Goal: Task Accomplishment & Management: Use online tool/utility

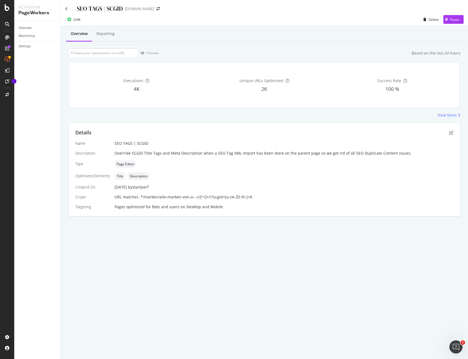
click at [64, 10] on div "SEO TAGS | SCGID www.sephora.de" at bounding box center [264, 6] width 407 height 13
click at [67, 8] on icon at bounding box center [66, 9] width 2 height 4
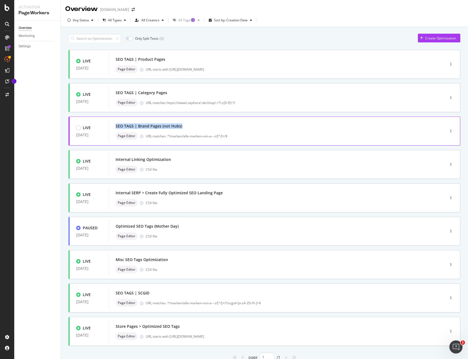
copy div "SEO TAGS | Brand Pages (not Hubs)"
drag, startPoint x: 186, startPoint y: 127, endPoint x: 115, endPoint y: 127, distance: 71.2
click at [115, 127] on div "SEO TAGS | Brand Pages (not Hubs) Page Editor URL matches .*/marken/alle-marken…" at bounding box center [269, 131] width 320 height 22
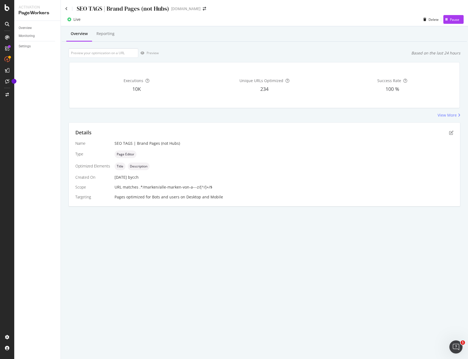
drag, startPoint x: 217, startPoint y: 184, endPoint x: 136, endPoint y: 184, distance: 81.6
click at [136, 185] on div "URL matches .*/marken/alle-marken-von-a---z/[^/]+/$" at bounding box center [283, 187] width 339 height 5
click at [452, 132] on icon "pen-to-square" at bounding box center [451, 133] width 4 height 4
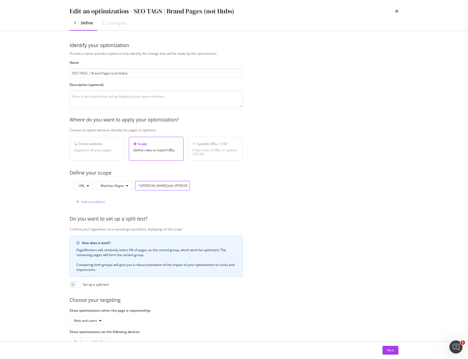
click at [148, 185] on input ".*/marken/alle-marken-von-a---z/[^/]+/$" at bounding box center [162, 186] width 55 height 10
click at [311, 176] on div "Define your scope" at bounding box center [248, 173] width 356 height 7
click at [393, 348] on div "Next" at bounding box center [390, 350] width 7 height 5
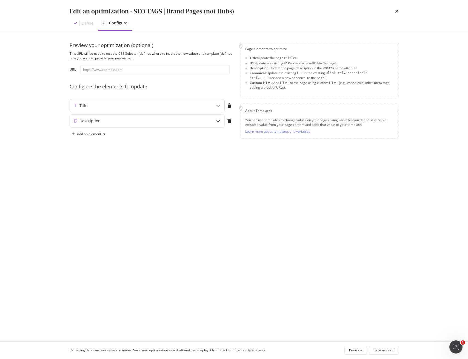
click at [201, 105] on div "Title" at bounding box center [136, 105] width 133 height 5
click at [168, 168] on div "modal" at bounding box center [166, 169] width 8 height 8
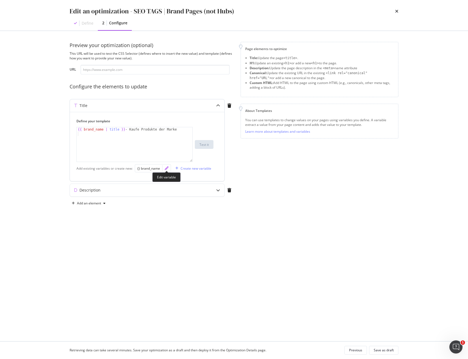
click at [167, 170] on icon "pencil" at bounding box center [167, 169] width 4 height 4
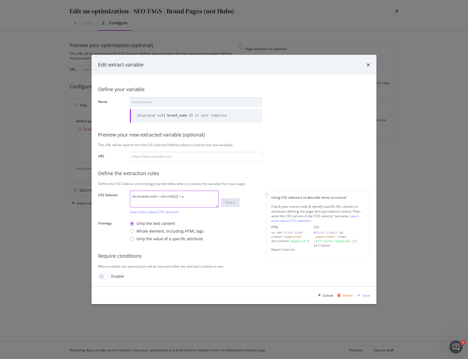
drag, startPoint x: 134, startPoint y: 193, endPoint x: 74, endPoint y: 191, distance: 59.7
click at [74, 191] on div "Edit extract variable Define your variable Name brand_name Displayed as {{ bran…" at bounding box center [234, 179] width 468 height 359
click at [367, 64] on icon "times" at bounding box center [367, 65] width 3 height 4
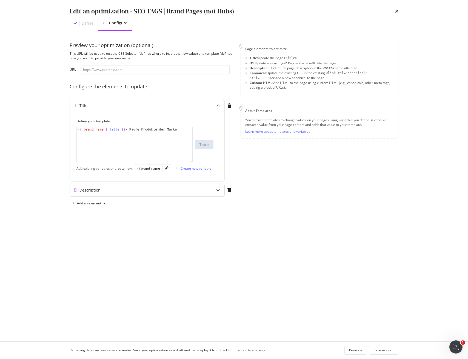
click at [122, 190] on div "Description" at bounding box center [136, 190] width 133 height 5
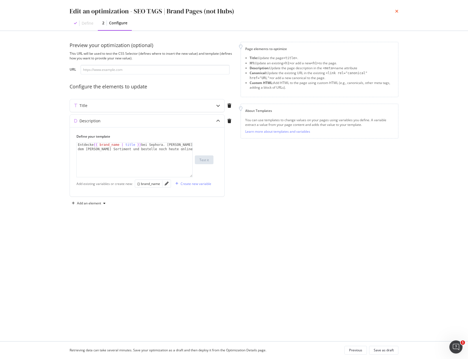
click at [397, 12] on icon "times" at bounding box center [396, 11] width 3 height 4
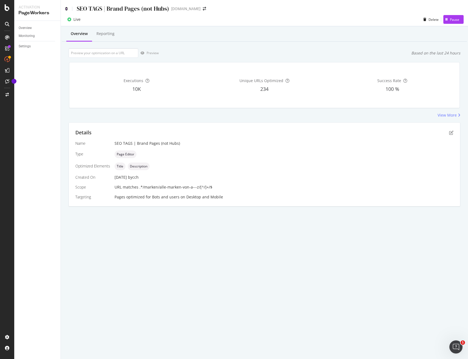
click at [65, 9] on icon at bounding box center [66, 9] width 2 height 4
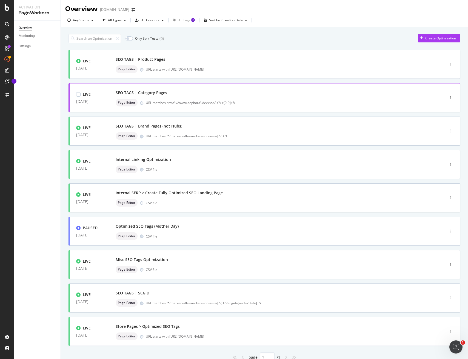
click at [262, 94] on div "SEO TAGS | Category Pages" at bounding box center [269, 93] width 306 height 8
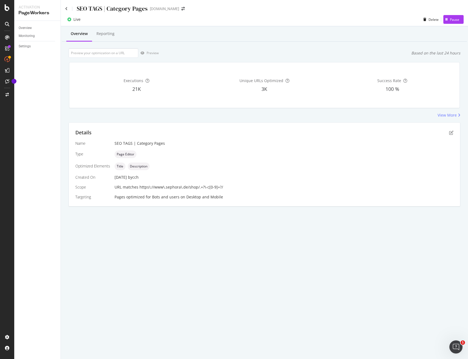
click at [454, 132] on div "Details Name SEO TAGS | Category Pages Type Page Editor Optimized Elements Titl…" at bounding box center [264, 165] width 391 height 84
drag, startPoint x: 144, startPoint y: 9, endPoint x: 77, endPoint y: 12, distance: 67.7
click at [77, 10] on div "SEO TAGS | Category Pages" at bounding box center [112, 8] width 71 height 8
copy div "SEO TAGS | Category Pages"
click at [452, 133] on icon "pen-to-square" at bounding box center [451, 133] width 4 height 4
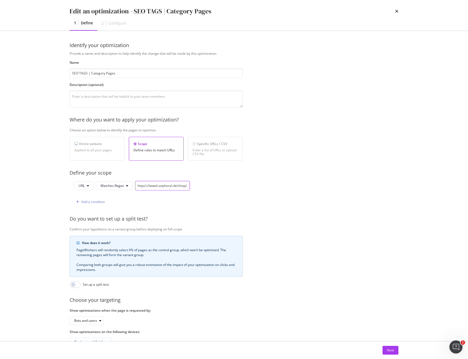
click at [145, 187] on input "https\://www\.sephora\.de/shop/.+?\-c[0-9]+?/" at bounding box center [162, 186] width 55 height 10
click at [393, 351] on div "Next" at bounding box center [390, 350] width 7 height 5
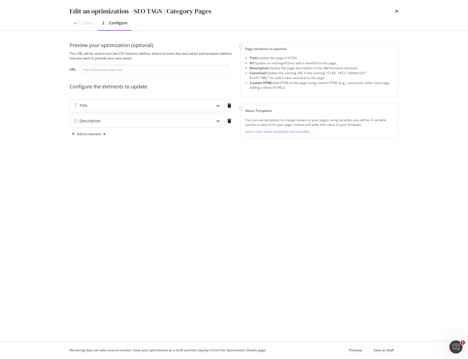
drag, startPoint x: 142, startPoint y: 106, endPoint x: 145, endPoint y: 106, distance: 3.3
click at [142, 106] on div "Title" at bounding box center [136, 105] width 133 height 5
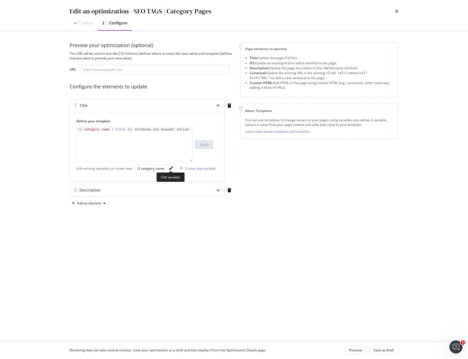
click at [170, 170] on div "modal" at bounding box center [171, 169] width 8 height 8
click at [170, 168] on icon "pencil" at bounding box center [171, 169] width 4 height 4
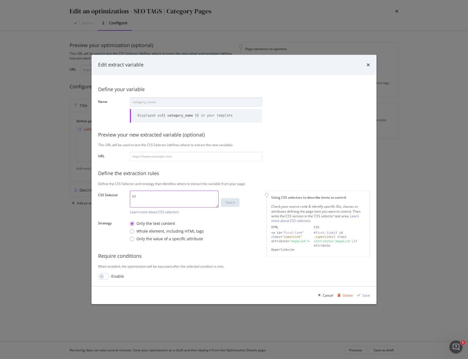
drag, startPoint x: 149, startPoint y: 195, endPoint x: 93, endPoint y: 194, distance: 56.2
click at [0, 0] on div "CSS Selector h1 Learn more about CSS selectors Test it" at bounding box center [0, 0] width 0 height 0
drag, startPoint x: 137, startPoint y: 198, endPoint x: 98, endPoint y: 196, distance: 39.8
click at [0, 0] on div "CSS Selector h1 Learn more about CSS selectors Test it" at bounding box center [0, 0] width 0 height 0
click at [368, 66] on icon "times" at bounding box center [367, 65] width 3 height 4
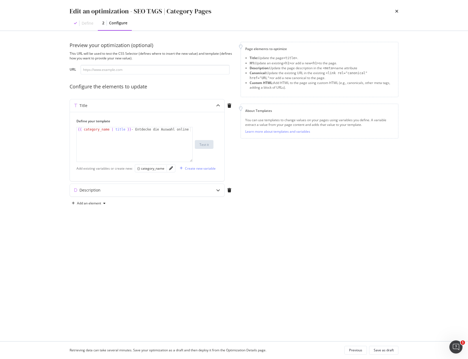
click at [396, 11] on icon "times" at bounding box center [396, 11] width 3 height 4
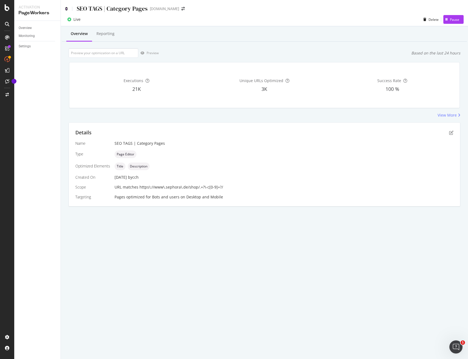
click at [67, 10] on icon at bounding box center [66, 9] width 2 height 4
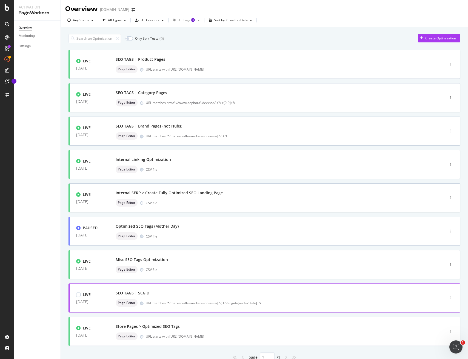
click at [158, 294] on div "SEO TAGS | SCGID" at bounding box center [269, 293] width 306 height 8
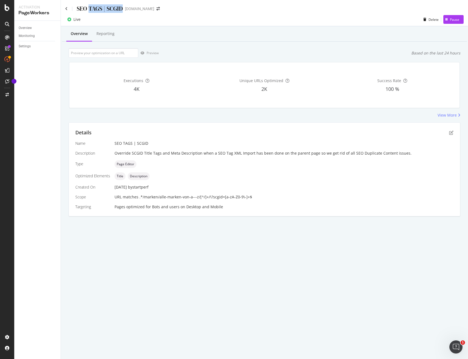
drag, startPoint x: 123, startPoint y: 8, endPoint x: 84, endPoint y: 7, distance: 39.2
click at [87, 7] on div "SEO TAGS | SCGID" at bounding box center [100, 8] width 46 height 8
click at [83, 7] on div "SEO TAGS | SCGID" at bounding box center [100, 8] width 46 height 8
drag, startPoint x: 77, startPoint y: 9, endPoint x: 122, endPoint y: 11, distance: 44.4
click at [122, 10] on div "SEO TAGS | SCGID" at bounding box center [100, 8] width 46 height 8
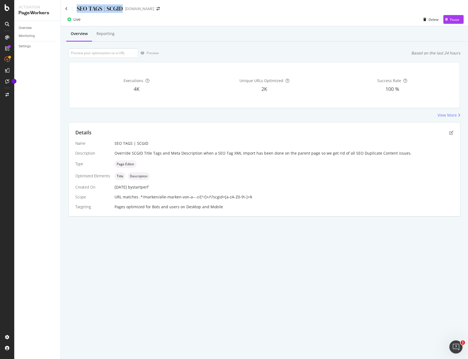
copy div "SEO TAGS | SCGID"
drag, startPoint x: 249, startPoint y: 195, endPoint x: 141, endPoint y: 197, distance: 108.2
click at [139, 197] on div "URL matches .*/marken/alle-marken-von-a---z/[^/]+/\?scgid=[a-zA-Z0-9\-]+$" at bounding box center [283, 196] width 339 height 5
copy span ".*/marken/alle-marken-von-a---z/[^/]+/\?scgid=[a-zA-Z0-9\-]+$"
click at [452, 131] on icon "pen-to-square" at bounding box center [451, 133] width 4 height 4
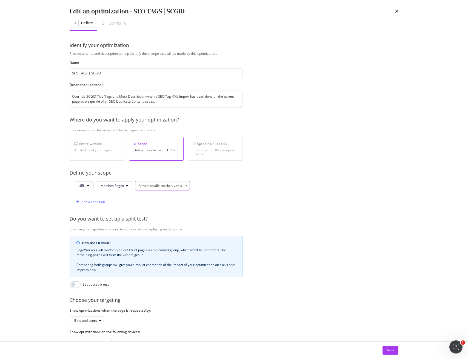
drag, startPoint x: 159, startPoint y: 186, endPoint x: 160, endPoint y: 189, distance: 3.1
click at [159, 186] on input ".*/marken/alle-marken-von-a---z/[^/]+/\?scgid=[a-zA-Z0-9\-]+$" at bounding box center [162, 186] width 55 height 10
click at [173, 186] on input ".*/marken/alle\-marken-von-a---z/[^/]+/\?scgid=[a-zA-Z0-9\-]+$" at bounding box center [162, 186] width 55 height 10
click at [181, 186] on input ".*/marken/alle\-marken\-von-a---z/[^/]+/\?scgid=[a-zA-Z0-9\-]+$" at bounding box center [162, 186] width 55 height 10
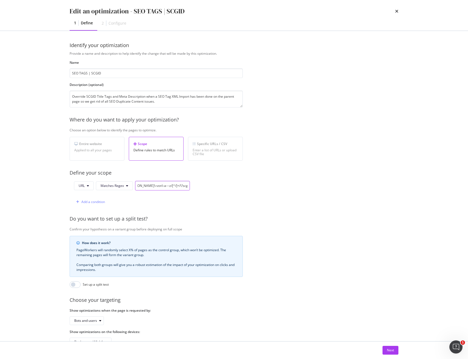
drag, startPoint x: 184, startPoint y: 187, endPoint x: 190, endPoint y: 187, distance: 5.2
click at [190, 187] on div "URL Matches Regex .*/marken/alle\-marken\-von\-a---z/[^/]+/\?scgid=[a-zA-Z0-9\-…" at bounding box center [156, 194] width 173 height 26
click at [140, 186] on input ".*/marken/alle\-marken\-von\-a---z/[^/]+/\?scgid=[a-zA-Z0-9\-]+$" at bounding box center [162, 186] width 55 height 10
drag, startPoint x: 146, startPoint y: 187, endPoint x: 140, endPoint y: 188, distance: 6.1
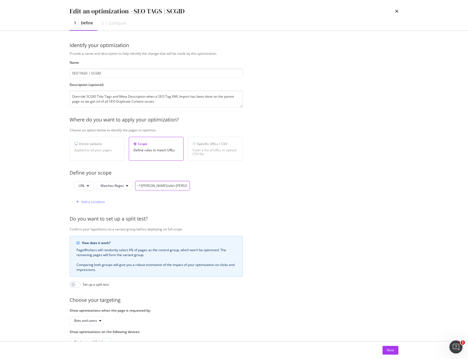
click at [138, 187] on input ".*/marken/alle\-marken\-von\-a---z/[^/]+/\?scgid=[a-zA-Z0-9\-]+$" at bounding box center [162, 186] width 55 height 10
click at [164, 185] on input ".*/marken/alle\-marken\-von\-a---z/[^/]+/\?scgid=[a-zA-Z0-9\-]+$" at bounding box center [162, 186] width 55 height 10
drag, startPoint x: 185, startPoint y: 186, endPoint x: 183, endPoint y: 193, distance: 7.5
click at [185, 186] on input ".*/marken/alle\-marken\-von\-a---z/[^/]+/\?scgid=[a-zA-Z0-9\-]+$" at bounding box center [162, 186] width 55 height 10
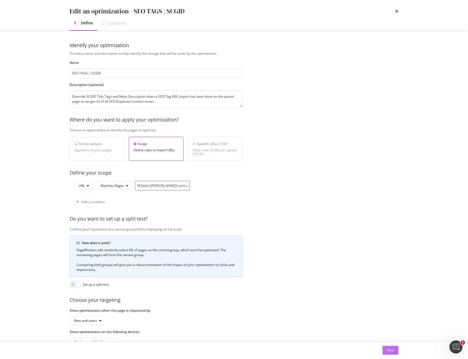
type input ".*/[PERSON_NAME]/alle\-[PERSON_NAME]\-von\-a\-\-\-z/[^/]+/\?scgid=[a-zA-Z0-9\-]…"
click at [394, 350] on div "Next" at bounding box center [390, 350] width 7 height 5
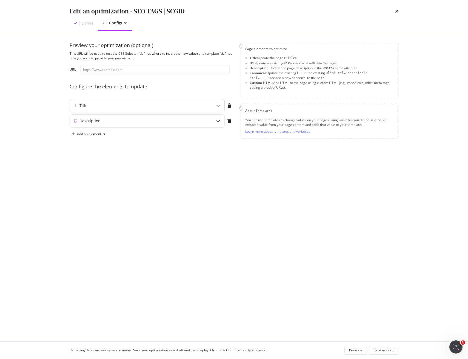
click at [213, 106] on div "modal" at bounding box center [218, 105] width 13 height 13
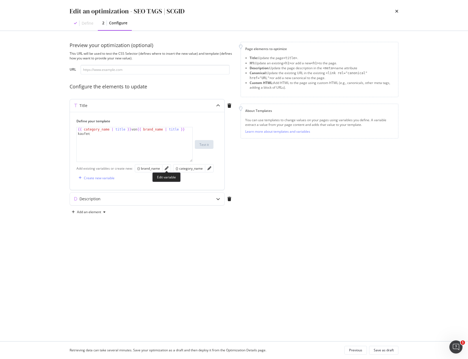
click at [168, 170] on div "modal" at bounding box center [166, 169] width 8 height 8
click at [167, 168] on icon "pencil" at bounding box center [167, 169] width 4 height 4
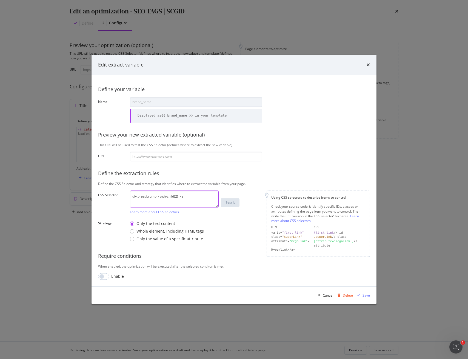
click at [158, 195] on textarea "div.breadcrumb > :nth-child(2) > a" at bounding box center [174, 199] width 89 height 17
click at [328, 296] on div "Cancel" at bounding box center [328, 295] width 10 height 5
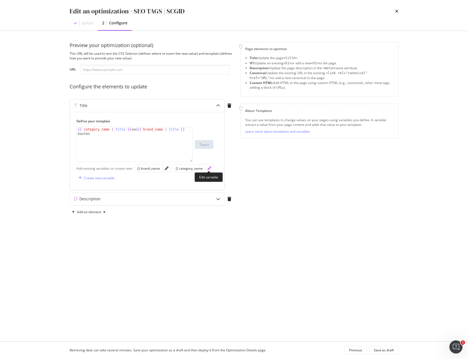
click at [207, 169] on icon "pencil" at bounding box center [209, 169] width 4 height 4
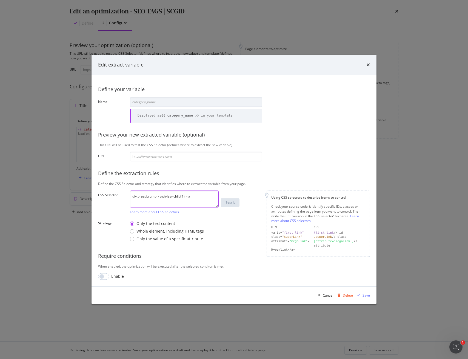
click at [158, 196] on textarea "div.breadcrumb > :nth-last-child(1) > a" at bounding box center [174, 199] width 89 height 17
click at [328, 296] on div "Cancel" at bounding box center [328, 295] width 10 height 5
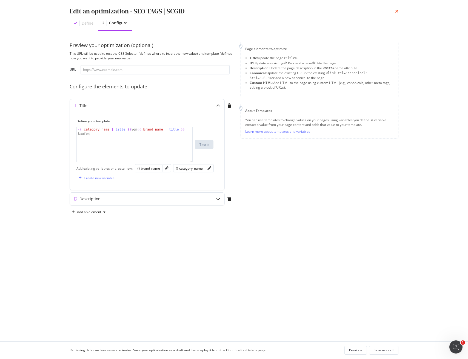
click at [395, 12] on icon "times" at bounding box center [396, 11] width 3 height 4
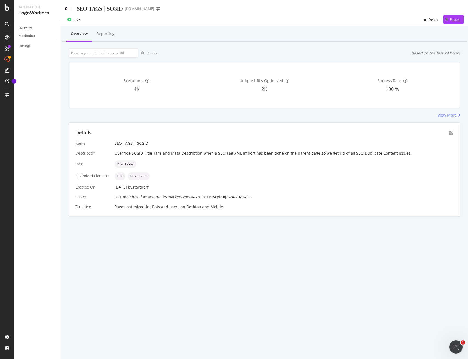
click at [66, 10] on icon at bounding box center [66, 9] width 2 height 4
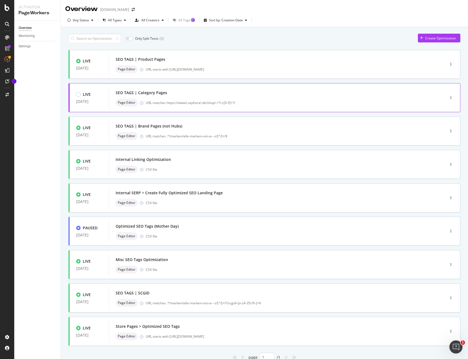
click at [190, 96] on div "SEO TAGS | Category Pages" at bounding box center [269, 93] width 306 height 8
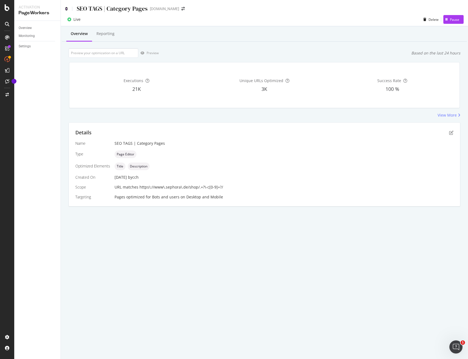
click at [67, 7] on icon at bounding box center [66, 9] width 2 height 4
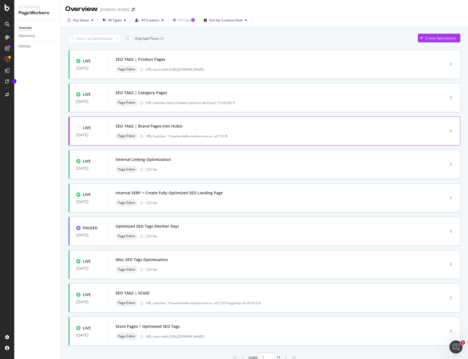
click at [213, 132] on div "SEO TAGS | Brand Pages (not Hubs) Page Editor URL matches .*/marken/alle-marken…" at bounding box center [269, 131] width 306 height 18
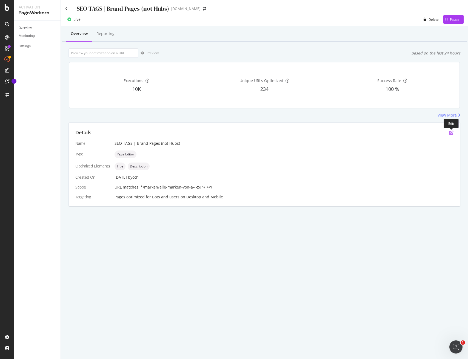
click at [450, 134] on icon "pen-to-square" at bounding box center [451, 133] width 4 height 4
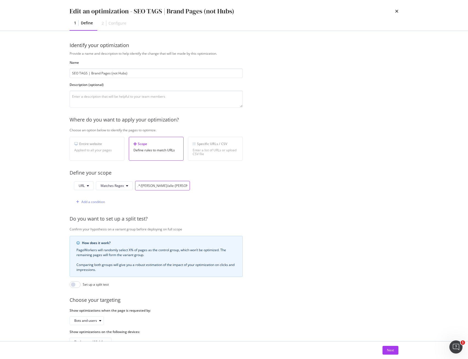
click at [159, 186] on input ".*/marken/alle-marken-von-a---z/[^/]+/$" at bounding box center [162, 186] width 55 height 10
type input ".*/[PERSON_NAME]/alle\-[PERSON_NAME]\-von\-a\-\-\-z/[^/]+/$"
click at [394, 351] on button "Next" at bounding box center [390, 350] width 16 height 9
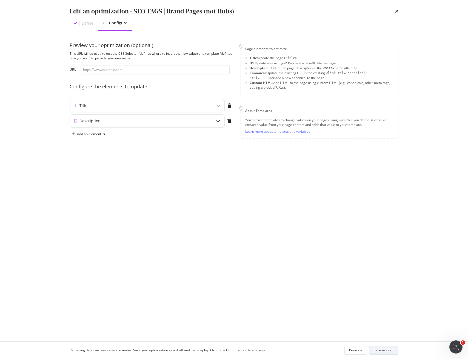
click at [391, 350] on div "Save as draft" at bounding box center [384, 350] width 20 height 5
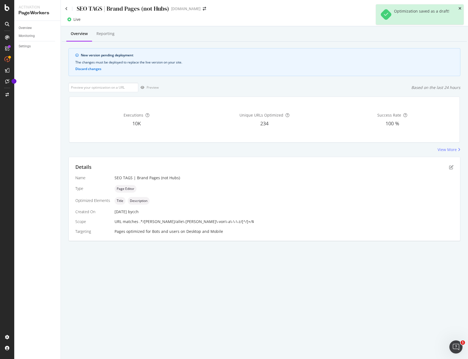
click at [459, 8] on icon "close toast" at bounding box center [459, 9] width 3 height 4
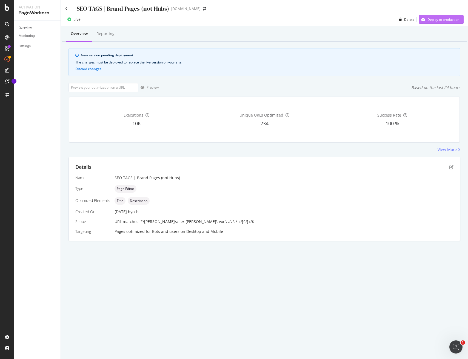
click at [443, 19] on div "Deploy to production" at bounding box center [443, 19] width 32 height 5
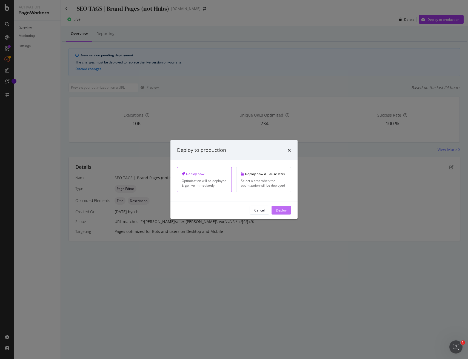
click at [283, 213] on div "Deploy" at bounding box center [281, 210] width 11 height 8
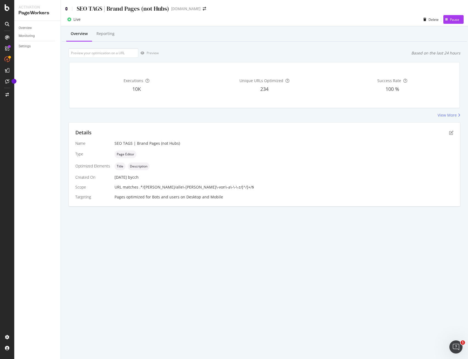
click at [66, 10] on icon at bounding box center [66, 9] width 2 height 4
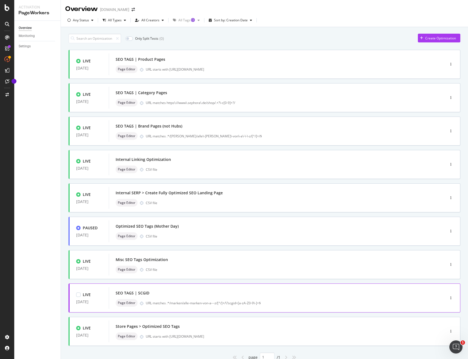
click at [296, 297] on div "SEO TAGS | SCGID Page Editor URL matches .*/marken/alle-marken-von-a---z/[^/]+/…" at bounding box center [269, 298] width 306 height 18
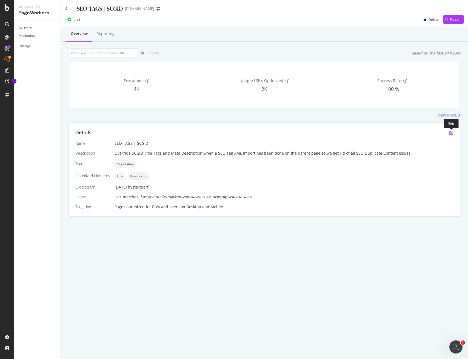
click at [450, 131] on icon "pen-to-square" at bounding box center [451, 133] width 4 height 4
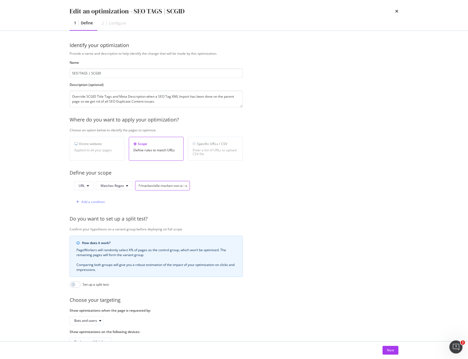
drag, startPoint x: 159, startPoint y: 185, endPoint x: 164, endPoint y: 209, distance: 24.0
click at [159, 185] on input ".*/marken/alle-marken-von-a---z/[^/]+/\?scgid=[a-zA-Z0-9\-]+$" at bounding box center [162, 186] width 55 height 10
type input ".*/[PERSON_NAME]/alle\-[PERSON_NAME]\-von\-a\-\-\-z/[^/]+/\?scgid=[a-zA-Z0-9\-]…"
click at [390, 350] on div "Next" at bounding box center [390, 350] width 7 height 5
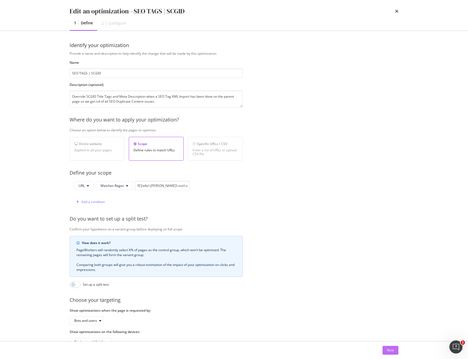
scroll to position [0, 0]
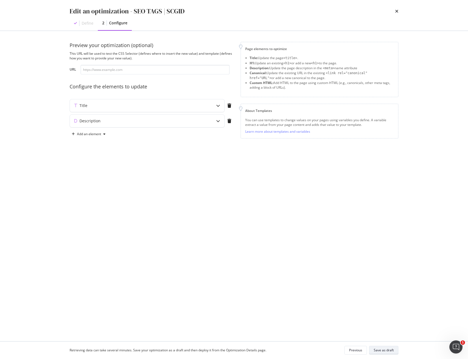
click at [392, 351] on div "Save as draft" at bounding box center [384, 350] width 20 height 5
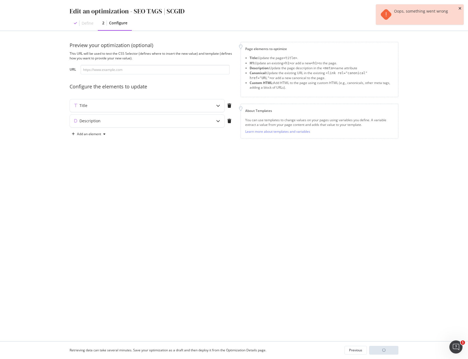
click at [458, 8] on icon "close toast" at bounding box center [459, 9] width 3 height 4
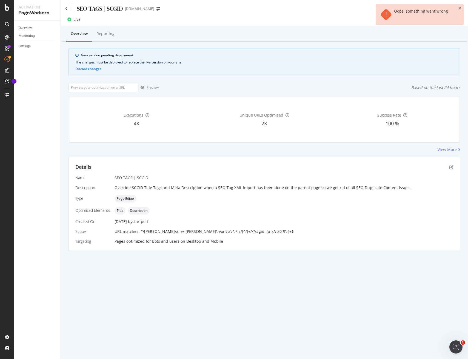
click at [461, 8] on div "Oops, something went wrong" at bounding box center [420, 14] width 88 height 20
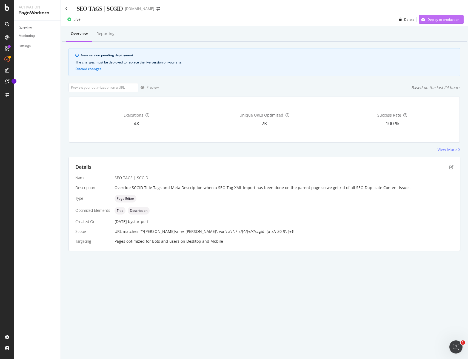
click at [446, 20] on div "Deploy to production" at bounding box center [443, 19] width 32 height 5
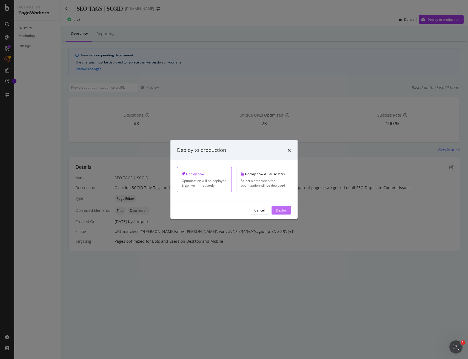
click at [277, 209] on div "Deploy" at bounding box center [281, 210] width 11 height 5
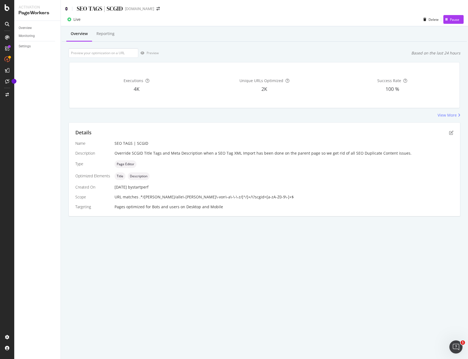
click at [67, 8] on icon at bounding box center [66, 9] width 2 height 4
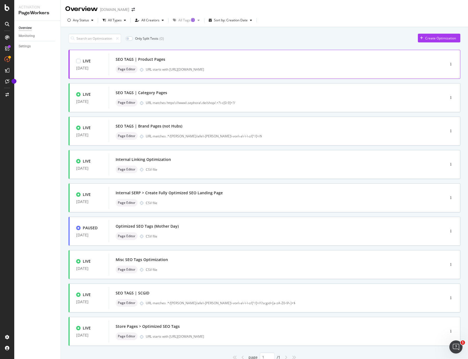
click at [179, 62] on div "SEO TAGS | Product Pages" at bounding box center [269, 60] width 306 height 8
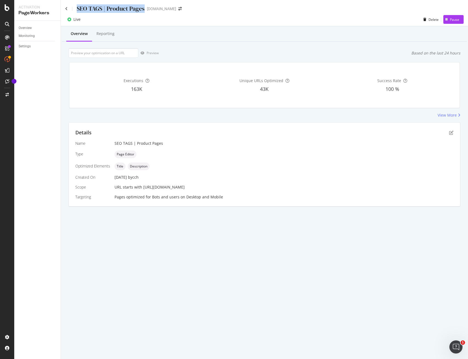
drag, startPoint x: 144, startPoint y: 9, endPoint x: 78, endPoint y: 7, distance: 66.0
click at [78, 7] on div "SEO TAGS | Product Pages" at bounding box center [111, 8] width 68 height 8
copy div "SEO TAGS | Product Pages"
click at [451, 131] on icon "pen-to-square" at bounding box center [451, 133] width 4 height 4
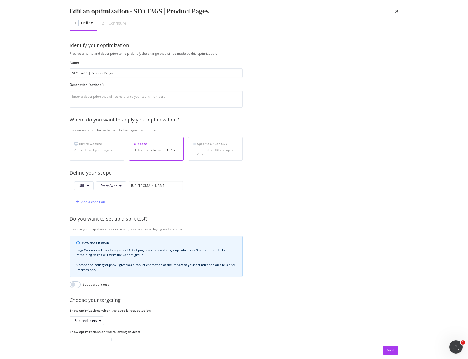
click at [159, 187] on input "[URL][DOMAIN_NAME]" at bounding box center [155, 186] width 55 height 10
drag, startPoint x: 387, startPoint y: 351, endPoint x: 359, endPoint y: 340, distance: 30.2
click at [387, 351] on div "Next" at bounding box center [390, 350] width 7 height 5
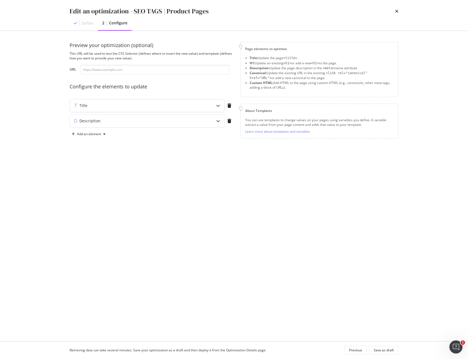
click at [160, 107] on div "Title" at bounding box center [136, 105] width 133 height 5
click at [167, 170] on div "modal" at bounding box center [169, 169] width 8 height 8
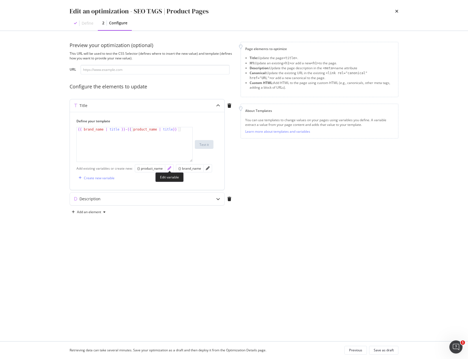
click at [168, 169] on icon "pencil" at bounding box center [169, 169] width 4 height 4
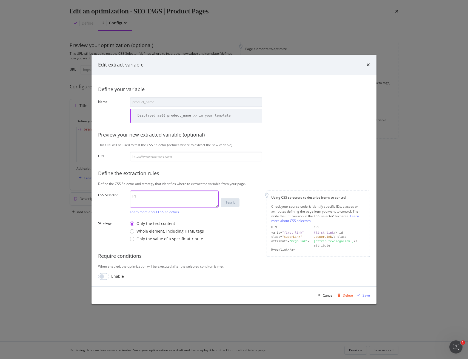
drag, startPoint x: 130, startPoint y: 194, endPoint x: 99, endPoint y: 194, distance: 31.2
click at [0, 0] on div "CSS Selector h1 Learn more about CSS selectors Test it" at bounding box center [0, 0] width 0 height 0
click at [328, 297] on div "Cancel" at bounding box center [328, 295] width 10 height 5
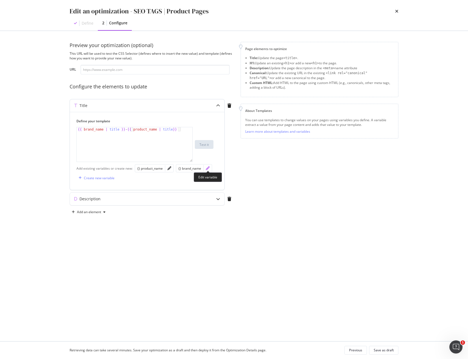
click at [206, 170] on icon "pencil" at bounding box center [208, 169] width 4 height 4
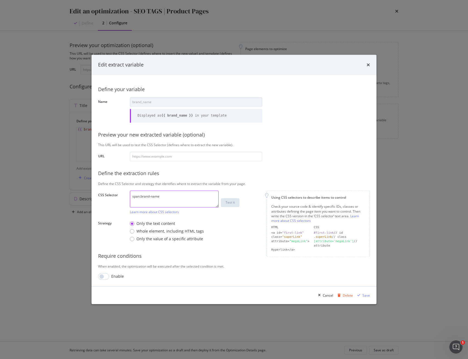
drag, startPoint x: 163, startPoint y: 195, endPoint x: 56, endPoint y: 184, distance: 107.9
click at [51, 185] on div "Edit extract variable Define your variable Name brand_name Displayed as {{ bran…" at bounding box center [234, 179] width 468 height 359
click at [328, 297] on div "Cancel" at bounding box center [328, 295] width 10 height 5
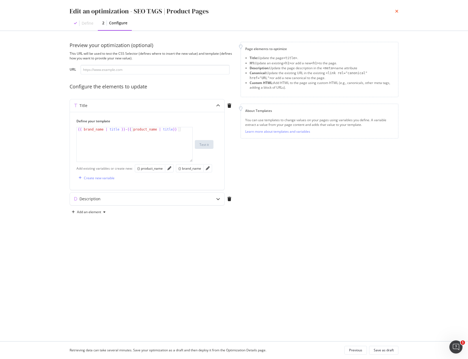
click at [395, 9] on icon "times" at bounding box center [396, 11] width 3 height 4
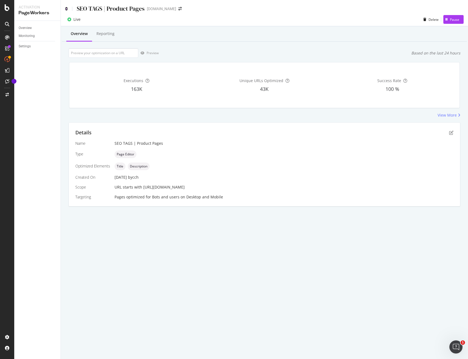
click at [67, 7] on icon at bounding box center [66, 9] width 2 height 4
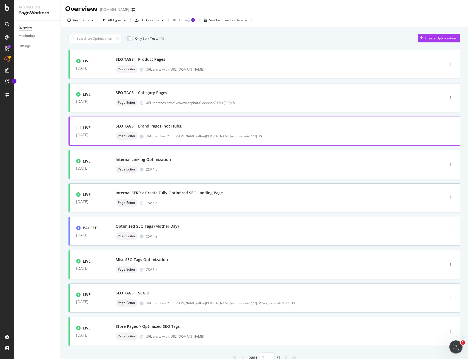
click at [232, 129] on div "SEO TAGS | Brand Pages (not Hubs)" at bounding box center [269, 126] width 306 height 8
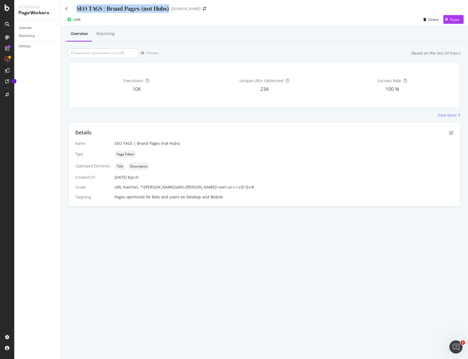
drag, startPoint x: 168, startPoint y: 8, endPoint x: 77, endPoint y: 8, distance: 90.7
click at [77, 8] on div "SEO TAGS | Brand Pages (not Hubs)" at bounding box center [123, 8] width 92 height 8
copy div "SEO TAGS | Brand Pages (not Hubs)"
drag, startPoint x: 225, startPoint y: 188, endPoint x: 141, endPoint y: 186, distance: 83.8
click at [139, 185] on div "URL matches .*/[PERSON_NAME]/alle\-[PERSON_NAME]\-von\-a\-\-\-z/[^/]+/$" at bounding box center [283, 187] width 339 height 5
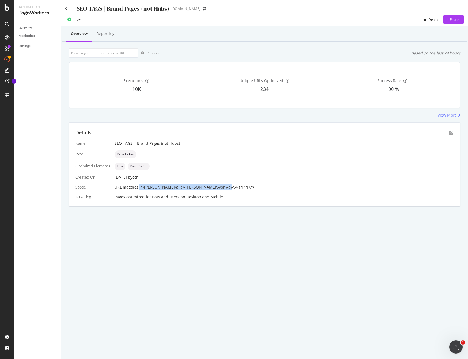
copy span ".*/[PERSON_NAME]/alle\-[PERSON_NAME]\-von\-a\-\-\-z/[^/]+/$"
click at [450, 134] on icon "pen-to-square" at bounding box center [451, 133] width 4 height 4
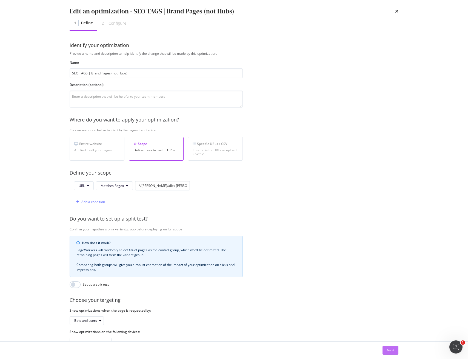
drag, startPoint x: 389, startPoint y: 352, endPoint x: 382, endPoint y: 343, distance: 11.3
click at [389, 352] on div "Next" at bounding box center [390, 350] width 7 height 5
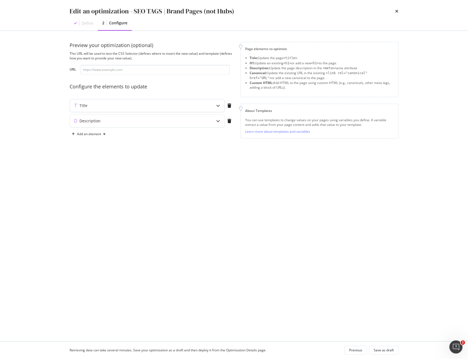
click at [208, 102] on div "Title" at bounding box center [147, 105] width 154 height 13
click at [170, 170] on div "modal" at bounding box center [166, 169] width 8 height 8
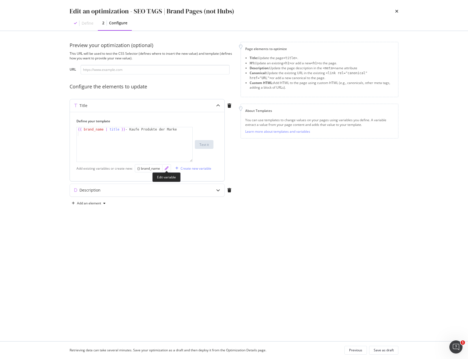
click at [167, 167] on icon "pencil" at bounding box center [167, 169] width 4 height 4
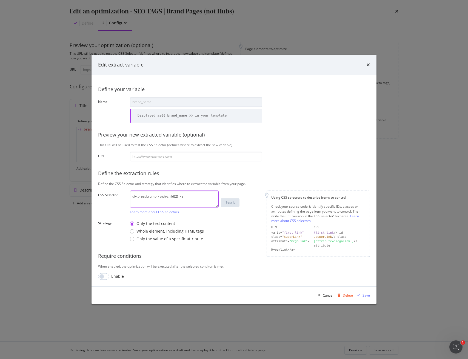
click at [166, 196] on textarea "div.breadcrumb > :nth-child(2) > a" at bounding box center [174, 199] width 89 height 17
click at [368, 64] on icon "times" at bounding box center [367, 65] width 3 height 4
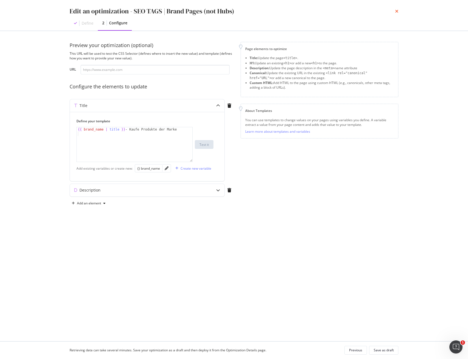
click at [398, 11] on icon "times" at bounding box center [396, 11] width 3 height 4
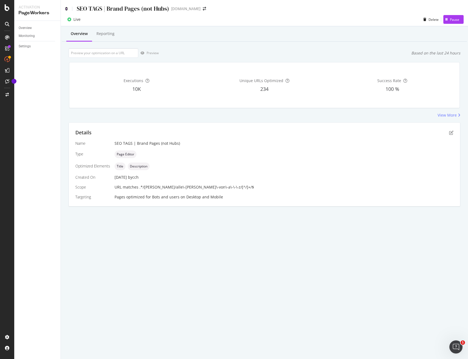
click at [67, 10] on icon at bounding box center [66, 9] width 2 height 4
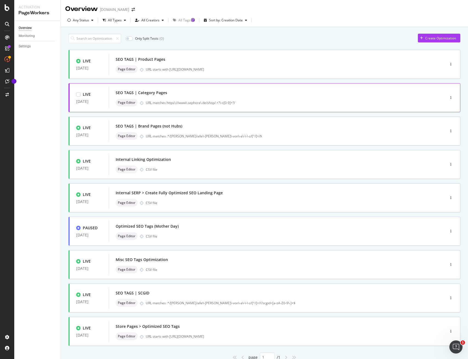
click at [151, 93] on div "SEO TAGS | Category Pages" at bounding box center [141, 92] width 51 height 5
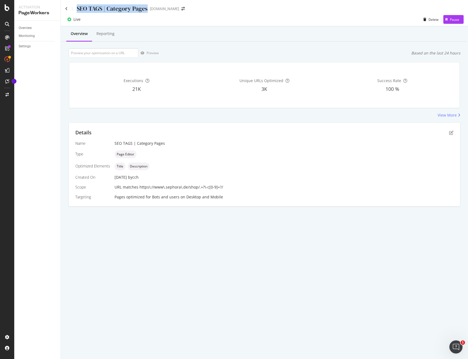
drag, startPoint x: 148, startPoint y: 9, endPoint x: 74, endPoint y: 8, distance: 73.4
click at [74, 8] on div "SEO TAGS | Category Pages www.sephora.de" at bounding box center [127, 8] width 125 height 8
copy div "SEO TAGS | Category Pages"
drag, startPoint x: 223, startPoint y: 187, endPoint x: 140, endPoint y: 189, distance: 82.5
click at [140, 188] on div "URL matches https\://www\.sephora\.de/shop/.+?\-c[0-9]+?/" at bounding box center [283, 187] width 339 height 5
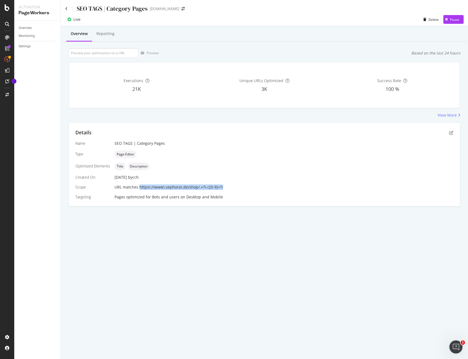
copy span "https\://www\.sephora\.de/shop/.+?\-c[0-9]+?/"
click at [451, 132] on icon "pen-to-square" at bounding box center [451, 133] width 4 height 4
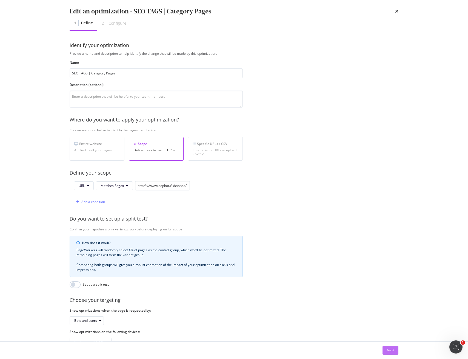
click at [393, 349] on div "Next" at bounding box center [390, 350] width 7 height 5
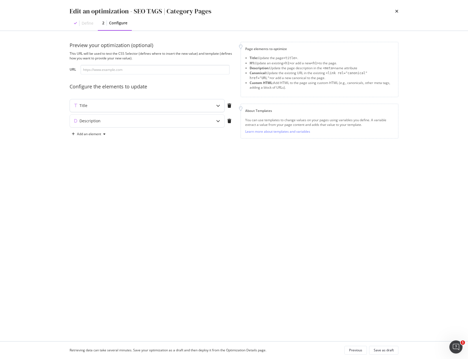
click at [148, 107] on div "Title" at bounding box center [136, 105] width 133 height 5
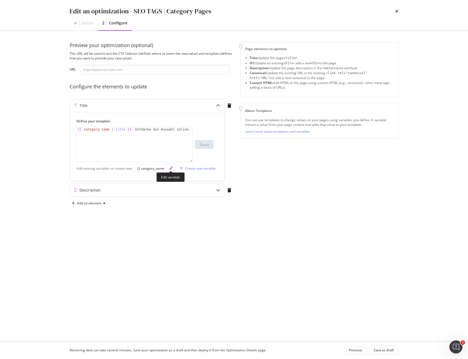
click at [171, 169] on icon "pencil" at bounding box center [171, 169] width 4 height 4
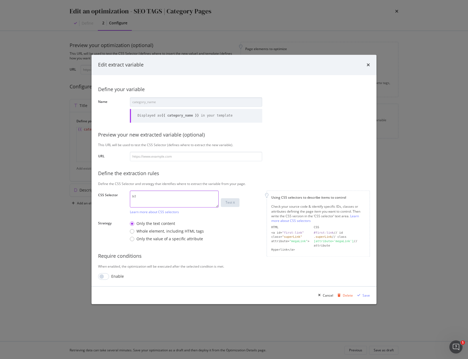
drag, startPoint x: 133, startPoint y: 196, endPoint x: 114, endPoint y: 196, distance: 18.9
click at [0, 0] on div "CSS Selector h1 Learn more about CSS selectors Test it" at bounding box center [0, 0] width 0 height 0
click at [369, 65] on icon "times" at bounding box center [367, 65] width 3 height 4
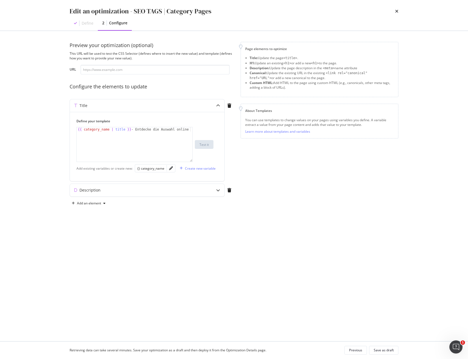
drag, startPoint x: 397, startPoint y: 10, endPoint x: 372, endPoint y: 14, distance: 25.7
click at [397, 10] on icon "times" at bounding box center [396, 11] width 3 height 4
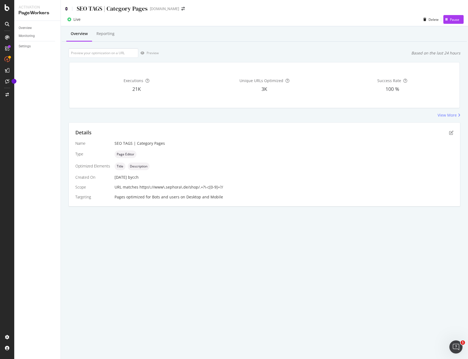
click at [66, 8] on icon at bounding box center [66, 9] width 2 height 4
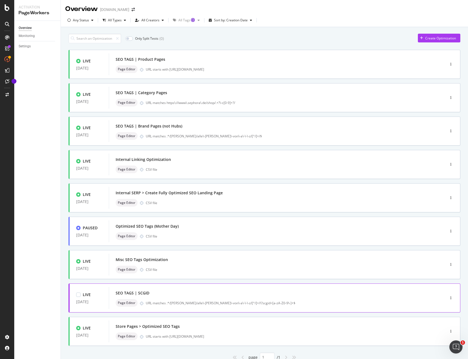
click at [190, 294] on div "SEO TAGS | SCGID" at bounding box center [269, 293] width 306 height 8
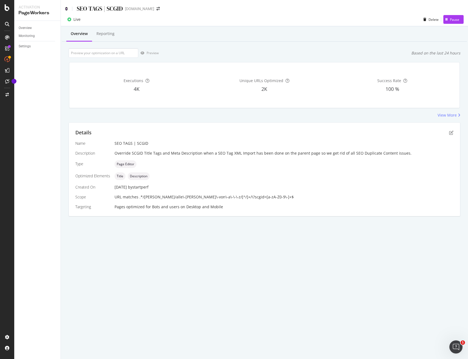
click at [67, 8] on icon at bounding box center [66, 9] width 2 height 4
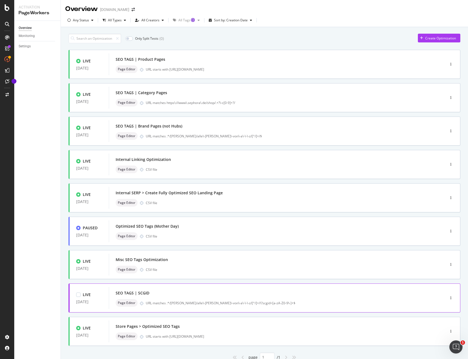
click at [176, 301] on div "URL matches .*/[PERSON_NAME]/alle\-[PERSON_NAME]\-von\-a\-\-\-z/[^/]+/\?scgid=[…" at bounding box center [284, 303] width 276 height 5
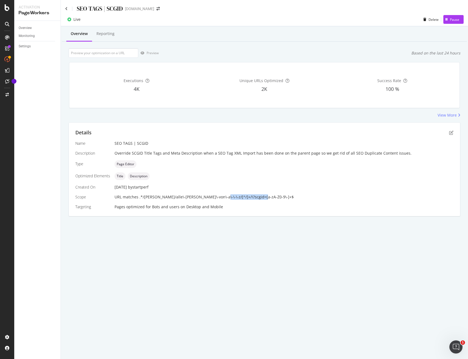
drag, startPoint x: 216, startPoint y: 197, endPoint x: 270, endPoint y: 197, distance: 54.2
click at [270, 197] on div "URL matches .*/[PERSON_NAME]/alle\-[PERSON_NAME]\-von\-a\-\-\-z/[^/]+/\?scgid=[…" at bounding box center [283, 196] width 339 height 5
copy span "\?scgid=[a-zA-Z0-9\-]+$"
drag, startPoint x: 123, startPoint y: 9, endPoint x: 78, endPoint y: 8, distance: 45.2
click at [77, 8] on div "SEO TAGS | SCGID" at bounding box center [100, 8] width 46 height 8
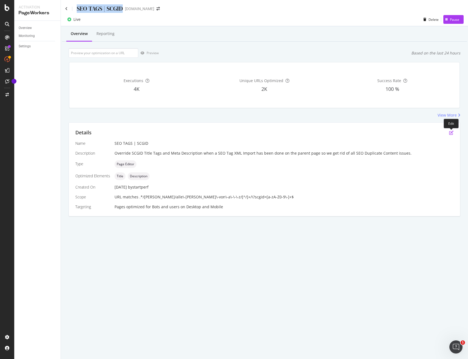
click at [451, 133] on icon "pen-to-square" at bounding box center [451, 133] width 4 height 4
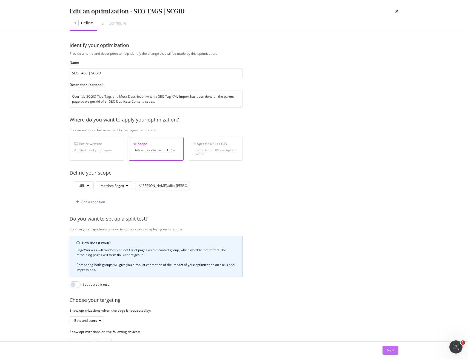
click at [390, 351] on div "Next" at bounding box center [390, 350] width 7 height 5
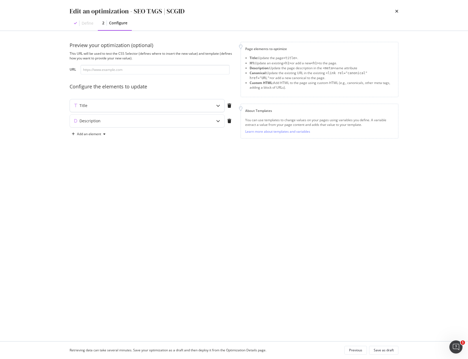
click at [168, 108] on div "Title" at bounding box center [147, 105] width 154 height 13
click at [165, 170] on div "modal" at bounding box center [166, 169] width 8 height 8
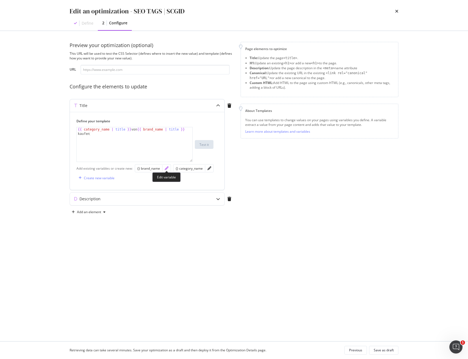
click at [165, 169] on icon "pencil" at bounding box center [167, 169] width 4 height 4
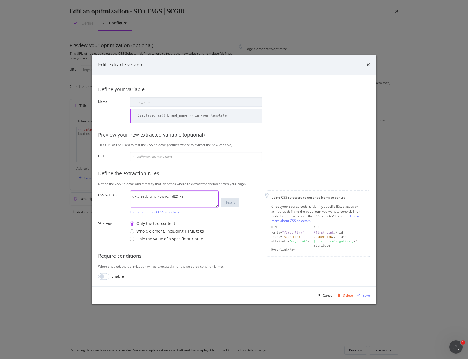
drag, startPoint x: 190, startPoint y: 197, endPoint x: 90, endPoint y: 192, distance: 99.6
click at [96, 192] on div "Define your variable Name brand_name Displayed as {{ brand_name }} in your temp…" at bounding box center [233, 181] width 285 height 212
click at [326, 295] on div "Cancel" at bounding box center [328, 295] width 10 height 5
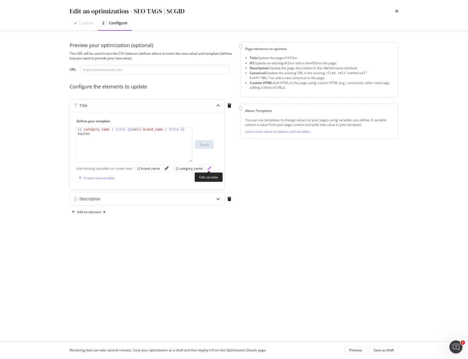
click at [209, 169] on icon "pencil" at bounding box center [209, 169] width 4 height 4
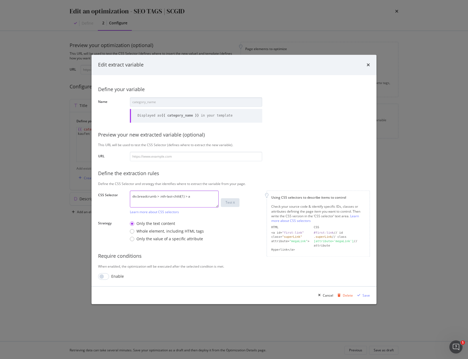
drag, startPoint x: 197, startPoint y: 199, endPoint x: 60, endPoint y: 197, distance: 136.7
click at [64, 197] on div "Edit extract variable Define your variable Name category_name Displayed as {{ c…" at bounding box center [234, 179] width 468 height 359
click at [328, 296] on div "Cancel" at bounding box center [328, 295] width 10 height 5
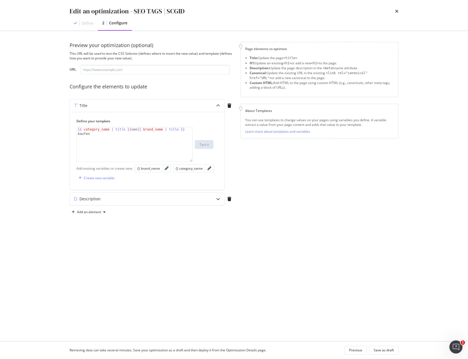
click at [399, 11] on div "Edit an optimization - SEO TAGS | SCGID Define 2 Configure" at bounding box center [234, 15] width 351 height 31
click at [398, 10] on icon "times" at bounding box center [396, 11] width 3 height 4
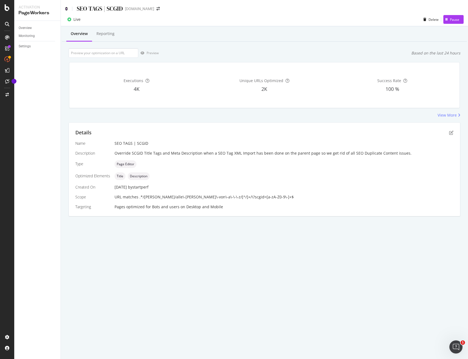
click at [66, 9] on icon at bounding box center [66, 9] width 2 height 4
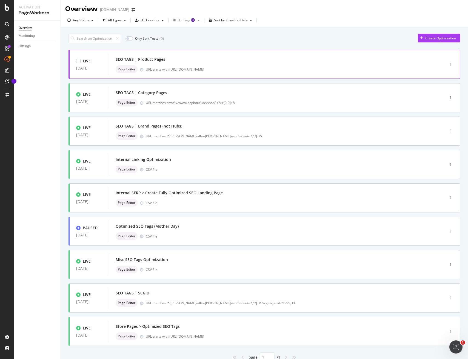
click at [211, 63] on div "SEO TAGS | Product Pages" at bounding box center [269, 60] width 306 height 8
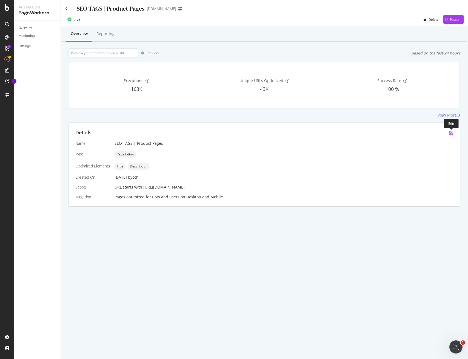
click at [452, 133] on icon "pen-to-square" at bounding box center [451, 133] width 4 height 4
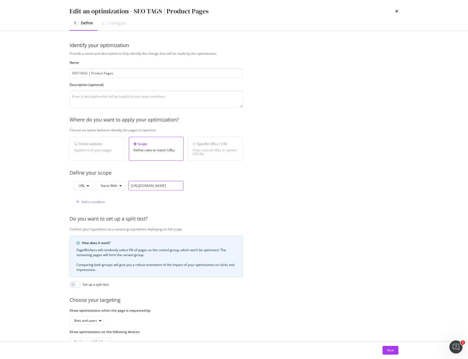
drag, startPoint x: 174, startPoint y: 186, endPoint x: 71, endPoint y: 187, distance: 103.0
click at [71, 187] on div "URL Starts With https://www.sephora.de/p/ Add a condition" at bounding box center [127, 194] width 114 height 26
drag, startPoint x: 212, startPoint y: 12, endPoint x: 134, endPoint y: 10, distance: 77.8
click at [134, 10] on div "Edit an optimization - SEO TAGS | Product Pages" at bounding box center [234, 11] width 329 height 9
click at [389, 351] on div "Next" at bounding box center [390, 350] width 7 height 5
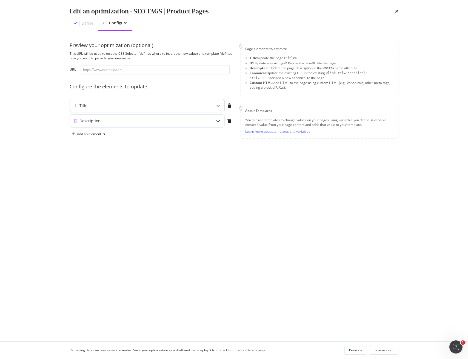
click at [196, 103] on div "Title" at bounding box center [136, 105] width 133 height 5
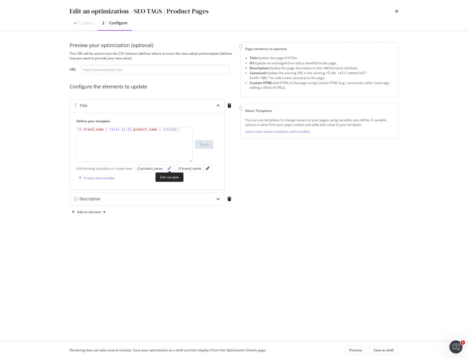
click at [170, 167] on icon "pencil" at bounding box center [169, 169] width 4 height 4
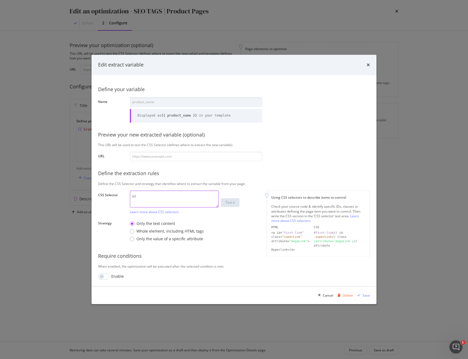
drag, startPoint x: 124, startPoint y: 195, endPoint x: 108, endPoint y: 193, distance: 15.4
click at [0, 0] on div "CSS Selector h1 Learn more about CSS selectors Test it" at bounding box center [0, 0] width 0 height 0
click at [326, 295] on div "Cancel" at bounding box center [328, 295] width 10 height 5
click at [326, 295] on div "Preview your optimization (optional) This URL will be used to test the CSS Sele…" at bounding box center [234, 186] width 329 height 289
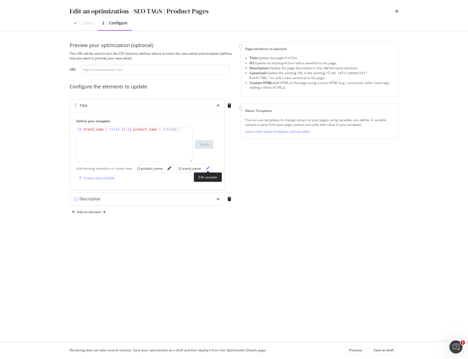
click at [207, 169] on icon "pencil" at bounding box center [208, 169] width 4 height 4
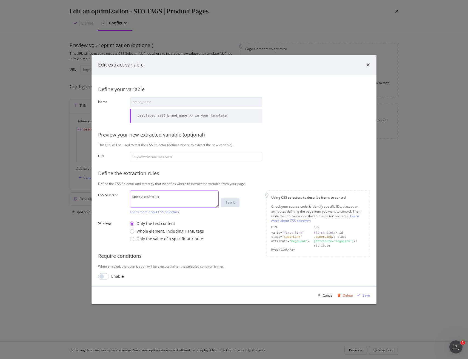
drag, startPoint x: 57, startPoint y: 188, endPoint x: 39, endPoint y: 187, distance: 17.8
click at [50, 188] on div "Edit extract variable Define your variable Name brand_name Displayed as {{ bran…" at bounding box center [234, 179] width 468 height 359
drag, startPoint x: 328, startPoint y: 296, endPoint x: 324, endPoint y: 296, distance: 3.6
click at [328, 296] on div "Cancel" at bounding box center [328, 295] width 10 height 5
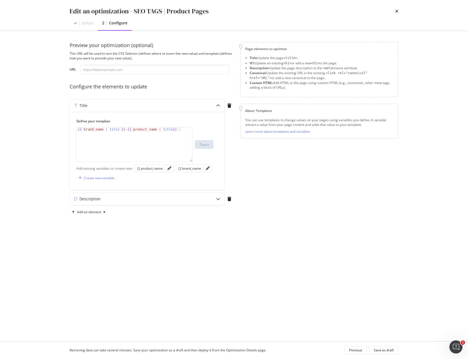
click at [396, 11] on icon "times" at bounding box center [396, 11] width 3 height 4
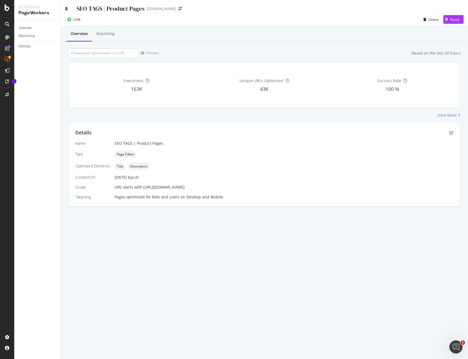
click at [66, 8] on icon at bounding box center [66, 9] width 2 height 4
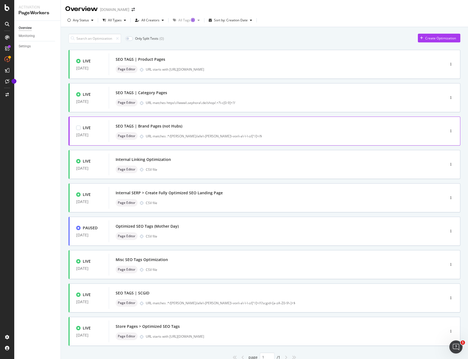
click at [186, 128] on div "SEO TAGS | Brand Pages (not Hubs)" at bounding box center [269, 126] width 306 height 8
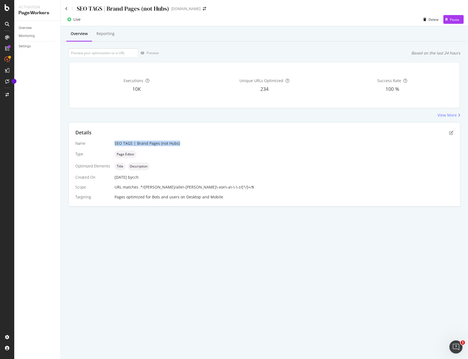
drag, startPoint x: 179, startPoint y: 142, endPoint x: 113, endPoint y: 143, distance: 65.5
click at [113, 143] on div "Name SEO TAGS | Brand Pages (not Hubs) Type Page Editor Optimized Elements Titl…" at bounding box center [264, 170] width 378 height 59
drag, startPoint x: 139, startPoint y: 187, endPoint x: 230, endPoint y: 187, distance: 90.1
click at [230, 187] on div "URL matches .*/[PERSON_NAME]/alle\-[PERSON_NAME]\-von\-a\-\-\-z/[^/]+/$" at bounding box center [283, 187] width 339 height 5
click at [452, 133] on icon "pen-to-square" at bounding box center [451, 133] width 4 height 4
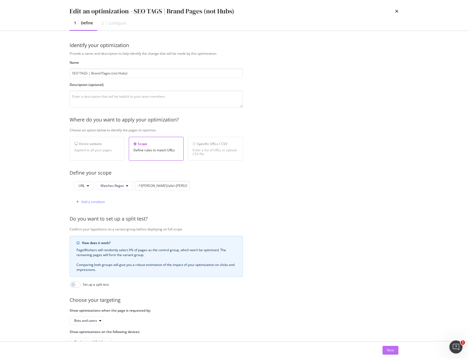
click at [390, 350] on div "Next" at bounding box center [390, 350] width 7 height 5
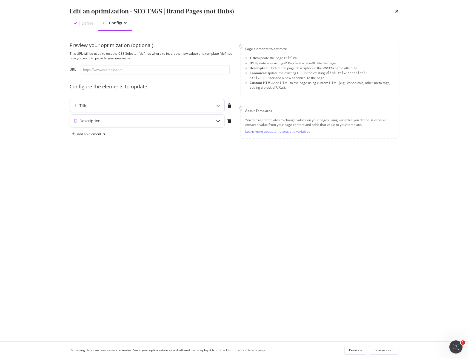
click at [199, 102] on div "Title" at bounding box center [147, 105] width 154 height 13
click at [169, 170] on div "modal" at bounding box center [166, 169] width 8 height 8
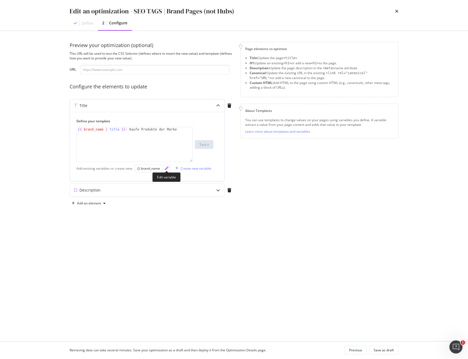
click at [167, 169] on icon "pencil" at bounding box center [167, 169] width 4 height 4
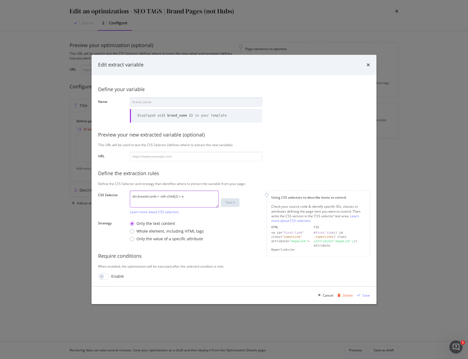
click at [153, 196] on textarea "div.breadcrumb > :nth-child(2) > a" at bounding box center [174, 199] width 89 height 17
drag, startPoint x: 368, startPoint y: 64, endPoint x: 368, endPoint y: 72, distance: 8.5
click at [368, 64] on icon "times" at bounding box center [367, 65] width 3 height 4
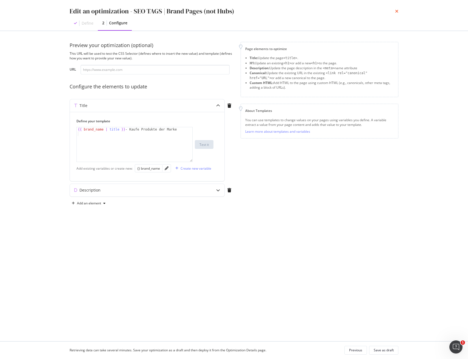
click at [396, 11] on icon "times" at bounding box center [396, 11] width 3 height 4
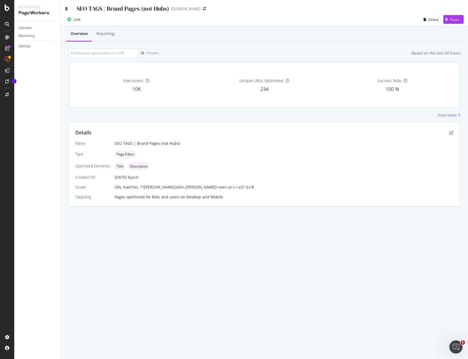
click at [66, 8] on icon at bounding box center [66, 9] width 2 height 4
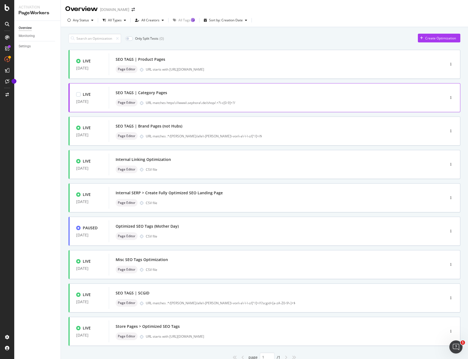
click at [209, 95] on div "SEO TAGS | Category Pages" at bounding box center [269, 93] width 306 height 8
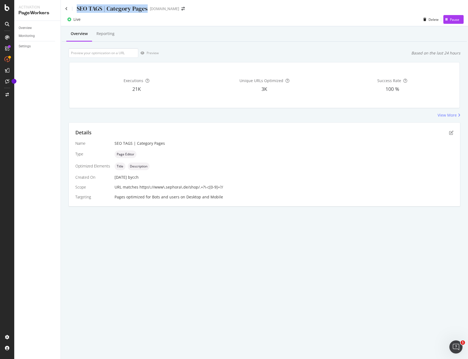
drag, startPoint x: 147, startPoint y: 9, endPoint x: 77, endPoint y: 8, distance: 70.1
click at [77, 8] on div "SEO TAGS | Category Pages" at bounding box center [112, 8] width 71 height 8
drag, startPoint x: 236, startPoint y: 186, endPoint x: 139, endPoint y: 188, distance: 96.4
click at [139, 188] on div "URL matches https\://www\.sephora\.de/shop/.+?\-c[0-9]+?/" at bounding box center [283, 187] width 339 height 5
click at [452, 132] on icon "pen-to-square" at bounding box center [451, 133] width 4 height 4
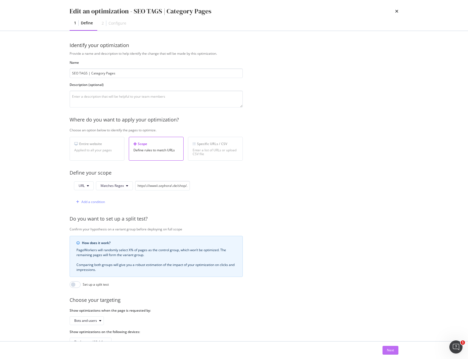
click at [385, 349] on button "Next" at bounding box center [390, 350] width 16 height 9
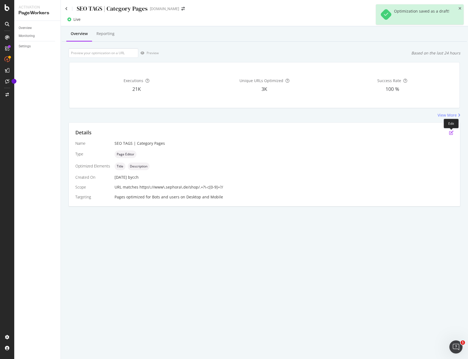
click at [452, 133] on icon "pen-to-square" at bounding box center [451, 133] width 4 height 4
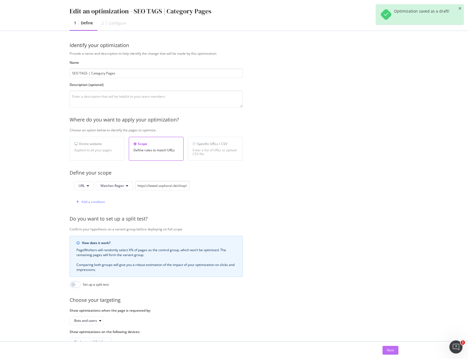
click at [391, 350] on div "Next" at bounding box center [390, 350] width 7 height 5
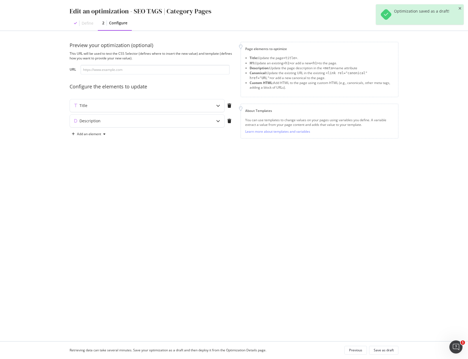
click at [461, 7] on icon "close toast" at bounding box center [459, 9] width 3 height 4
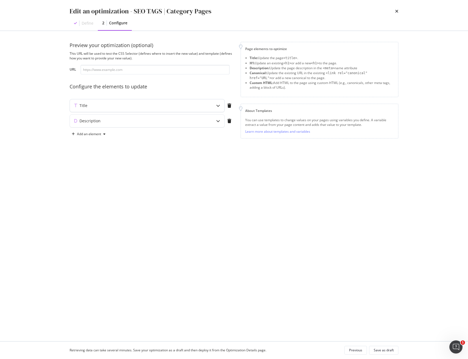
click at [150, 105] on div "Title" at bounding box center [136, 105] width 133 height 5
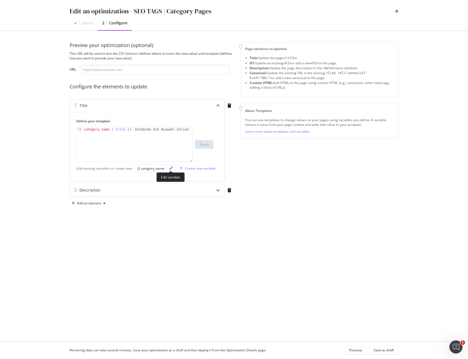
click at [169, 170] on icon "pencil" at bounding box center [171, 169] width 4 height 4
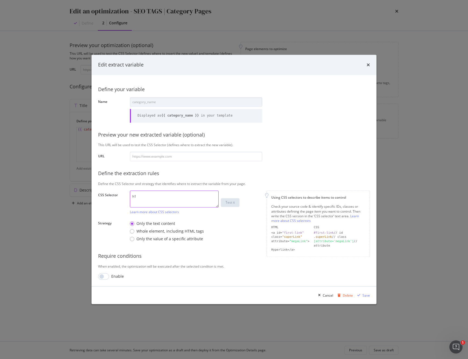
drag, startPoint x: 144, startPoint y: 199, endPoint x: 93, endPoint y: 194, distance: 52.1
click at [94, 194] on div "Define your variable Name category_name Displayed as {{ category_name }} in you…" at bounding box center [233, 181] width 285 height 212
click at [329, 296] on div "Cancel" at bounding box center [328, 295] width 10 height 5
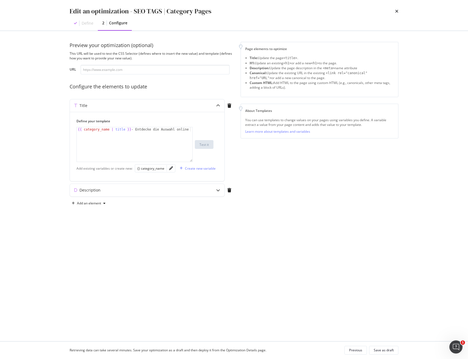
click at [329, 296] on div "Preview your optimization (optional) This URL will be used to test the CSS Sele…" at bounding box center [234, 186] width 329 height 289
click at [397, 11] on icon "times" at bounding box center [396, 11] width 3 height 4
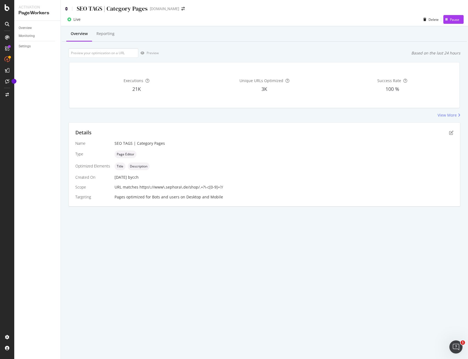
click at [67, 9] on icon at bounding box center [66, 9] width 2 height 4
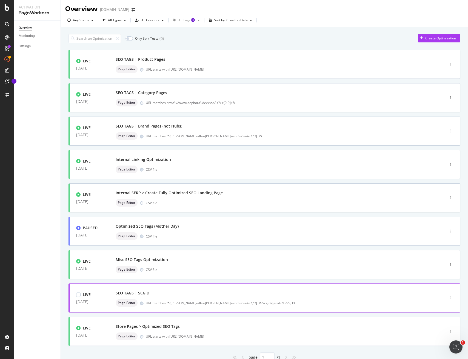
click at [175, 297] on div "SEO TAGS | SCGID Page Editor URL matches .*/marken/alle\-marken\-von\-a\-\-\-z/…" at bounding box center [269, 298] width 306 height 18
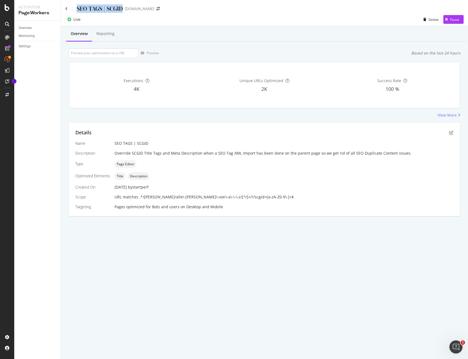
drag, startPoint x: 123, startPoint y: 8, endPoint x: 76, endPoint y: 6, distance: 46.9
click at [76, 6] on div "SEO TAGS | SCGID" at bounding box center [94, 8] width 58 height 8
drag, startPoint x: 207, startPoint y: 198, endPoint x: 214, endPoint y: 197, distance: 7.4
click at [214, 197] on span "URL matches .*/[PERSON_NAME]/alle\-[PERSON_NAME]\-von\-a\-\-\-z/[^/]+/\?scgid=[…" at bounding box center [203, 196] width 179 height 5
drag, startPoint x: 191, startPoint y: 184, endPoint x: 202, endPoint y: 199, distance: 18.2
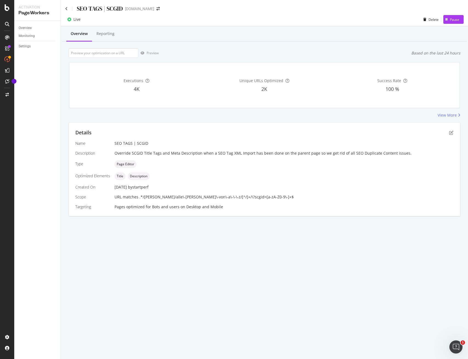
click at [191, 185] on div "26 Aug. 2025 by startperf" at bounding box center [283, 187] width 339 height 5
drag, startPoint x: 206, startPoint y: 199, endPoint x: 215, endPoint y: 199, distance: 8.5
click at [215, 199] on span "URL matches .*/[PERSON_NAME]/alle\-[PERSON_NAME]\-von\-a\-\-\-z/[^/]+/\?scgid=[…" at bounding box center [203, 196] width 179 height 5
drag, startPoint x: 216, startPoint y: 197, endPoint x: 257, endPoint y: 197, distance: 41.6
click at [257, 197] on div "URL matches .*/[PERSON_NAME]/alle\-[PERSON_NAME]\-von\-a\-\-\-z/[^/]+/\?scgid=[…" at bounding box center [283, 196] width 339 height 5
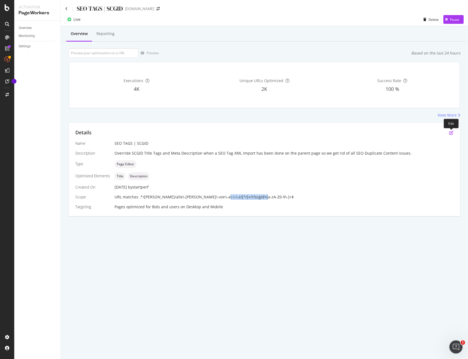
click at [449, 133] on icon "pen-to-square" at bounding box center [451, 133] width 4 height 4
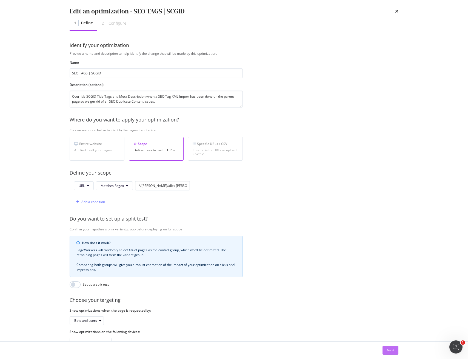
click at [391, 351] on div "Next" at bounding box center [390, 350] width 7 height 5
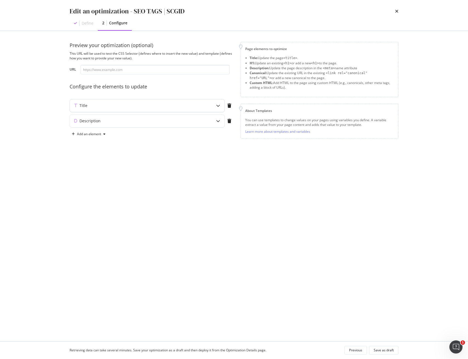
click at [208, 106] on div "Title" at bounding box center [147, 105] width 154 height 13
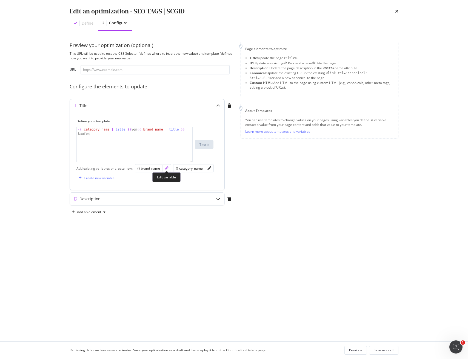
click at [167, 169] on icon "pencil" at bounding box center [167, 169] width 4 height 4
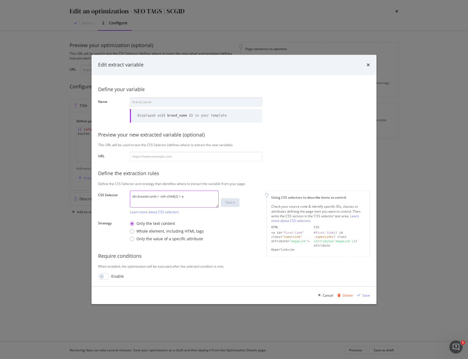
drag, startPoint x: 185, startPoint y: 197, endPoint x: 39, endPoint y: 195, distance: 146.5
click at [42, 195] on div "Edit extract variable Define your variable Name brand_name Displayed as {{ bran…" at bounding box center [234, 179] width 468 height 359
drag, startPoint x: 327, startPoint y: 296, endPoint x: 308, endPoint y: 286, distance: 21.8
click at [327, 296] on div "Cancel" at bounding box center [328, 295] width 10 height 5
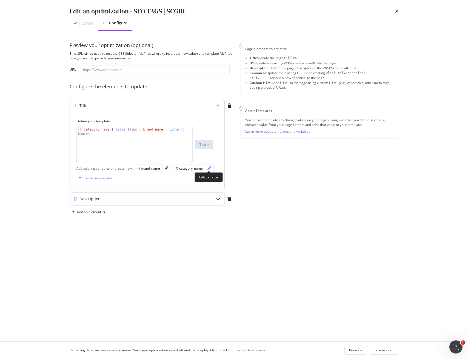
click at [209, 168] on icon "pencil" at bounding box center [209, 169] width 4 height 4
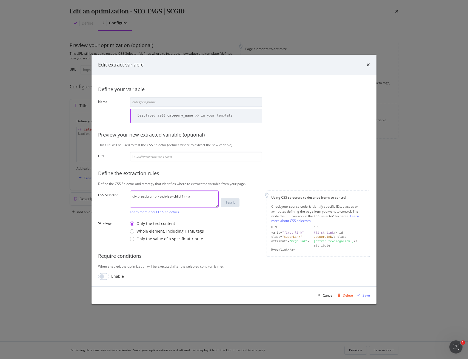
drag, startPoint x: 182, startPoint y: 194, endPoint x: 19, endPoint y: 185, distance: 163.0
click at [30, 185] on div "Edit extract variable Define your variable Name category_name Displayed as {{ c…" at bounding box center [234, 179] width 468 height 359
click at [329, 296] on div "Cancel" at bounding box center [328, 295] width 10 height 5
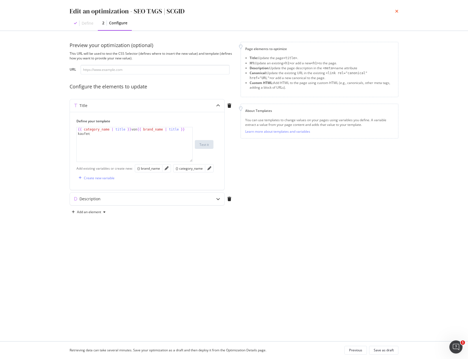
drag, startPoint x: 399, startPoint y: 12, endPoint x: 395, endPoint y: 12, distance: 4.4
click at [399, 12] on div "Edit an optimization - SEO TAGS | SCGID Define 2 Configure" at bounding box center [234, 15] width 351 height 31
click at [394, 12] on div "Edit an optimization - SEO TAGS | SCGID" at bounding box center [234, 11] width 329 height 9
click at [395, 12] on icon "times" at bounding box center [396, 11] width 3 height 4
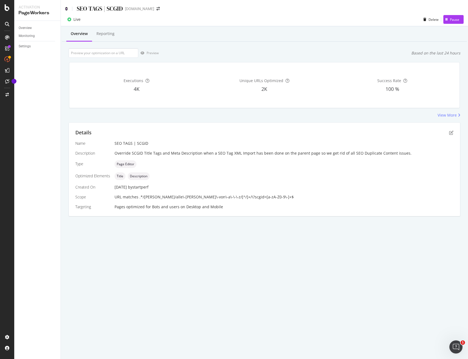
click at [67, 9] on icon at bounding box center [66, 9] width 2 height 4
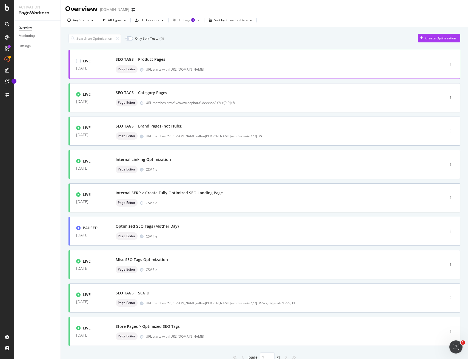
click at [178, 65] on div "SEO TAGS | Product Pages Page Editor URL starts with https://www.sephora.de/p/" at bounding box center [269, 65] width 306 height 18
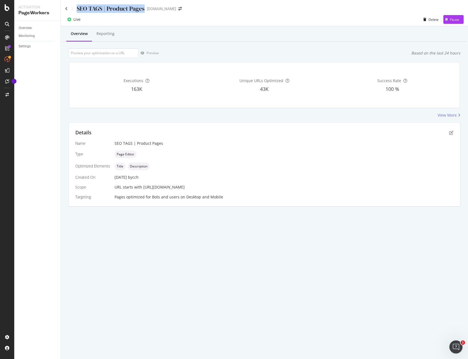
drag, startPoint x: 144, startPoint y: 9, endPoint x: 78, endPoint y: 9, distance: 66.8
click at [78, 9] on div "SEO TAGS | Product Pages www.sephora.de" at bounding box center [126, 8] width 122 height 8
drag, startPoint x: 194, startPoint y: 189, endPoint x: 142, endPoint y: 187, distance: 52.1
click at [142, 187] on div "URL starts with [URL][DOMAIN_NAME]" at bounding box center [283, 187] width 339 height 5
click at [449, 134] on icon "pen-to-square" at bounding box center [451, 133] width 4 height 4
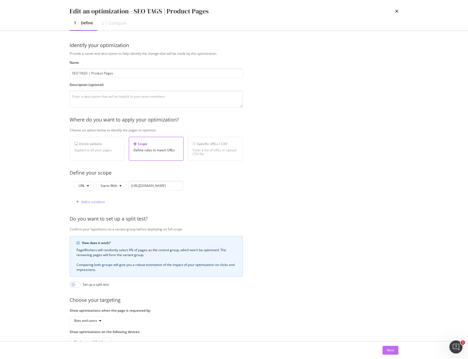
click at [392, 351] on button "Next" at bounding box center [390, 350] width 16 height 9
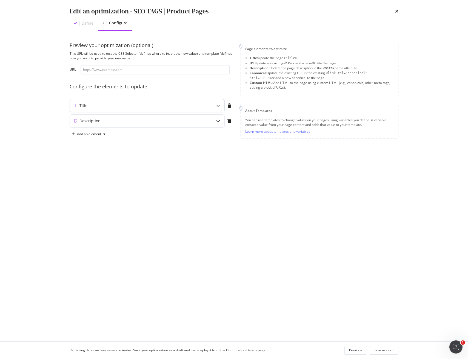
click at [206, 108] on div "Title" at bounding box center [147, 105] width 154 height 13
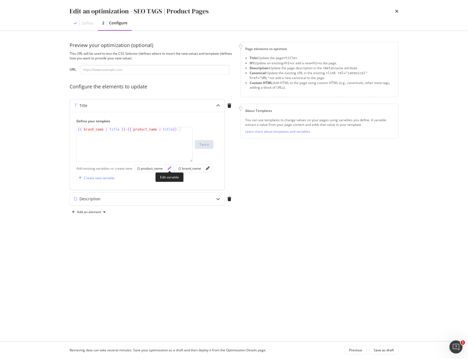
click at [170, 169] on icon "pencil" at bounding box center [169, 169] width 4 height 4
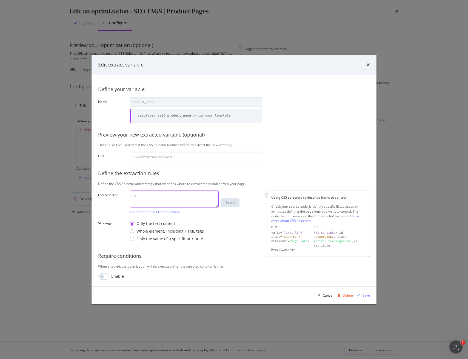
drag, startPoint x: 152, startPoint y: 194, endPoint x: 93, endPoint y: 191, distance: 58.9
click at [93, 191] on div "Define your variable Name product_name Displayed as {{ product_name }} in your …" at bounding box center [233, 181] width 285 height 212
click at [369, 65] on icon "times" at bounding box center [367, 65] width 3 height 4
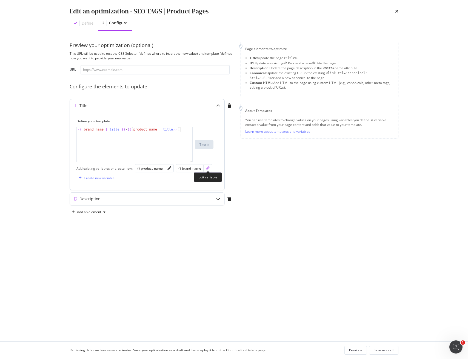
click at [207, 169] on icon "pencil" at bounding box center [208, 169] width 4 height 4
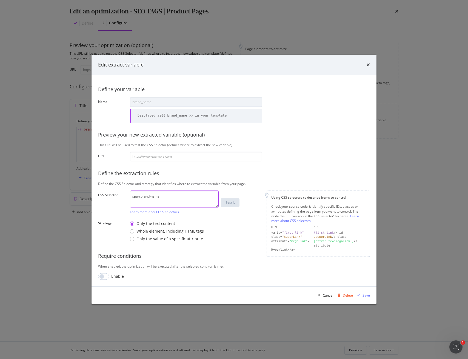
drag, startPoint x: 148, startPoint y: 194, endPoint x: 35, endPoint y: 191, distance: 113.1
click at [43, 193] on div "Edit extract variable Define your variable Name brand_name Displayed as {{ bran…" at bounding box center [234, 179] width 468 height 359
click at [327, 297] on div "Cancel" at bounding box center [328, 295] width 10 height 5
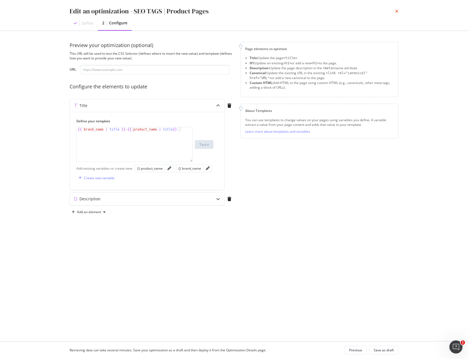
click at [397, 11] on icon "times" at bounding box center [396, 11] width 3 height 4
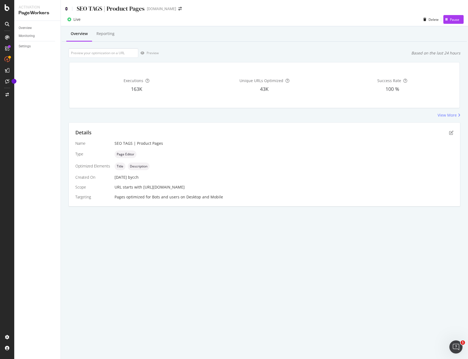
click at [67, 9] on icon at bounding box center [66, 9] width 2 height 4
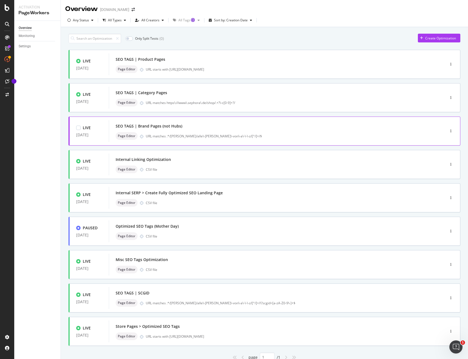
click at [194, 125] on div "SEO TAGS | Brand Pages (not Hubs)" at bounding box center [269, 126] width 306 height 8
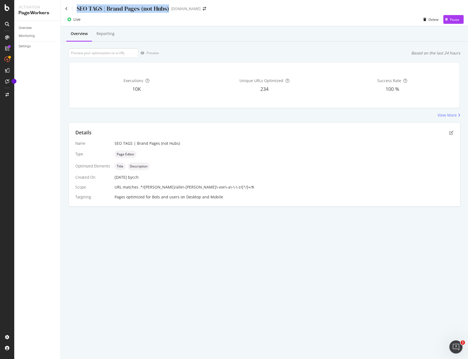
drag, startPoint x: 168, startPoint y: 8, endPoint x: 77, endPoint y: 7, distance: 90.9
click at [77, 7] on div "SEO TAGS | Brand Pages (not Hubs)" at bounding box center [123, 8] width 92 height 8
drag, startPoint x: 223, startPoint y: 187, endPoint x: 206, endPoint y: 187, distance: 16.7
click at [206, 187] on div "URL matches .*/[PERSON_NAME]/alle\-[PERSON_NAME]\-von\-a\-\-\-z/[^/]+/$" at bounding box center [283, 187] width 339 height 5
click at [450, 131] on icon "pen-to-square" at bounding box center [451, 133] width 4 height 4
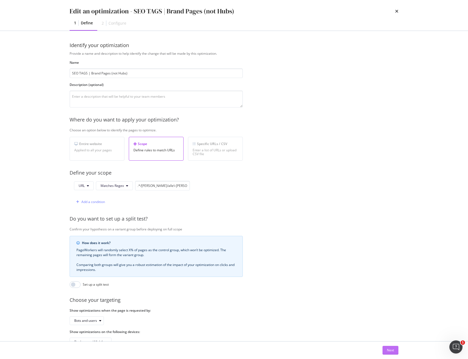
click at [388, 349] on div "Next" at bounding box center [390, 350] width 7 height 5
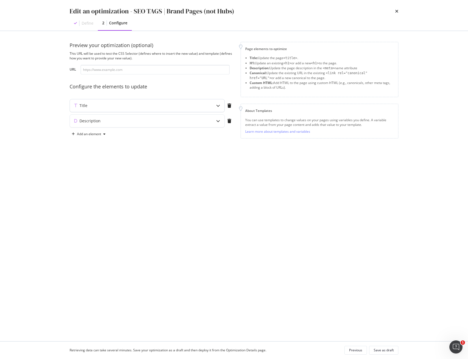
click at [165, 110] on div "Title" at bounding box center [147, 105] width 154 height 13
click at [170, 168] on div "modal" at bounding box center [166, 169] width 8 height 8
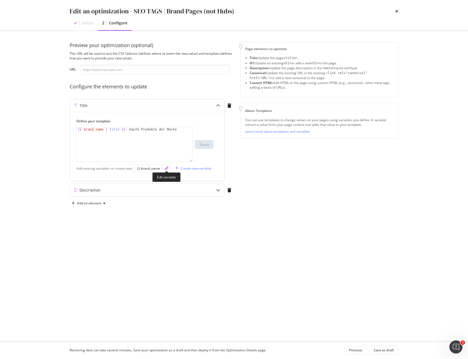
click at [167, 168] on icon "pencil" at bounding box center [167, 169] width 4 height 4
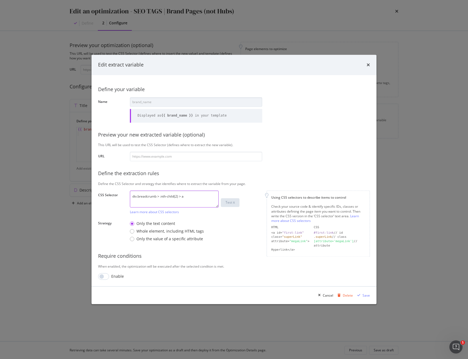
click at [152, 197] on textarea "div.breadcrumb > :nth-child(2) > a" at bounding box center [174, 199] width 89 height 17
click at [324, 294] on div "Cancel" at bounding box center [328, 295] width 10 height 5
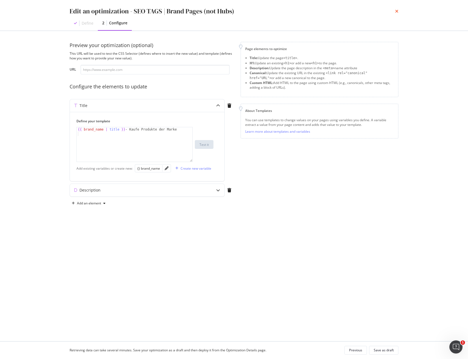
click at [397, 10] on icon "times" at bounding box center [396, 11] width 3 height 4
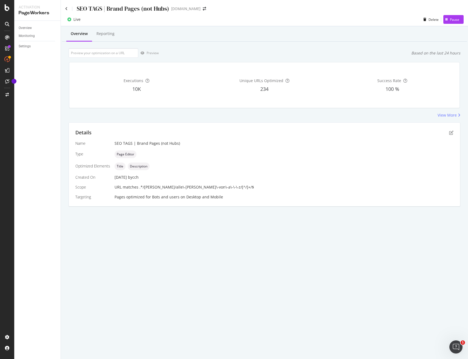
click at [64, 8] on div "SEO TAGS | Brand Pages (not Hubs) www.sephora.de" at bounding box center [264, 6] width 407 height 13
click at [65, 10] on icon at bounding box center [66, 9] width 2 height 4
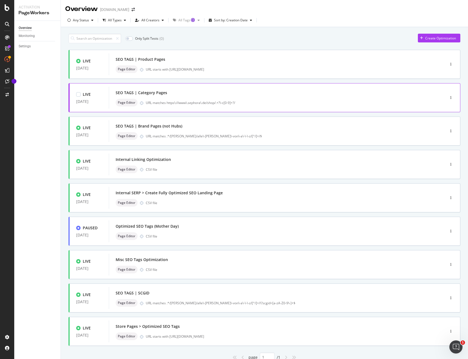
click at [172, 101] on div "URL matches https\://www\.sephora\.de/shop/.+?\-c[0-9]+?/" at bounding box center [284, 103] width 276 height 5
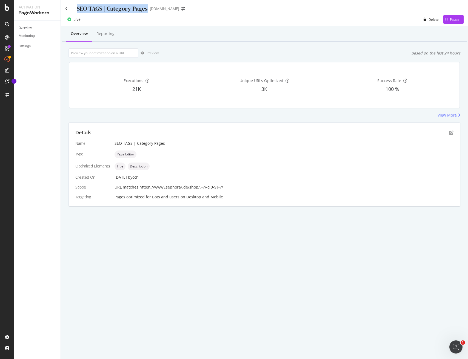
drag, startPoint x: 148, startPoint y: 9, endPoint x: 77, endPoint y: 8, distance: 70.4
click at [77, 8] on div "SEO TAGS | Category Pages www.sephora.de" at bounding box center [127, 8] width 125 height 8
drag, startPoint x: 231, startPoint y: 187, endPoint x: 139, endPoint y: 187, distance: 91.5
click at [139, 187] on div "URL matches https\://www\.sephora\.de/shop/.+?\-c[0-9]+?/" at bounding box center [283, 187] width 339 height 5
drag, startPoint x: 225, startPoint y: 206, endPoint x: 228, endPoint y: 203, distance: 4.1
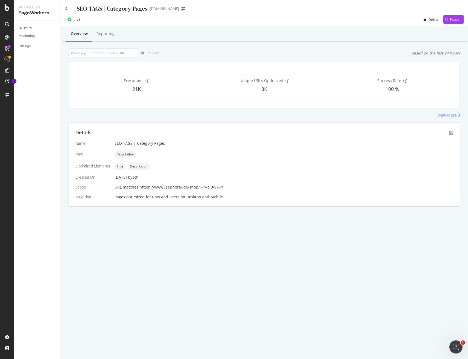
click at [225, 206] on div "Details Name SEO TAGS | Category Pages Type Page Editor Optimized Elements Titl…" at bounding box center [264, 165] width 391 height 84
click at [451, 133] on icon "pen-to-square" at bounding box center [451, 133] width 4 height 4
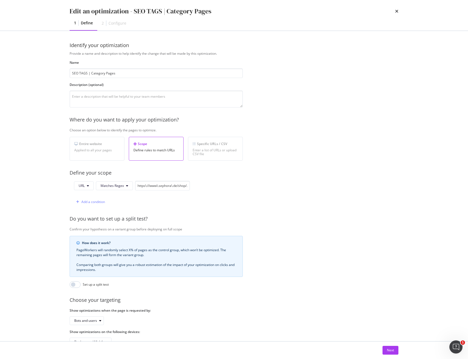
click at [268, 252] on div "Provide a name and description to help identify the change that will be made by…" at bounding box center [234, 199] width 329 height 296
click at [388, 352] on div "Next" at bounding box center [390, 350] width 7 height 5
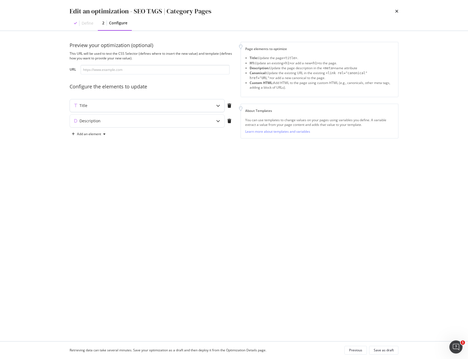
click at [211, 107] on div "Title" at bounding box center [147, 105] width 154 height 13
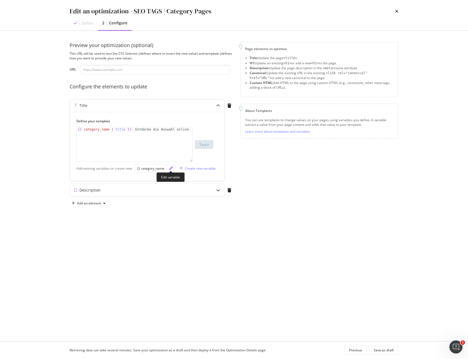
click at [170, 169] on icon "pencil" at bounding box center [171, 169] width 4 height 4
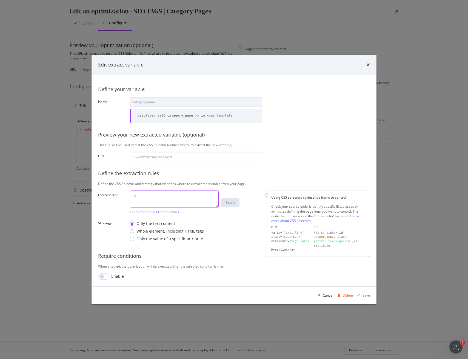
drag, startPoint x: 147, startPoint y: 194, endPoint x: 96, endPoint y: 191, distance: 51.4
click at [92, 194] on div "Define your variable Name category_name Displayed as {{ category_name }} in you…" at bounding box center [233, 181] width 285 height 212
click at [330, 296] on div "Cancel" at bounding box center [328, 295] width 10 height 5
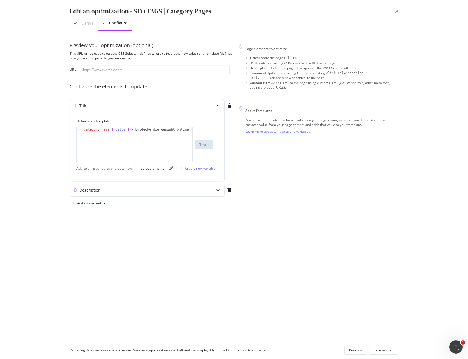
click at [398, 11] on icon "times" at bounding box center [396, 11] width 3 height 4
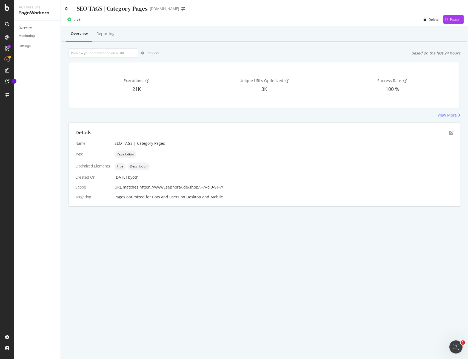
click at [65, 8] on icon at bounding box center [66, 9] width 2 height 4
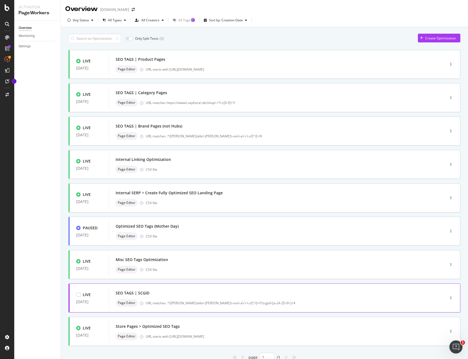
click at [176, 297] on div "SEO TAGS | SCGID Page Editor URL matches .*/marken/alle\-marken\-von\-a\-\-\-z/…" at bounding box center [269, 298] width 306 height 18
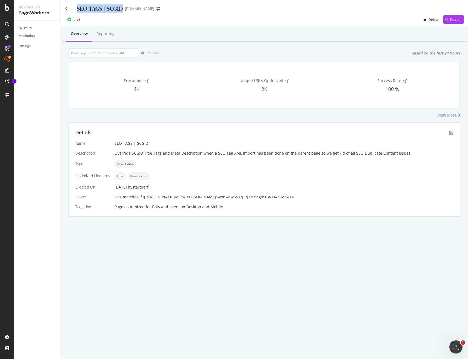
drag, startPoint x: 122, startPoint y: 8, endPoint x: 78, endPoint y: 7, distance: 43.8
click at [78, 7] on div "SEO TAGS | SCGID" at bounding box center [100, 8] width 46 height 8
drag, startPoint x: 237, startPoint y: 195, endPoint x: 139, endPoint y: 195, distance: 98.1
click at [139, 195] on div "URL matches .*/[PERSON_NAME]/alle\-[PERSON_NAME]\-von\-a\-\-\-z/[^/]+/\?scgid=[…" at bounding box center [283, 196] width 339 height 5
click at [451, 131] on icon "pen-to-square" at bounding box center [451, 133] width 4 height 4
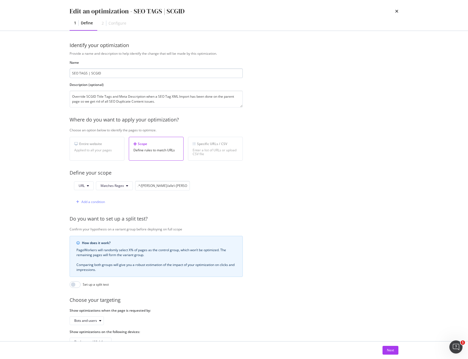
scroll to position [0, 0]
drag, startPoint x: 399, startPoint y: 355, endPoint x: 393, endPoint y: 352, distance: 6.4
click at [398, 355] on div "Next" at bounding box center [234, 351] width 351 height 18
click at [394, 352] on div "Next" at bounding box center [390, 350] width 7 height 5
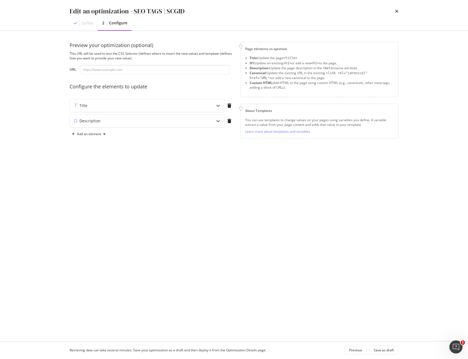
scroll to position [0, 0]
click at [179, 102] on div "Title" at bounding box center [147, 105] width 154 height 13
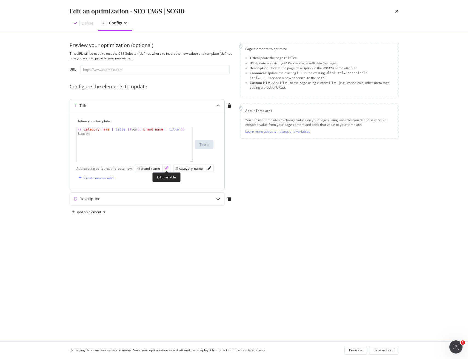
click at [166, 169] on icon "pencil" at bounding box center [167, 169] width 4 height 4
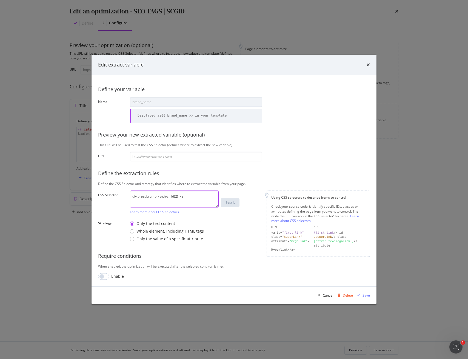
click at [160, 195] on textarea "div.breadcrumb > :nth-child(2) > a" at bounding box center [174, 199] width 89 height 17
click at [326, 296] on div "Cancel" at bounding box center [328, 295] width 10 height 5
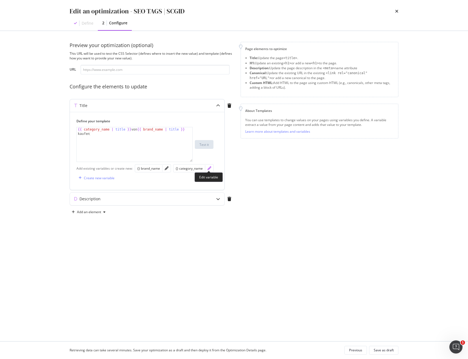
click at [208, 169] on icon "pencil" at bounding box center [209, 169] width 4 height 4
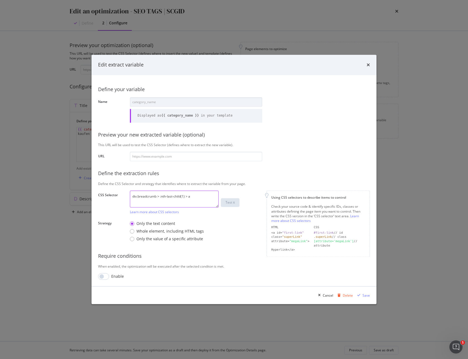
click at [171, 196] on textarea "div.breadcrumb > :nth-last-child(1) > a" at bounding box center [174, 199] width 89 height 17
click at [170, 196] on textarea "div.breadcrumb > :nth-last-child(1) > a" at bounding box center [174, 199] width 89 height 17
click at [326, 296] on div "Cancel" at bounding box center [328, 295] width 10 height 5
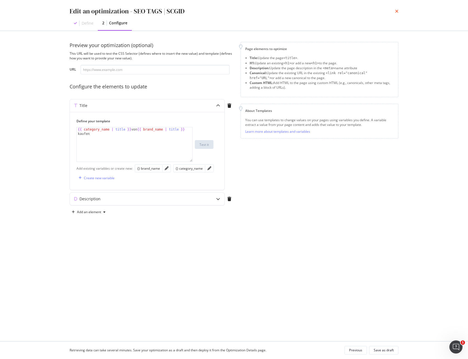
click at [397, 11] on icon "times" at bounding box center [396, 11] width 3 height 4
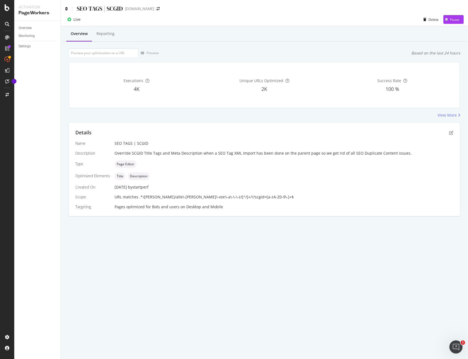
click at [66, 9] on icon at bounding box center [66, 9] width 2 height 4
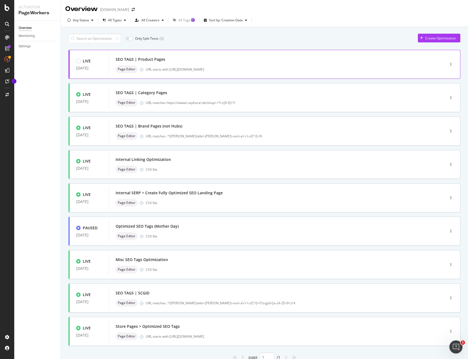
click at [190, 63] on div "SEO TAGS | Product Pages" at bounding box center [269, 60] width 306 height 8
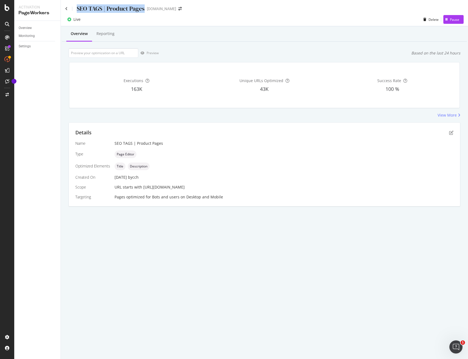
drag, startPoint x: 144, startPoint y: 10, endPoint x: 76, endPoint y: 10, distance: 67.9
click at [76, 10] on div "SEO TAGS | Product Pages" at bounding box center [104, 8] width 79 height 8
drag, startPoint x: 196, startPoint y: 188, endPoint x: 143, endPoint y: 187, distance: 53.1
click at [143, 187] on div "URL starts with [URL][DOMAIN_NAME]" at bounding box center [283, 187] width 339 height 5
click at [452, 131] on icon "pen-to-square" at bounding box center [451, 133] width 4 height 4
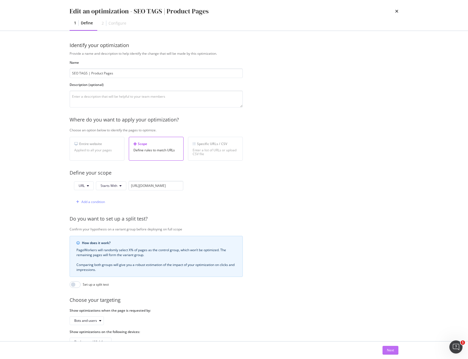
click at [392, 348] on div "Next" at bounding box center [390, 350] width 7 height 8
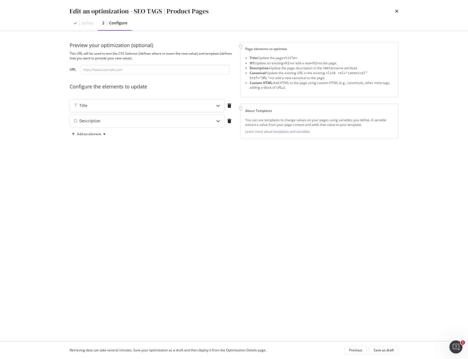
click at [209, 106] on div "Title" at bounding box center [147, 105] width 154 height 13
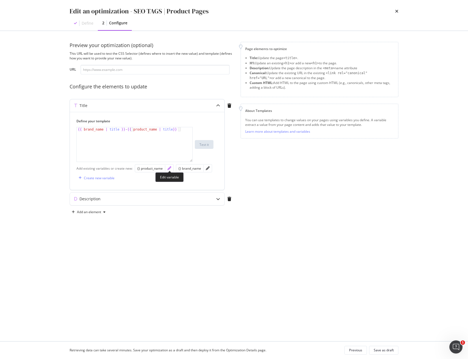
click at [168, 170] on icon "pencil" at bounding box center [169, 169] width 4 height 4
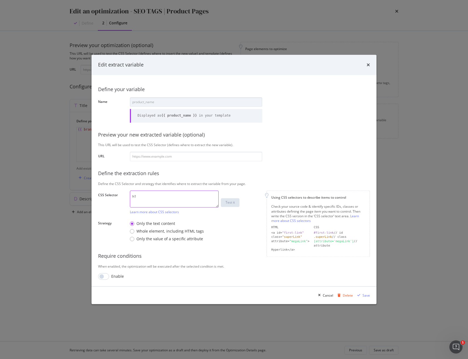
drag, startPoint x: 144, startPoint y: 195, endPoint x: 95, endPoint y: 193, distance: 49.6
click at [0, 0] on div "CSS Selector h1 Learn more about CSS selectors Test it" at bounding box center [0, 0] width 0 height 0
drag, startPoint x: 326, startPoint y: 296, endPoint x: 315, endPoint y: 294, distance: 10.9
click at [326, 296] on div "Cancel" at bounding box center [328, 295] width 10 height 5
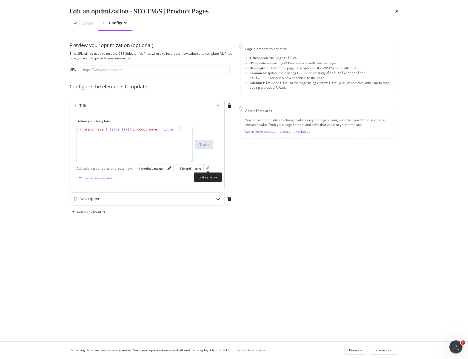
click at [208, 170] on icon "pencil" at bounding box center [208, 169] width 4 height 4
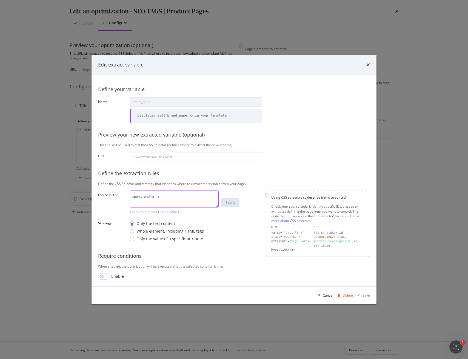
click at [161, 195] on textarea "span.brand-name" at bounding box center [174, 199] width 89 height 17
click at [331, 294] on div "Cancel" at bounding box center [328, 295] width 10 height 5
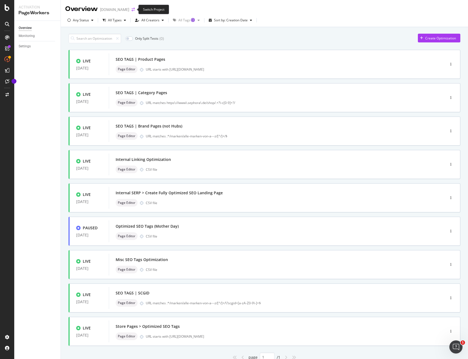
click at [131, 9] on icon "arrow-right-arrow-left" at bounding box center [132, 10] width 3 height 4
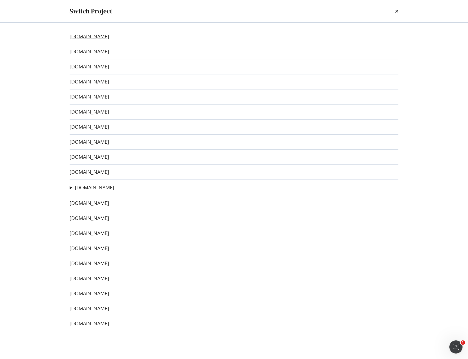
click at [98, 36] on link "www.sephora.dk" at bounding box center [89, 37] width 39 height 6
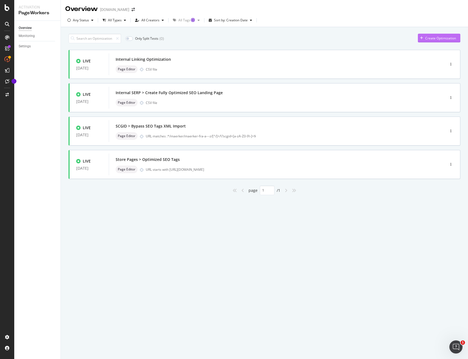
click at [437, 38] on div "Create Optimization" at bounding box center [440, 38] width 31 height 5
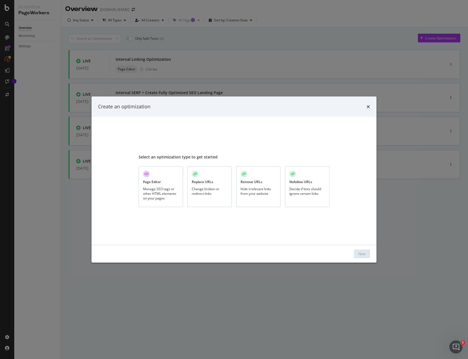
click at [172, 182] on div "Page Editor Manage SEO tags or other HTML elements on your pages" at bounding box center [161, 187] width 44 height 41
click at [360, 254] on div "Next" at bounding box center [361, 254] width 7 height 5
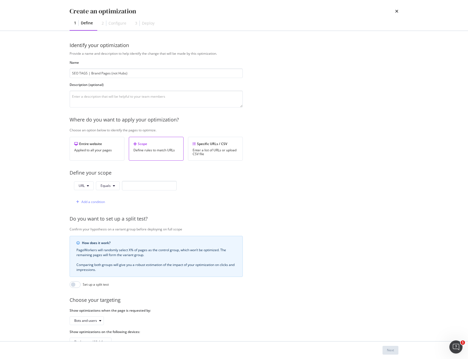
type input "SEO TAGS | Brand Pages (not Hubs)"
click at [109, 185] on span "Equals" at bounding box center [106, 186] width 10 height 5
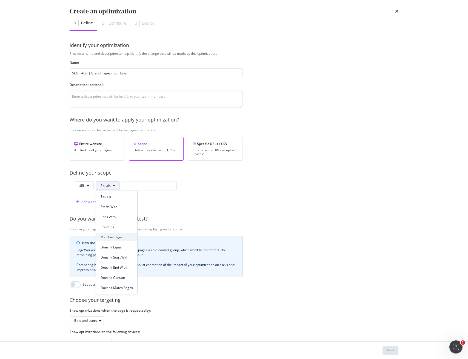
click at [108, 237] on span "Matches Regex" at bounding box center [117, 237] width 32 height 5
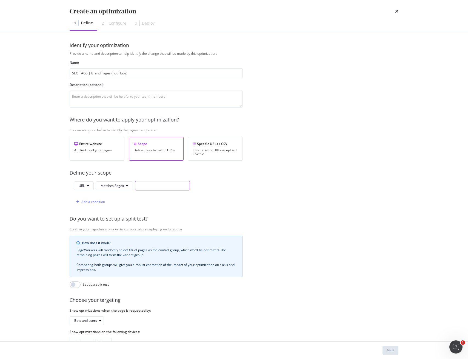
click at [167, 187] on input "modal" at bounding box center [162, 186] width 55 height 10
paste input ".*/marken/alle-marken-von-a---z/[^/]+/$"
drag, startPoint x: 154, startPoint y: 186, endPoint x: 176, endPoint y: 184, distance: 21.4
click at [175, 184] on input ".*/marken/alle-marken-von-a---z/[^/]+/$" at bounding box center [162, 186] width 55 height 10
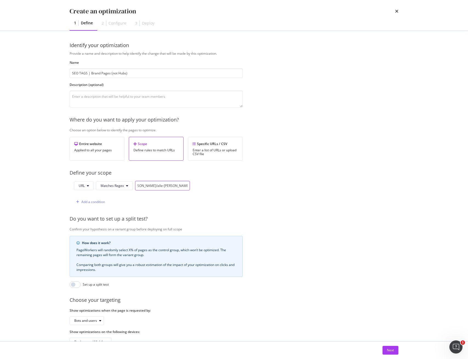
paste input "maerker-fra"
type input ".*/marken/maerker-fra-a---z/[^/]+/$"
click at [385, 348] on button "Next" at bounding box center [390, 350] width 16 height 9
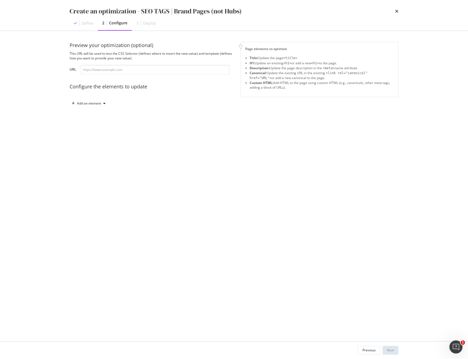
click at [111, 104] on div "Add an element" at bounding box center [152, 103] width 164 height 9
click at [96, 103] on div "Add an element" at bounding box center [89, 103] width 24 height 3
click at [89, 114] on div "Title" at bounding box center [87, 113] width 7 height 5
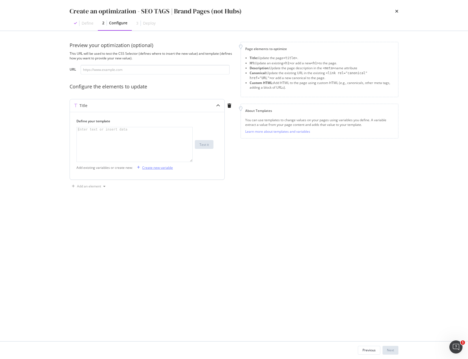
click at [151, 168] on div "Create new variable" at bounding box center [157, 167] width 31 height 5
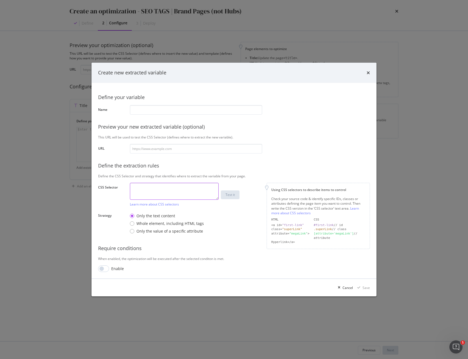
click at [162, 190] on textarea "modal" at bounding box center [174, 191] width 89 height 17
paste textarea "div.breadcrumb > :nth-child(2) > a"
type textarea "div.breadcrumb > :nth-child(2) > a"
click at [218, 113] on input "modal" at bounding box center [196, 110] width 132 height 10
paste input "brand_name"
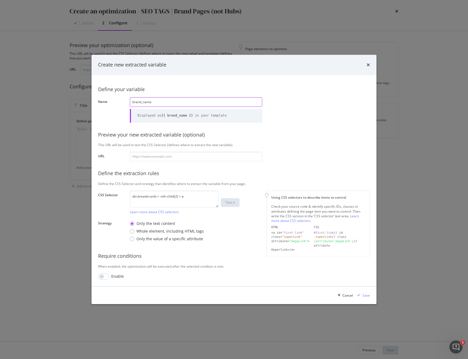
type input "brand_name"
click at [193, 158] on input "modal" at bounding box center [196, 157] width 132 height 10
paste input "https://www.sephora.dk/maerker/maerker-fra-a---z/biotherm-bioth/"
type input "https://www.sephora.dk/maerker/maerker-fra-a---z/biotherm-bioth/"
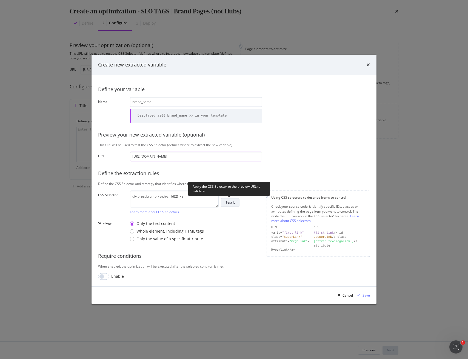
type input "https://www.sephora.dk/maerker/maerker-fra-a---z/biotherm-bioth/"
click at [228, 203] on div "Test it" at bounding box center [229, 202] width 9 height 5
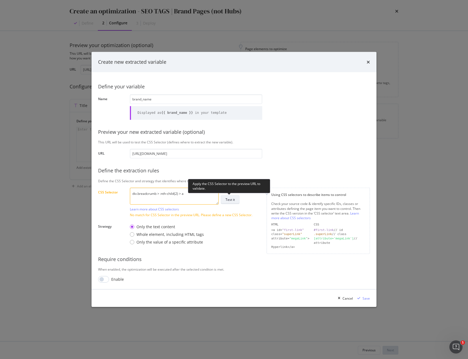
click at [237, 200] on button "Test it" at bounding box center [230, 200] width 19 height 9
click at [232, 199] on div "Test it" at bounding box center [229, 199] width 9 height 5
click at [367, 298] on div "Save" at bounding box center [365, 298] width 7 height 5
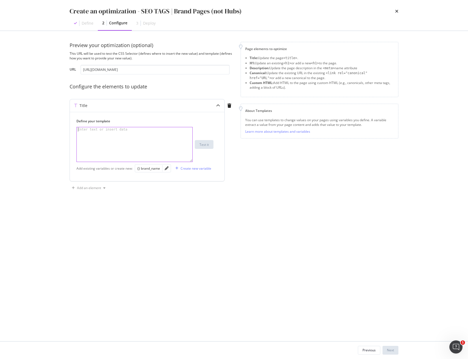
click at [129, 139] on div "modal" at bounding box center [135, 148] width 116 height 43
paste textarea "$BrandName - Shop mærkets produkter online her"
click at [101, 128] on div "$BrandName - Shop mærkets produkter online her" at bounding box center [135, 148] width 116 height 43
drag, startPoint x: 97, startPoint y: 129, endPoint x: 42, endPoint y: 127, distance: 54.8
click at [42, 127] on div "Create an optimization - SEO TAGS | Brand Pages (not Hubs) Define 2 Configure 3…" at bounding box center [234, 179] width 468 height 359
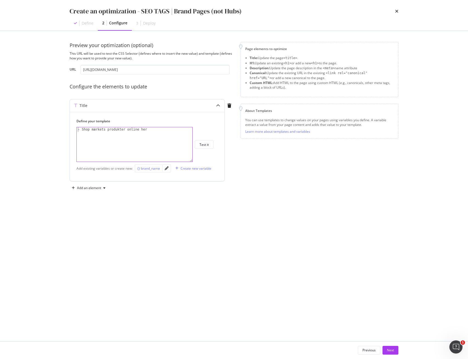
click at [150, 168] on div "{} brand_name" at bounding box center [148, 168] width 23 height 5
click at [105, 128] on div "{{ brand_name }} - Shop mærkets produkter online her" at bounding box center [135, 148] width 116 height 43
type textarea "{{ brand_name | title }} - Shop mærkets produkter online her"
click at [92, 187] on div "Add an element" at bounding box center [89, 188] width 24 height 3
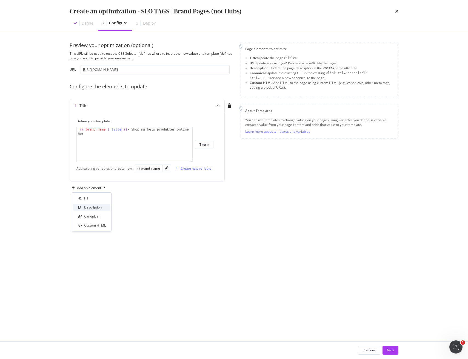
click at [86, 208] on div "Description" at bounding box center [93, 207] width 18 height 5
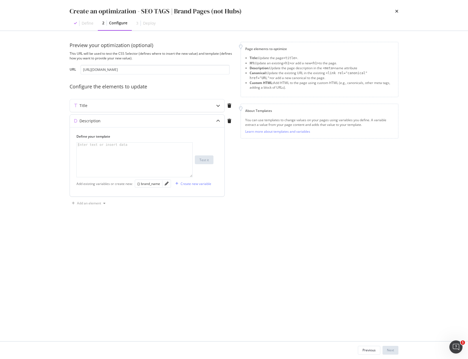
click at [137, 152] on div "modal" at bounding box center [135, 164] width 116 height 43
paste textarea "Udforsk det bedste fra $BrandName hos Sephora. Gå på opdagelse i det brede udva…"
type textarea "Udforsk det bedste fra $BrandName hos Sephora. Gå på opdagelse i det brede udva…"
click at [113, 110] on div "Title" at bounding box center [147, 105] width 154 height 13
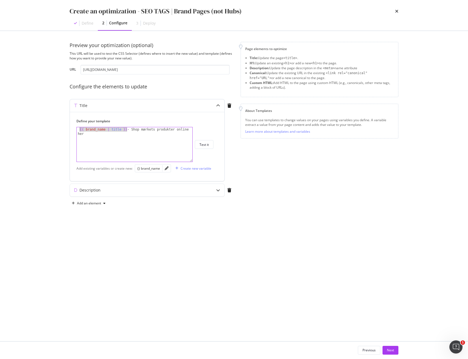
drag, startPoint x: 118, startPoint y: 129, endPoint x: 80, endPoint y: 131, distance: 38.1
click at [80, 131] on div "{{ brand_name | title }} - Shop mærkets produkter online her" at bounding box center [135, 153] width 116 height 52
type textarea "{{ brand_name | title }} - Shop mærkets produkter online her"
click at [102, 191] on div "Description" at bounding box center [136, 190] width 133 height 5
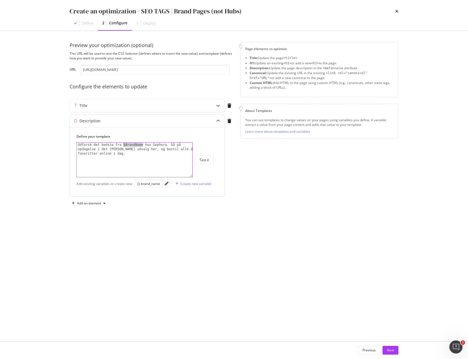
drag, startPoint x: 142, startPoint y: 145, endPoint x: 123, endPoint y: 145, distance: 19.2
click at [123, 145] on div "Udforsk det bedste fra $BrandName hos Sephora. Gå på opdagelse i det brede udva…" at bounding box center [135, 173] width 116 height 61
paste textarea "{{ brand_name | title }}"
type textarea "Udforsk det bedste fra {{ brand_name | title }} hos Sephora. Gå på opdagelse i …"
click at [391, 350] on div "Next" at bounding box center [390, 350] width 7 height 5
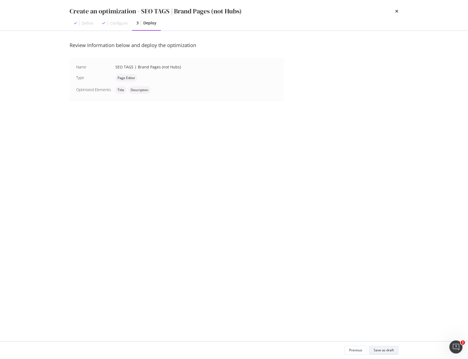
click at [391, 350] on div "Save as draft" at bounding box center [384, 350] width 20 height 5
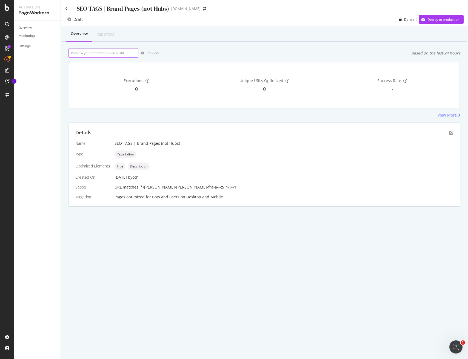
click at [114, 53] on input "url" at bounding box center [103, 53] width 70 height 10
paste input "https://www.sephora.dk/maerker/maerker-fra-a---z/biotherm-bioth/"
type input "https://www.sephora.dk/maerker/maerker-fra-a---z/biotherm-bioth/"
click at [151, 51] on div "Preview" at bounding box center [153, 53] width 12 height 5
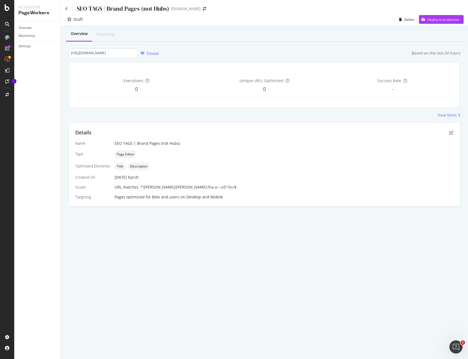
scroll to position [0, 0]
click at [68, 9] on div "SEO TAGS | Brand Pages (not Hubs)" at bounding box center [117, 8] width 104 height 8
click at [67, 8] on icon at bounding box center [66, 9] width 2 height 4
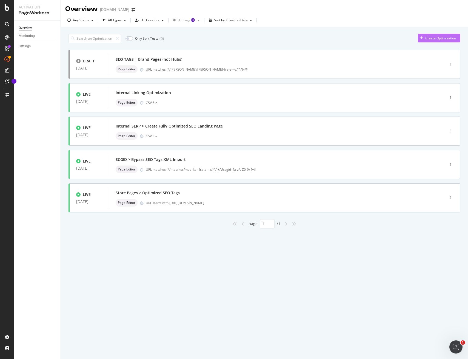
click at [434, 38] on div "Create Optimization" at bounding box center [440, 38] width 31 height 5
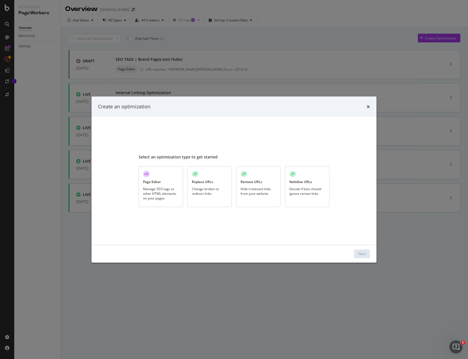
click at [164, 183] on div "Page Editor Manage SEO tags or other HTML elements on your pages" at bounding box center [161, 187] width 44 height 41
click at [360, 255] on div "Next" at bounding box center [361, 254] width 7 height 5
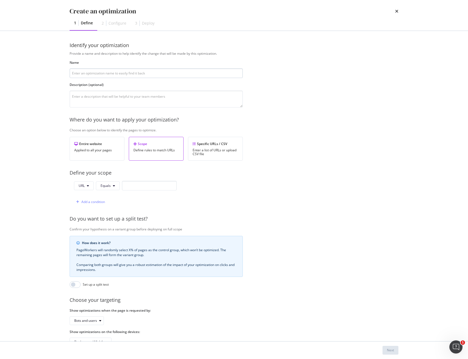
click at [142, 74] on input "modal" at bounding box center [156, 73] width 173 height 10
type input "SEO TAGS | Category Pages"
click at [111, 186] on button "Equals" at bounding box center [108, 186] width 24 height 9
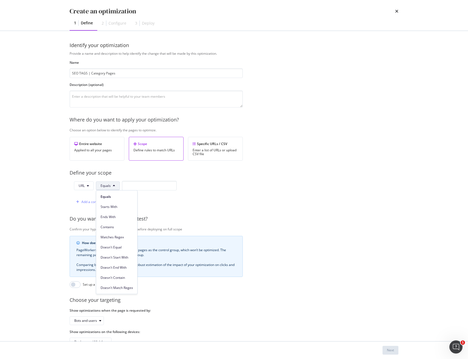
drag, startPoint x: 121, startPoint y: 238, endPoint x: 124, endPoint y: 217, distance: 21.3
click at [121, 238] on span "Matches Regex" at bounding box center [117, 237] width 32 height 5
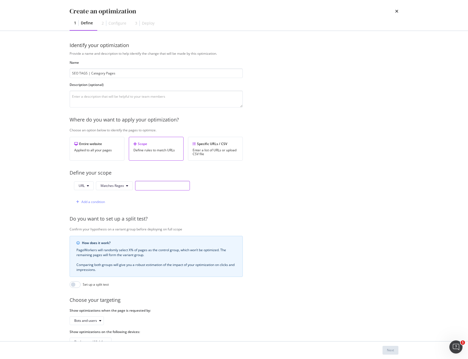
click at [145, 184] on input "modal" at bounding box center [162, 186] width 55 height 10
paste input "https\://www\.sephora\.de/shop/.+?\-c[0-9]+?/"
drag, startPoint x: 157, startPoint y: 185, endPoint x: 176, endPoint y: 196, distance: 21.2
click at [157, 185] on input "https\://www\.sephora\.de/shop/.+?\-c[0-9]+?/" at bounding box center [162, 186] width 55 height 10
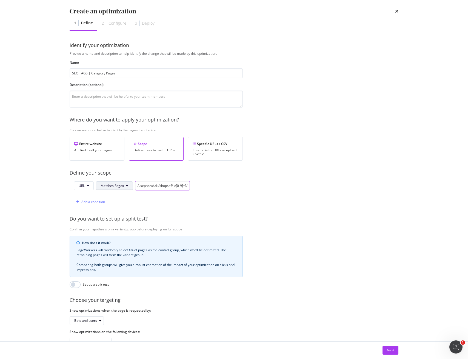
scroll to position [0, 0]
drag, startPoint x: 173, startPoint y: 187, endPoint x: 99, endPoint y: 187, distance: 73.4
click at [99, 187] on div "URL Matches Regex https\://www\.sephora\.dk/shop/.+?\-c[0-9]+?/" at bounding box center [132, 186] width 116 height 10
click at [145, 185] on input "https\://www\.sephora\.dk/shop/.+?\-c[0-9]+?/" at bounding box center [162, 186] width 55 height 10
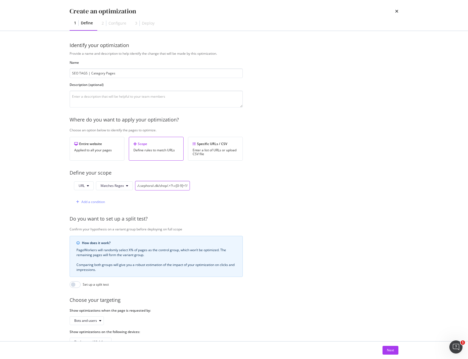
drag, startPoint x: 169, startPoint y: 185, endPoint x: 242, endPoint y: 185, distance: 72.9
click at [242, 185] on div "URL Matches Regex https\://www\.sephora\.dk/shop/.+?\-c[0-9]+?/ Add a condition" at bounding box center [156, 194] width 173 height 26
type input "https\://www\.sephora\.dk/shop/.+?\-c[0-9]+?/"
click at [256, 197] on div "Provide a name and description to help identify the change that will be made by…" at bounding box center [234, 199] width 329 height 296
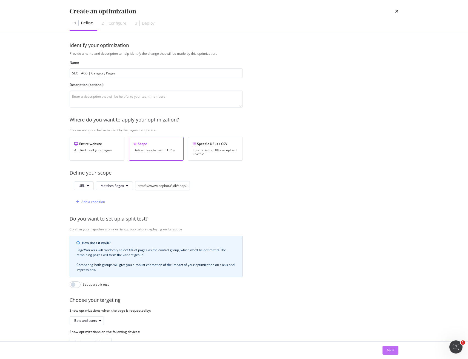
click at [391, 350] on div "Next" at bounding box center [390, 350] width 7 height 5
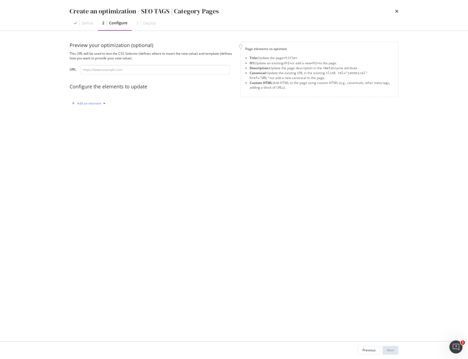
click at [101, 104] on div "modal" at bounding box center [104, 103] width 7 height 3
click at [88, 113] on div "Title" at bounding box center [87, 113] width 7 height 5
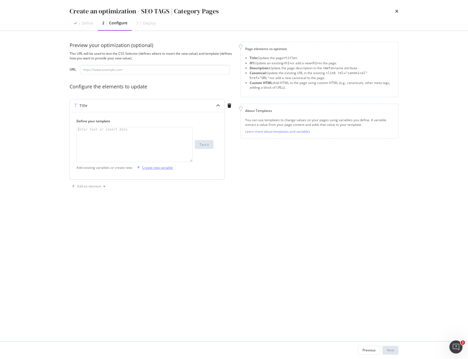
click at [162, 168] on div "Create new variable" at bounding box center [157, 167] width 31 height 5
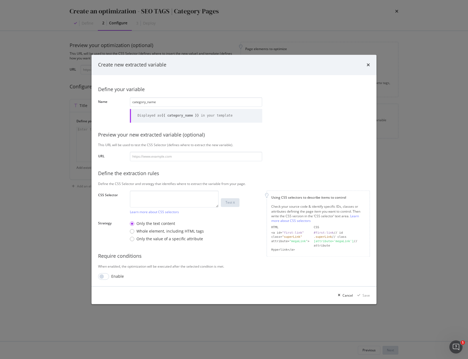
type input "category_name"
click at [163, 204] on textarea "modal" at bounding box center [174, 199] width 89 height 17
paste textarea "h1"
type textarea "h1"
click at [365, 297] on div "Save" at bounding box center [365, 295] width 7 height 5
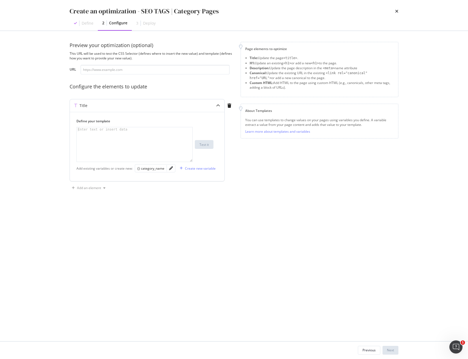
click at [123, 142] on div "modal" at bounding box center [135, 148] width 116 height 43
paste textarea "$CategoryName - Udforsk vores store udvalg online"
drag, startPoint x: 100, startPoint y: 130, endPoint x: 51, endPoint y: 131, distance: 49.0
click at [51, 131] on div "Create an optimization - SEO TAGS | Category Pages Define 2 Configure 3 Deploy …" at bounding box center [234, 179] width 468 height 359
click at [153, 168] on div "{} category_name" at bounding box center [150, 168] width 27 height 5
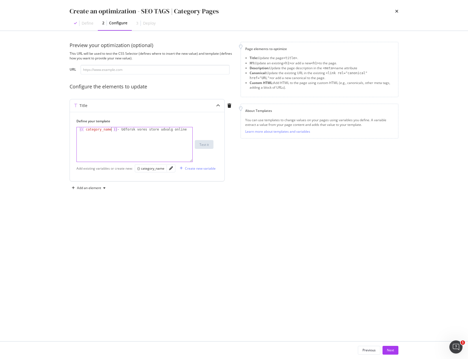
click at [111, 129] on div "{{ category_name }} - Udforsk vores store udvalg online" at bounding box center [135, 148] width 116 height 43
click at [79, 129] on div "{{ category_name | title }} - Udforsk vores store udvalg online" at bounding box center [135, 153] width 116 height 52
type textarea "{{ category_name | title }} - Udforsk vores store udvalg online"
click at [84, 189] on div "Add an element" at bounding box center [89, 188] width 24 height 3
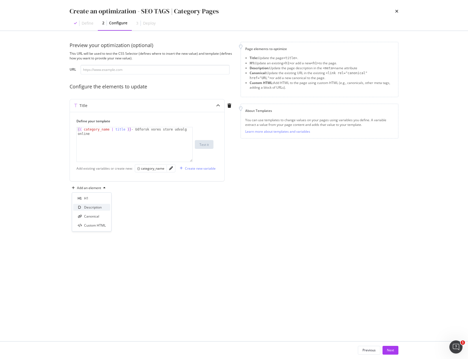
click at [95, 207] on div "Description" at bounding box center [93, 207] width 18 height 5
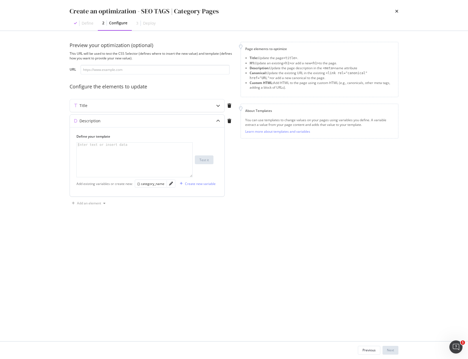
click at [103, 163] on div "modal" at bounding box center [135, 164] width 116 height 43
paste textarea "Gå på opdagelse i Sephoras udvalg af $CategoryName, og find dine næste musthave…"
type textarea "Gå på opdagelse i Sephoras udvalg af $CategoryName, og find dine næste musthave…"
click at [107, 108] on div "Title" at bounding box center [136, 105] width 133 height 5
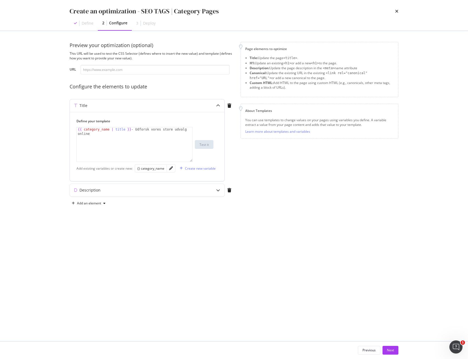
type textarea "{{ category_name | title }} - Udforsk vores store udvalg online"
drag, startPoint x: 130, startPoint y: 130, endPoint x: 51, endPoint y: 130, distance: 78.6
click at [51, 130] on div "Create an optimization - SEO TAGS | Category Pages Define 2 Configure 3 Deploy …" at bounding box center [234, 179] width 468 height 359
click at [128, 192] on div "Description" at bounding box center [136, 190] width 133 height 5
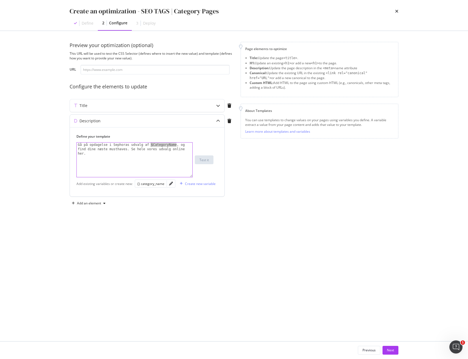
drag, startPoint x: 176, startPoint y: 144, endPoint x: 163, endPoint y: 149, distance: 14.0
click at [151, 143] on div "Gå på opdagelse i Sephoras udvalg af $CategoryName, og find dine næste musthave…" at bounding box center [135, 173] width 116 height 61
paste textarea "{{ category_name | title }}"
type textarea "Gå på opdagelse i Sephoras udvalg af {{ category_name | title }}, og find dine …"
click at [393, 349] on div "Next" at bounding box center [390, 350] width 7 height 5
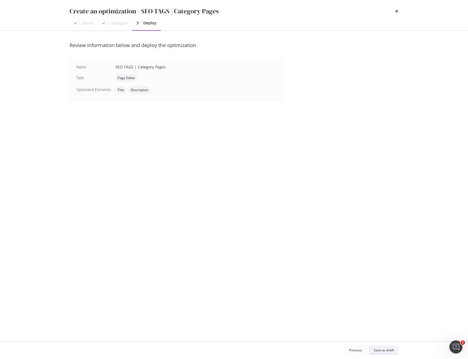
click at [391, 351] on div "Save as draft" at bounding box center [384, 350] width 20 height 5
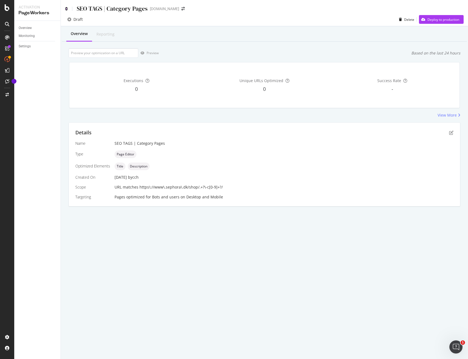
click at [67, 10] on icon at bounding box center [66, 9] width 2 height 4
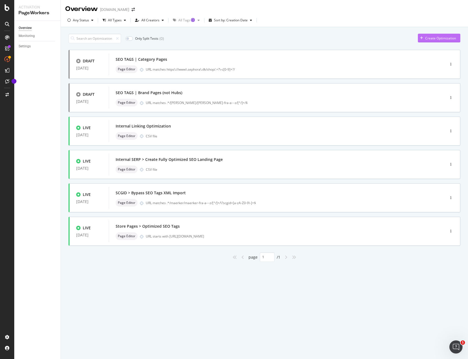
click at [449, 39] on div "Create Optimization" at bounding box center [440, 38] width 31 height 5
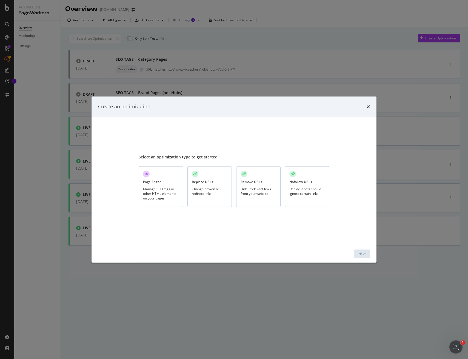
click at [163, 180] on div "Page Editor Manage SEO tags or other HTML elements on your pages" at bounding box center [161, 187] width 44 height 41
click at [363, 252] on div "Next" at bounding box center [361, 254] width 7 height 5
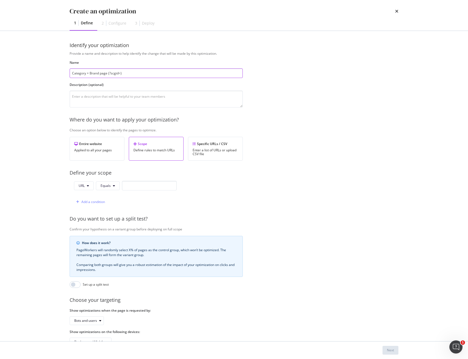
click at [135, 73] on input "Category + Brand page (?scgid=)" at bounding box center [156, 73] width 173 height 10
paste input "SEO TAGS | SCGID"
type input "SEO TAGS | SCGID"
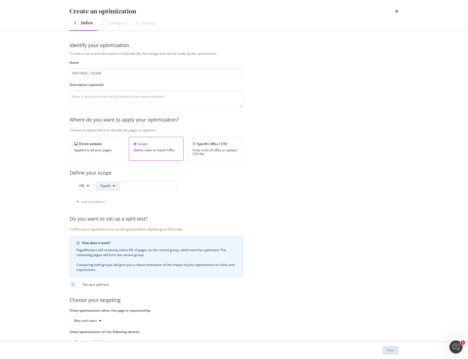
click at [114, 187] on icon "modal" at bounding box center [114, 185] width 2 height 3
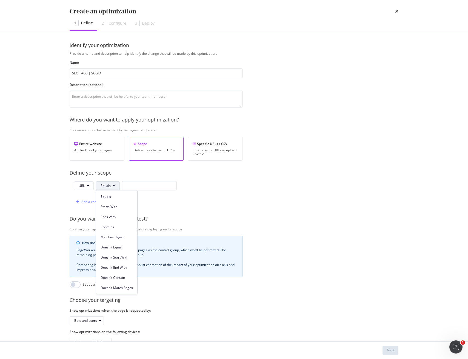
click at [114, 238] on span "Matches Regex" at bounding box center [117, 237] width 32 height 5
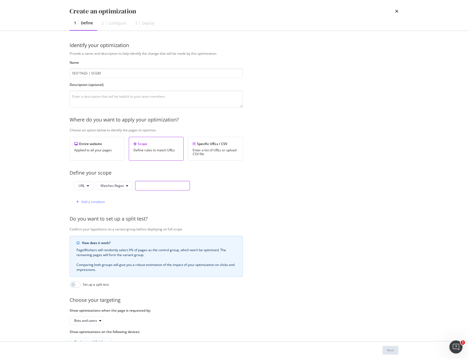
click at [155, 184] on input "modal" at bounding box center [162, 186] width 55 height 10
paste input ".*/marken/alle-marken-von-a---z/[^/]+/\?scgid=[a-zA-Z0-9\-]+$"
click at [178, 185] on input ".*/marken/alle-marken-von-a---z/[^/]+/\?scgid=[a-zA-Z0-9\-]+$" at bounding box center [162, 186] width 55 height 10
drag, startPoint x: 159, startPoint y: 186, endPoint x: 143, endPoint y: 186, distance: 16.7
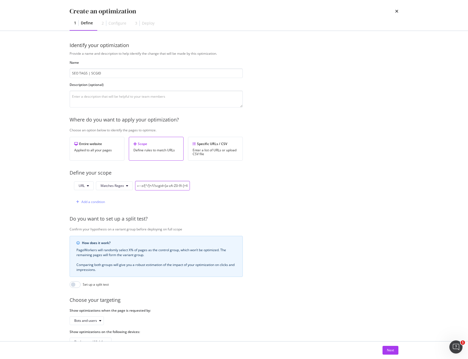
click at [143, 186] on input ".*/marken/alle-marken-von-a---z/[^/]+/\?scgid=[a-zA-Z0-9\-]+$" at bounding box center [162, 186] width 55 height 10
paste input "maerker-fra"
drag, startPoint x: 158, startPoint y: 186, endPoint x: 146, endPoint y: 187, distance: 12.4
click at [124, 186] on div "URL Matches Regex .*/marken/maerker-fra-a---z/[^/]+/\?scgid=[a-zA-Z0-9\-]+$" at bounding box center [132, 186] width 116 height 10
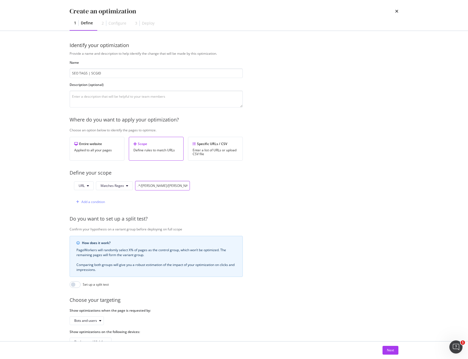
click at [162, 188] on input ".*/marken/maerker-fra-a---z/[^/]+/\?scgid=[a-zA-Z0-9\-]+$" at bounding box center [162, 186] width 55 height 10
drag, startPoint x: 173, startPoint y: 187, endPoint x: 176, endPoint y: 191, distance: 5.5
click at [173, 187] on input ".*/marken/maerker\-fra-a---z/[^/]+/\?scgid=[a-zA-Z0-9\-]+$" at bounding box center [162, 186] width 55 height 10
drag, startPoint x: 177, startPoint y: 186, endPoint x: 179, endPoint y: 192, distance: 6.1
click at [177, 186] on input ".*/marken/maerker\-fra\-a---z/[^/]+/\?scgid=[a-zA-Z0-9\-]+$" at bounding box center [162, 186] width 55 height 10
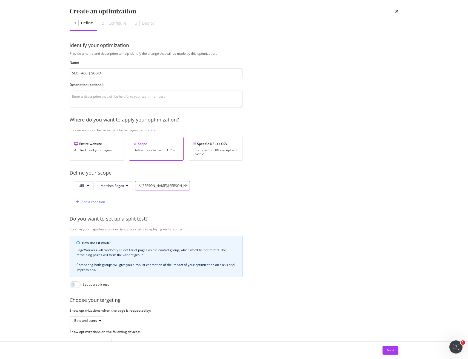
click at [180, 186] on input ".*/marken/maerker\-fra\-a\---z/[^/]+/\?scgid=[a-zA-Z0-9\-]+$" at bounding box center [162, 186] width 55 height 10
drag, startPoint x: 182, startPoint y: 187, endPoint x: 184, endPoint y: 189, distance: 3.5
click at [182, 187] on input ".*/marken/maerker\-fra\-a\-\--z/[^/]+/\?scgid=[a-zA-Z0-9\-]+$" at bounding box center [162, 186] width 55 height 10
click at [188, 186] on input ".*/marken/maerker\-fra\-a\-\-\-z/[^/]+/\?scgid=[a-zA-Z0-9\-]+$" at bounding box center [162, 186] width 55 height 10
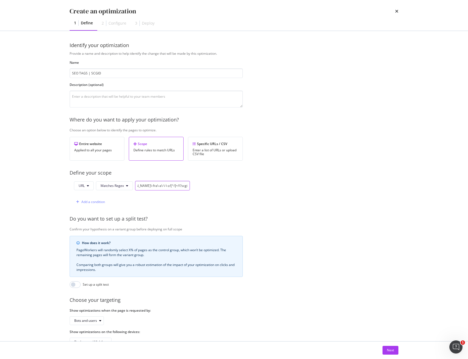
drag, startPoint x: 160, startPoint y: 186, endPoint x: 164, endPoint y: 187, distance: 3.9
click at [160, 186] on input ".*/marken/maerker\-fra\-a\-\-\-z/[^/]+/\?scgid=[a-zA-Z0-9\-]+$" at bounding box center [162, 186] width 55 height 10
type input ".*/marken/maerker\-fra\-a\-\-\-z/[^/]+/\?scgid=[a-zA-Z0-9\-]+$"
click at [388, 351] on div "Next" at bounding box center [390, 350] width 7 height 5
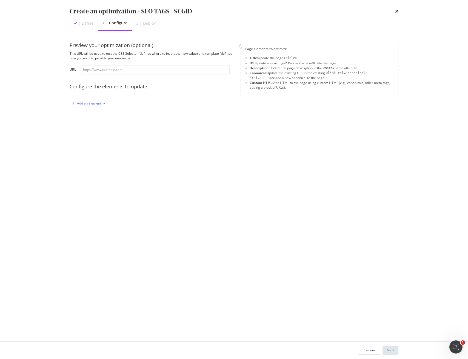
click at [94, 103] on div "Add an element" at bounding box center [89, 103] width 24 height 3
click at [85, 114] on div "Title" at bounding box center [87, 113] width 7 height 5
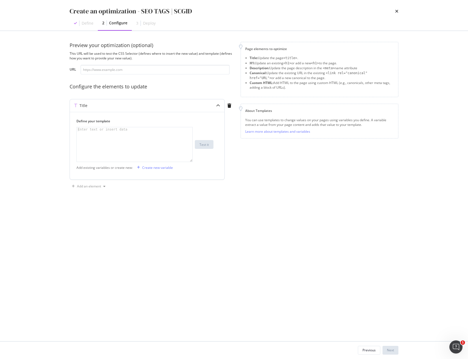
click at [142, 132] on div "modal" at bounding box center [135, 148] width 116 height 43
paste textarea "brand_name"
type textarea "brand_name"
drag, startPoint x: 123, startPoint y: 134, endPoint x: 45, endPoint y: 124, distance: 78.4
click at [54, 124] on div "Create an optimization - SEO TAGS | SCGID Define 2 Configure 3 Deploy Preview y…" at bounding box center [234, 179] width 468 height 359
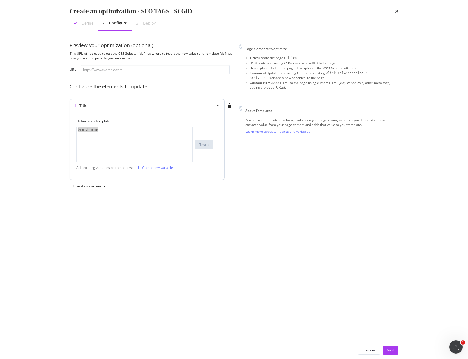
click at [160, 167] on div "Create new variable" at bounding box center [157, 167] width 31 height 5
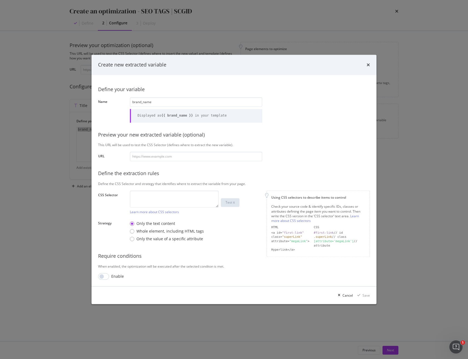
type input "brand_name"
click at [182, 200] on textarea "modal" at bounding box center [174, 199] width 89 height 17
paste textarea "div.breadcrumb > :nth-child(2) > a"
type textarea "div.breadcrumb > :nth-child(2) > a"
click at [365, 295] on div "Save" at bounding box center [365, 295] width 7 height 5
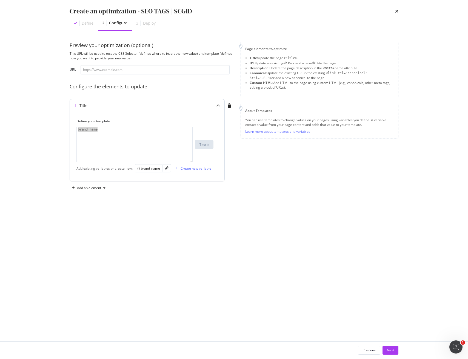
click at [204, 168] on div "Create new variable" at bounding box center [195, 168] width 31 height 5
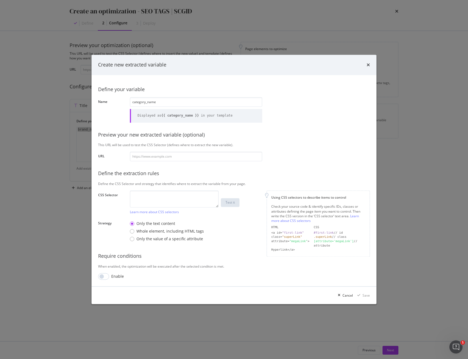
type input "category_name"
click at [192, 199] on textarea "modal" at bounding box center [174, 199] width 89 height 17
paste textarea "div.breadcrumb > :nth-last-child(1) > a"
type textarea "div.breadcrumb > :nth-last-child(1) > a"
click at [368, 295] on div "Save" at bounding box center [365, 295] width 7 height 5
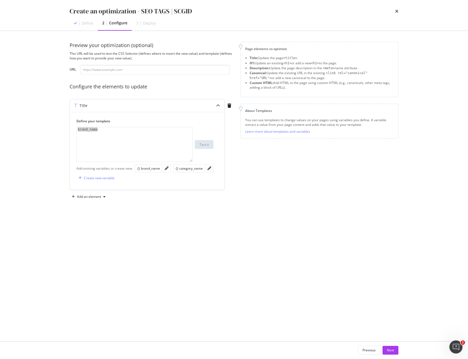
click at [111, 134] on div "brand_name" at bounding box center [135, 148] width 116 height 43
drag, startPoint x: 105, startPoint y: 130, endPoint x: 54, endPoint y: 128, distance: 51.3
click at [61, 128] on div "Preview your optimization (optional) This URL will be used to test the CSS Sele…" at bounding box center [234, 186] width 351 height 311
paste textarea "$CategoryName fra $BrandName - Shop dine favoritter her"
drag, startPoint x: 104, startPoint y: 129, endPoint x: 38, endPoint y: 128, distance: 66.0
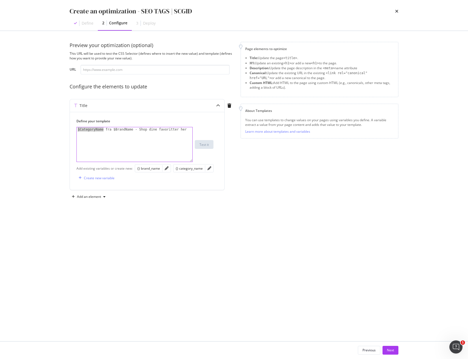
click at [37, 128] on div "Create an optimization - SEO TAGS | SCGID Define 2 Configure 3 Deploy Preview y…" at bounding box center [234, 179] width 468 height 359
click at [185, 170] on div "{} category_name" at bounding box center [189, 168] width 27 height 5
click at [79, 131] on div "{{ category_name }} fra $BrandName - Shop dine favoritter her" at bounding box center [135, 153] width 116 height 52
drag, startPoint x: 145, startPoint y: 130, endPoint x: 131, endPoint y: 145, distance: 20.6
click at [125, 128] on div "{{ category_name }} fra $BrandName - Shop dine favoritter her" at bounding box center [135, 153] width 116 height 52
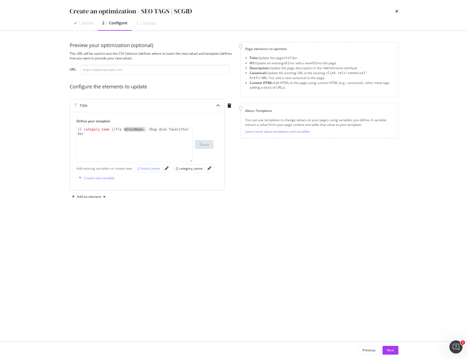
click at [147, 168] on div "{} brand_name" at bounding box center [148, 168] width 23 height 5
click at [127, 129] on div "{{ category_name }} fra {{ brand_name }} - Shop dine favoritter her" at bounding box center [135, 153] width 116 height 52
click at [108, 129] on div "{{ category_name }} fra {{ brand_name }} - Shop dine favoritter her" at bounding box center [135, 153] width 116 height 52
drag, startPoint x: 167, startPoint y: 128, endPoint x: 168, endPoint y: 141, distance: 13.2
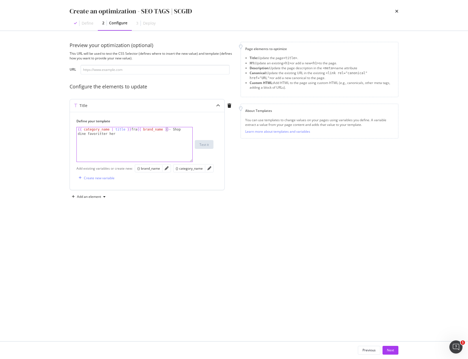
click at [167, 128] on div "{{ category_name | title }} fra {{ brand_name }} - Shop dine favoritter her" at bounding box center [135, 153] width 116 height 52
type textarea "{{ category_name | title }} fra {{ brand_name | title }} - Shop dine favoritter…"
click at [85, 197] on div "Add an element" at bounding box center [89, 196] width 24 height 3
click at [90, 216] on div "Description" at bounding box center [93, 216] width 18 height 5
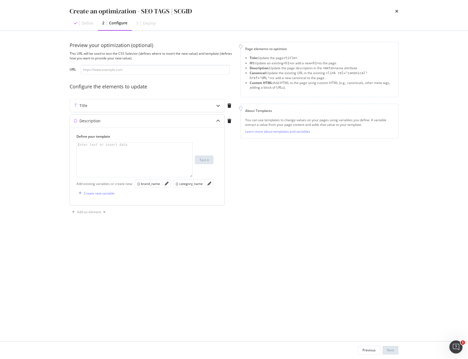
click at [113, 159] on div "modal" at bounding box center [135, 164] width 116 height 43
paste textarea "Gå på opdagelse i Sephoras udvalg af $CategoryName fra $BrandName, og find dine…"
type textarea "Gå på opdagelse i Sephoras udvalg af $CategoryName fra $BrandName, og find dine…"
drag, startPoint x: 177, startPoint y: 144, endPoint x: 150, endPoint y: 144, distance: 27.1
click at [150, 144] on div "Gå på opdagelse i Sephoras udvalg af $CategoryName fra $BrandName, og find dine…" at bounding box center [135, 173] width 116 height 61
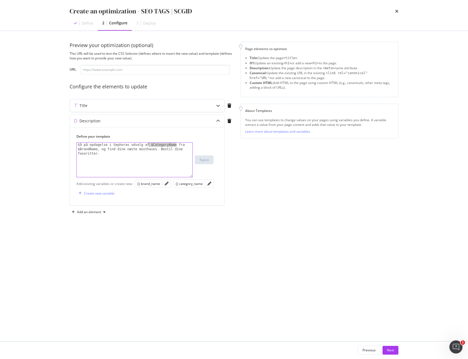
click at [130, 105] on div "Title" at bounding box center [136, 105] width 133 height 5
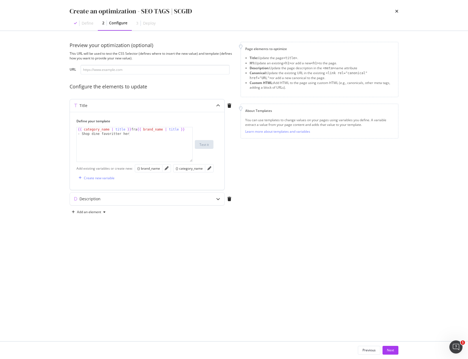
type textarea "{{ category_name | title }} fra {{ brand_name | title }} - Shop dine favoritter…"
click at [130, 130] on div "{{ category_name | title }} fra {{ brand_name | title }} - Shop dine favoritter…" at bounding box center [135, 153] width 116 height 52
drag, startPoint x: 131, startPoint y: 129, endPoint x: 51, endPoint y: 131, distance: 80.5
click at [47, 129] on div "Create an optimization - SEO TAGS | SCGID Define 2 Configure 3 Deploy Preview y…" at bounding box center [234, 179] width 468 height 359
click at [147, 199] on div "Description" at bounding box center [136, 198] width 133 height 5
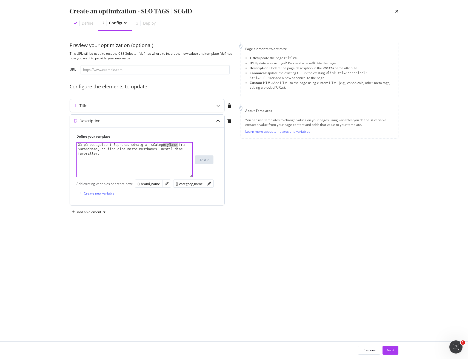
drag, startPoint x: 177, startPoint y: 145, endPoint x: 164, endPoint y: 144, distance: 13.7
click at [164, 144] on div "Gå på opdagelse i Sephoras udvalg af $CategoryName fra $BrandName, og find dine…" at bounding box center [135, 173] width 116 height 61
click at [170, 144] on div "Gå på opdagelse i Sephoras udvalg af $CategoryName fra $BrandName, og find dine…" at bounding box center [135, 173] width 116 height 61
drag, startPoint x: 176, startPoint y: 145, endPoint x: 150, endPoint y: 144, distance: 26.1
click at [150, 144] on div "Gå på opdagelse i Sephoras udvalg af $CategoryName fra $BrandName, og find dine…" at bounding box center [135, 173] width 116 height 61
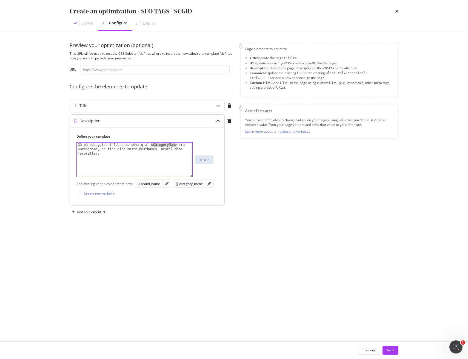
paste textarea "{{ category_name | title }}"
type textarea "Gå på opdagelse i Sephoras udvalg af {{ category_name | title }} fra $BrandName…"
click at [135, 111] on div "Title" at bounding box center [147, 105] width 154 height 13
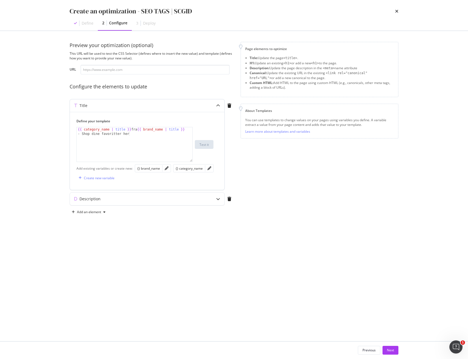
type textarea "{{ category_name | title }} fra {{ brand_name | title }} - Shop dine favoritter…"
drag, startPoint x: 185, startPoint y: 128, endPoint x: 141, endPoint y: 128, distance: 43.3
click at [141, 128] on div "{{ category_name | title }} fra {{ brand_name | title }} - Shop dine favoritter…" at bounding box center [135, 153] width 116 height 52
click at [129, 200] on div "Description" at bounding box center [136, 198] width 133 height 5
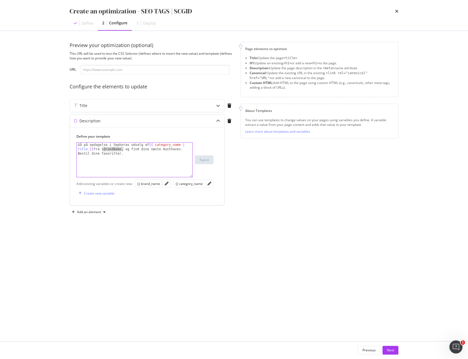
drag, startPoint x: 122, startPoint y: 149, endPoint x: 104, endPoint y: 148, distance: 18.4
click at [104, 148] on div "Gå på opdagelse i Sephoras udvalg af {{ category_name | title }} fra $BrandName…" at bounding box center [135, 173] width 116 height 61
paste textarea "{{ brand_name | title }}"
type textarea "Gå på opdagelse i Sephoras udvalg af {{ category_name | title }} fra {{ brand_n…"
click at [394, 353] on button "Next" at bounding box center [390, 350] width 16 height 9
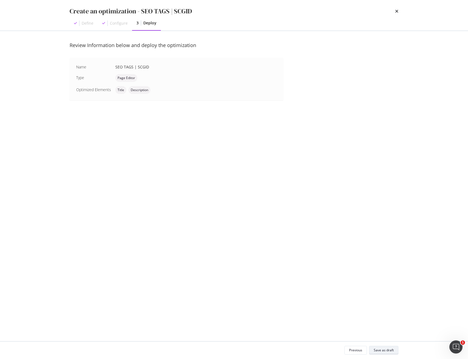
drag, startPoint x: 389, startPoint y: 351, endPoint x: 385, endPoint y: 351, distance: 4.7
click at [389, 351] on div "Save as draft" at bounding box center [384, 350] width 20 height 5
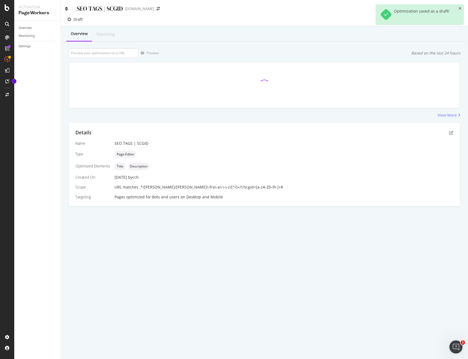
click at [66, 9] on icon at bounding box center [66, 9] width 2 height 4
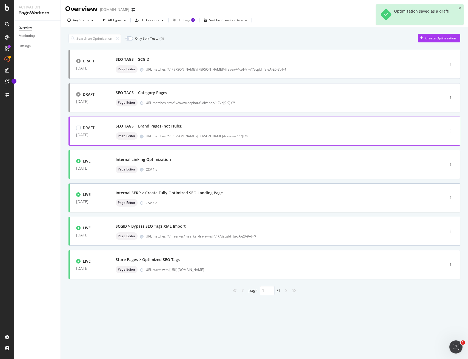
click at [246, 123] on div "SEO TAGS | Brand Pages (not Hubs)" at bounding box center [269, 126] width 306 height 8
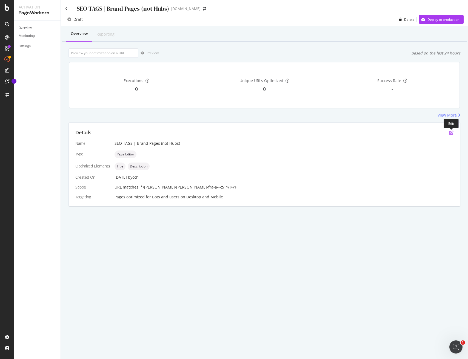
click at [450, 133] on icon "pen-to-square" at bounding box center [451, 133] width 4 height 4
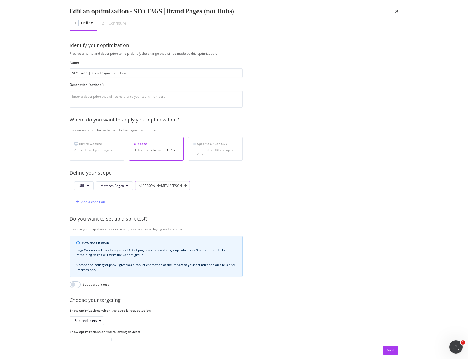
drag, startPoint x: 167, startPoint y: 186, endPoint x: 167, endPoint y: 212, distance: 25.8
click at [167, 186] on input ".*/marken/maerker-fra-a---z/[^/]+/$" at bounding box center [162, 186] width 55 height 10
drag, startPoint x: 174, startPoint y: 186, endPoint x: 174, endPoint y: 191, distance: 5.8
click at [174, 186] on input ".*/marken/maerker\-fra-a---z/[^/]+/$" at bounding box center [162, 186] width 55 height 10
click at [176, 186] on input ".*/marken/maerker\-fra\-a---z/[^/]+/$" at bounding box center [162, 186] width 55 height 10
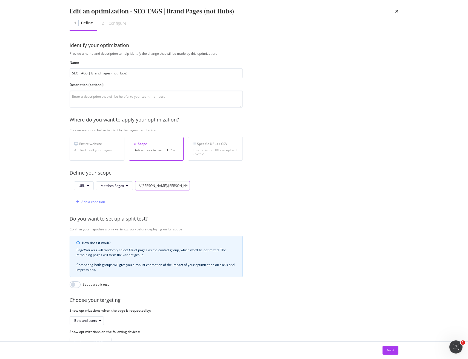
click at [176, 186] on input ".*/marken/maerker\-fra\-a---z/[^/]+/$" at bounding box center [162, 186] width 55 height 10
click at [177, 186] on input ".*/marken/maerker\-fra\-a---z/[^/]+/$" at bounding box center [162, 186] width 55 height 10
type input ".*/marken/maerker\-fra\-a\-\-\-z/[^/]+/$"
click at [394, 351] on button "Next" at bounding box center [390, 350] width 16 height 9
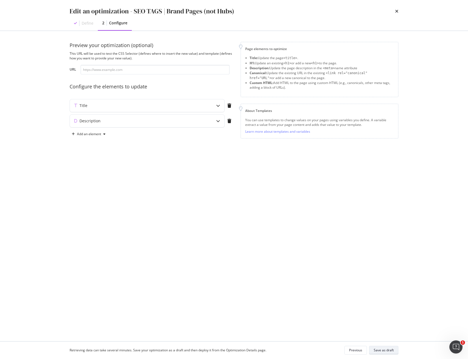
click at [391, 351] on div "Save as draft" at bounding box center [384, 350] width 20 height 5
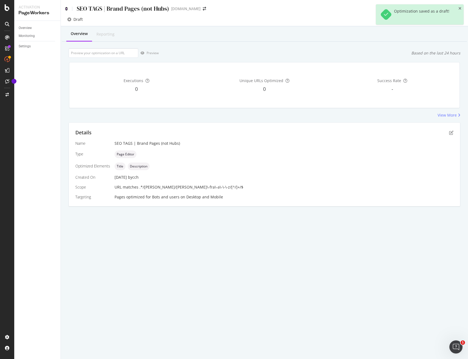
click at [67, 7] on icon at bounding box center [66, 9] width 2 height 4
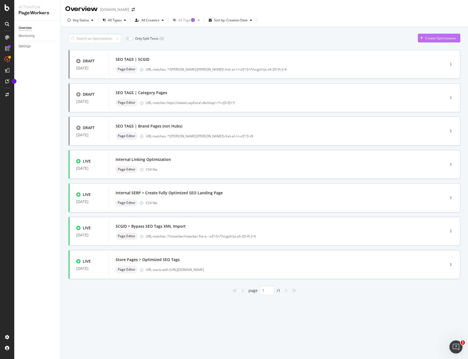
click at [435, 39] on div "Create Optimization" at bounding box center [440, 38] width 31 height 5
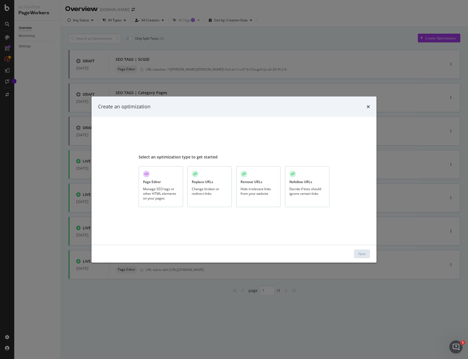
click at [161, 189] on div "Manage SEO tags or other HTML elements on your pages" at bounding box center [161, 194] width 36 height 14
click at [360, 254] on div "Next" at bounding box center [361, 254] width 7 height 5
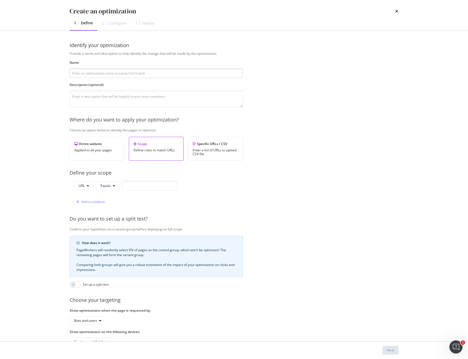
click at [110, 74] on input "modal" at bounding box center [156, 73] width 173 height 10
type input "SEO TAGS | Product Pages"
click at [106, 185] on span "Equals" at bounding box center [106, 186] width 10 height 5
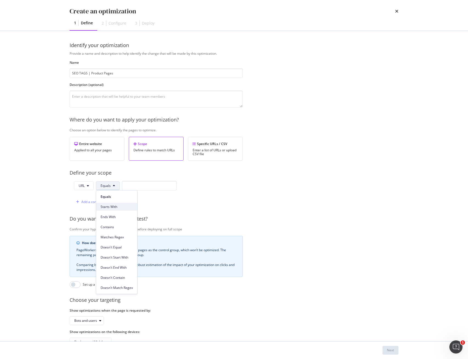
click at [110, 205] on span "Starts With" at bounding box center [117, 207] width 32 height 5
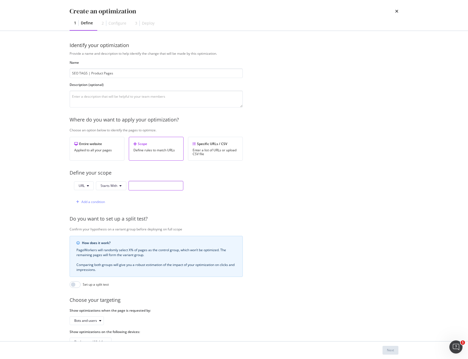
click at [148, 187] on input "modal" at bounding box center [155, 186] width 55 height 10
paste input "[URL][DOMAIN_NAME]"
click at [168, 186] on input "[URL][DOMAIN_NAME]" at bounding box center [155, 186] width 55 height 10
type input "https://www.sephora.dk/p/"
click at [391, 352] on div "Next" at bounding box center [390, 350] width 7 height 5
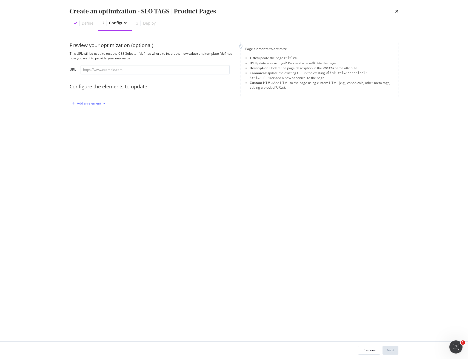
click at [92, 104] on div "Add an element" at bounding box center [89, 103] width 24 height 3
click at [87, 115] on div "Title" at bounding box center [87, 113] width 7 height 5
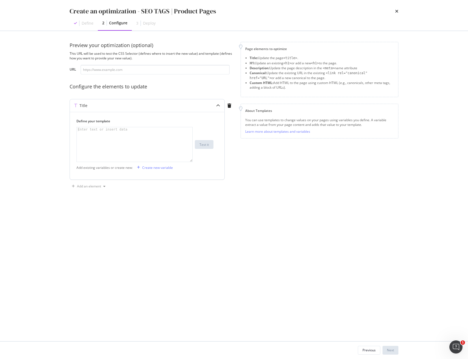
click at [125, 142] on div "modal" at bounding box center [135, 148] width 116 height 43
click at [147, 168] on div "Create new variable" at bounding box center [157, 167] width 31 height 5
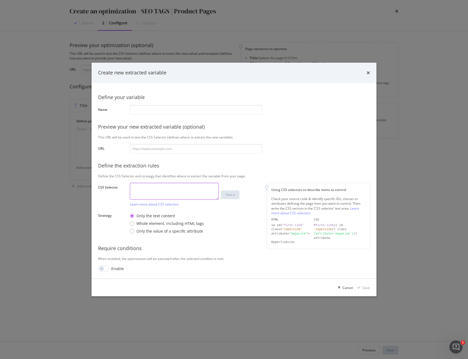
click at [157, 186] on textarea "modal" at bounding box center [174, 191] width 89 height 17
paste textarea "h1"
type textarea "h1"
click at [180, 110] on input "modal" at bounding box center [196, 110] width 132 height 10
paste input "product_name"
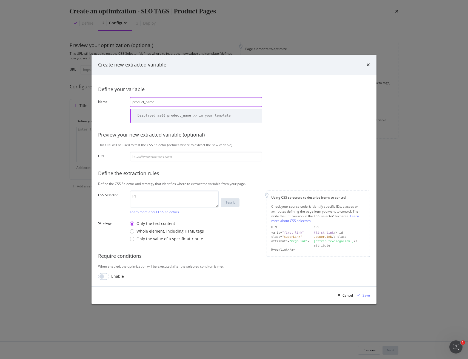
type input "product_name"
click at [363, 296] on div "Save" at bounding box center [365, 295] width 7 height 5
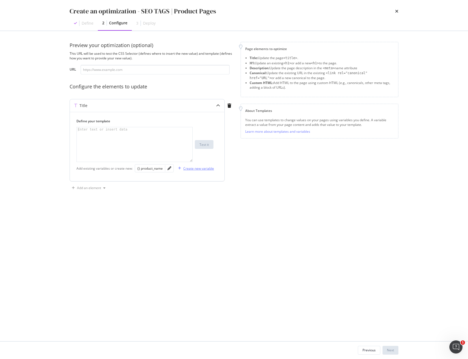
click at [194, 170] on div "Create new variable" at bounding box center [198, 168] width 31 height 5
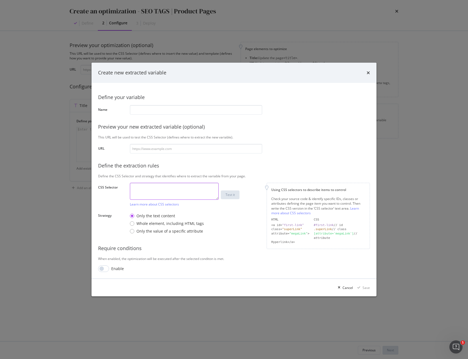
click at [162, 189] on textarea "modal" at bounding box center [174, 191] width 89 height 17
paste textarea "span.brand-name"
type textarea "span.brand-name"
click at [147, 111] on input "modal" at bounding box center [196, 110] width 132 height 10
paste input "brand_name"
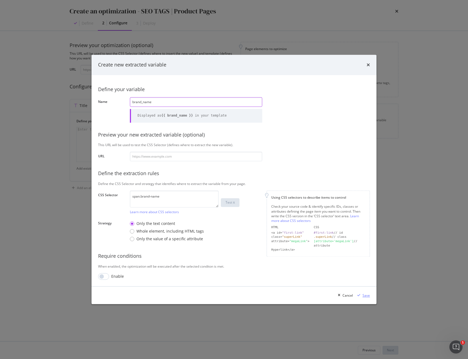
type input "brand_name"
click at [363, 295] on div "Save" at bounding box center [365, 295] width 7 height 5
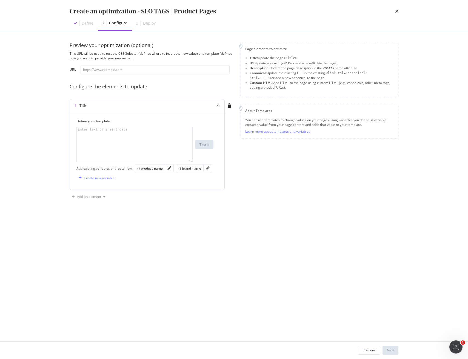
click at [141, 139] on div "modal" at bounding box center [135, 148] width 116 height 43
paste textarea "$BrandName - $ProductName"
drag, startPoint x: 87, startPoint y: 130, endPoint x: 48, endPoint y: 130, distance: 39.2
click at [48, 130] on div "Create an optimization - SEO TAGS | Product Pages Define 2 Configure 3 Deploy P…" at bounding box center [234, 179] width 468 height 359
click at [195, 168] on div "{} brand_name" at bounding box center [189, 168] width 23 height 5
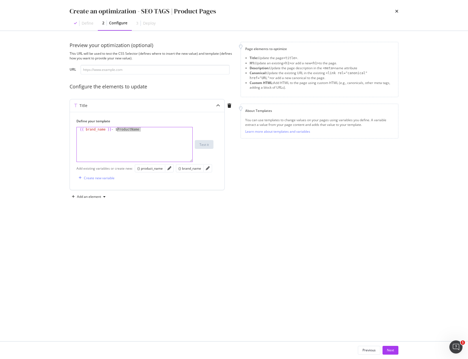
drag, startPoint x: 140, startPoint y: 130, endPoint x: 117, endPoint y: 128, distance: 23.6
click at [117, 128] on div "{{ brand_name }} - $ProductName" at bounding box center [135, 148] width 116 height 43
drag, startPoint x: 150, startPoint y: 168, endPoint x: 145, endPoint y: 162, distance: 7.6
click at [150, 168] on div "{} product_name" at bounding box center [149, 168] width 25 height 5
click at [119, 130] on div "{{ brand_name }} - {{ product_name }}" at bounding box center [135, 148] width 116 height 43
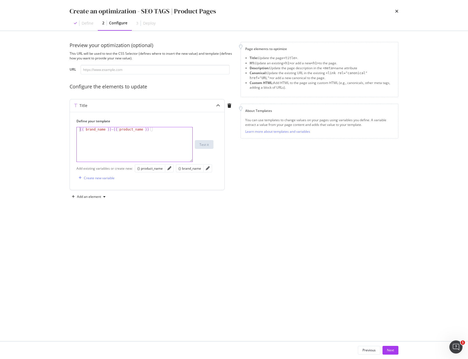
click at [79, 129] on div "{{ brand_name }} - {{ product_name }}" at bounding box center [135, 148] width 116 height 43
click at [96, 130] on div "{{ brand_name }} - {{ product_name }}" at bounding box center [135, 148] width 116 height 43
click at [103, 130] on div "{{ brand_name }} - {{ product_name }}" at bounding box center [135, 148] width 116 height 43
click at [160, 130] on div "{{ brand_name | title }} - {{ product_name }}" at bounding box center [135, 148] width 116 height 43
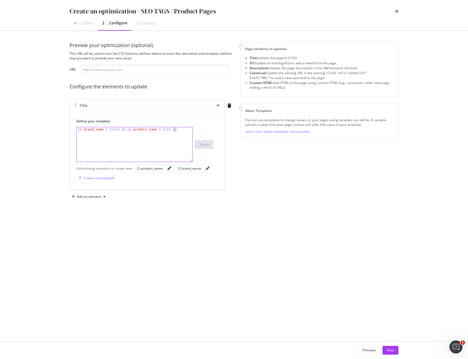
scroll to position [0, 8]
type textarea "{{ brand_name | title }} - {{ product_name | title }}"
click at [86, 197] on div "Add an element" at bounding box center [89, 196] width 24 height 3
click at [92, 217] on div "Description" at bounding box center [93, 216] width 18 height 5
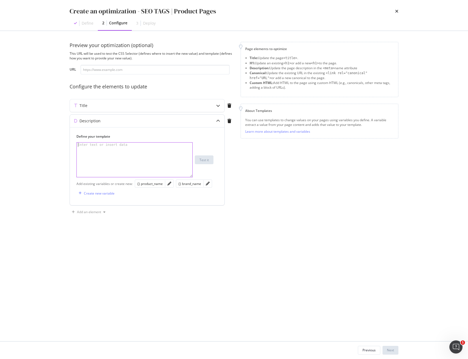
click at [124, 151] on div "modal" at bounding box center [135, 164] width 116 height 43
paste textarea "Shop $ProductName fra $BrandName online hos Sephora. Se meget mere om produktet…"
type textarea "Shop $ProductName fra $BrandName online hos Sephora. Se meget mere om produktet…"
click at [129, 108] on div "Title" at bounding box center [147, 105] width 154 height 13
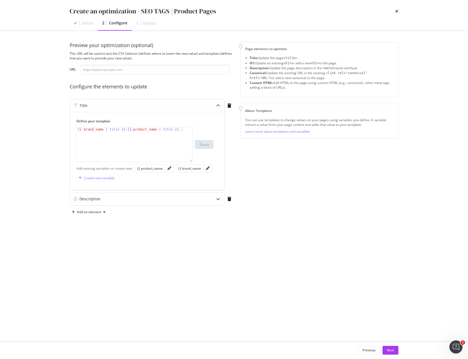
type textarea "{{ brand_name | title }} - {{ product_name | title }}"
drag, startPoint x: 124, startPoint y: 130, endPoint x: 58, endPoint y: 129, distance: 66.0
click at [59, 129] on div "Preview your optimization (optional) This URL will be used to test the CSS Sele…" at bounding box center [234, 186] width 351 height 311
click at [106, 201] on div "Description" at bounding box center [136, 198] width 133 height 5
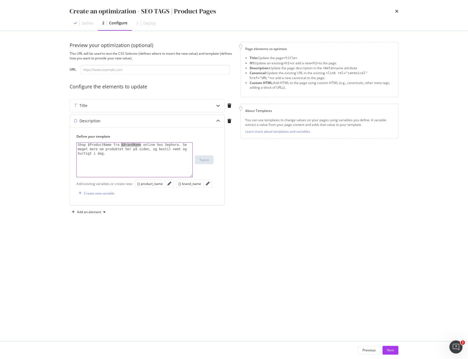
drag, startPoint x: 140, startPoint y: 145, endPoint x: 121, endPoint y: 143, distance: 19.8
click at [121, 143] on div "Shop $ProductName fra $BrandName online hos Sephora. Se meget mere om produktet…" at bounding box center [135, 173] width 116 height 61
paste textarea "{{ brand_name | title }}"
type textarea "Shop $ProductName fra {{ brand_name | title }} online hos Sephora. Se meget mer…"
click at [123, 108] on div "Title" at bounding box center [136, 105] width 133 height 5
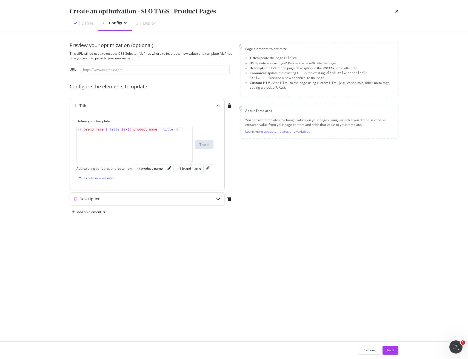
type textarea "{{ brand_name | title }} - {{ product_name | title }}"
drag, startPoint x: 184, startPoint y: 130, endPoint x: 131, endPoint y: 128, distance: 52.3
click at [131, 127] on div "{{ brand_name | title }} - {{ product_name | title }}" at bounding box center [135, 148] width 116 height 43
drag, startPoint x: 131, startPoint y: 130, endPoint x: 131, endPoint y: 134, distance: 4.5
click at [131, 130] on div "{{ brand_name | title }} - {{ product_name | title }}" at bounding box center [135, 148] width 116 height 43
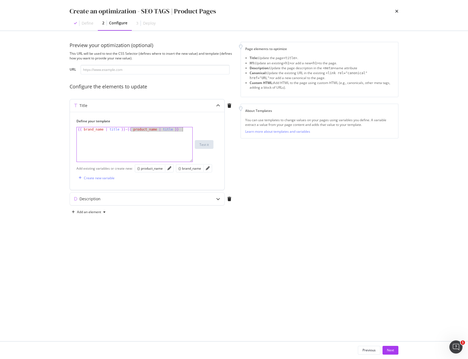
drag, startPoint x: 131, startPoint y: 130, endPoint x: 184, endPoint y: 129, distance: 52.9
click at [184, 129] on div "{{ brand_name | title }} - {{ product_name | title }}" at bounding box center [135, 148] width 116 height 43
click at [98, 201] on div "Description" at bounding box center [89, 198] width 21 height 5
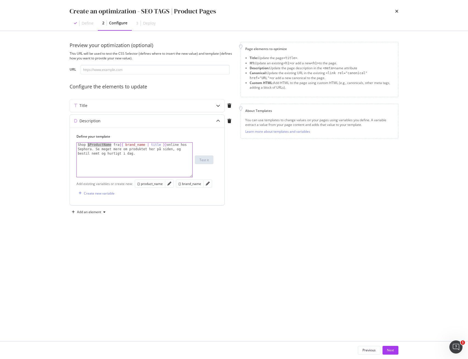
drag, startPoint x: 111, startPoint y: 145, endPoint x: 95, endPoint y: 148, distance: 15.8
click at [87, 144] on div "Shop $ProductName fra {{ brand_name | title }} online hos Sephora. Se meget mer…" at bounding box center [135, 173] width 116 height 61
paste textarea "{{ product_name | title }}"
type textarea "Shop {{ product_name | title }} fra {{ brand_name | title }} online hos Sephora…"
click at [388, 352] on div "Next" at bounding box center [390, 350] width 7 height 5
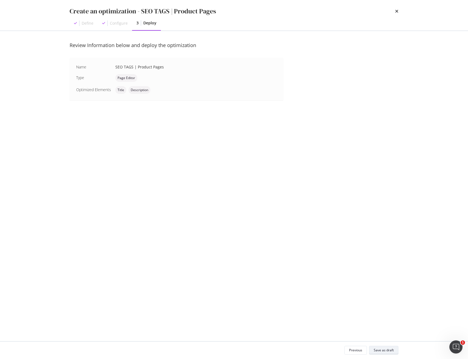
click at [387, 351] on div "Save as draft" at bounding box center [384, 350] width 20 height 5
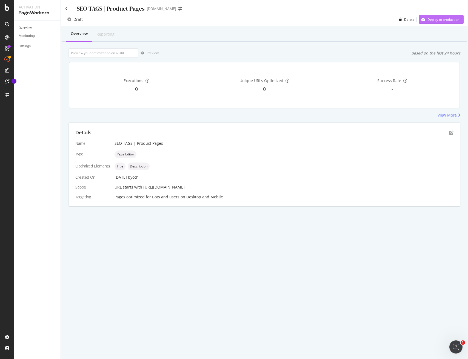
click at [436, 20] on div "Deploy to production" at bounding box center [443, 19] width 32 height 5
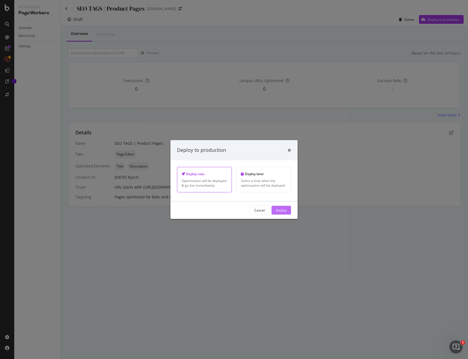
click at [280, 215] on div "Cancel Deploy" at bounding box center [233, 211] width 127 height 18
click at [279, 212] on div "Deploy" at bounding box center [281, 210] width 11 height 5
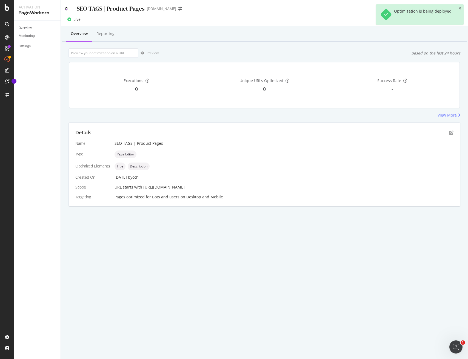
click at [66, 9] on icon at bounding box center [66, 9] width 2 height 4
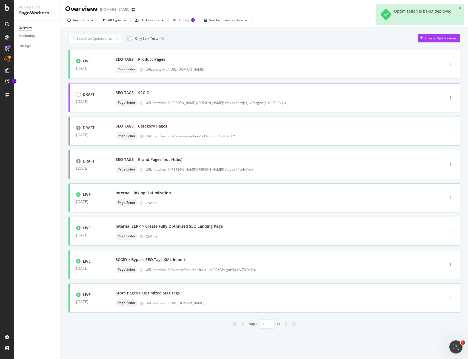
click at [170, 98] on div "SEO TAGS | SCGID Page Editor URL matches .*/marken/maerker\-fra\-a\-\-\-z/[^/]+…" at bounding box center [269, 98] width 306 height 18
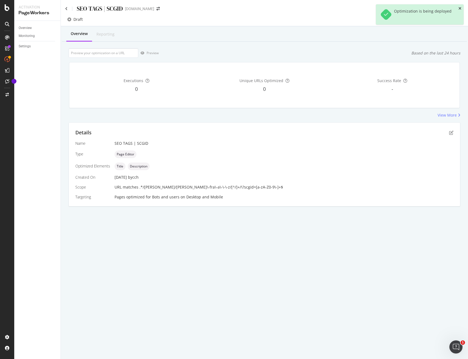
click at [460, 8] on icon "close toast" at bounding box center [459, 9] width 3 height 4
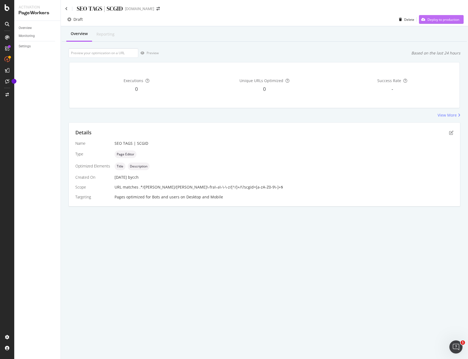
click at [455, 19] on div "Deploy to production" at bounding box center [443, 19] width 32 height 5
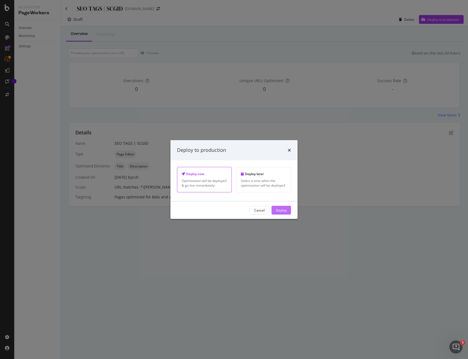
click at [283, 214] on div "Deploy" at bounding box center [281, 210] width 11 height 8
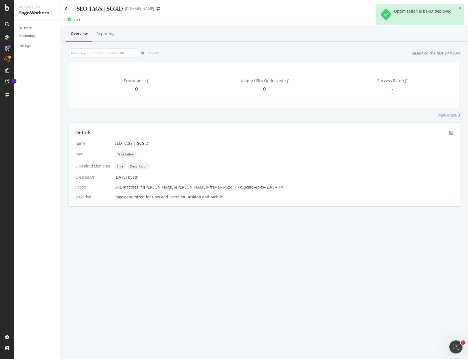
click at [67, 9] on icon at bounding box center [66, 9] width 2 height 4
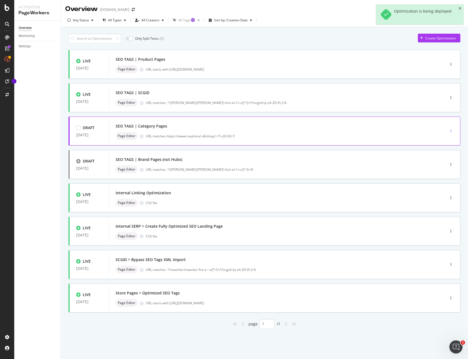
click at [452, 131] on div "button" at bounding box center [450, 131] width 5 height 3
click at [343, 124] on div "SEO TAGS | Category Pages" at bounding box center [269, 126] width 306 height 8
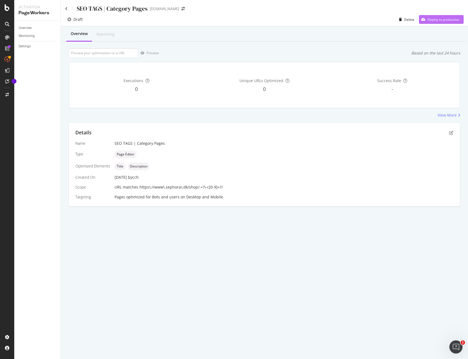
click at [452, 22] on div "Deploy to production" at bounding box center [439, 19] width 40 height 8
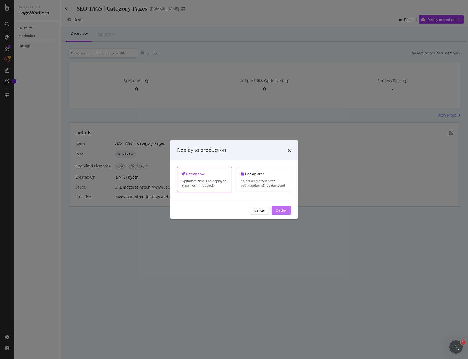
click at [283, 211] on div "Deploy" at bounding box center [281, 210] width 11 height 5
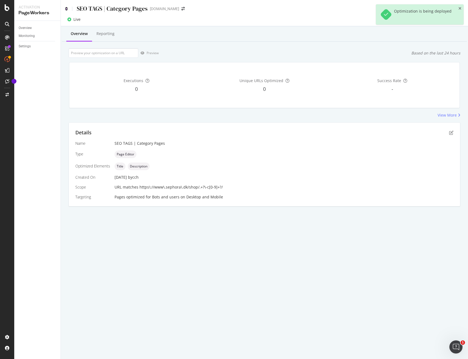
click at [65, 9] on icon at bounding box center [66, 9] width 2 height 4
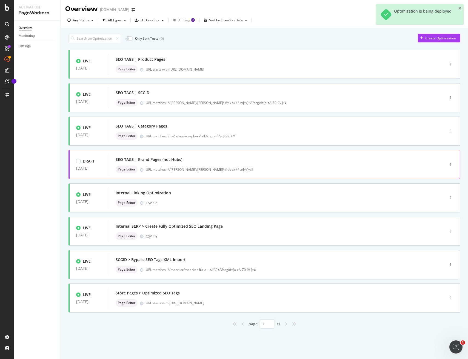
click at [171, 168] on div "URL matches .*/marken/maerker\-fra\-a\-\-\-z/[^/]+/$" at bounding box center [284, 169] width 276 height 5
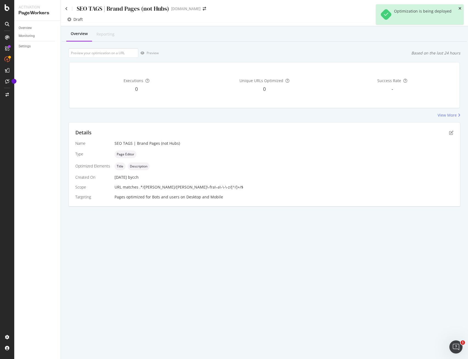
click at [459, 8] on icon "close toast" at bounding box center [459, 9] width 3 height 4
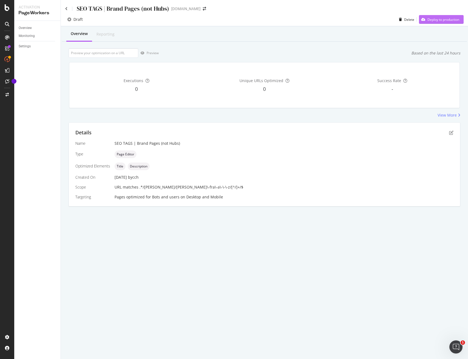
click at [459, 16] on div "Deploy to production" at bounding box center [439, 19] width 40 height 8
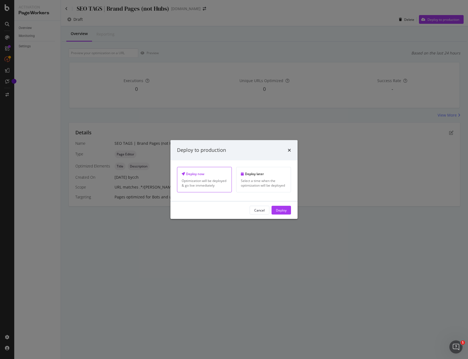
click at [287, 210] on button "Deploy" at bounding box center [280, 210] width 19 height 9
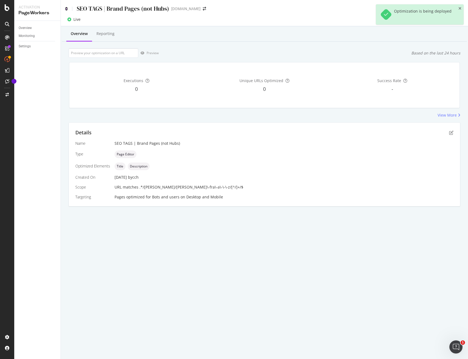
click at [67, 8] on icon at bounding box center [66, 9] width 2 height 4
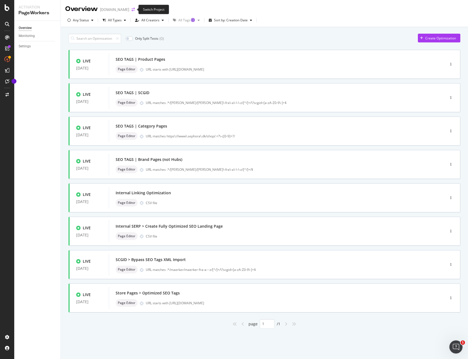
click at [132, 10] on icon "arrow-right-arrow-left" at bounding box center [132, 10] width 3 height 4
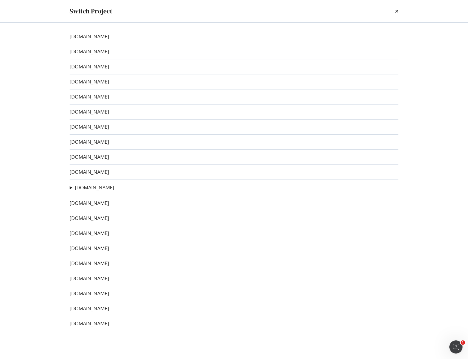
click at [96, 142] on link "[DOMAIN_NAME]" at bounding box center [89, 142] width 39 height 6
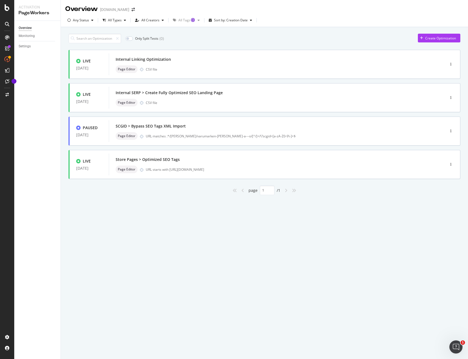
click at [202, 37] on div "Only Split Tests ( 0 ) Create Optimization" at bounding box center [264, 39] width 392 height 10
click at [439, 38] on div "Create Optimization" at bounding box center [440, 38] width 31 height 5
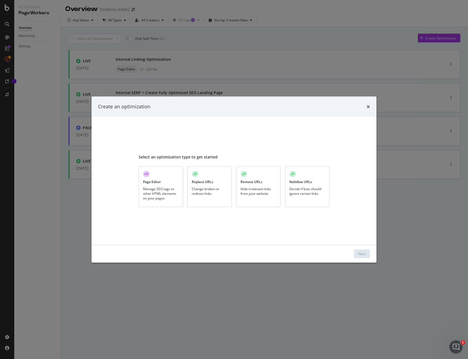
click at [172, 179] on div "Page Editor Manage SEO tags or other HTML elements on your pages" at bounding box center [161, 187] width 44 height 41
click at [363, 256] on div "Next" at bounding box center [361, 254] width 7 height 5
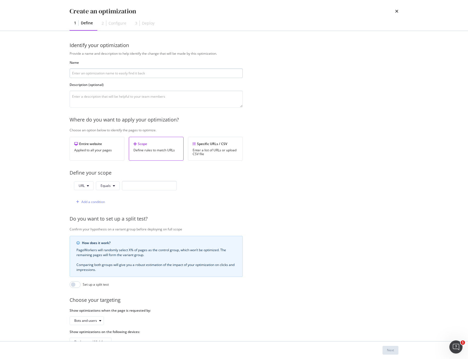
click at [138, 74] on input "modal" at bounding box center [156, 73] width 173 height 10
type input "SEO TAGS | Brand Pages (not Hubs)"
click at [111, 185] on button "Equals" at bounding box center [108, 186] width 24 height 9
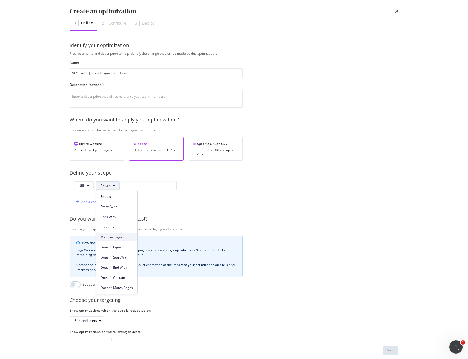
click at [115, 235] on span "Matches Regex" at bounding box center [117, 237] width 32 height 5
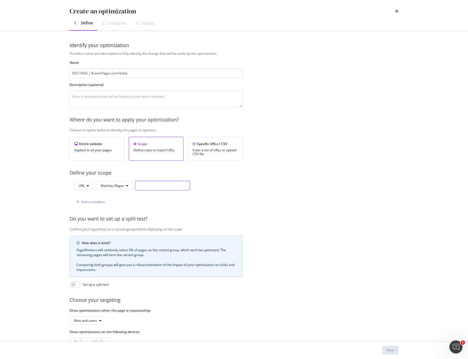
click at [157, 186] on input "modal" at bounding box center [162, 186] width 55 height 10
paste input ".*/[PERSON_NAME]/alle\-[PERSON_NAME]\-von\-a\-\-\-z/[^/]+/$"
drag, startPoint x: 154, startPoint y: 186, endPoint x: 176, endPoint y: 192, distance: 22.5
click at [176, 185] on input ".*/[PERSON_NAME]/alle\-[PERSON_NAME]\-von\-a\-\-\-z/[^/]+/$" at bounding box center [162, 186] width 55 height 10
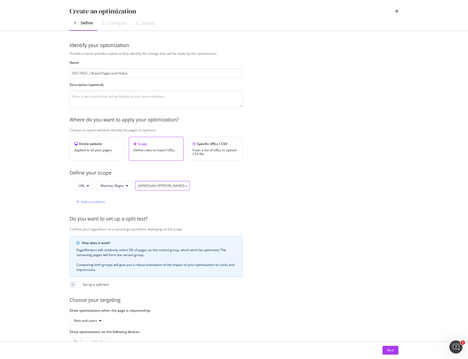
paste input "varumarken-[PERSON_NAME]-a---o"
click at [160, 186] on input ".*/[PERSON_NAME]/varumarken-[PERSON_NAME]-a---o/[^/]+/$" at bounding box center [162, 186] width 55 height 10
drag, startPoint x: 168, startPoint y: 185, endPoint x: 169, endPoint y: 203, distance: 17.6
click at [168, 185] on input ".*/[PERSON_NAME]/varumarken\-[PERSON_NAME]-a---o/[^/]+/$" at bounding box center [162, 186] width 55 height 10
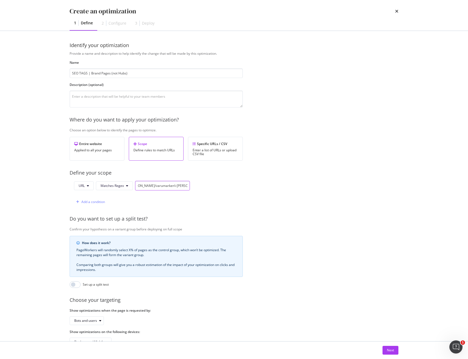
click at [173, 185] on input ".*/[PERSON_NAME]/varumarken\-[PERSON_NAME]\-a---o/[^/]+/$" at bounding box center [162, 186] width 55 height 10
type input ".*/[PERSON_NAME]/varumarken\-[PERSON_NAME]\-a\-\-\-o/[^/]+/$"
click at [388, 350] on div "Next" at bounding box center [390, 350] width 7 height 5
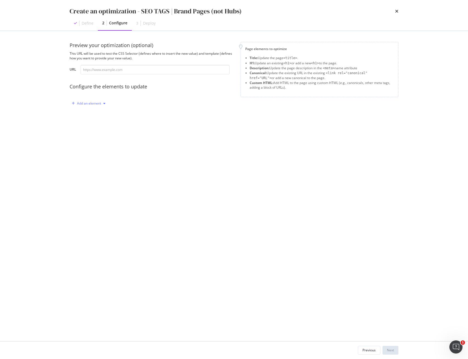
click at [90, 103] on div "Add an element" at bounding box center [89, 103] width 24 height 3
click at [88, 112] on div "Title" at bounding box center [87, 113] width 7 height 5
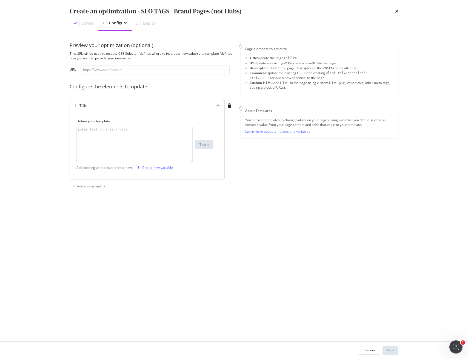
click at [160, 167] on div "Create new variable" at bounding box center [157, 167] width 31 height 5
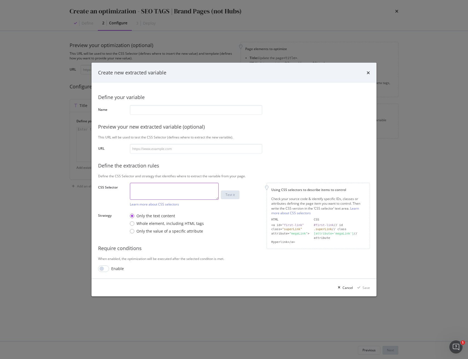
click at [160, 185] on textarea "modal" at bounding box center [174, 191] width 89 height 17
paste textarea "div.breadcrumb > :nth-child(2) > a"
type textarea "div.breadcrumb > :nth-child(2) > a"
click at [172, 111] on input "modal" at bounding box center [196, 110] width 132 height 10
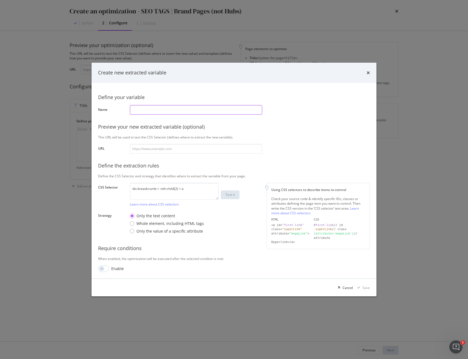
paste input "brand_name"
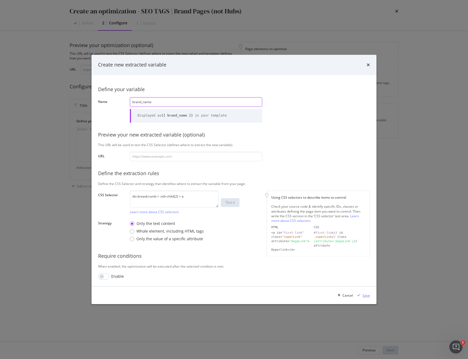
type input "brand_name"
click at [365, 294] on div "Save" at bounding box center [365, 295] width 7 height 5
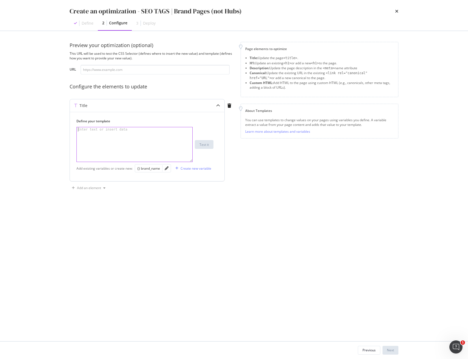
click at [159, 139] on div "modal" at bounding box center [135, 148] width 116 height 43
paste textarea "$BrandName - Köp skönhetsnyheter & klassiker"
drag, startPoint x: 76, startPoint y: 131, endPoint x: 49, endPoint y: 135, distance: 27.7
click at [33, 135] on div "Create an optimization - SEO TAGS | Brand Pages (not Hubs) Define 2 Configure 3…" at bounding box center [234, 179] width 468 height 359
click at [98, 134] on div "$BrandName - Köp skönhetsnyheter & klassiker" at bounding box center [135, 148] width 116 height 43
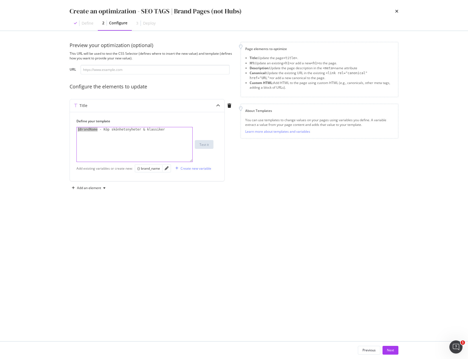
drag, startPoint x: 96, startPoint y: 128, endPoint x: 39, endPoint y: 130, distance: 56.7
click at [39, 130] on div "Create an optimization - SEO TAGS | Brand Pages (not Hubs) Define 2 Configure 3…" at bounding box center [234, 179] width 468 height 359
click at [150, 168] on div "{} brand_name" at bounding box center [148, 168] width 23 height 5
drag, startPoint x: 79, startPoint y: 130, endPoint x: 86, endPoint y: 138, distance: 10.9
click at [79, 130] on div "{{ brand_name }} - Köp skönhetsnyheter & klassiker" at bounding box center [135, 148] width 116 height 43
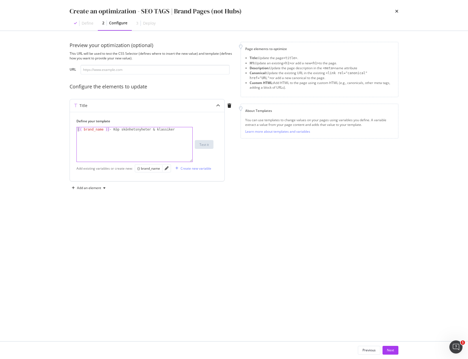
click at [103, 129] on div "{{ brand_name }} - Köp skönhetsnyheter & klassiker" at bounding box center [135, 148] width 116 height 43
click at [99, 139] on div "{{ brand_name }} - Köp skönhetsnyheter & klassiker" at bounding box center [135, 148] width 116 height 43
click at [105, 129] on div "{{ brand_name }} - Köp skönhetsnyheter & klassiker" at bounding box center [135, 148] width 116 height 43
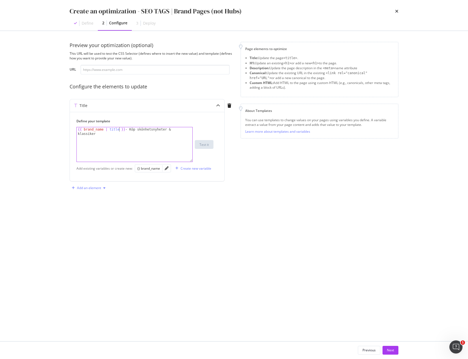
type textarea "{{ brand_name | title }} - Köp skönhetsnyheter & klassiker"
click at [89, 189] on div "Add an element" at bounding box center [89, 188] width 24 height 3
click at [95, 206] on div "Description" at bounding box center [93, 207] width 18 height 5
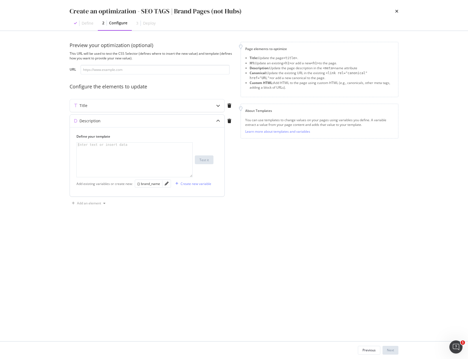
click at [159, 158] on div "modal" at bounding box center [135, 164] width 116 height 43
paste textarea "Upptäck de senaste trenderna och klassiska produkter [PERSON_NAME] $BrandName. …"
type textarea "Upptäck de senaste trenderna och klassiska produkter [PERSON_NAME] $BrandName. …"
click at [105, 107] on div "Title" at bounding box center [136, 105] width 133 height 5
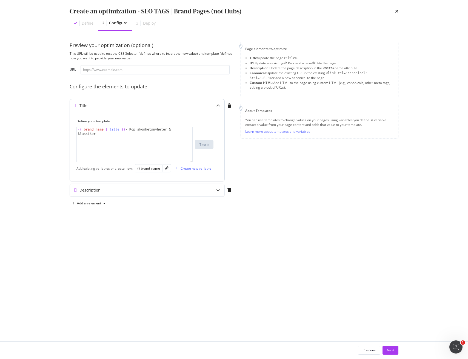
type textarea "{{ brand_name | title }} - Köp skönhetsnyheter & klassiker"
drag, startPoint x: 124, startPoint y: 129, endPoint x: 30, endPoint y: 131, distance: 93.7
click at [30, 131] on div "Create an optimization - SEO TAGS | Brand Pages (not Hubs) Define 2 Configure 3…" at bounding box center [234, 179] width 468 height 359
click at [96, 187] on div "Description" at bounding box center [147, 190] width 154 height 13
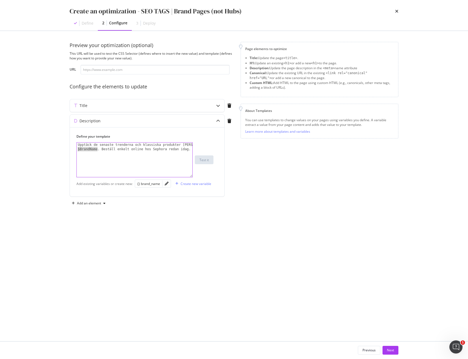
drag, startPoint x: 98, startPoint y: 149, endPoint x: 67, endPoint y: 150, distance: 31.2
click at [65, 149] on div "Preview your optimization (optional) This URL will be used to test the CSS Sele…" at bounding box center [234, 186] width 351 height 311
paste textarea "{{ brand_name | title }}"
type textarea "Upptäck de senaste trenderna och klassiska produkter [PERSON_NAME] {{ brand_nam…"
click at [392, 348] on div "Next" at bounding box center [390, 350] width 7 height 5
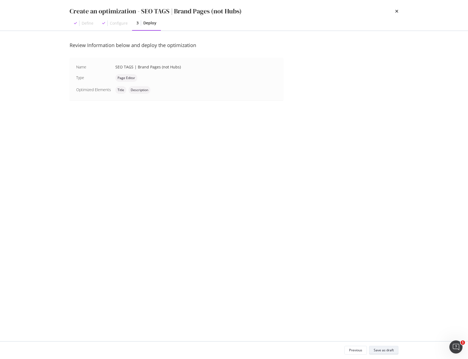
click at [392, 351] on div "Save as draft" at bounding box center [384, 350] width 20 height 5
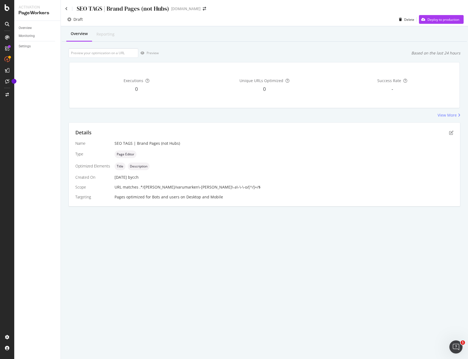
click at [67, 10] on div "SEO TAGS | Brand Pages (not Hubs)" at bounding box center [117, 8] width 104 height 8
click at [67, 9] on icon at bounding box center [66, 9] width 2 height 4
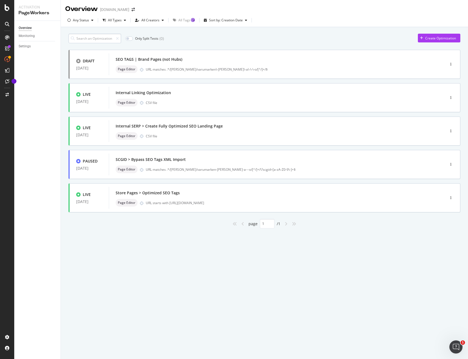
click at [100, 39] on input at bounding box center [94, 39] width 53 height 10
click at [433, 39] on div "Create Optimization" at bounding box center [440, 38] width 31 height 5
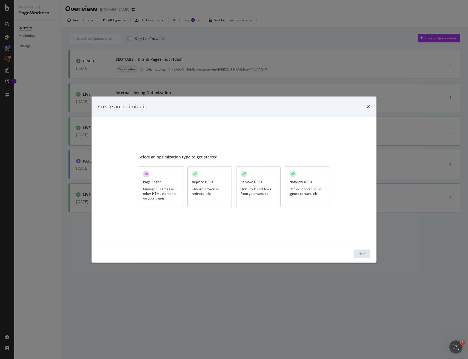
click at [156, 164] on div "Select an optimization type to get started Page Editor Manage SEO tags or other…" at bounding box center [234, 180] width 191 height 115
click at [160, 174] on div "Page Editor Manage SEO tags or other HTML elements on your pages" at bounding box center [161, 187] width 44 height 41
click at [362, 253] on div "Next" at bounding box center [361, 254] width 7 height 5
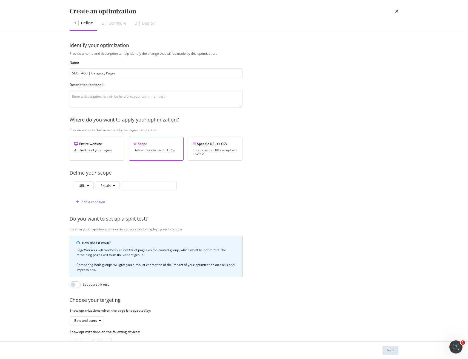
type input "SEO TAGS | Category Pages"
click at [111, 190] on button "Equals" at bounding box center [108, 186] width 24 height 9
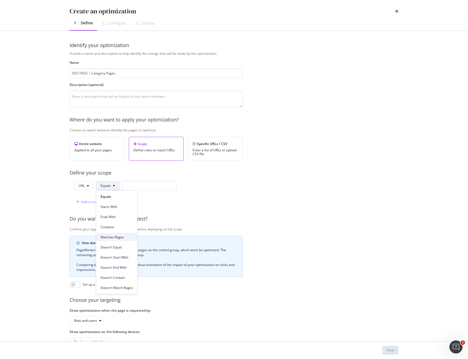
click at [108, 238] on span "Matches Regex" at bounding box center [117, 237] width 32 height 5
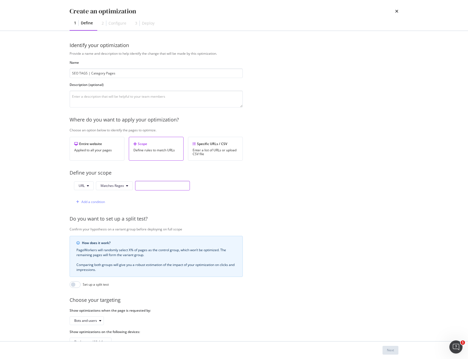
drag, startPoint x: 138, startPoint y: 186, endPoint x: 141, endPoint y: 187, distance: 2.9
click at [138, 186] on input "modal" at bounding box center [162, 186] width 55 height 10
paste input "https\://www\.sephora\.de/shop/.+?\-c[0-9]+?/"
click at [157, 186] on input "https\://www\.sephora\.de/shop/.+?\-c[0-9]+?/" at bounding box center [162, 186] width 55 height 10
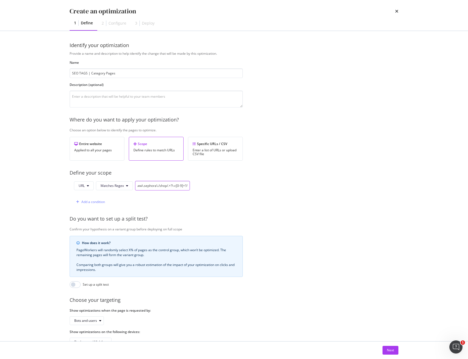
scroll to position [0, 16]
type input "https\://www\.sephora\.se/shop/.+?\-c[0-9]+?/"
click at [229, 190] on div "URL Matches Regex https\://www\.sephora\.se/shop/.+?\-c[0-9]+?/ Add a condition" at bounding box center [156, 194] width 173 height 26
click at [162, 187] on input "https\://www\.sephora\.se/shop/.+?\-c[0-9]+?/" at bounding box center [162, 186] width 55 height 10
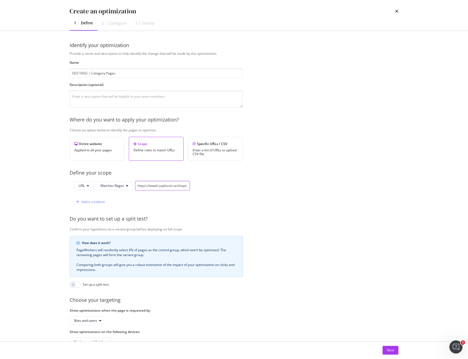
scroll to position [0, 20]
drag, startPoint x: 171, startPoint y: 185, endPoint x: 215, endPoint y: 184, distance: 43.8
click at [215, 184] on div "URL Matches Regex https\://www\.sephora\.se/shop/.+?\-c[0-9]+?/ Add a condition" at bounding box center [156, 194] width 173 height 26
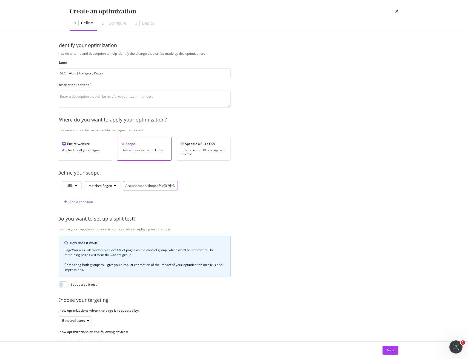
scroll to position [0, 16]
click at [302, 192] on div "Provide a name and description to help identify the change that will be made by…" at bounding box center [217, 199] width 329 height 296
click at [396, 352] on button "Next" at bounding box center [390, 350] width 16 height 9
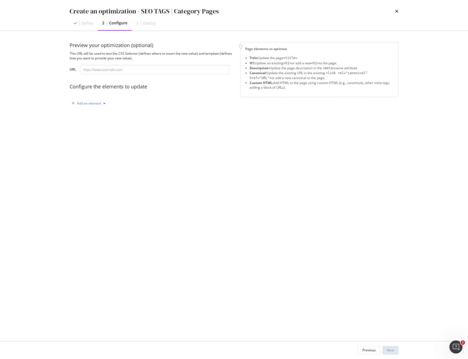
click at [94, 104] on div "Add an element" at bounding box center [89, 103] width 24 height 3
click at [87, 114] on div "Title" at bounding box center [87, 113] width 7 height 5
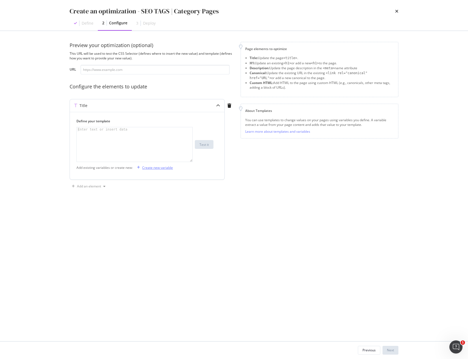
click at [160, 166] on div "Create new variable" at bounding box center [157, 167] width 31 height 5
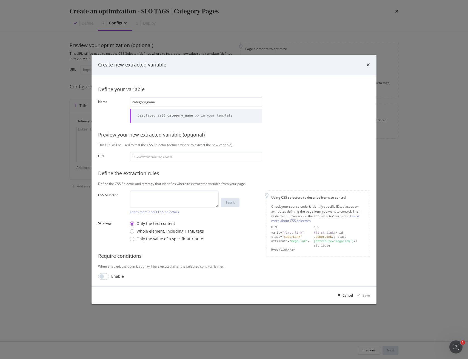
type input "category_name"
click at [180, 202] on textarea "modal" at bounding box center [174, 199] width 89 height 17
paste textarea "h1"
type textarea "h1"
click at [368, 297] on div "Save" at bounding box center [365, 295] width 7 height 5
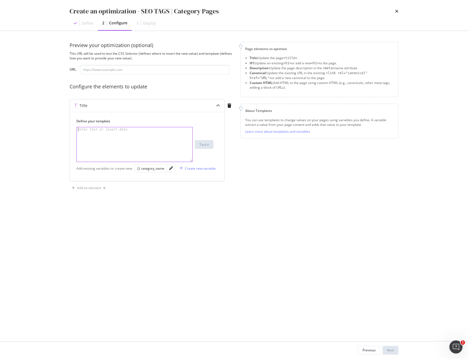
click at [136, 138] on div "modal" at bounding box center [135, 148] width 116 height 43
paste textarea "$CategoryName - Se vårt stora urval online"
drag, startPoint x: 102, startPoint y: 130, endPoint x: 57, endPoint y: 129, distance: 45.2
click at [53, 128] on div "Create an optimization - SEO TAGS | Category Pages Define 2 Configure 3 Deploy …" at bounding box center [234, 179] width 468 height 359
drag, startPoint x: 148, startPoint y: 171, endPoint x: 135, endPoint y: 165, distance: 14.1
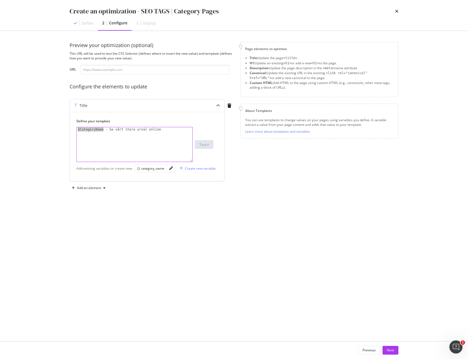
click at [148, 171] on div "{} category_name" at bounding box center [150, 168] width 27 height 6
click at [80, 131] on div "{{ category_name }} - Se vårt stora urval online" at bounding box center [135, 148] width 116 height 43
drag, startPoint x: 108, startPoint y: 130, endPoint x: 114, endPoint y: 146, distance: 17.7
click at [109, 130] on div "{{ category_name }} - Se vårt stora urval online" at bounding box center [135, 148] width 116 height 43
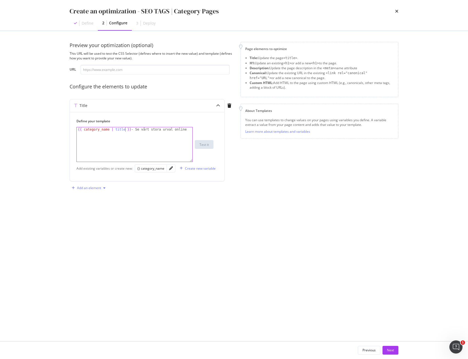
type textarea "{{ category_name | title }} - Se vårt stora urval online"
click at [84, 190] on div "Add an element" at bounding box center [89, 188] width 38 height 8
click at [89, 207] on div "Description" at bounding box center [93, 207] width 18 height 5
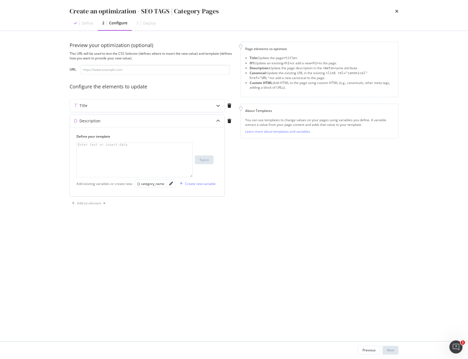
click at [108, 150] on div "modal" at bounding box center [135, 164] width 116 height 43
paste textarea "Om du är på jakt efter produkter som $CategoryName har du kommit [PERSON_NAME] …"
type textarea "Om du är på jakt efter produkter som $CategoryName har du kommit [PERSON_NAME] …"
click at [109, 110] on div "Title" at bounding box center [147, 105] width 154 height 13
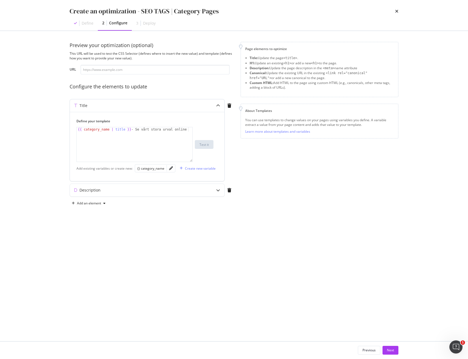
type textarea "{{ category_name | title }} - Se vårt stora urval online"
drag, startPoint x: 117, startPoint y: 128, endPoint x: 65, endPoint y: 125, distance: 51.8
click at [65, 125] on div "Preview your optimization (optional) This URL will be used to test the CSS Sele…" at bounding box center [234, 186] width 351 height 311
click at [102, 190] on div "Description" at bounding box center [136, 190] width 133 height 5
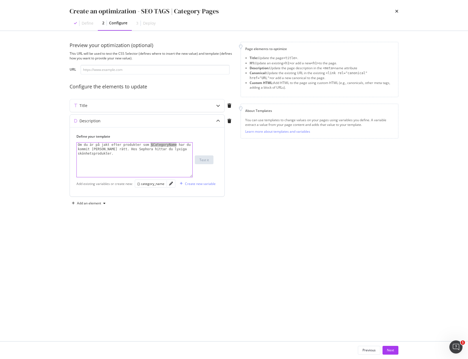
drag, startPoint x: 174, startPoint y: 145, endPoint x: 153, endPoint y: 145, distance: 21.4
click at [151, 143] on div "Om du är på jakt efter produkter som $CategoryName har du kommit [PERSON_NAME] …" at bounding box center [135, 173] width 116 height 61
paste textarea "{{ category_name | title }}"
type textarea "Om du är på jakt efter produkter som {{ category_name | title }} har du kommit …"
click at [392, 349] on div "Next" at bounding box center [390, 350] width 7 height 5
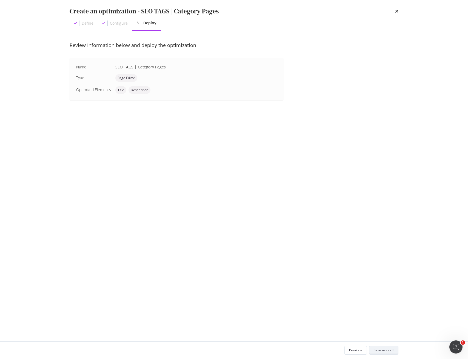
click at [388, 352] on div "Save as draft" at bounding box center [384, 350] width 20 height 5
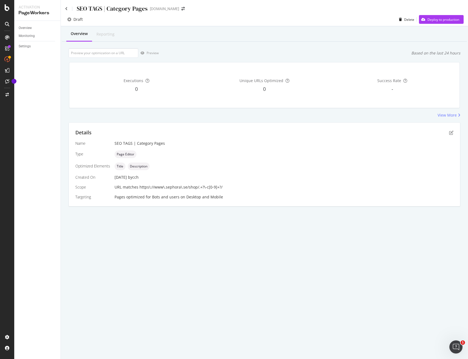
click at [64, 9] on div "SEO TAGS | Category Pages [DOMAIN_NAME]" at bounding box center [264, 6] width 407 height 13
click at [65, 9] on icon at bounding box center [66, 9] width 2 height 4
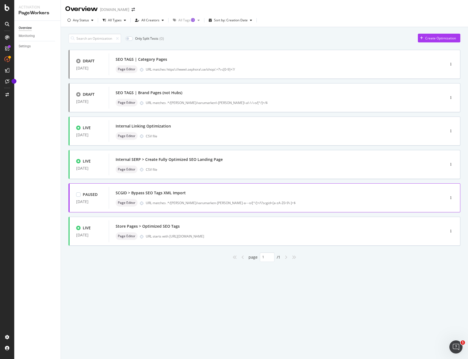
drag, startPoint x: 256, startPoint y: 203, endPoint x: 169, endPoint y: 203, distance: 86.8
click at [169, 203] on div "URL matches .*/[PERSON_NAME]/varumarken-[PERSON_NAME]-a---o/[^/]+/\?scgid=[a-zA…" at bounding box center [284, 203] width 276 height 5
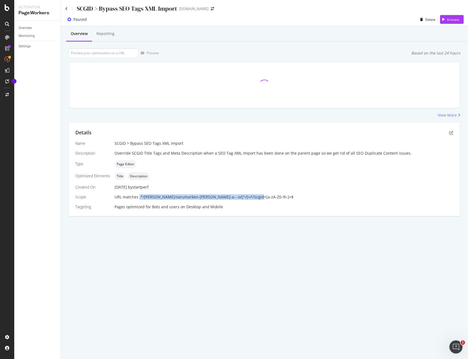
drag, startPoint x: 245, startPoint y: 196, endPoint x: 152, endPoint y: 202, distance: 93.4
click at [138, 196] on div "URL matches .*/[PERSON_NAME]/varumarken-[PERSON_NAME]-a---o/[^/]+/\?scgid=[a-zA…" at bounding box center [283, 196] width 339 height 5
click at [67, 9] on icon at bounding box center [66, 9] width 2 height 4
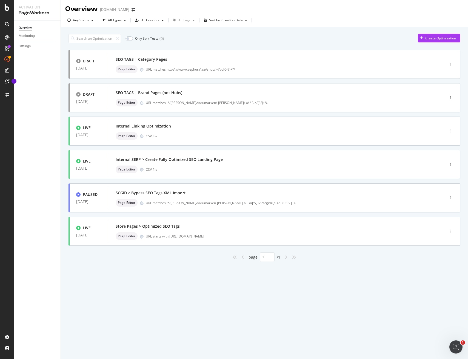
click at [66, 8] on div "Overview" at bounding box center [81, 8] width 33 height 9
click at [437, 38] on div "Create Optimization" at bounding box center [440, 38] width 31 height 5
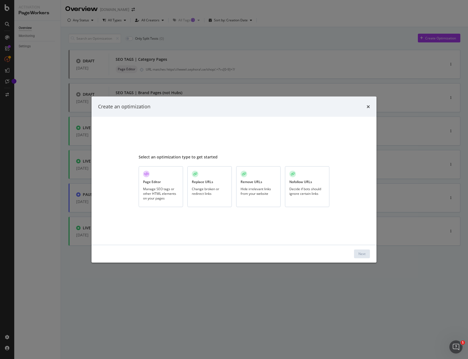
click at [162, 185] on div "Page Editor Manage SEO tags or other HTML elements on your pages" at bounding box center [161, 187] width 44 height 41
click at [365, 258] on div "Next" at bounding box center [233, 254] width 285 height 18
click at [362, 255] on div "Next" at bounding box center [361, 254] width 7 height 5
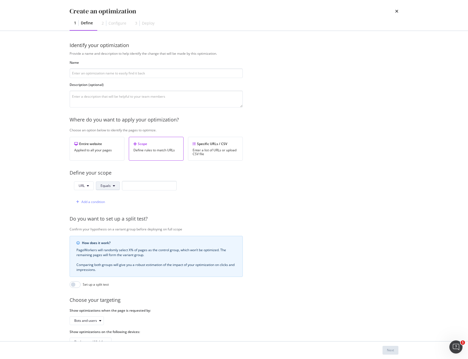
click at [103, 184] on span "Equals" at bounding box center [106, 186] width 10 height 5
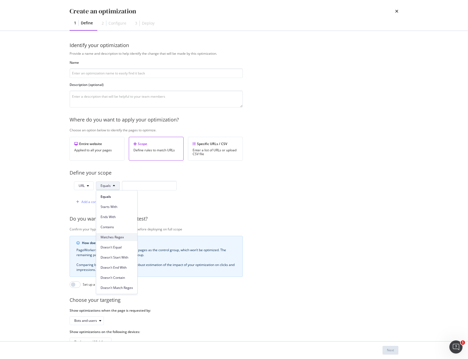
click at [113, 233] on div "Matches Regex" at bounding box center [116, 237] width 41 height 8
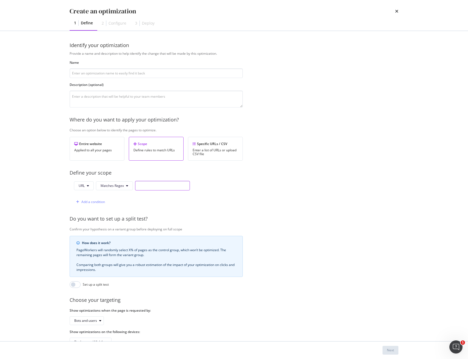
click at [142, 189] on input "modal" at bounding box center [162, 186] width 55 height 10
paste input ".*/[PERSON_NAME]/varumarken-[PERSON_NAME]-a---o/[^/]+/\?scgid=[a-zA-Z0-9\-]+$"
drag, startPoint x: 144, startPoint y: 185, endPoint x: 127, endPoint y: 185, distance: 16.4
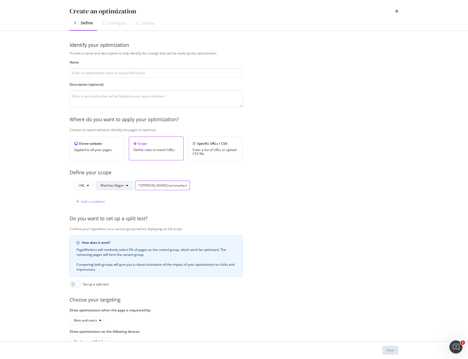
click at [127, 185] on div "URL Matches Regex .*/[PERSON_NAME]/varumarken-[PERSON_NAME]-a---o/[^/]+/\?scgid…" at bounding box center [132, 186] width 116 height 10
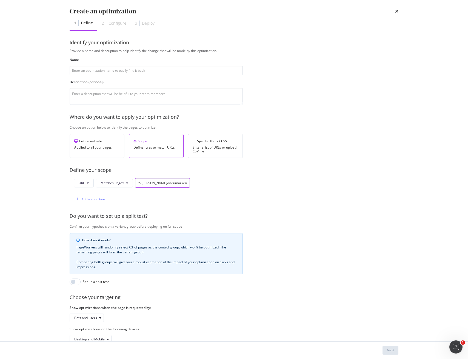
type input ".*/[PERSON_NAME]/varumarken-[PERSON_NAME]-a---o/[^/]+/\?scgid=[a-zA-Z0-9\-]+$"
click at [397, 11] on icon "times" at bounding box center [396, 11] width 3 height 4
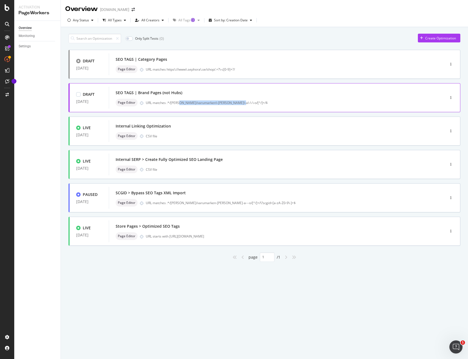
drag, startPoint x: 236, startPoint y: 103, endPoint x: 180, endPoint y: 105, distance: 55.6
click at [180, 105] on div "URL matches .*/[PERSON_NAME]/varumarken\-[PERSON_NAME]\-a\-\-\-o/[^/]+/$" at bounding box center [284, 103] width 276 height 5
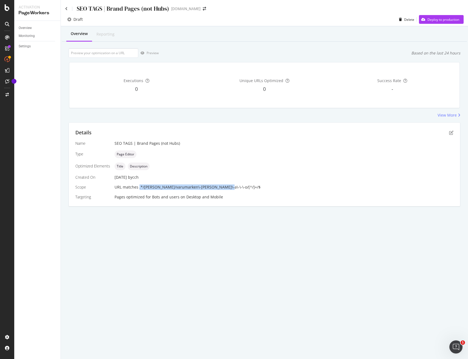
drag, startPoint x: 211, startPoint y: 187, endPoint x: 146, endPoint y: 187, distance: 64.9
click at [139, 187] on div "URL matches .*/[PERSON_NAME]/varumarken\-[PERSON_NAME]\-a\-\-\-o/[^/]+/$" at bounding box center [283, 187] width 339 height 5
copy span ".*/[PERSON_NAME]/varumarken\-[PERSON_NAME]\-a\-\-\-o/[^/]+/$"
click at [64, 8] on div "SEO TAGS | Brand Pages (not Hubs) [DOMAIN_NAME]" at bounding box center [264, 6] width 407 height 13
click at [66, 9] on icon at bounding box center [66, 9] width 2 height 4
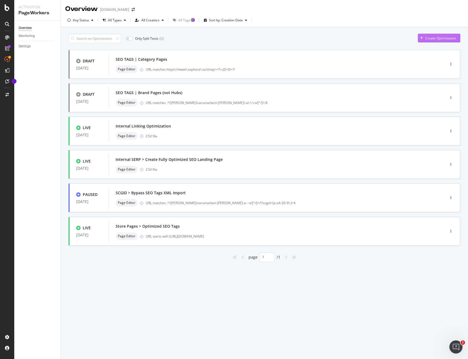
click at [434, 38] on div "Create Optimization" at bounding box center [440, 38] width 31 height 5
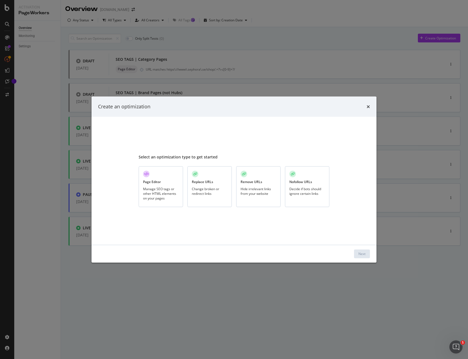
click at [158, 190] on div "Manage SEO tags or other HTML elements on your pages" at bounding box center [161, 194] width 36 height 14
click at [361, 252] on div "Next" at bounding box center [361, 254] width 7 height 5
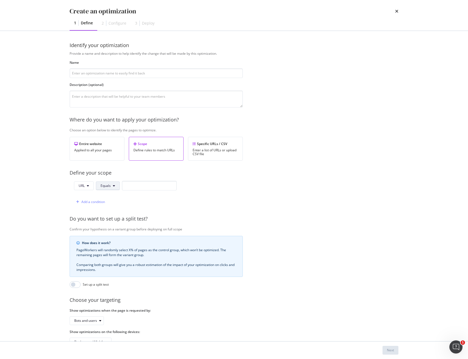
click at [107, 185] on span "Equals" at bounding box center [106, 186] width 10 height 5
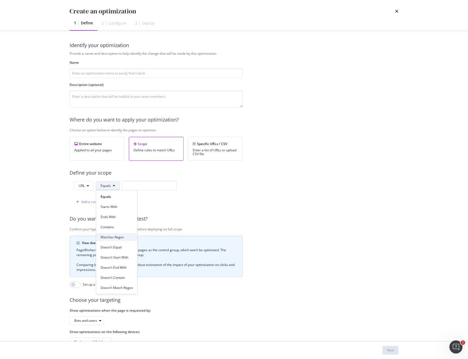
click at [118, 236] on span "Matches Regex" at bounding box center [117, 237] width 32 height 5
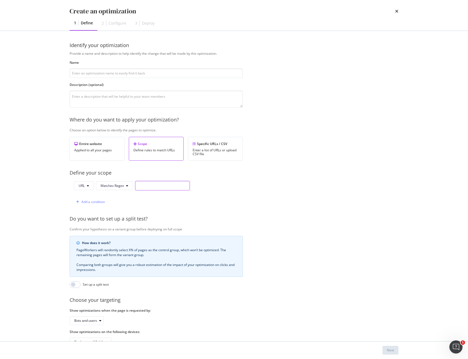
click at [147, 191] on div "URL Matches Regex" at bounding box center [132, 187] width 116 height 12
click at [146, 188] on input "modal" at bounding box center [162, 186] width 55 height 10
paste input ".*/[PERSON_NAME]/varumarken\-[PERSON_NAME]\-a\-\-\-o/[^/]+/$"
drag, startPoint x: 168, startPoint y: 186, endPoint x: 197, endPoint y: 187, distance: 29.9
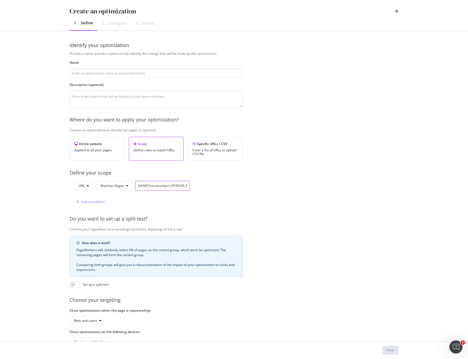
click at [197, 187] on div "URL Matches Regex .*/[PERSON_NAME]/varumarken\-[PERSON_NAME]\-a\-\-\-o/[^/]+/$ …" at bounding box center [156, 194] width 173 height 26
click at [174, 185] on input ".*/[PERSON_NAME]/varumarken\-[PERSON_NAME]\-a\-\-\-o/[^/]+/$" at bounding box center [162, 186] width 55 height 10
drag, startPoint x: 184, startPoint y: 186, endPoint x: 192, endPoint y: 187, distance: 8.5
click at [192, 187] on div "URL Matches Regex .*/[PERSON_NAME]/varumarken\-[PERSON_NAME]\-a\-\-\-o/[^/]+/$ …" at bounding box center [156, 194] width 173 height 26
click at [184, 186] on input ".*/[PERSON_NAME]/varumarken\-[PERSON_NAME]\-a\-\-\-o/[^/]+/$" at bounding box center [162, 186] width 55 height 10
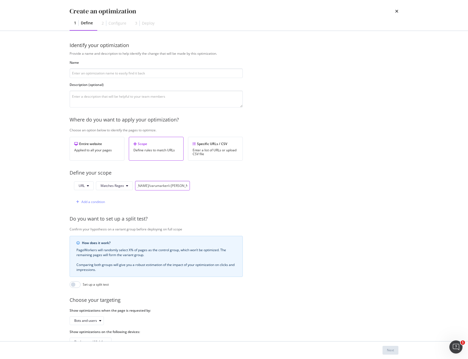
click at [190, 188] on div "URL Matches Regex .*/[PERSON_NAME]/varumarken\-[PERSON_NAME]\-a\-\-\-o/[^/]+/$ …" at bounding box center [156, 194] width 173 height 26
paste input "\?scgid=[a-zA-Z0-9\-]+"
type input ".*/[PERSON_NAME]/varumarken\-[PERSON_NAME]\-a\-\-\-o/[^/]+/\?scgid=[a-zA-Z0-9\-…"
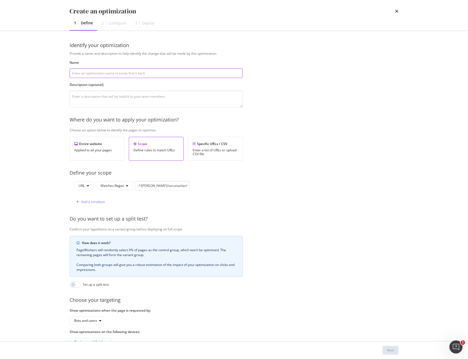
click at [122, 75] on input "modal" at bounding box center [156, 73] width 173 height 10
paste input "SEO TAGS | SCGID"
type input "SEO TAGS | SCGID"
click at [387, 349] on div "Next" at bounding box center [390, 350] width 7 height 5
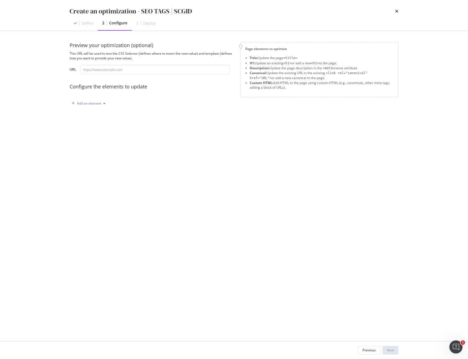
click at [85, 104] on div "Add an element" at bounding box center [89, 103] width 24 height 3
click at [88, 115] on div "Title" at bounding box center [87, 113] width 7 height 5
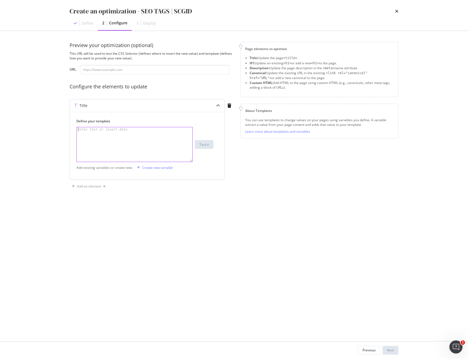
click at [137, 137] on div "modal" at bounding box center [135, 148] width 116 height 43
click at [164, 164] on div "Create new variable" at bounding box center [154, 168] width 38 height 8
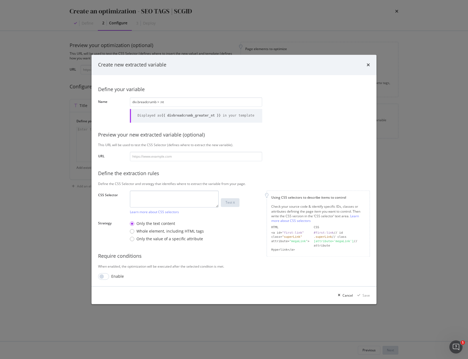
type input "div.breadcrumb > :nt"
click at [160, 207] on textarea "modal" at bounding box center [174, 199] width 89 height 17
paste textarea "div.breadcrumb > :nth-child(2) > a"
type textarea "div.breadcrumb > :nth-child(2) > a"
click at [178, 101] on input "div.breadcrumb > :nt" at bounding box center [196, 103] width 132 height 10
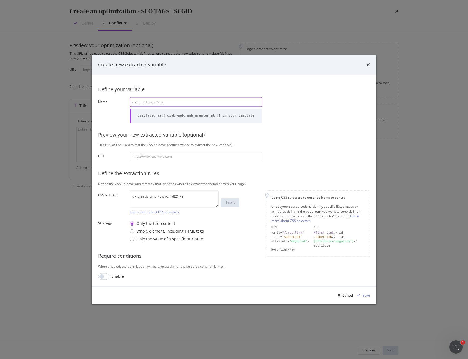
click at [178, 101] on input "div.breadcrumb > :nt" at bounding box center [196, 103] width 132 height 10
paste input "brand_name"
type input "brand_name"
click at [366, 296] on div "Save" at bounding box center [365, 295] width 7 height 5
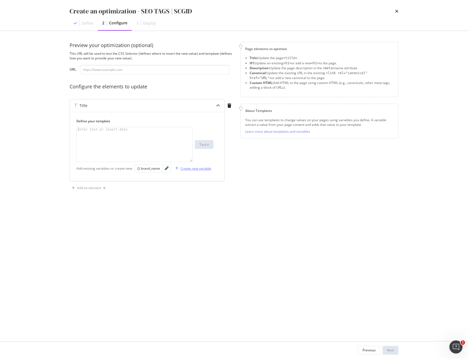
click at [192, 169] on div "Create new variable" at bounding box center [195, 168] width 31 height 5
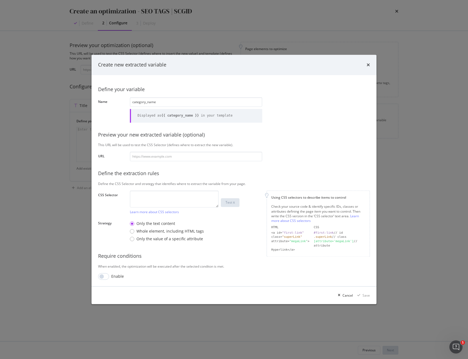
type input "category_name"
click at [182, 199] on textarea "modal" at bounding box center [174, 199] width 89 height 17
paste textarea "div.breadcrumb > :nth-last-child(1) > a"
type textarea "div.breadcrumb > :nth-last-child(1) > a"
click at [363, 296] on div "Save" at bounding box center [365, 295] width 7 height 5
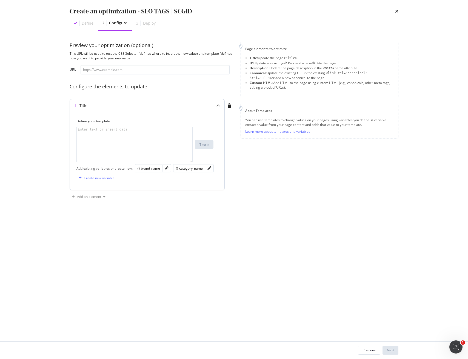
click at [163, 140] on div "modal" at bounding box center [135, 148] width 116 height 43
paste textarea "$CategoryName [PERSON_NAME] $BrandName - [PERSON_NAME] favoriter här"
drag, startPoint x: 104, startPoint y: 130, endPoint x: 83, endPoint y: 130, distance: 20.3
click at [59, 129] on div "Preview your optimization (optional) This URL will be used to test the CSS Sele…" at bounding box center [234, 186] width 351 height 311
click at [193, 170] on div "{} category_name" at bounding box center [189, 168] width 27 height 5
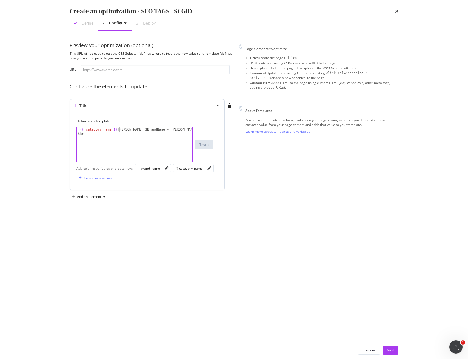
click at [79, 129] on div "{{ category_name }} [PERSON_NAME] $BrandName - [PERSON_NAME] favoriter här" at bounding box center [135, 153] width 116 height 52
click at [110, 130] on div "{{ category_name }} [PERSON_NAME] $BrandName - [PERSON_NAME] favoriter här" at bounding box center [135, 153] width 116 height 52
click at [157, 130] on div "{{ category_name | title }} [PERSON_NAME] $BrandName - [PERSON_NAME] favoriter …" at bounding box center [135, 153] width 116 height 52
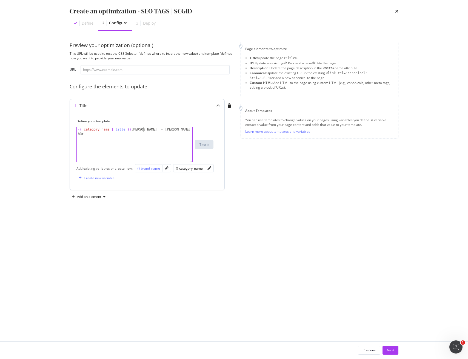
click at [146, 168] on div "{} brand_name" at bounding box center [148, 168] width 23 height 5
drag, startPoint x: 145, startPoint y: 129, endPoint x: 146, endPoint y: 132, distance: 2.8
click at [145, 129] on div "{{ category_name | title }} [PERSON_NAME] {{ brand_name }} - [PERSON_NAME] favo…" at bounding box center [135, 153] width 116 height 52
click at [169, 130] on div "{{ category_name | title }} [PERSON_NAME] {{ brand_name }} - [PERSON_NAME] favo…" at bounding box center [135, 153] width 116 height 52
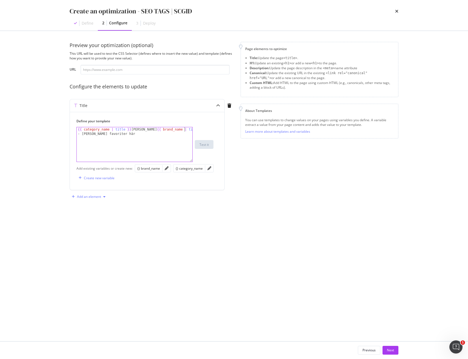
type textarea "{{ category_name | title }} [PERSON_NAME] {{ brand_name | title }} - [PERSON_NA…"
click at [82, 199] on div "Add an element" at bounding box center [89, 197] width 38 height 8
click at [87, 216] on div "Description" at bounding box center [93, 216] width 18 height 5
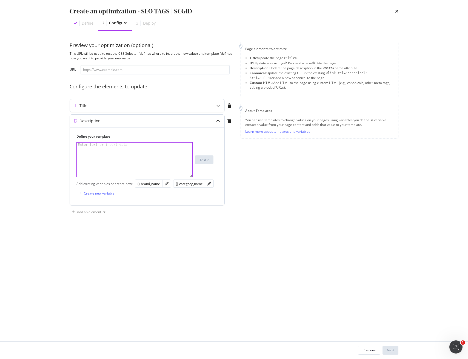
click at [145, 152] on div "modal" at bounding box center [135, 164] width 116 height 43
paste textarea "Utforska Sephoras sortiment av $CategoryName [PERSON_NAME] $BrandName, där du k…"
type textarea "Utforska Sephoras sortiment av $CategoryName [PERSON_NAME] $BrandName, där du k…"
click at [116, 108] on div "Title" at bounding box center [136, 105] width 133 height 5
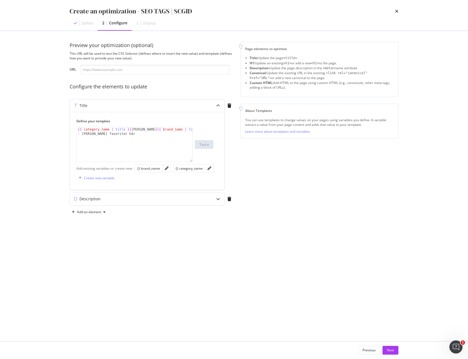
type textarea "{{ category_name | title }} [PERSON_NAME] {{ brand_name | title }} - [PERSON_NA…"
drag, startPoint x: 131, startPoint y: 130, endPoint x: 51, endPoint y: 130, distance: 79.4
click at [51, 130] on div "Create an optimization - SEO TAGS | SCGID Define 2 Configure 3 Deploy Preview y…" at bounding box center [234, 179] width 468 height 359
click at [115, 200] on div "Description" at bounding box center [136, 198] width 133 height 5
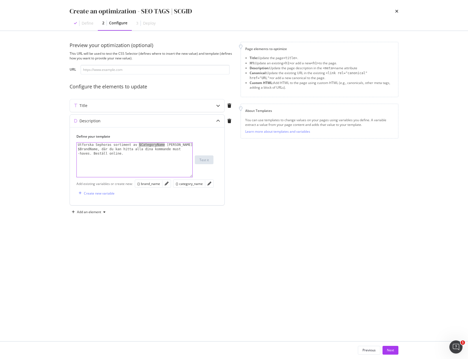
drag, startPoint x: 165, startPoint y: 145, endPoint x: 138, endPoint y: 144, distance: 26.6
click at [138, 144] on div "Utforska Sephoras sortiment av $CategoryName [PERSON_NAME] $BrandName, där du k…" at bounding box center [135, 173] width 116 height 61
paste textarea "{{ category_name | title }}"
type textarea "Utforska Sephoras sortiment av {{ category_name | title }} [PERSON_NAME] $Brand…"
click at [105, 108] on div "Title" at bounding box center [136, 105] width 133 height 5
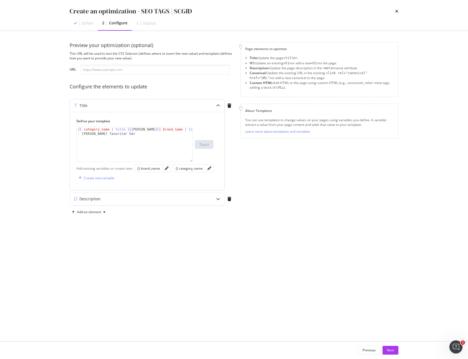
type textarea "{{ category_name | title }} [PERSON_NAME] {{ brand_name | title }} - [PERSON_NA…"
drag, startPoint x: 180, startPoint y: 129, endPoint x: 156, endPoint y: 144, distance: 28.5
click at [142, 130] on div "{{ category_name | title }} [PERSON_NAME] {{ brand_name | title }} - [PERSON_NA…" at bounding box center [135, 153] width 116 height 52
click at [118, 200] on div "Description" at bounding box center [136, 198] width 133 height 5
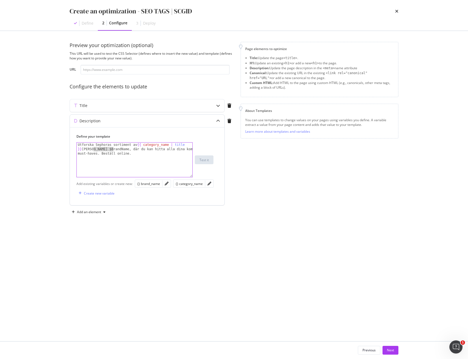
drag, startPoint x: 113, startPoint y: 150, endPoint x: 100, endPoint y: 157, distance: 15.2
click at [93, 149] on div "Utforska Sephoras sortiment av {{ category_name | title }} [PERSON_NAME] $Brand…" at bounding box center [135, 173] width 116 height 61
paste textarea "{{ brand_name | title }}"
type textarea "Utforska Sephoras sortiment av {{ category_name | title }} [PERSON_NAME] {{ bra…"
click at [391, 352] on div "Next" at bounding box center [390, 350] width 7 height 5
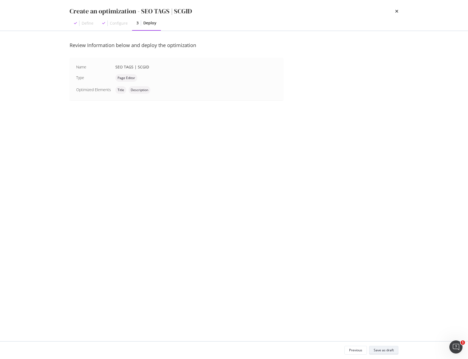
click at [391, 352] on div "Save as draft" at bounding box center [384, 350] width 20 height 5
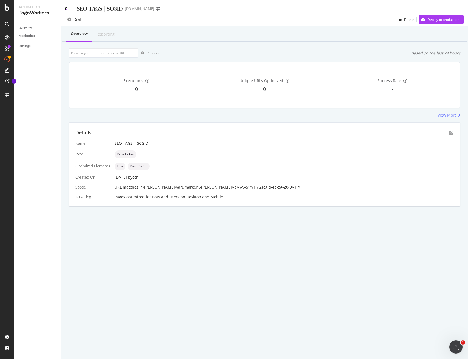
click at [67, 10] on icon at bounding box center [66, 9] width 2 height 4
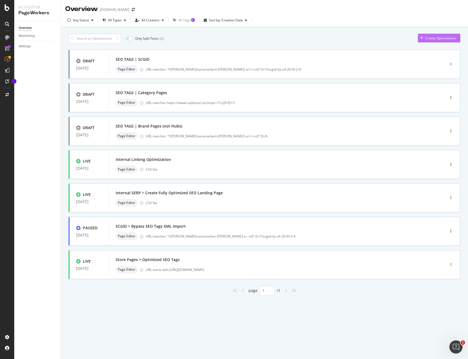
click at [429, 39] on div "Create Optimization" at bounding box center [440, 38] width 31 height 5
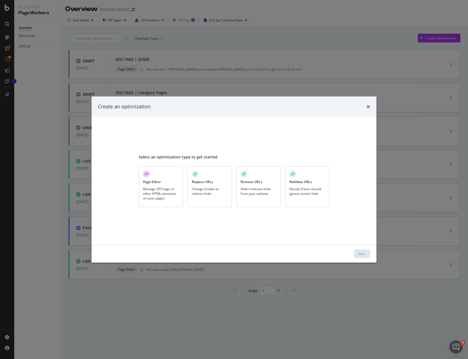
click at [153, 188] on div "Manage SEO tags or other HTML elements on your pages" at bounding box center [161, 194] width 36 height 14
click at [368, 253] on button "Next" at bounding box center [362, 254] width 16 height 9
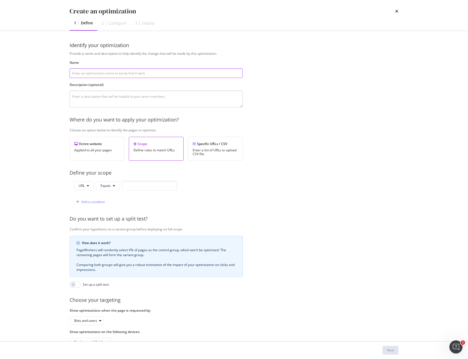
paste input "[URL][DOMAIN_NAME]"
type input "[URL][DOMAIN_NAME]"
click at [103, 182] on button "Equals" at bounding box center [108, 186] width 24 height 9
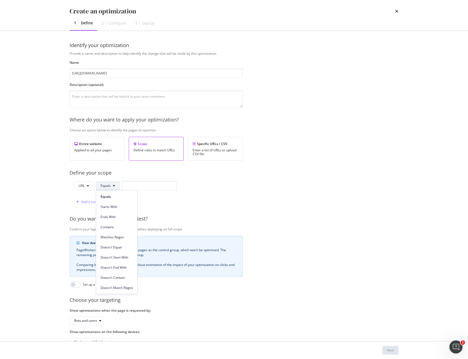
drag, startPoint x: 110, startPoint y: 206, endPoint x: 115, endPoint y: 201, distance: 6.8
click at [110, 206] on span "Starts With" at bounding box center [117, 207] width 32 height 5
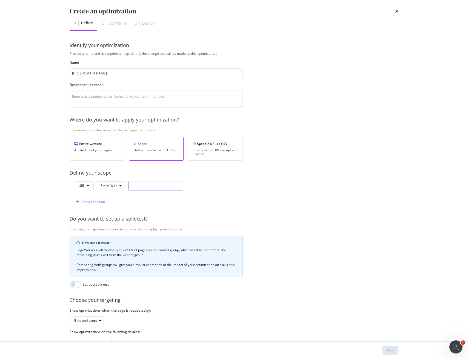
drag, startPoint x: 135, startPoint y: 182, endPoint x: 139, endPoint y: 187, distance: 5.9
click at [136, 183] on input "modal" at bounding box center [155, 186] width 55 height 10
paste input "[URL][DOMAIN_NAME]"
type input "[URL][DOMAIN_NAME]"
click at [124, 74] on input "[URL][DOMAIN_NAME]" at bounding box center [156, 73] width 173 height 10
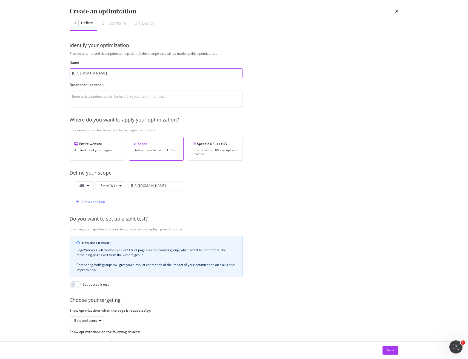
click at [124, 74] on input "[URL][DOMAIN_NAME]" at bounding box center [156, 73] width 173 height 10
paste input "SEO TAGS | Product Pages"
type input "SEO TAGS | Product Pages"
click at [390, 352] on div "Next" at bounding box center [390, 350] width 7 height 5
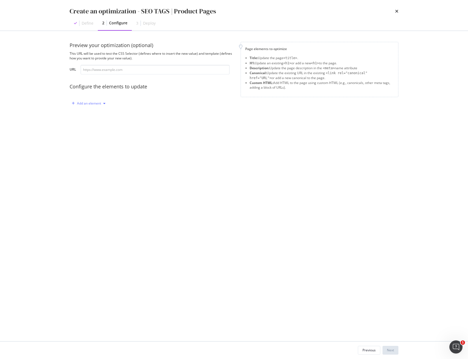
click at [96, 105] on div "Add an element" at bounding box center [89, 103] width 24 height 3
click at [85, 114] on div "Title" at bounding box center [87, 113] width 7 height 5
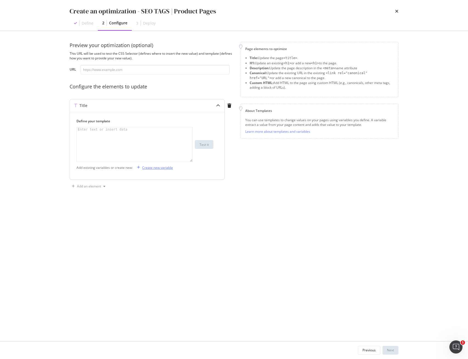
click at [153, 168] on div "Create new variable" at bounding box center [157, 167] width 31 height 5
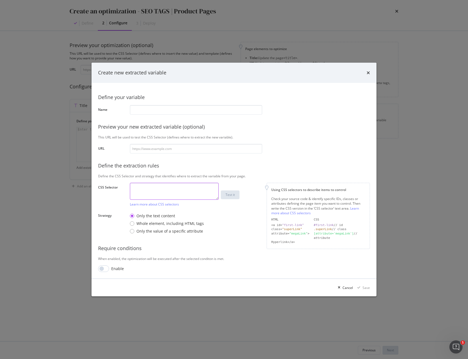
click at [148, 195] on textarea "modal" at bounding box center [174, 191] width 89 height 17
paste textarea "h1"
type textarea "h1"
click at [148, 110] on input "modal" at bounding box center [196, 110] width 132 height 10
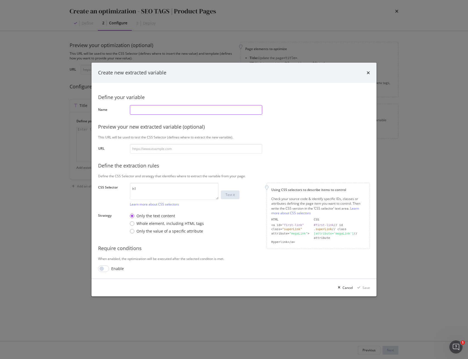
paste input "product_name"
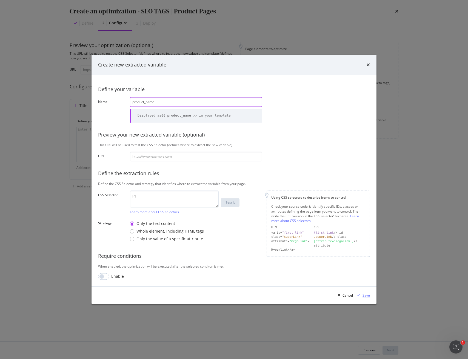
type input "product_name"
click at [366, 296] on div "Save" at bounding box center [365, 295] width 7 height 5
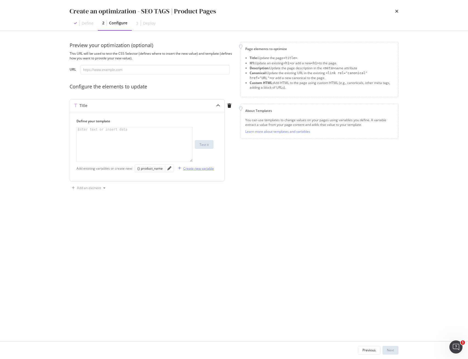
click at [193, 170] on div "Create new variable" at bounding box center [198, 168] width 31 height 5
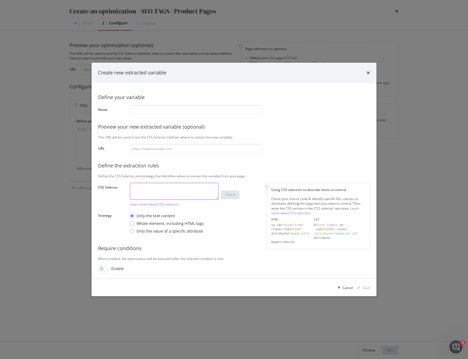
click at [153, 197] on textarea "modal" at bounding box center [174, 191] width 89 height 17
paste textarea "span.brand-name"
type textarea "span.brand-name"
click at [139, 111] on input "modal" at bounding box center [196, 110] width 132 height 10
paste input "brand_name"
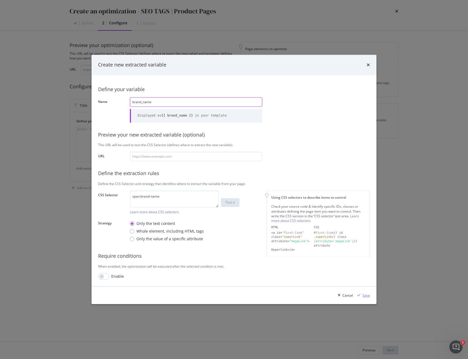
type input "brand_name"
click at [366, 294] on div "Save" at bounding box center [365, 295] width 7 height 5
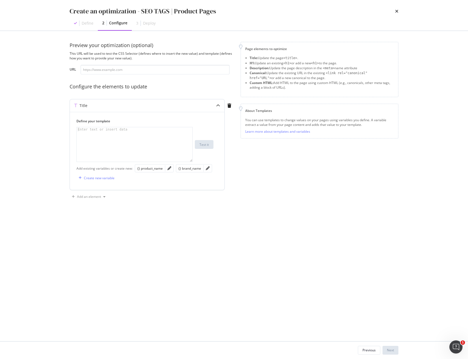
click at [105, 138] on div "modal" at bounding box center [135, 148] width 116 height 43
paste textarea "$BrandName - $ProductName"
drag, startPoint x: 98, startPoint y: 130, endPoint x: 108, endPoint y: 134, distance: 11.8
click at [61, 128] on div "Preview your optimization (optional) This URL will be used to test the CSS Sele…" at bounding box center [234, 186] width 351 height 311
click at [184, 172] on div "{} brand_name" at bounding box center [194, 168] width 36 height 8
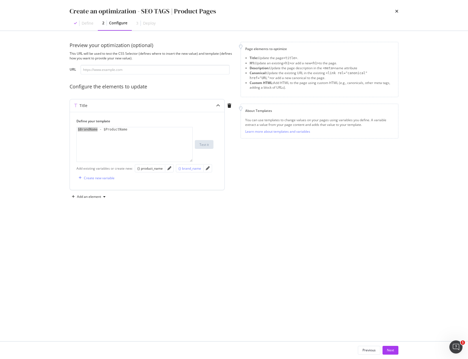
click at [187, 171] on div "{} brand_name" at bounding box center [189, 168] width 23 height 6
click at [79, 130] on div "{{ brand_name }} - $ProductName" at bounding box center [135, 148] width 116 height 43
drag, startPoint x: 115, startPoint y: 129, endPoint x: 148, endPoint y: 130, distance: 32.9
click at [148, 129] on div "{{ brand_name }} - $ProductName" at bounding box center [135, 148] width 116 height 43
click at [152, 168] on div "{} product_name" at bounding box center [149, 168] width 25 height 5
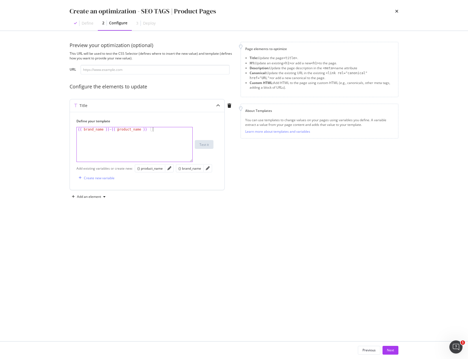
click at [117, 129] on div "{{ brand_name }} - {{ product_name }}" at bounding box center [135, 148] width 116 height 43
drag, startPoint x: 104, startPoint y: 129, endPoint x: 109, endPoint y: 134, distance: 7.0
click at [104, 129] on div "{{ brand_name }} - {{ product_name }}" at bounding box center [135, 148] width 116 height 43
click at [162, 129] on div "{{ brand_name | title }} - {{ product_name }}" at bounding box center [135, 148] width 116 height 43
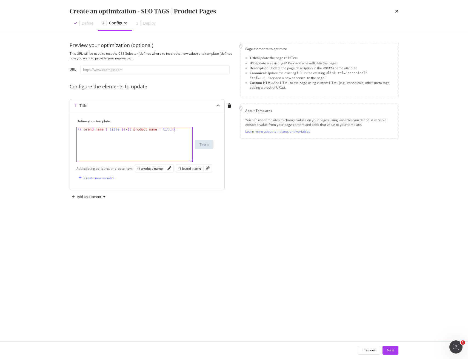
scroll to position [0, 8]
type textarea "{{ brand_name | title }} - {{ product_name | title}}"
click at [91, 194] on div "Add an element" at bounding box center [89, 197] width 38 height 8
click at [95, 215] on div "Description" at bounding box center [93, 216] width 18 height 5
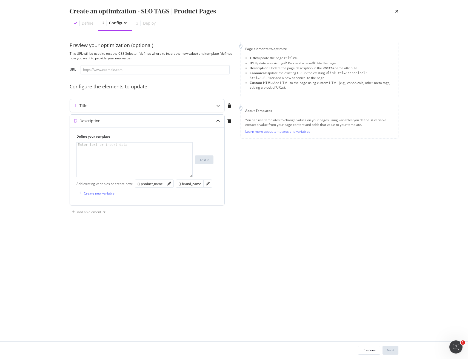
click at [134, 160] on div "modal" at bounding box center [135, 164] width 116 height 43
paste textarea "Köp $ProductName [PERSON_NAME] $BrandName hos Sephora. Dyk ner i vårt urval här…"
type textarea "Köp $ProductName [PERSON_NAME] $BrandName hos Sephora. Dyk ner i vårt urval här…"
click at [123, 105] on div "Title" at bounding box center [136, 105] width 133 height 5
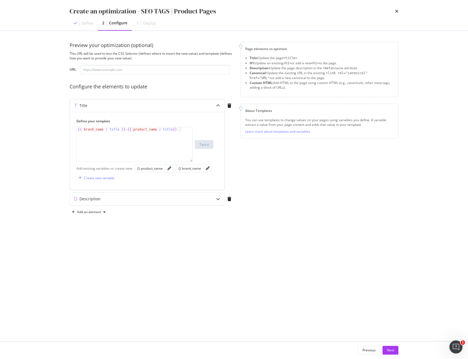
type textarea "{{ brand_name | title }} - {{ product_name | title}}"
drag, startPoint x: 125, startPoint y: 130, endPoint x: 69, endPoint y: 129, distance: 56.2
click at [70, 129] on div "Title Define your template {{ brand_name | title }} - {{ product_name | title}}…" at bounding box center [147, 144] width 155 height 91
click at [116, 200] on div "Description" at bounding box center [136, 198] width 133 height 5
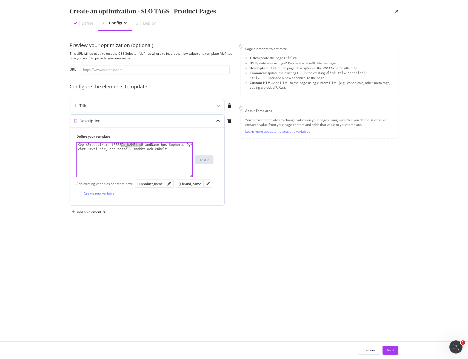
drag, startPoint x: 140, startPoint y: 144, endPoint x: 121, endPoint y: 144, distance: 19.4
click at [121, 144] on div "Köp $ProductName [PERSON_NAME] $BrandName hos Sephora. Dyk ner i vårt urval här…" at bounding box center [135, 169] width 116 height 52
paste textarea "{{ brand_name | title }}"
type textarea "Köp $ProductName [PERSON_NAME] {{ brand_name | title }} hos Sephora. Dyk ner i …"
click at [133, 104] on div "Title" at bounding box center [136, 105] width 133 height 5
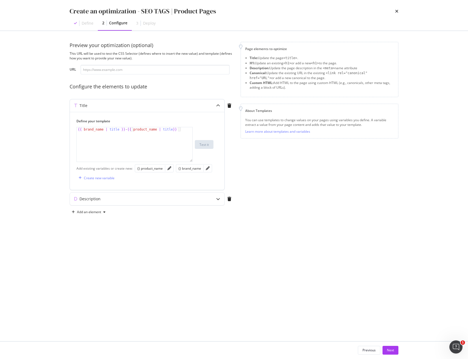
type textarea "{{ brand_name | title }} - {{ product_name | title}}"
drag, startPoint x: 184, startPoint y: 129, endPoint x: 131, endPoint y: 127, distance: 52.6
click at [131, 127] on div "{{ brand_name | title }} - {{ product_name | title }}" at bounding box center [135, 148] width 116 height 43
click at [131, 129] on div "{{ brand_name | title }} - {{ product_name | title }}" at bounding box center [135, 148] width 116 height 43
drag, startPoint x: 182, startPoint y: 130, endPoint x: 146, endPoint y: 143, distance: 38.6
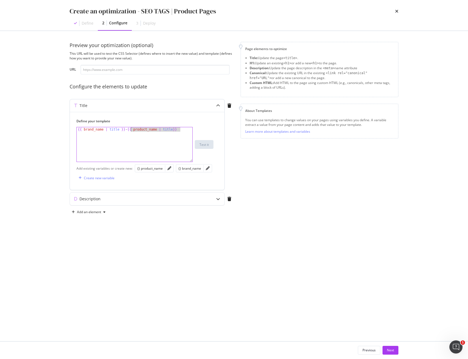
click at [131, 129] on div "{{ brand_name | title }} - {{ product_name | title }}" at bounding box center [135, 148] width 116 height 43
click at [109, 102] on div "Title" at bounding box center [147, 105] width 154 height 13
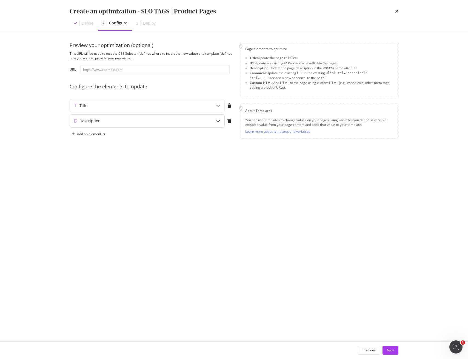
click at [117, 124] on div "Description" at bounding box center [147, 121] width 154 height 13
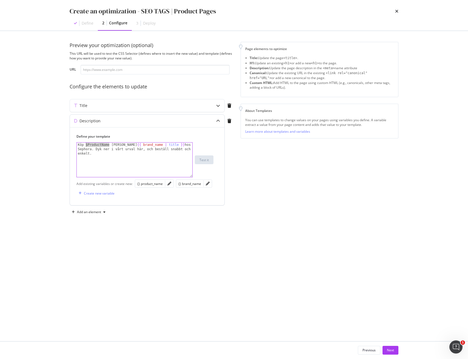
drag, startPoint x: 109, startPoint y: 145, endPoint x: 88, endPoint y: 161, distance: 27.0
click at [85, 145] on div "Köp $ProductName [PERSON_NAME] {{ brand_name | title }} hos Sephora. Dyk ner i …" at bounding box center [135, 173] width 116 height 61
paste textarea "{{ product_name | title}}"
type textarea "Köp {{ product_name | title}} [PERSON_NAME] {{ brand_name | title }} hos Sephor…"
click at [396, 351] on button "Next" at bounding box center [390, 350] width 16 height 9
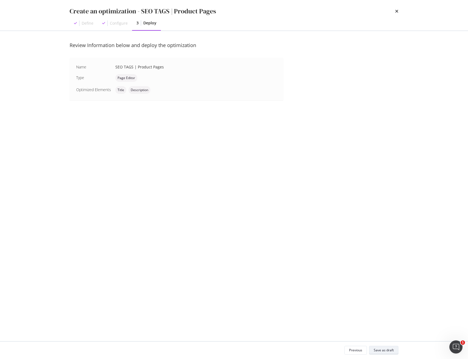
click at [383, 351] on div "Save as draft" at bounding box center [384, 350] width 20 height 5
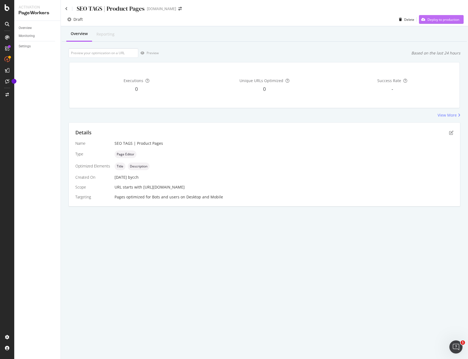
click at [432, 22] on div "Deploy to production" at bounding box center [439, 19] width 40 height 8
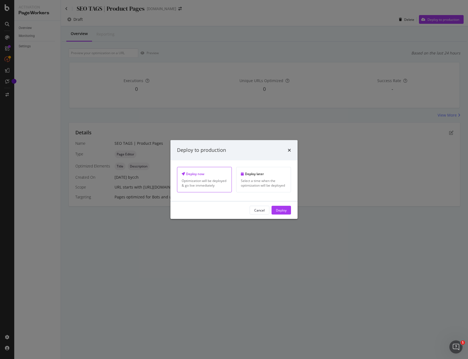
click at [281, 211] on div "Deploy" at bounding box center [281, 210] width 11 height 5
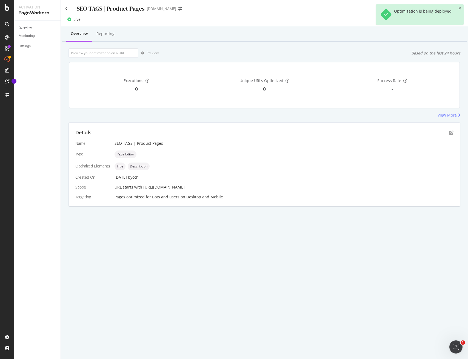
click at [64, 7] on div "SEO TAGS | Product Pages [DOMAIN_NAME]" at bounding box center [264, 6] width 407 height 13
click at [65, 8] on icon at bounding box center [66, 9] width 2 height 4
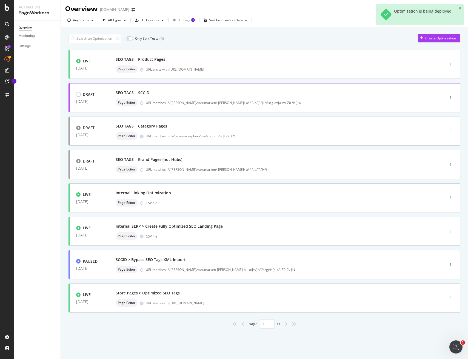
click at [225, 93] on div "SEO TAGS | SCGID" at bounding box center [269, 93] width 306 height 8
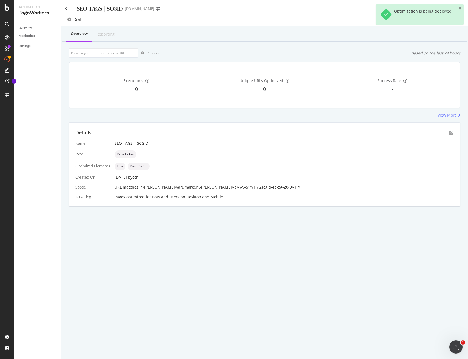
drag, startPoint x: 460, startPoint y: 9, endPoint x: 458, endPoint y: 13, distance: 4.8
click at [460, 9] on icon "close toast" at bounding box center [459, 9] width 3 height 4
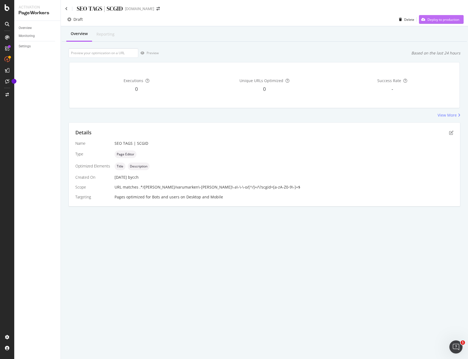
click at [451, 19] on div "Deploy to production" at bounding box center [443, 19] width 32 height 5
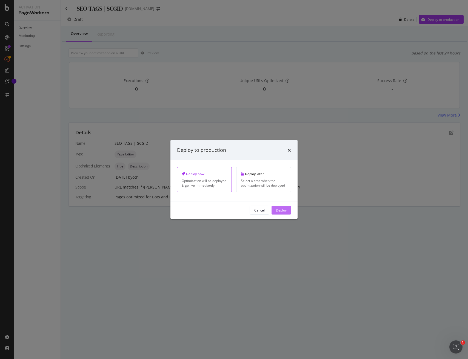
click at [286, 209] on div "Deploy" at bounding box center [281, 210] width 11 height 5
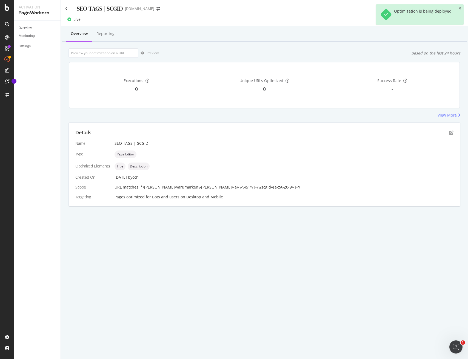
click at [68, 10] on div "SEO TAGS | SCGID" at bounding box center [94, 8] width 58 height 8
click at [67, 8] on icon at bounding box center [66, 9] width 2 height 4
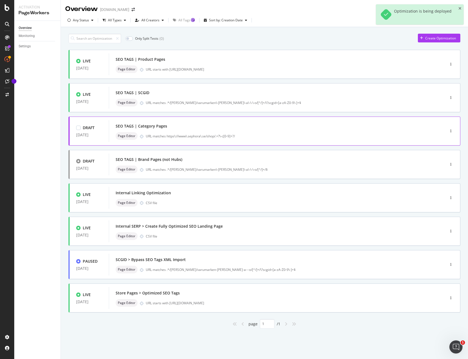
click at [199, 135] on div "URL matches https\://www\.sephora\.se/shop/.+?\-c[0-9]+?/" at bounding box center [284, 136] width 276 height 5
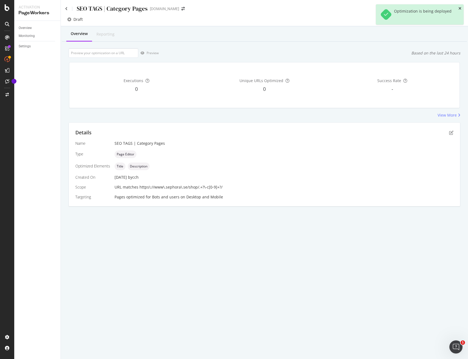
click at [460, 7] on icon "close toast" at bounding box center [459, 9] width 3 height 4
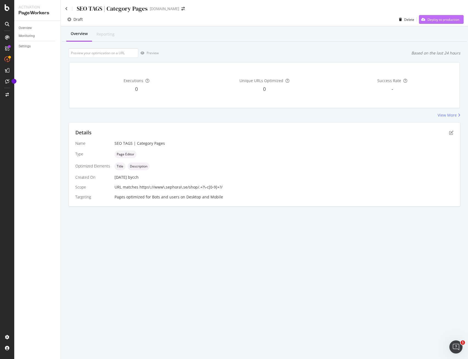
click at [450, 17] on div "Deploy to production" at bounding box center [443, 19] width 32 height 5
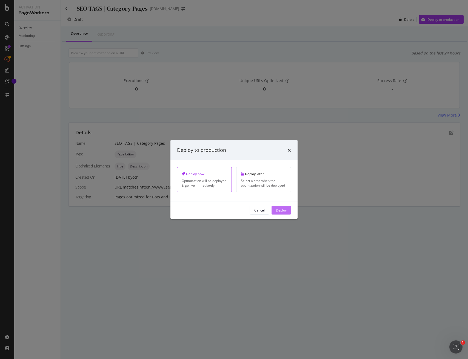
click at [279, 209] on div "Deploy" at bounding box center [281, 210] width 11 height 5
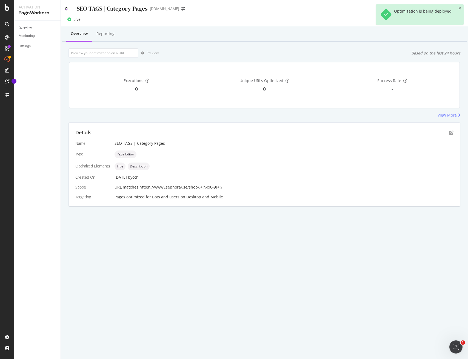
click at [66, 8] on icon at bounding box center [66, 9] width 2 height 4
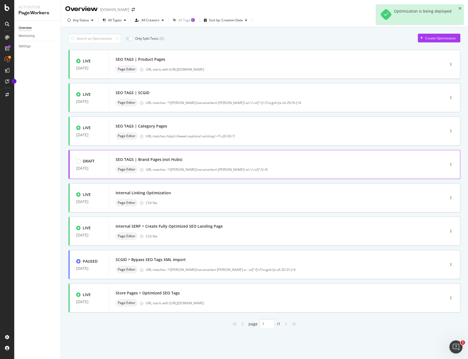
click at [265, 165] on div "SEO TAGS | Brand Pages (not Hubs) Page Editor URL matches .*/[PERSON_NAME]/varu…" at bounding box center [269, 165] width 306 height 18
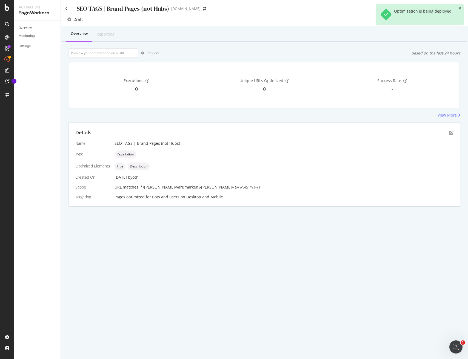
click at [461, 8] on icon "close toast" at bounding box center [459, 9] width 3 height 4
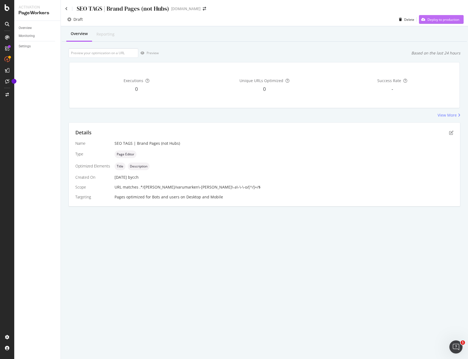
click at [448, 20] on div "Deploy to production" at bounding box center [443, 19] width 32 height 5
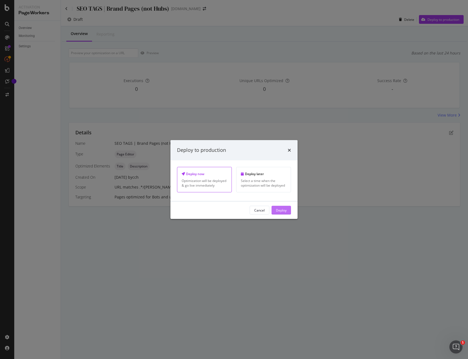
click at [278, 208] on div "Deploy" at bounding box center [281, 210] width 11 height 5
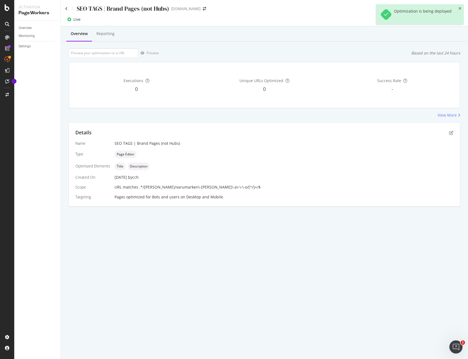
click at [459, 8] on icon "close toast" at bounding box center [459, 9] width 3 height 4
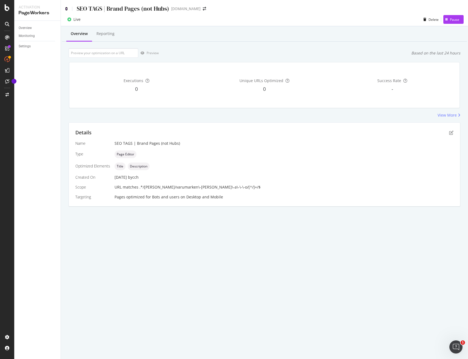
click at [67, 8] on icon at bounding box center [66, 9] width 2 height 4
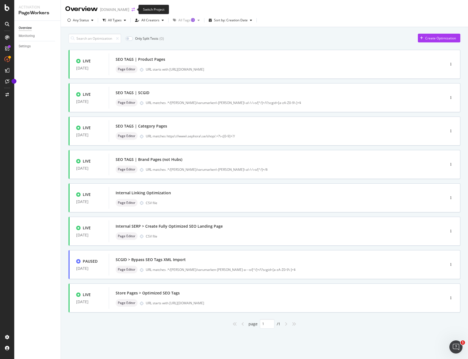
click at [132, 10] on icon "arrow-right-arrow-left" at bounding box center [132, 10] width 3 height 4
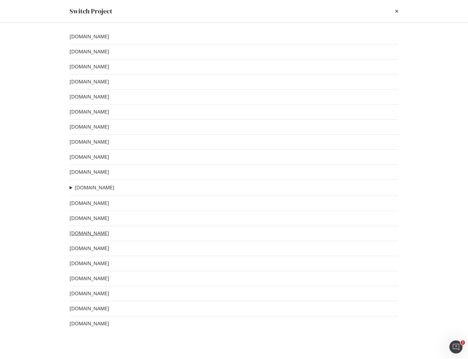
click at [90, 233] on link "[DOMAIN_NAME]" at bounding box center [89, 234] width 39 height 6
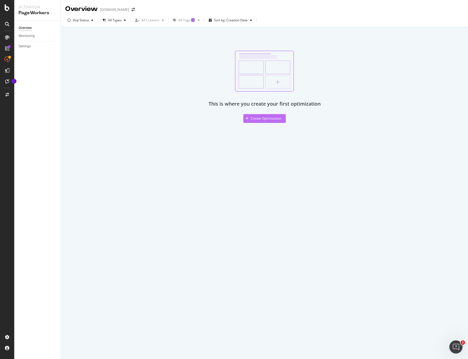
click at [280, 121] on div "Create Optimization" at bounding box center [266, 118] width 31 height 5
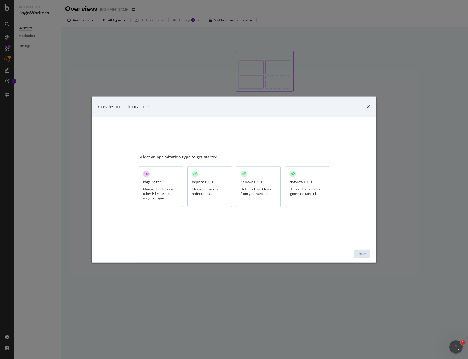
drag, startPoint x: 156, startPoint y: 174, endPoint x: 153, endPoint y: 174, distance: 3.0
click at [156, 174] on div "Page Editor Manage SEO tags or other HTML elements on your pages" at bounding box center [161, 187] width 44 height 41
click at [365, 253] on div "Next" at bounding box center [361, 254] width 7 height 5
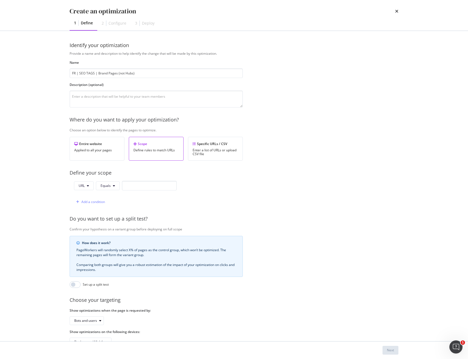
type input "FR | SEO TAGS | Brand Pages (not Hubs)"
click at [108, 187] on span "Equals" at bounding box center [106, 186] width 10 height 5
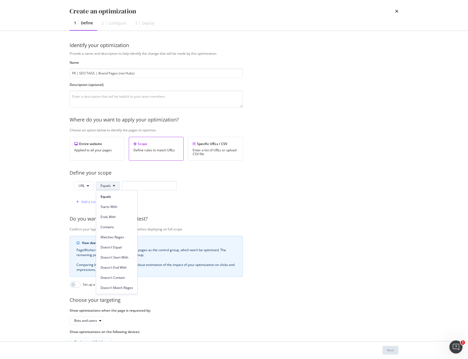
click at [114, 240] on span "Matches Regex" at bounding box center [117, 237] width 32 height 5
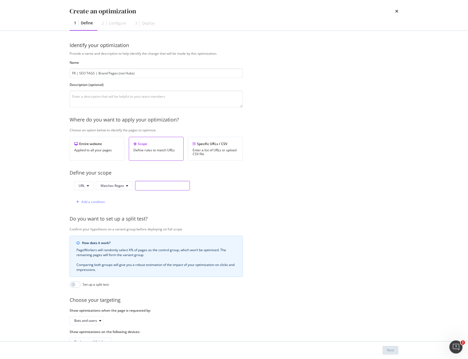
click at [146, 187] on input "modal" at bounding box center [162, 186] width 55 height 10
paste input "*/[PERSON_NAME]/alle\-[PERSON_NAME]\-von\-a\-\-\-z/[^/]+/$"
drag, startPoint x: 179, startPoint y: 185, endPoint x: 189, endPoint y: 185, distance: 9.9
click at [189, 185] on input "*/[PERSON_NAME]/alle\-[PERSON_NAME]\-von\-a\-\-\-z/[^/]+/$" at bounding box center [162, 186] width 55 height 10
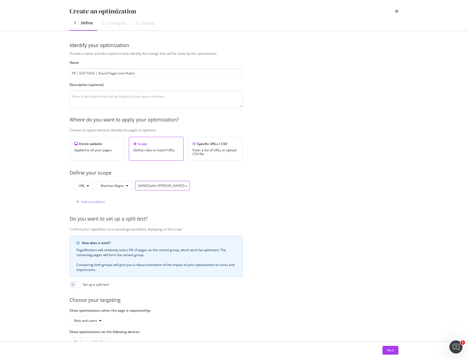
click at [164, 187] on input "*/[PERSON_NAME]/alle\-[PERSON_NAME]\-von\-a\-\-\-z/[^/]+/$" at bounding box center [162, 186] width 55 height 10
drag, startPoint x: 177, startPoint y: 186, endPoint x: 143, endPoint y: 185, distance: 33.7
click at [139, 184] on input "*/[PERSON_NAME]/alle\-[PERSON_NAME]\-von\-a\-\-\-z/[^/]+/$" at bounding box center [162, 186] width 55 height 10
paste input "/fr/marques/de-a--"
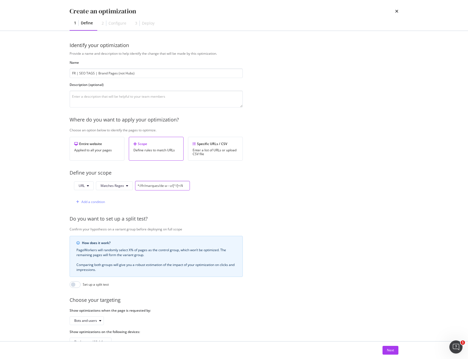
click at [141, 185] on input "*//fr/marques/de-a---z/[^/]+/$" at bounding box center [162, 186] width 55 height 10
drag, startPoint x: 152, startPoint y: 185, endPoint x: 111, endPoint y: 186, distance: 41.6
click at [111, 186] on div "URL Matches Regex */fr/marques/de-a---z/[^/]+/$" at bounding box center [132, 186] width 116 height 10
click at [146, 187] on input "*/fr/marques/de-a---z/[^/]+/$" at bounding box center [162, 186] width 55 height 10
click at [162, 185] on input ".*/fr/marques/de-a---z/[^/]+/$" at bounding box center [162, 186] width 55 height 10
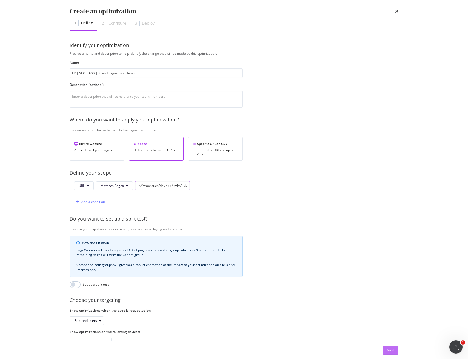
type input ".*/fr/marques/de\-a\-\-\-z/[^/]+/$"
click at [388, 350] on div "Next" at bounding box center [390, 350] width 7 height 5
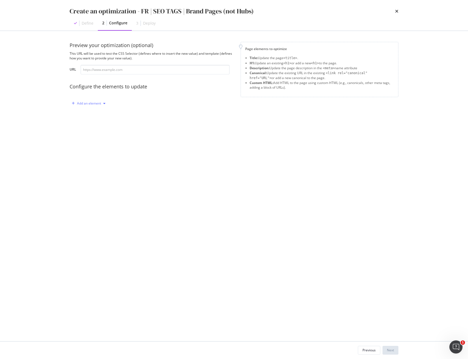
click at [88, 105] on div "Add an element" at bounding box center [89, 103] width 24 height 3
click at [90, 115] on div "Title" at bounding box center [87, 113] width 7 height 5
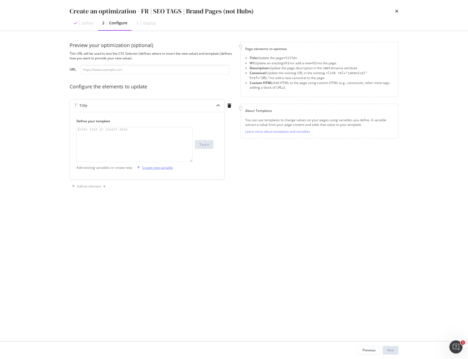
click at [158, 170] on div "Create new variable" at bounding box center [154, 168] width 38 height 8
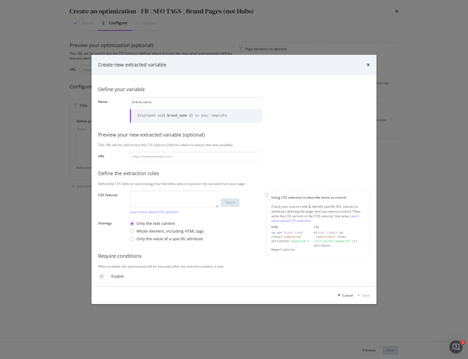
type input "brand_name"
click at [186, 200] on textarea "modal" at bounding box center [174, 199] width 89 height 17
paste textarea "div.breadcrumb > :nth-child(2) > a"
type textarea "div.breadcrumb > :nth-child(2) > a"
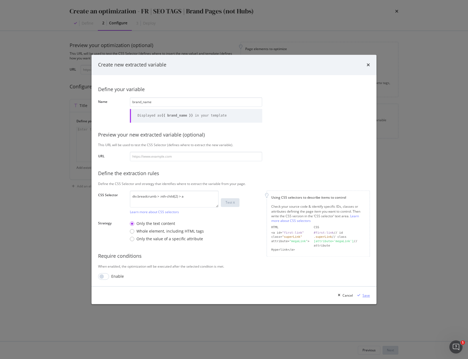
drag, startPoint x: 364, startPoint y: 295, endPoint x: 361, endPoint y: 292, distance: 4.5
click at [364, 295] on div "Save" at bounding box center [365, 295] width 7 height 5
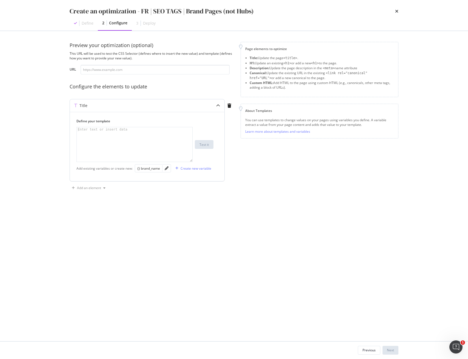
click at [163, 137] on div "modal" at bounding box center [135, 148] width 116 height 43
paste textarea "$BrandName – Achetez les produits de la marque"
drag, startPoint x: 97, startPoint y: 130, endPoint x: 69, endPoint y: 136, distance: 28.5
click at [55, 128] on div "Create an optimization - FR | SEO TAGS | Brand Pages (not Hubs) Define 2 Config…" at bounding box center [234, 179] width 468 height 359
click at [147, 170] on div "{} brand_name" at bounding box center [148, 168] width 23 height 5
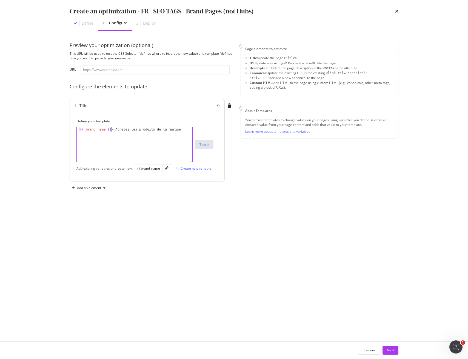
drag, startPoint x: 79, startPoint y: 130, endPoint x: 82, endPoint y: 133, distance: 3.3
click at [79, 130] on div "{{ brand_name }} – Achetez les produits de la marque" at bounding box center [135, 148] width 116 height 43
click at [104, 130] on div "{{ brand_name }} – Achetez les produits de la marque" at bounding box center [135, 148] width 116 height 43
type textarea "{{ brand_name | title }} – Achetez les produits de la marque"
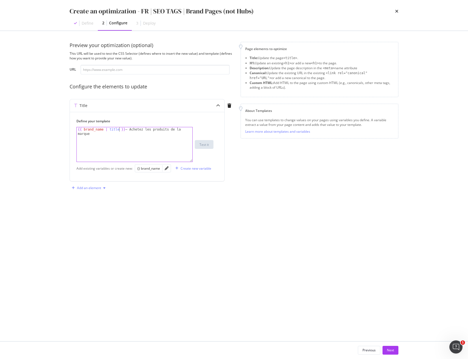
click at [94, 188] on div "Add an element" at bounding box center [89, 188] width 24 height 3
click at [92, 207] on div "Description" at bounding box center [93, 207] width 18 height 5
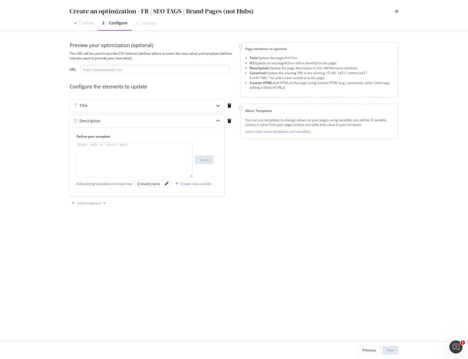
click at [118, 152] on div "modal" at bounding box center [135, 164] width 116 height 43
paste textarea "Découvrez le meilleur de $BrandName chez Sephora. Parcourez la large sélection …"
type textarea "Découvrez le meilleur de $BrandName chez Sephora. Parcourez la large sélection …"
click at [115, 108] on div "Title" at bounding box center [136, 105] width 133 height 5
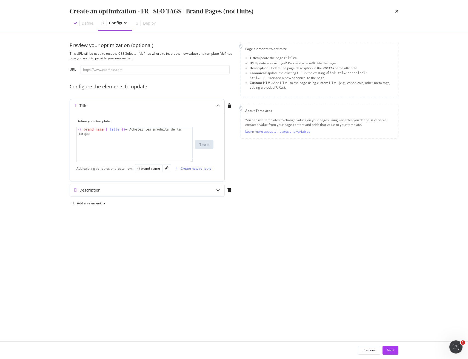
type textarea "{{ brand_name | title }} – Achetez les produits de la marque"
drag, startPoint x: 88, startPoint y: 127, endPoint x: 67, endPoint y: 127, distance: 21.1
click at [67, 127] on div "Preview your optimization (optional) This URL will be used to test the CSS Sele…" at bounding box center [234, 186] width 351 height 311
click at [101, 188] on div "Description" at bounding box center [136, 190] width 133 height 5
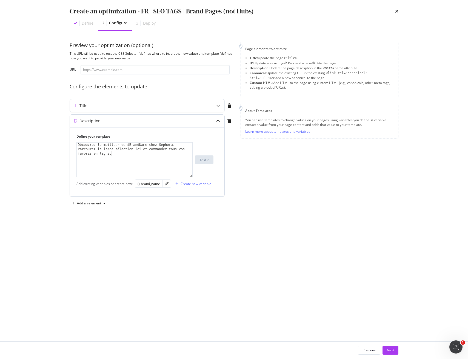
click at [116, 190] on div "Define your template 1 Découvrez le meilleur de $BrandName chez Sephora. Parcou…" at bounding box center [147, 161] width 154 height 69
drag, startPoint x: 147, startPoint y: 146, endPoint x: 126, endPoint y: 145, distance: 20.6
click at [126, 145] on div "Découvrez le meilleur de $BrandName chez Sephora. Parcourez la large sélection …" at bounding box center [135, 173] width 116 height 61
paste textarea "{{ brand_name | title }}"
click at [125, 144] on div "Découvrez le meilleur de {{ brand_name | title }} chez Sephora. Parcourez la la…" at bounding box center [135, 173] width 116 height 61
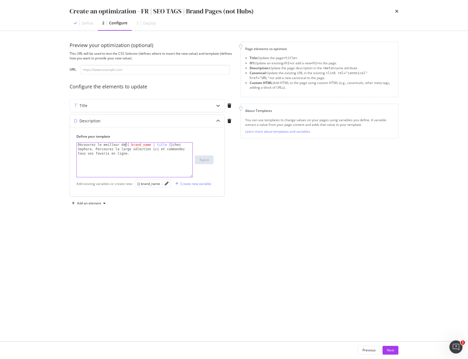
scroll to position [0, 4]
type textarea "Découvrez le meilleur de {{ brand_name | title }} chez Sephora. Parcourez la la…"
click at [387, 352] on div "Next" at bounding box center [390, 350] width 7 height 5
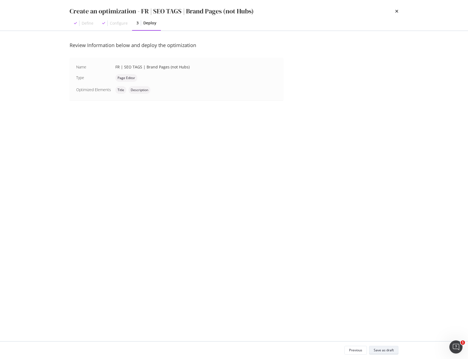
drag, startPoint x: 382, startPoint y: 350, endPoint x: 377, endPoint y: 349, distance: 5.1
click at [382, 350] on div "Save as draft" at bounding box center [384, 350] width 20 height 5
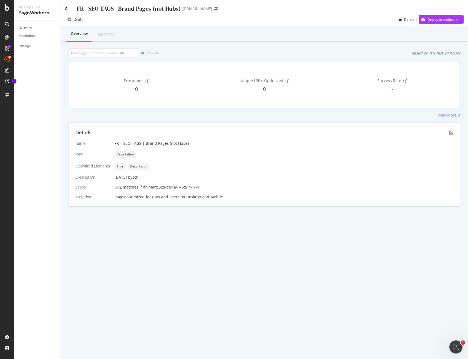
click at [67, 9] on icon at bounding box center [66, 9] width 2 height 4
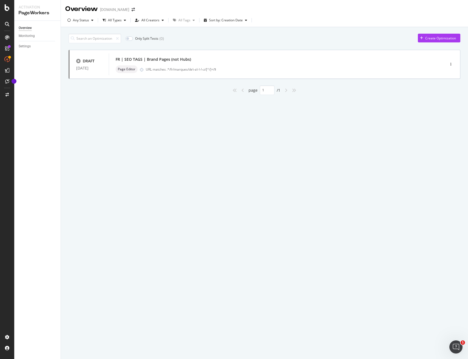
click at [67, 9] on div "Overview" at bounding box center [81, 8] width 33 height 9
click at [440, 38] on div "Create Optimization" at bounding box center [440, 38] width 31 height 5
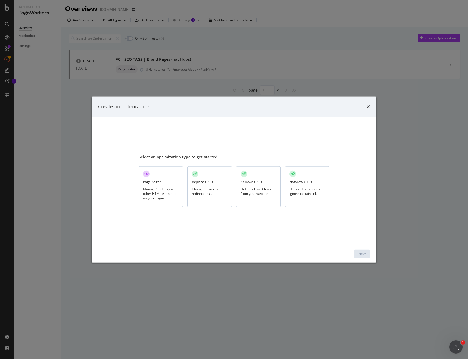
click at [154, 186] on div "Page Editor Manage SEO tags or other HTML elements on your pages" at bounding box center [161, 187] width 44 height 41
click at [356, 251] on button "Next" at bounding box center [362, 254] width 16 height 9
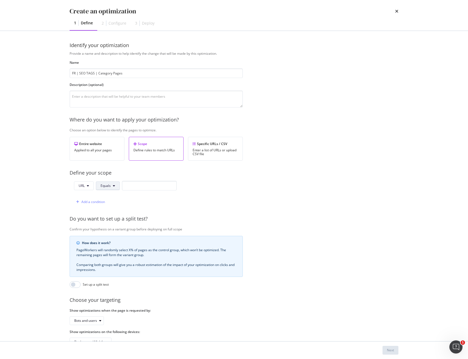
type input "FR | SEO TAGS | Category Pages"
drag, startPoint x: 110, startPoint y: 187, endPoint x: 113, endPoint y: 189, distance: 4.0
click at [110, 187] on span "Equals" at bounding box center [106, 186] width 10 height 5
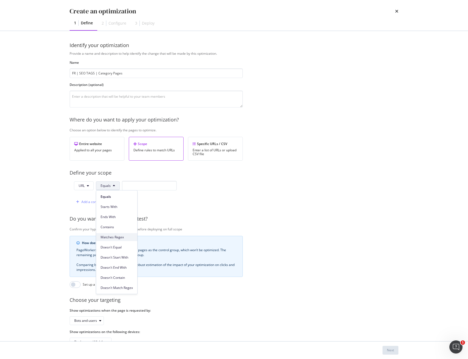
click at [110, 239] on span "Matches Regex" at bounding box center [117, 237] width 32 height 5
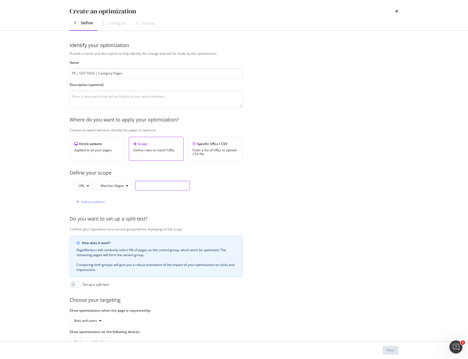
click at [174, 185] on input "modal" at bounding box center [162, 186] width 55 height 10
paste input "https\://www\.sephora\.de/shop/.+?\-c[0-9]+?/"
drag, startPoint x: 157, startPoint y: 185, endPoint x: 168, endPoint y: 191, distance: 11.9
click at [157, 185] on input "https\://www\.sephora\.de/shop/.+?\-c[0-9]+?/" at bounding box center [162, 186] width 55 height 10
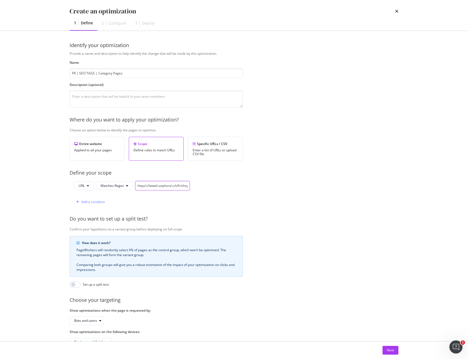
scroll to position [0, 24]
drag, startPoint x: 164, startPoint y: 186, endPoint x: 207, endPoint y: 186, distance: 43.0
click at [207, 185] on div "URL Matches Regex https\://www\.sephora\.ch/fr/shop/.+?\-c[0-9]+?/ Add a condit…" at bounding box center [156, 194] width 173 height 26
type input "https\://www\.sephora\.ch/fr/shop/.+?\-c[0-9]+?/"
click at [384, 352] on button "Next" at bounding box center [390, 350] width 16 height 9
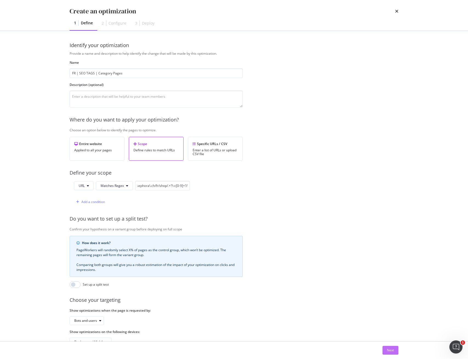
scroll to position [0, 0]
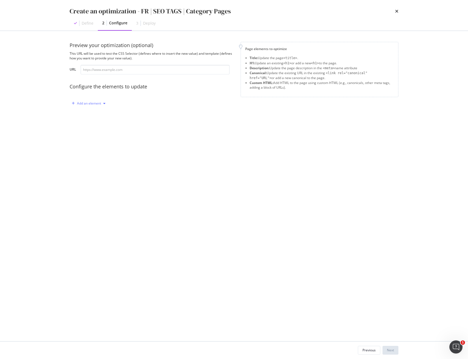
click at [89, 103] on div "Add an element" at bounding box center [89, 103] width 24 height 3
click at [90, 114] on div "Title" at bounding box center [87, 113] width 7 height 5
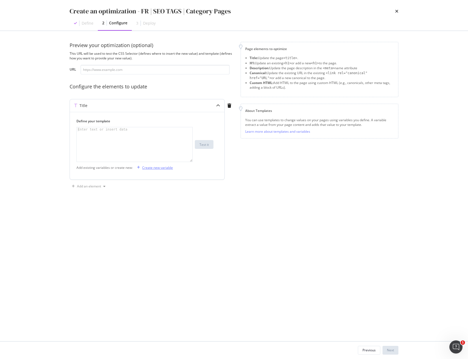
click at [166, 167] on div "Create new variable" at bounding box center [157, 167] width 31 height 5
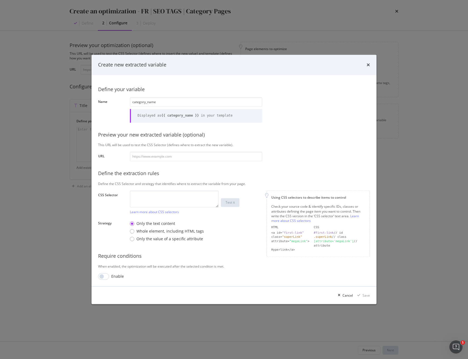
type input "category_name"
click at [177, 200] on textarea "modal" at bounding box center [174, 199] width 89 height 17
paste textarea "h1"
type textarea "h1"
click at [367, 295] on div "Save" at bounding box center [365, 295] width 7 height 5
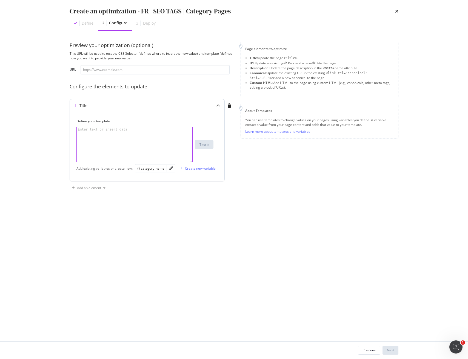
click at [148, 141] on div "modal" at bounding box center [135, 148] width 116 height 43
paste textarea "$CategoryName - Découvrez notre large sélection en ligne"
drag, startPoint x: 102, startPoint y: 129, endPoint x: 51, endPoint y: 129, distance: 50.7
click at [55, 128] on div "Create an optimization - FR | SEO TAGS | Category Pages Define 2 Configure 3 De…" at bounding box center [234, 179] width 468 height 359
drag, startPoint x: 152, startPoint y: 169, endPoint x: 139, endPoint y: 164, distance: 14.0
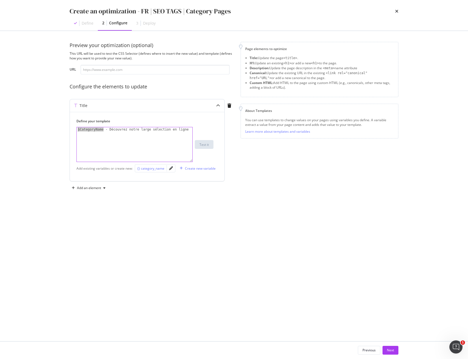
click at [152, 169] on div "{} category_name" at bounding box center [150, 168] width 27 height 5
click at [80, 129] on div "{{ category_name }} - Découvrez notre large sélection en ligne" at bounding box center [135, 153] width 116 height 52
click at [109, 129] on div "{{ category_name }} - Découvrez notre large sélection en ligne" at bounding box center [135, 153] width 116 height 52
type textarea "{{ category_name | title }} - Découvrez notre large sélection en ligne"
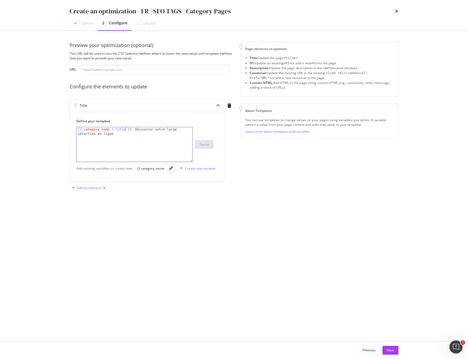
click at [88, 188] on div "Add an element" at bounding box center [89, 188] width 24 height 3
drag, startPoint x: 89, startPoint y: 208, endPoint x: 92, endPoint y: 207, distance: 3.0
click at [89, 208] on div "Description" at bounding box center [93, 207] width 18 height 5
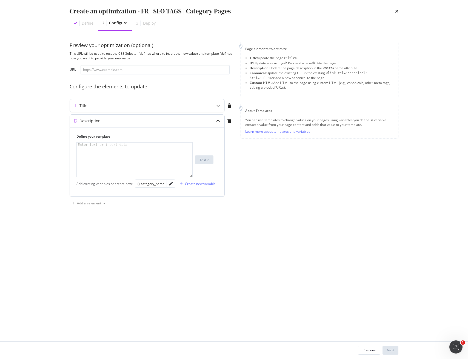
click at [120, 154] on div "modal" at bounding box center [135, 164] width 116 height 43
paste textarea "Parcourez la sélection Sephora de $CategoryName et trouvez vos prochains indisp…"
type textarea "Parcourez la sélection Sephora de $CategoryName et trouvez vos prochains indisp…"
click at [154, 107] on div "Title" at bounding box center [136, 105] width 133 height 5
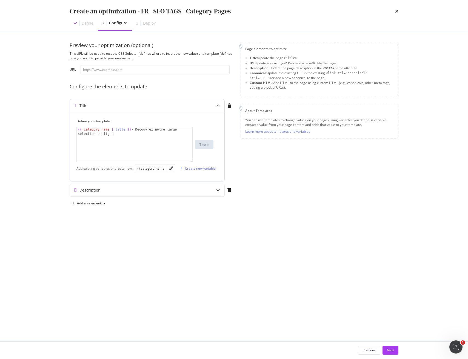
type textarea "{{ category_name | title }} - Découvrez notre large sélection en ligne"
drag, startPoint x: 113, startPoint y: 128, endPoint x: 58, endPoint y: 128, distance: 54.5
click at [59, 128] on div "Preview your optimization (optional) This URL will be used to test the CSS Sele…" at bounding box center [234, 186] width 351 height 311
click at [134, 193] on div "Description" at bounding box center [147, 190] width 154 height 13
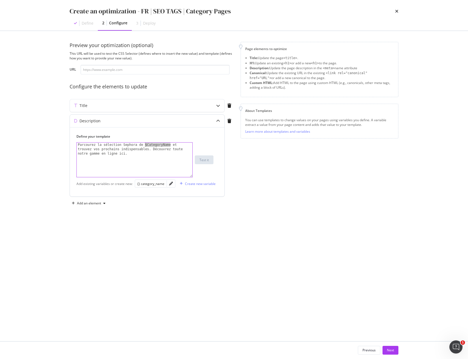
drag, startPoint x: 170, startPoint y: 145, endPoint x: 144, endPoint y: 144, distance: 25.5
click at [144, 144] on div "Parcourez la sélection Sephora de $CategoryName et trouvez vos prochains indisp…" at bounding box center [135, 173] width 116 height 61
paste textarea "{{ category_name | title }}"
type textarea "Parcourez la sélection Sephora de {{ category_name | title }} et trouvez vos pr…"
drag, startPoint x: 392, startPoint y: 351, endPoint x: 405, endPoint y: 354, distance: 13.6
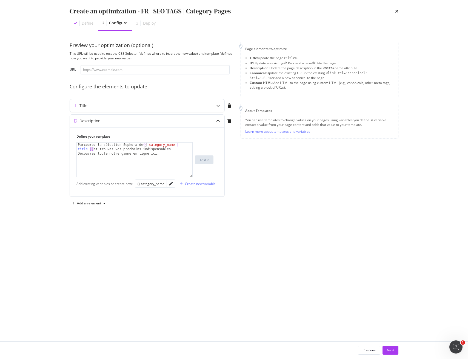
click at [392, 351] on div "Next" at bounding box center [390, 350] width 7 height 5
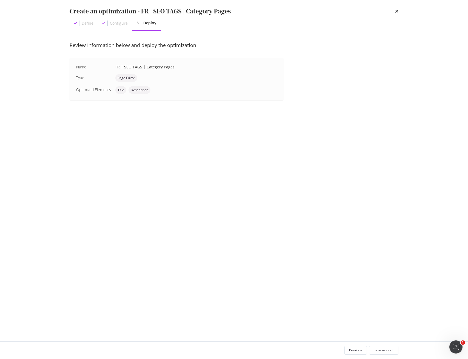
drag, startPoint x: 387, startPoint y: 351, endPoint x: 419, endPoint y: 350, distance: 32.3
click at [388, 351] on div "Save as draft" at bounding box center [384, 350] width 20 height 5
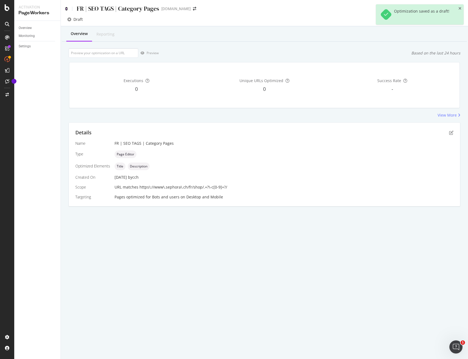
click at [67, 9] on icon at bounding box center [66, 9] width 2 height 4
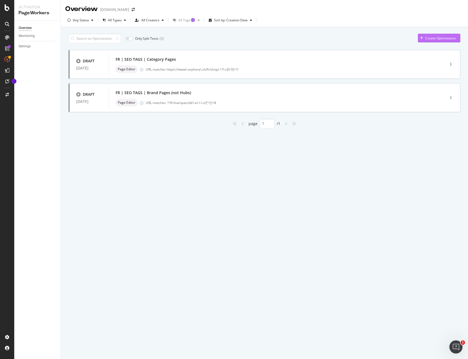
click at [435, 39] on div "Create Optimization" at bounding box center [440, 38] width 31 height 5
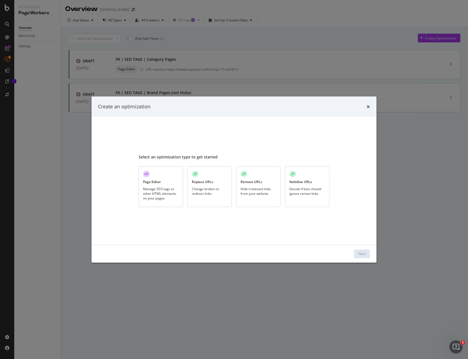
click at [161, 191] on div "Manage SEO tags or other HTML elements on your pages" at bounding box center [161, 194] width 36 height 14
click at [360, 254] on div "Next" at bounding box center [361, 254] width 7 height 5
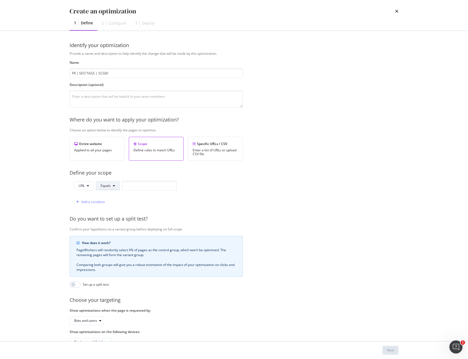
type input "FR | SEO TAGS | SCGID"
click at [102, 187] on span "Equals" at bounding box center [106, 186] width 10 height 5
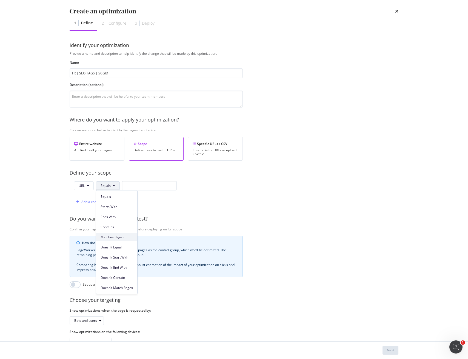
click at [117, 236] on span "Matches Regex" at bounding box center [117, 237] width 32 height 5
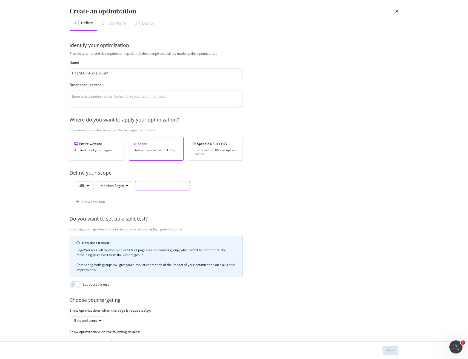
click at [170, 185] on input "modal" at bounding box center [162, 186] width 55 height 10
paste input "fr/marques/de-a---z/color-wow-wow/"
drag, startPoint x: 177, startPoint y: 185, endPoint x: 125, endPoint y: 181, distance: 52.2
click at [104, 180] on div "Provide a name and description to help identify the change that will be made by…" at bounding box center [234, 199] width 329 height 296
click at [147, 186] on input "fr/marques/de-a---z/color-wow-wow/" at bounding box center [162, 186] width 55 height 10
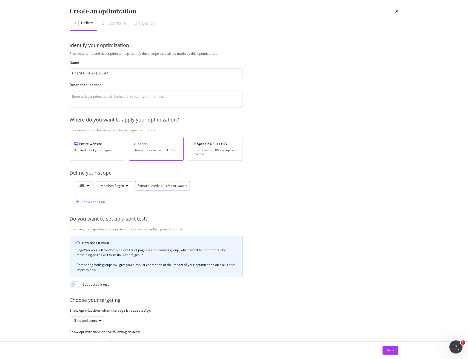
click at [136, 185] on input "fr/marques/de-a---z/color-wow-wow/" at bounding box center [162, 186] width 55 height 10
click at [163, 186] on input ".*/fr/marques/de-a---z/color-wow-wow/" at bounding box center [162, 186] width 55 height 10
drag, startPoint x: 179, startPoint y: 186, endPoint x: 187, endPoint y: 187, distance: 7.4
click at [187, 187] on input ".*/fr/marques/de\-a\-\-\-z/color-wow-wow/" at bounding box center [162, 186] width 55 height 10
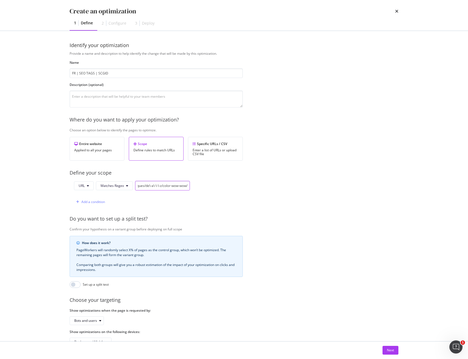
drag, startPoint x: 187, startPoint y: 185, endPoint x: 199, endPoint y: 186, distance: 11.2
click at [199, 186] on div "URL Matches Regex .*/fr/marques/de\-a\-\-\-z/color-wow-wow/ Add a condition" at bounding box center [156, 194] width 173 height 26
click at [162, 188] on input ".*/fr/marques/de\-a\-\-\-z/color-wow-wow/" at bounding box center [162, 186] width 55 height 10
drag, startPoint x: 162, startPoint y: 186, endPoint x: 185, endPoint y: 186, distance: 23.0
click at [185, 186] on input ".*/fr/marques/de\-a\-\-\-z/color-wow-wow/" at bounding box center [162, 186] width 55 height 10
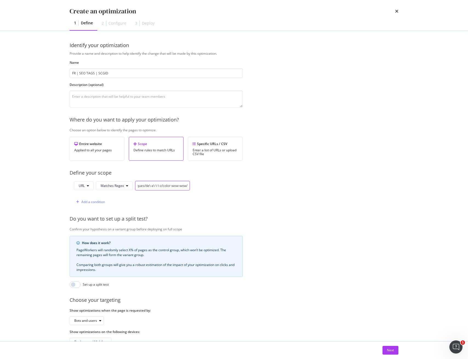
paste input "[^/]+"
click at [189, 186] on input ".*/fr/marques/de\-a\-\-\-z/[^/]+/" at bounding box center [162, 186] width 55 height 10
paste input "\?scgid=[a-zA-Z0-9\-]+$"
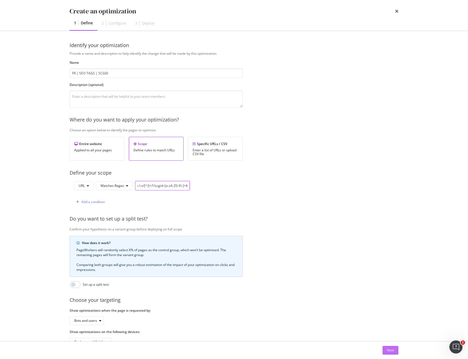
type input ".*/fr/marques/de\-a\-\-\-z/[^/]+/\?scgid=[a-zA-Z0-9\-]+$"
click at [387, 352] on div "Next" at bounding box center [390, 350] width 7 height 5
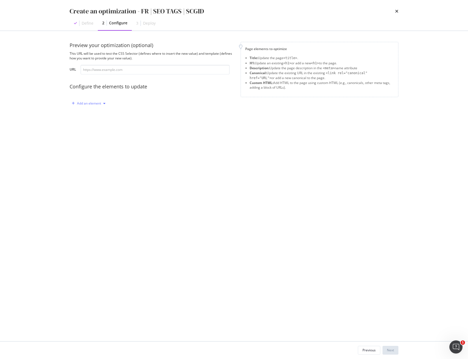
click at [98, 102] on div "Add an element" at bounding box center [89, 103] width 24 height 3
click at [93, 113] on div "Title" at bounding box center [91, 113] width 37 height 7
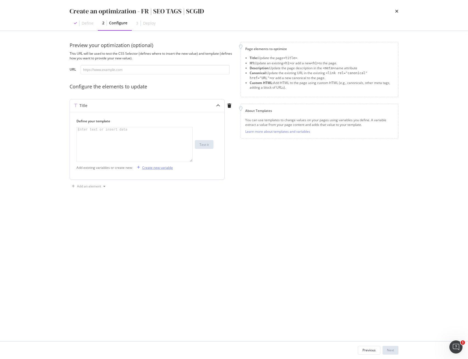
click at [153, 167] on div "Create new variable" at bounding box center [157, 167] width 31 height 5
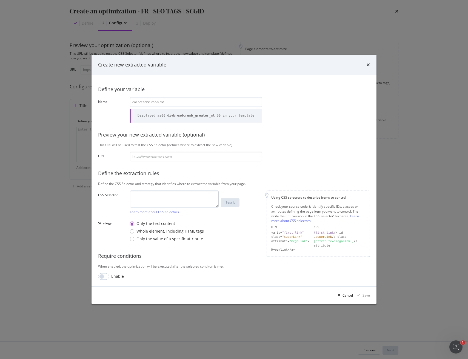
type input "div.breadcrumb > :nt"
click at [151, 199] on textarea "modal" at bounding box center [174, 199] width 89 height 17
paste textarea "div.breadcrumb > :nth-child(2) > a"
type textarea "div.breadcrumb > :nth-child(2) > a"
click at [188, 101] on input "div.breadcrumb > :nt" at bounding box center [196, 103] width 132 height 10
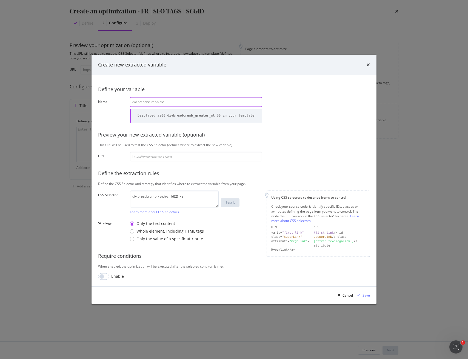
click at [188, 101] on input "div.breadcrumb > :nt" at bounding box center [196, 103] width 132 height 10
paste input "brand_name"
type input "brand_name"
click at [366, 295] on div "Save" at bounding box center [365, 295] width 7 height 5
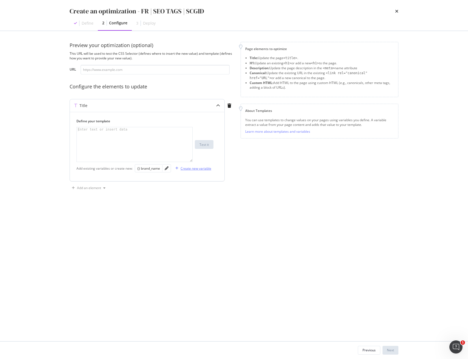
click at [192, 168] on div "Create new variable" at bounding box center [195, 168] width 31 height 5
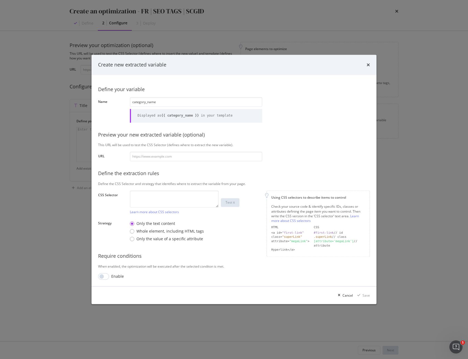
type input "category_name"
click at [163, 198] on textarea "modal" at bounding box center [174, 199] width 89 height 17
paste textarea "div.breadcrumb > :nth-last-child(1) > a"
type textarea "div.breadcrumb > :nth-last-child(1) > a"
click at [367, 297] on div "Save" at bounding box center [365, 295] width 7 height 5
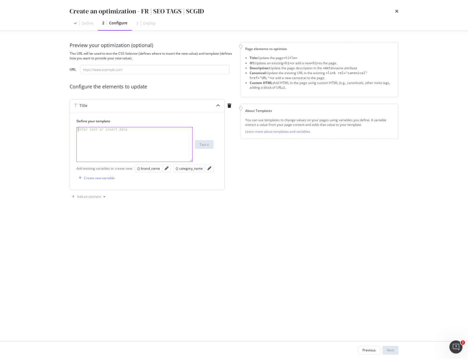
click at [120, 139] on div "modal" at bounding box center [135, 148] width 116 height 43
paste textarea "$CategoryName de $BrandName - Achetez vos favoris"
drag, startPoint x: 132, startPoint y: 130, endPoint x: 111, endPoint y: 129, distance: 20.5
click at [111, 129] on div "$CategoryName de $BrandName - Achetez vos favoris" at bounding box center [135, 148] width 116 height 43
drag, startPoint x: 146, startPoint y: 170, endPoint x: 143, endPoint y: 165, distance: 6.0
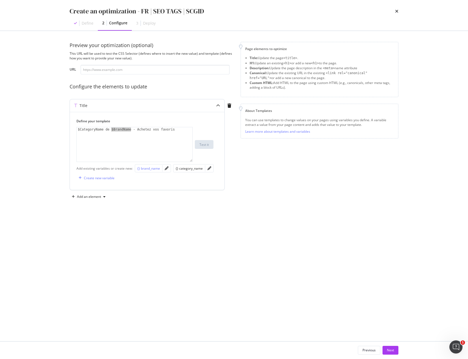
click at [146, 170] on div "{} brand_name" at bounding box center [148, 168] width 23 height 5
drag, startPoint x: 104, startPoint y: 129, endPoint x: 60, endPoint y: 131, distance: 44.2
click at [59, 131] on div "Preview your optimization (optional) This URL will be used to test the CSS Sele…" at bounding box center [234, 186] width 351 height 311
click at [183, 173] on div "Add existing variables or create new: {} brand_name {} category_name Create new…" at bounding box center [146, 172] width 141 height 19
click at [182, 167] on div "{} category_name" at bounding box center [189, 168] width 27 height 5
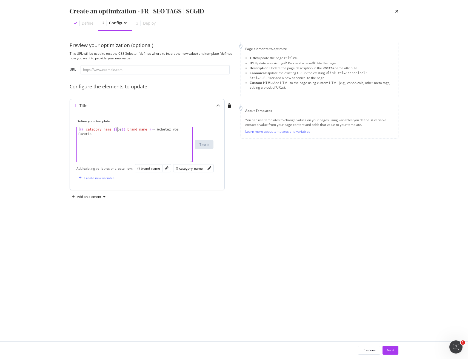
click at [79, 131] on div "{{ category_name }} de {{ brand_name }} - Achetez vos favoris" at bounding box center [135, 153] width 116 height 52
click at [125, 130] on div "{{ category_name }} de {{ brand_name }} - Achetez vos favoris" at bounding box center [135, 153] width 116 height 52
drag, startPoint x: 108, startPoint y: 129, endPoint x: 114, endPoint y: 139, distance: 11.1
click at [108, 129] on div "{{ category_name }} de {{ brand_name }} - Achetez vos favoris" at bounding box center [135, 153] width 116 height 52
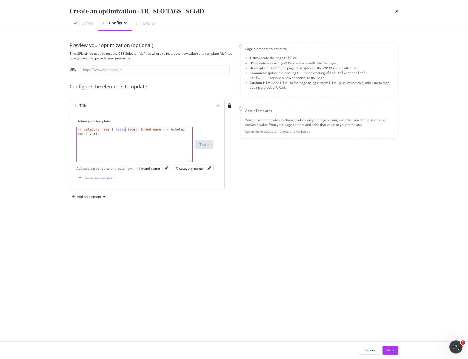
click at [164, 130] on div "{{ category_name | title }} de {{ brand_name }} - Achetez vos favoris" at bounding box center [135, 153] width 116 height 52
type textarea "{{ category_name | title }} de {{ brand_name | title }} - Achetez vos favoris"
click at [97, 197] on div "Add an element" at bounding box center [89, 196] width 24 height 3
click at [99, 216] on div "Description" at bounding box center [93, 216] width 18 height 5
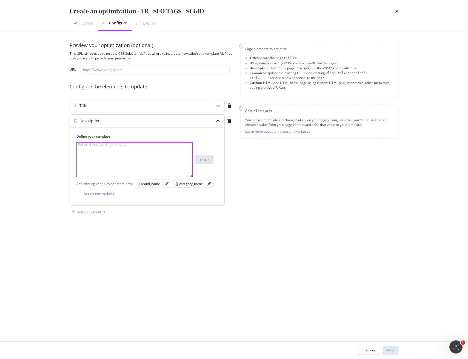
click at [132, 160] on div "modal" at bounding box center [135, 164] width 116 height 43
paste textarea "Découvrez la sélection Sephora de $CategoryName de $BrandName. Commandez vos fa…"
type textarea "Découvrez la sélection Sephora de $CategoryName de $BrandName. Commandez vos fa…"
click at [116, 107] on div "Title" at bounding box center [136, 105] width 133 height 5
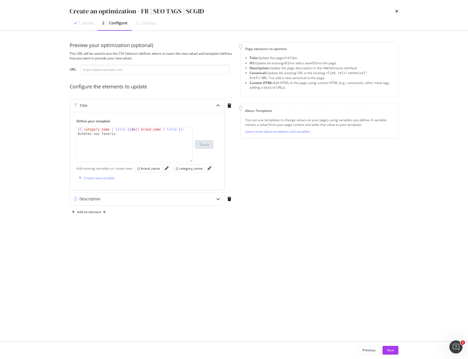
type textarea "{{ category_name | title }} de {{ brand_name | title }} - Achetez vos favoris"
drag, startPoint x: 131, startPoint y: 129, endPoint x: 33, endPoint y: 128, distance: 98.6
click at [33, 128] on div "Create an optimization - FR | SEO TAGS | SCGID Define 2 Configure 3 Deploy Prev…" at bounding box center [234, 179] width 468 height 359
click at [125, 201] on div "Description" at bounding box center [136, 198] width 133 height 5
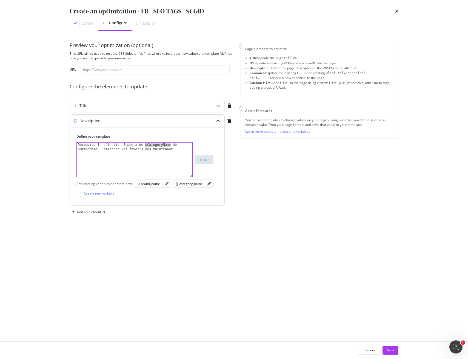
drag, startPoint x: 170, startPoint y: 145, endPoint x: 145, endPoint y: 144, distance: 25.2
click at [145, 144] on div "Découvrez la sélection Sephora de $CategoryName de $BrandName. Commandez vos fa…" at bounding box center [135, 169] width 116 height 52
paste textarea "{{ category_name | title }}"
type textarea "Découvrez la sélection Sephora de {{ category_name | title }} de $BrandName. Co…"
click at [104, 122] on div "Description" at bounding box center [136, 120] width 133 height 5
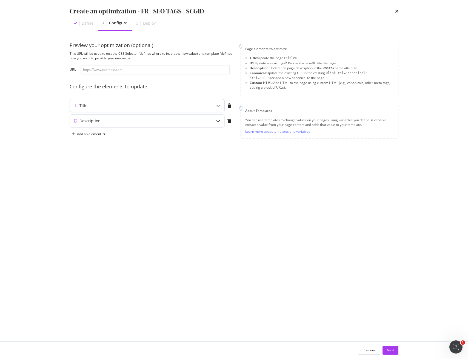
click at [103, 105] on div "Title" at bounding box center [136, 105] width 133 height 5
type textarea "{{ category_name | title }} de {{ brand_name | title }} - Achetez vos favoris"
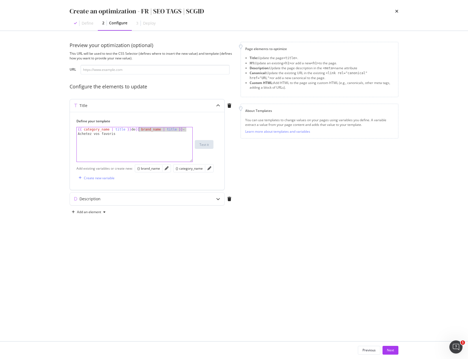
drag, startPoint x: 184, startPoint y: 129, endPoint x: 139, endPoint y: 128, distance: 45.2
click at [139, 128] on div "{{ category_name | title }} de {{ brand_name | title }} - Achetez vos favoris" at bounding box center [135, 153] width 116 height 52
click at [112, 202] on div "Description" at bounding box center [147, 199] width 154 height 13
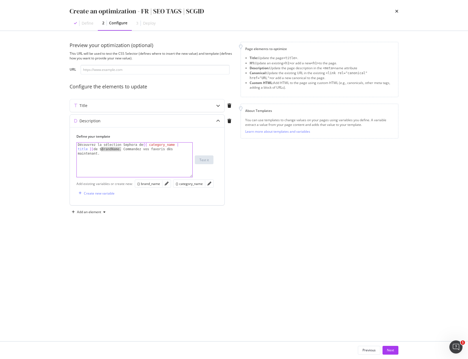
drag, startPoint x: 119, startPoint y: 149, endPoint x: 102, endPoint y: 148, distance: 17.3
click at [102, 148] on div "Découvrez la sélection Sephora de {{ category_name | title }} de $BrandName. Co…" at bounding box center [135, 173] width 116 height 61
paste textarea "{{ brand_name | title }}"
type textarea "Découvrez la sélection Sephora de {{ category_name | title }} de {{ brand_name …"
click at [396, 354] on button "Next" at bounding box center [390, 350] width 16 height 9
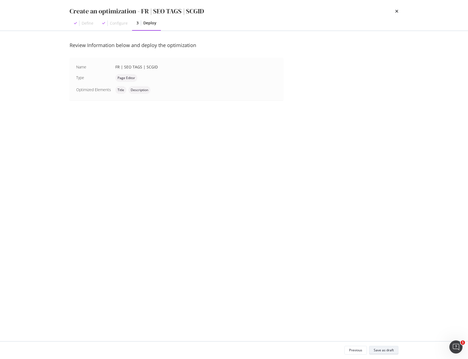
click at [393, 352] on div "Save as draft" at bounding box center [384, 350] width 20 height 5
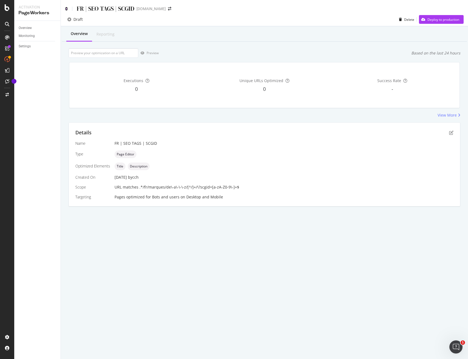
click at [66, 8] on icon at bounding box center [66, 9] width 2 height 4
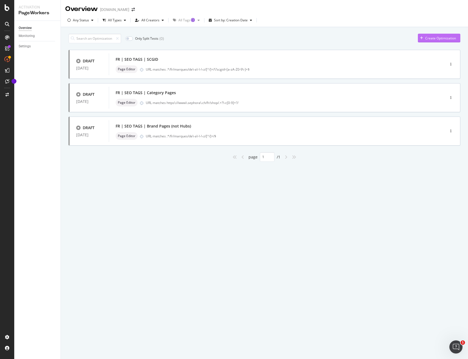
click at [439, 40] on div "Create Optimization" at bounding box center [440, 38] width 31 height 5
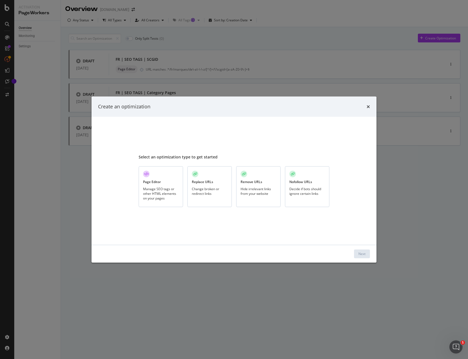
click at [156, 187] on div "Manage SEO tags or other HTML elements on your pages" at bounding box center [161, 194] width 36 height 14
click at [360, 256] on div "Next" at bounding box center [361, 254] width 7 height 8
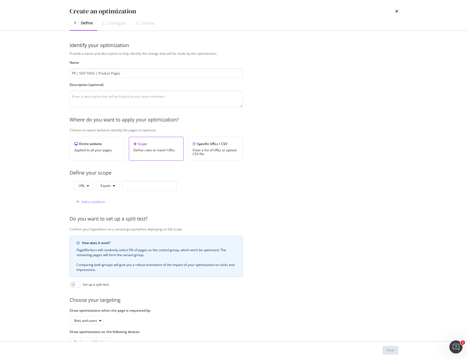
type input "FR | SEO TAGS | Product Pages"
click at [109, 184] on span "Equals" at bounding box center [106, 186] width 10 height 5
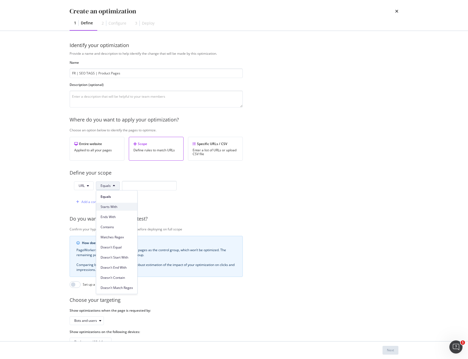
click at [118, 207] on span "Starts With" at bounding box center [117, 207] width 32 height 5
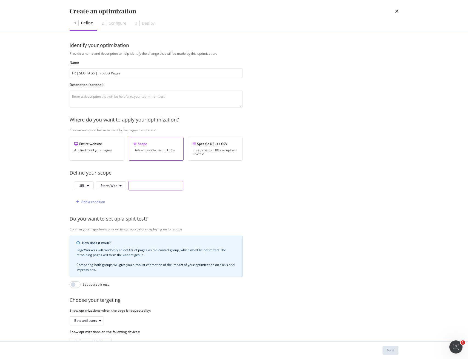
click at [134, 190] on input "modal" at bounding box center [155, 186] width 55 height 10
paste input "[URL][DOMAIN_NAME]"
click at [168, 186] on input "[URL][DOMAIN_NAME]" at bounding box center [155, 186] width 55 height 10
type input "[URL][DOMAIN_NAME]"
click at [392, 351] on div "Next" at bounding box center [390, 350] width 7 height 5
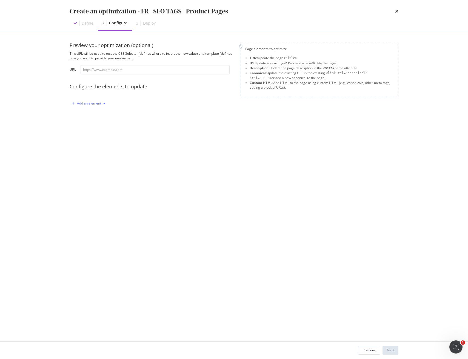
click at [94, 104] on div "Add an element" at bounding box center [89, 103] width 24 height 3
click at [95, 118] on div "Title H1 Description Canonical Custom HTML" at bounding box center [91, 132] width 39 height 48
click at [94, 115] on div "Title" at bounding box center [91, 113] width 37 height 7
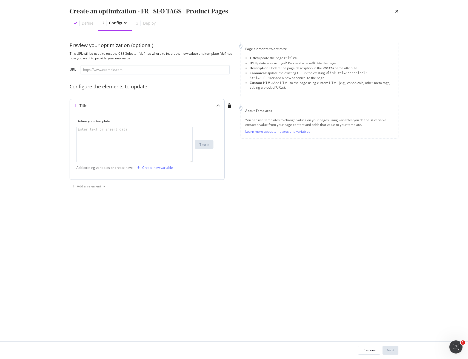
click at [127, 136] on div "modal" at bounding box center [135, 148] width 116 height 43
click at [150, 168] on div "Create new variable" at bounding box center [157, 167] width 31 height 5
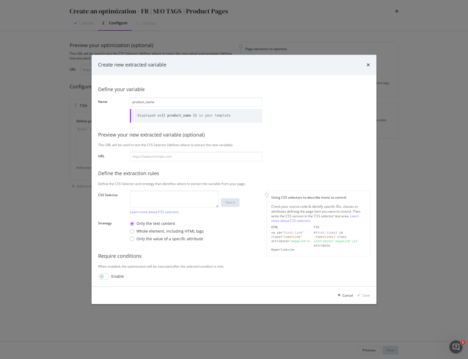
type input "product_name"
click at [170, 199] on textarea "modal" at bounding box center [174, 199] width 89 height 17
paste textarea "h1"
type textarea "h1"
click at [367, 295] on div "Save" at bounding box center [365, 295] width 7 height 5
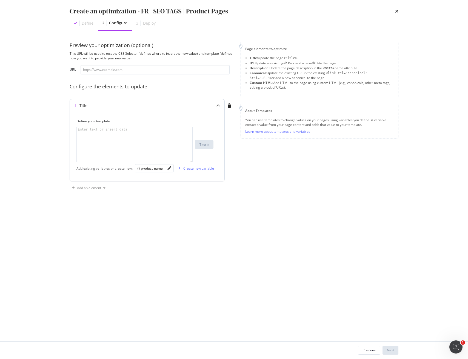
click at [190, 170] on div "Create new variable" at bounding box center [198, 168] width 31 height 5
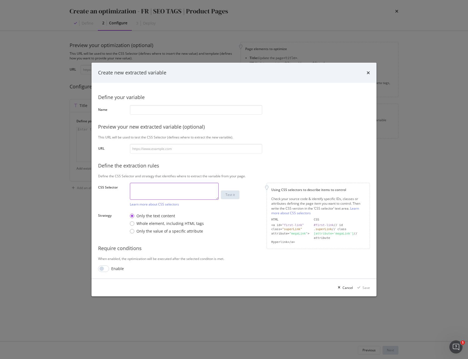
click at [163, 190] on textarea "modal" at bounding box center [174, 191] width 89 height 17
paste textarea "span.brand-name"
type textarea "span.brand-name"
click at [164, 111] on input "modal" at bounding box center [196, 110] width 132 height 10
paste input "brand_name"
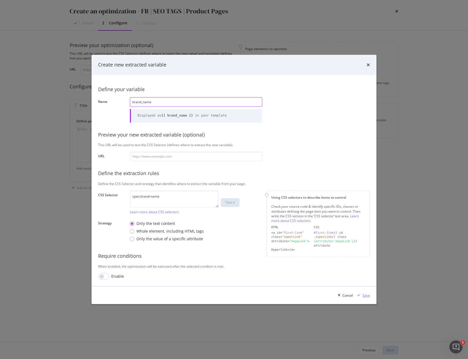
type input "brand_name"
drag, startPoint x: 365, startPoint y: 294, endPoint x: 392, endPoint y: 294, distance: 27.9
click at [365, 294] on div "Save" at bounding box center [365, 295] width 7 height 5
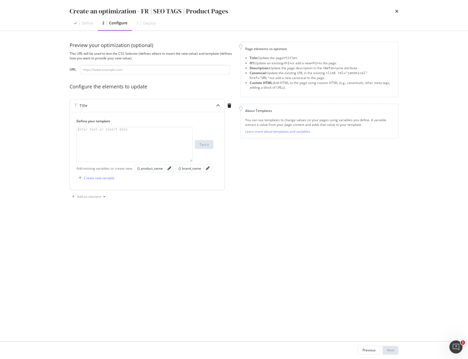
click at [124, 137] on div "modal" at bounding box center [135, 148] width 116 height 43
paste textarea "$BrandName - $ProductName"
drag, startPoint x: 97, startPoint y: 130, endPoint x: 50, endPoint y: 130, distance: 47.4
click at [45, 129] on div "Create an optimization - FR | SEO TAGS | Product Pages Define 2 Configure 3 Dep…" at bounding box center [234, 179] width 468 height 359
drag, startPoint x: 185, startPoint y: 168, endPoint x: 136, endPoint y: 156, distance: 50.0
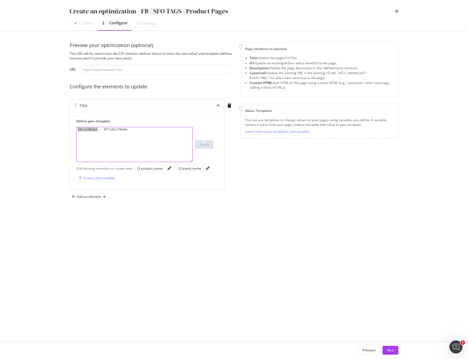
click at [185, 168] on div "{} brand_name" at bounding box center [189, 168] width 23 height 5
drag, startPoint x: 117, startPoint y: 130, endPoint x: 159, endPoint y: 130, distance: 41.9
click at [159, 130] on div "{{ brand_name }} - $ProductName" at bounding box center [135, 148] width 116 height 43
click at [150, 169] on div "{} product_name" at bounding box center [149, 168] width 25 height 5
drag, startPoint x: 148, startPoint y: 129, endPoint x: 150, endPoint y: 158, distance: 29.4
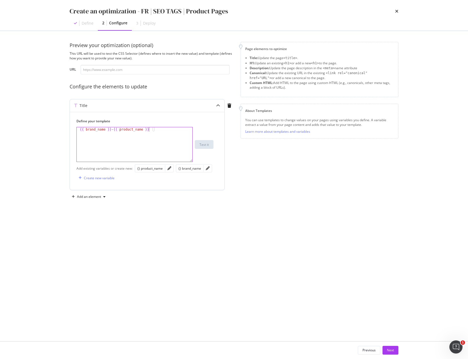
click at [148, 129] on div "{{ brand_name }} - {{ product_name }}" at bounding box center [135, 148] width 116 height 43
click at [119, 130] on div "{{ brand_name }} - {{ product_name | title }}" at bounding box center [135, 148] width 116 height 43
click at [80, 128] on div "{{ brand_name }} - {{ product_name | title }}" at bounding box center [135, 148] width 116 height 43
click at [103, 130] on div "{{ brand_name }} - {{ product_name | title }}" at bounding box center [135, 148] width 116 height 43
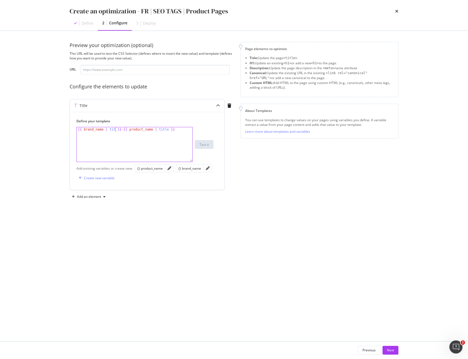
scroll to position [0, 3]
type textarea "{{ brand_name | title }} - {{ product_name | title }}"
click at [92, 196] on div "Add an element" at bounding box center [89, 196] width 24 height 3
click at [94, 216] on div "Description" at bounding box center [93, 216] width 18 height 5
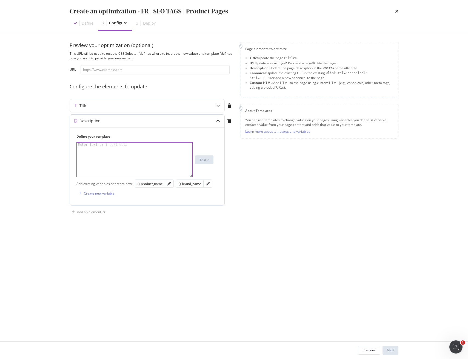
click at [104, 164] on div "modal" at bounding box center [135, 164] width 116 height 43
paste textarea "Achetez $ProductName de $BrandName en ligne. Découvrez plus d’informations sur …"
type textarea "Achetez $ProductName de $BrandName en ligne. Découvrez plus d’informations sur …"
click at [116, 108] on div "Title" at bounding box center [136, 105] width 133 height 5
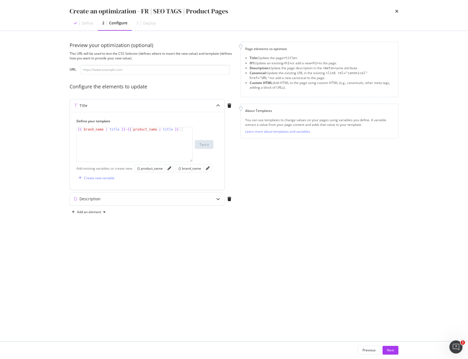
type textarea "{{ brand_name | title }} - {{ product_name | title }}"
drag, startPoint x: 125, startPoint y: 129, endPoint x: 55, endPoint y: 129, distance: 69.8
click at [55, 129] on div "Create an optimization - FR | SEO TAGS | Product Pages Define 2 Configure 3 Dep…" at bounding box center [234, 179] width 468 height 359
click at [133, 197] on div "Description" at bounding box center [136, 198] width 133 height 5
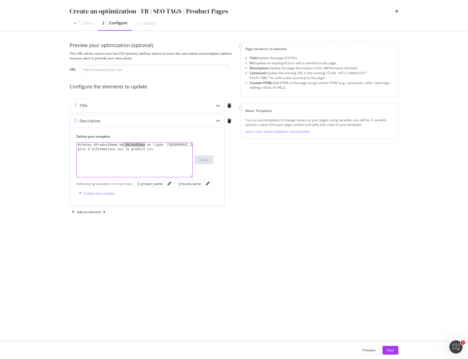
drag, startPoint x: 145, startPoint y: 145, endPoint x: 126, endPoint y: 155, distance: 21.2
click at [124, 144] on div "Achetez $ProductName de $BrandName en ligne. Découvrez plus d’informations sur …" at bounding box center [135, 169] width 116 height 52
paste textarea "{{ brand_name | title }}"
drag, startPoint x: 124, startPoint y: 144, endPoint x: 126, endPoint y: 154, distance: 10.5
click at [124, 144] on div "Achetez $ProductName de {{ brand_name | title }} en ligne. Découvrez plus d’inf…" at bounding box center [135, 169] width 116 height 52
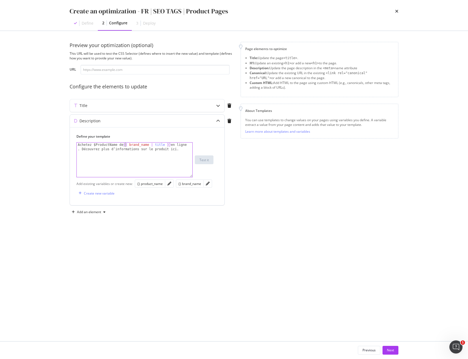
scroll to position [0, 4]
type textarea "Achetez $ProductName de {{ brand_name | title }} en ligne. Découvrez plus d’inf…"
click at [98, 105] on div "Title" at bounding box center [136, 105] width 133 height 5
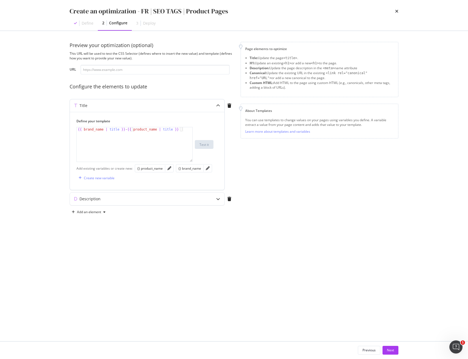
type textarea "{{ brand_name | title }} - {{ product_name | title }}"
drag, startPoint x: 176, startPoint y: 129, endPoint x: 133, endPoint y: 133, distance: 42.9
click at [130, 129] on div "{{ brand_name | title }} - {{ product_name | title }}" at bounding box center [135, 148] width 116 height 43
click at [122, 199] on div "Description" at bounding box center [136, 198] width 133 height 5
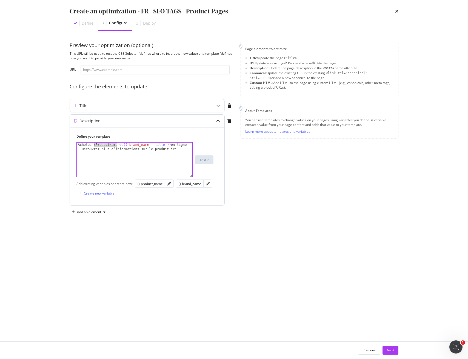
drag, startPoint x: 117, startPoint y: 145, endPoint x: 93, endPoint y: 144, distance: 23.9
click at [93, 144] on div "Achetez $ProductName de {{ brand_name | title }} en ligne . Découvrez plus d’in…" at bounding box center [135, 169] width 116 height 52
paste textarea "{{ product_name | title }}"
type textarea "Achetez {{ product_name | title }} de {{ brand_name | title }} en ligne. Découv…"
click at [394, 349] on button "Next" at bounding box center [390, 350] width 16 height 9
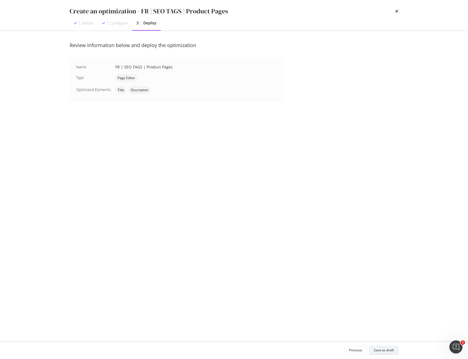
click at [387, 350] on div "Save as draft" at bounding box center [384, 350] width 20 height 5
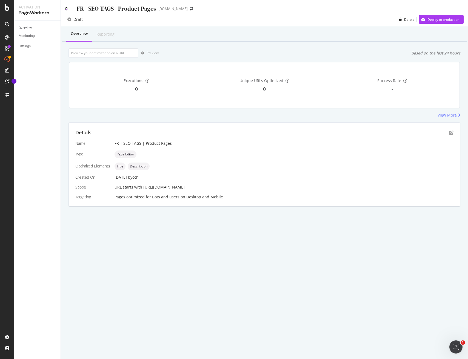
click at [67, 10] on icon at bounding box center [66, 9] width 2 height 4
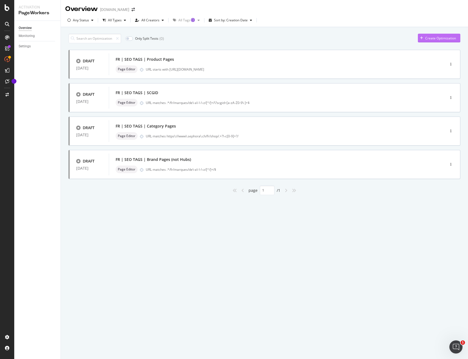
click at [436, 39] on div "Create Optimization" at bounding box center [440, 38] width 31 height 5
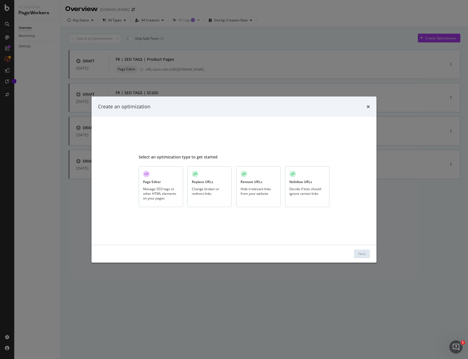
click at [167, 179] on div "Page Editor Manage SEO tags or other HTML elements on your pages" at bounding box center [161, 187] width 44 height 41
click at [364, 254] on div "Next" at bounding box center [361, 254] width 7 height 5
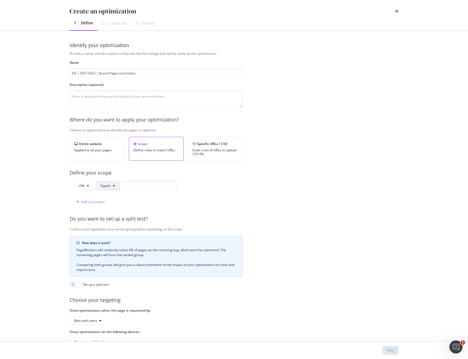
type input "DE | SEO TAGS | Brand Pages (not Hubs)"
click at [106, 186] on span "Equals" at bounding box center [106, 186] width 10 height 5
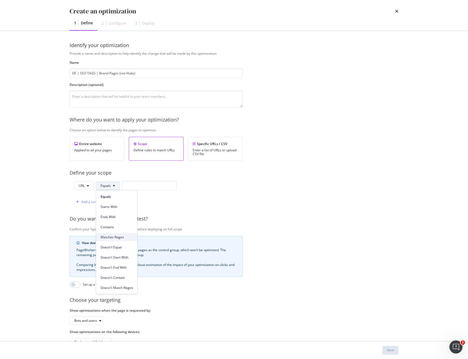
click at [114, 239] on span "Matches Regex" at bounding box center [117, 237] width 32 height 5
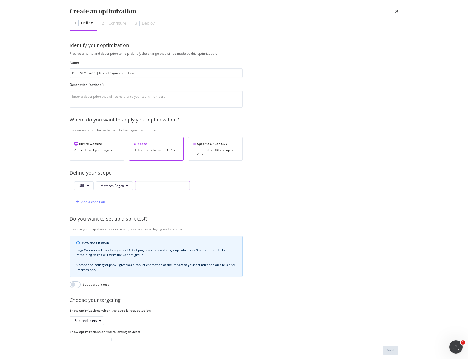
click at [152, 186] on input "modal" at bounding box center [162, 186] width 55 height 10
paste input "/[PERSON_NAME]/alle-[PERSON_NAME]-von-a---z/color-wow-wow/"
drag, startPoint x: 105, startPoint y: 185, endPoint x: 90, endPoint y: 186, distance: 14.8
click at [90, 186] on div "URL Matches Regex /[PERSON_NAME]/alle-[PERSON_NAME]-von-a---z/color-wow-wow/" at bounding box center [132, 186] width 116 height 10
click at [159, 185] on input ".*/[PERSON_NAME]/alle-[PERSON_NAME]-von-a---z/color-wow-wow/" at bounding box center [162, 186] width 55 height 10
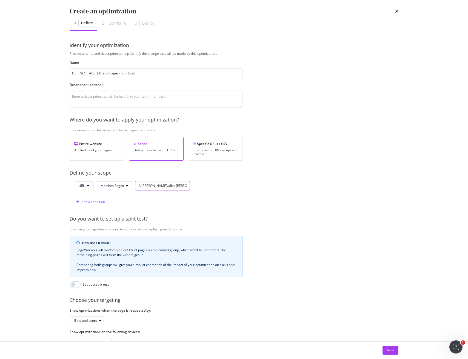
click at [173, 187] on input ".*/[PERSON_NAME]/alle\-[PERSON_NAME]-von-a---z/color-wow-wow/" at bounding box center [162, 186] width 55 height 10
drag, startPoint x: 174, startPoint y: 186, endPoint x: 198, endPoint y: 186, distance: 24.1
click at [199, 186] on div "URL Matches Regex .*/[PERSON_NAME]/alle\-[PERSON_NAME]\-von\-a\-\-\-z/color-wow…" at bounding box center [156, 194] width 173 height 26
drag, startPoint x: 168, startPoint y: 186, endPoint x: 157, endPoint y: 187, distance: 11.5
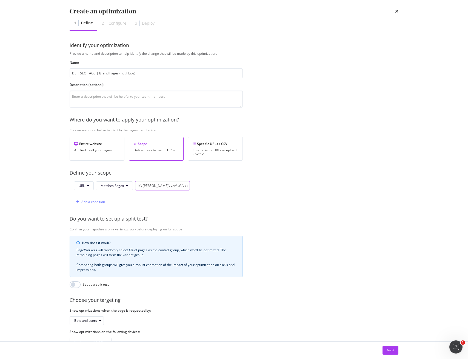
click at [185, 187] on input ".*/[PERSON_NAME]/alle\-[PERSON_NAME]\-von\-a\-\-\-z/color-wow-wow/" at bounding box center [162, 186] width 55 height 10
click at [155, 186] on input ".*/[PERSON_NAME]/alle\-[PERSON_NAME]\-von\-a\-\-\-z/color-wow-wow/" at bounding box center [162, 186] width 55 height 10
drag, startPoint x: 162, startPoint y: 187, endPoint x: 207, endPoint y: 190, distance: 44.2
click at [207, 190] on div "URL Matches Regex .*/[PERSON_NAME]/alle\-[PERSON_NAME]\-von\-a\-\-\-z/color-wow…" at bounding box center [156, 194] width 173 height 26
paste input "[^/]+/$"
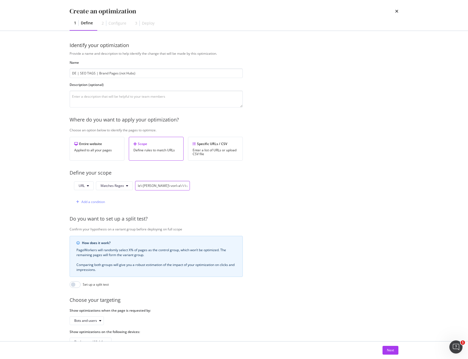
scroll to position [0, 18]
type input ".*/[PERSON_NAME]/alle\-[PERSON_NAME]\-von\-a\-\-\-z/[^/]+/$"
click at [388, 351] on div "Next" at bounding box center [390, 350] width 7 height 5
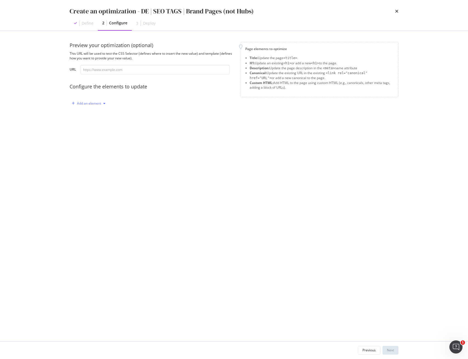
drag, startPoint x: 92, startPoint y: 104, endPoint x: 93, endPoint y: 107, distance: 3.2
click at [92, 104] on div "Add an element" at bounding box center [89, 103] width 24 height 3
click at [88, 115] on div "Title" at bounding box center [87, 113] width 7 height 5
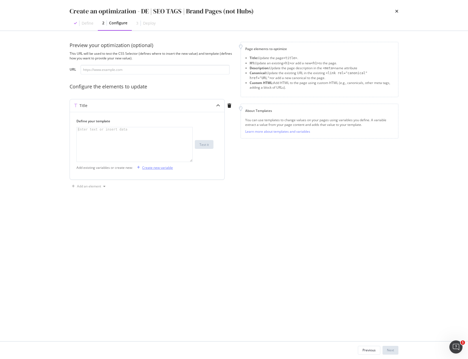
click at [151, 166] on div "Create new variable" at bounding box center [157, 167] width 31 height 5
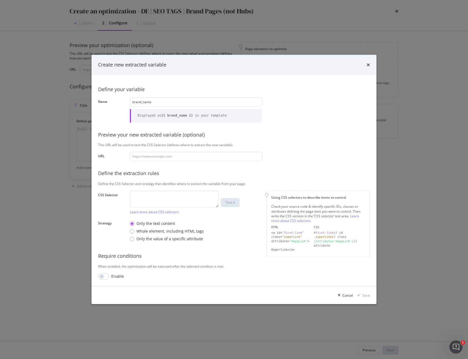
type input "brand_name"
click at [184, 197] on textarea "modal" at bounding box center [174, 199] width 89 height 17
paste textarea "div.breadcrumb > :nth-child(2) > a"
type textarea "div.breadcrumb > :nth-child(2) > a"
click at [362, 296] on div "Save" at bounding box center [365, 295] width 7 height 5
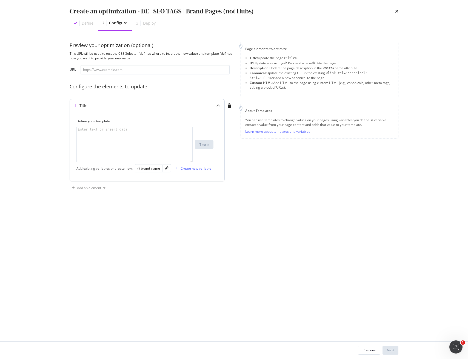
click at [120, 137] on div "modal" at bounding box center [135, 148] width 116 height 43
paste textarea "$BrandName - Kaufe Produkte der Marke"
drag, startPoint x: 96, startPoint y: 130, endPoint x: 49, endPoint y: 130, distance: 47.4
click at [49, 130] on div "Create an optimization - DE | SEO TAGS | Brand Pages (not Hubs) Define 2 Config…" at bounding box center [234, 179] width 468 height 359
click at [145, 170] on div "{} brand_name" at bounding box center [148, 168] width 23 height 5
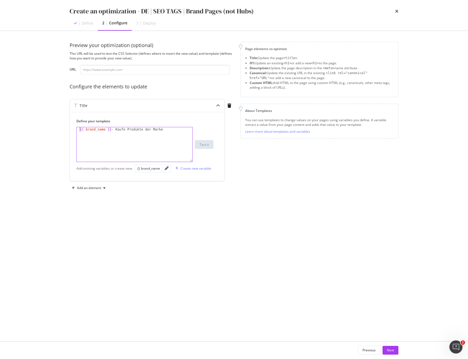
drag, startPoint x: 79, startPoint y: 130, endPoint x: 86, endPoint y: 139, distance: 11.2
click at [79, 130] on div "{{ brand_name }} - Kaufe Produkte der Marke" at bounding box center [135, 148] width 116 height 43
click at [104, 129] on div "{{ brand_name }} - Kaufe Produkte der Marke" at bounding box center [135, 148] width 116 height 43
type textarea "{{ brand_name | title }} - Kaufe Produkte der Marke"
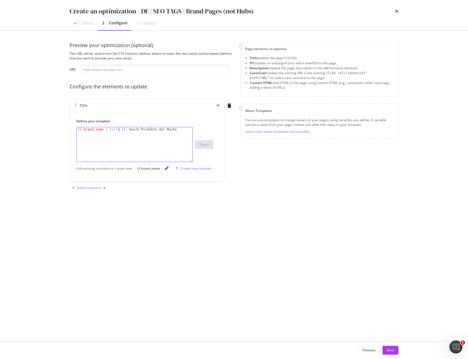
click at [89, 190] on div "Add an element" at bounding box center [89, 188] width 24 height 3
click at [98, 206] on div "Description" at bounding box center [93, 207] width 18 height 5
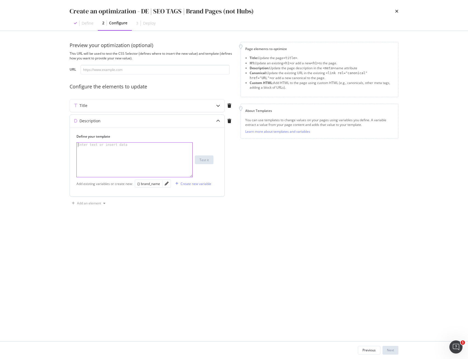
click at [142, 157] on div "modal" at bounding box center [135, 164] width 116 height 43
paste textarea "Entdecke $BrandName bei Sephora. [PERSON_NAME] aus dem [PERSON_NAME] Sortiment …"
type textarea "Entdecke $BrandName bei Sephora. [PERSON_NAME] aus dem [PERSON_NAME] Sortiment …"
click at [121, 107] on div "Title" at bounding box center [136, 105] width 133 height 5
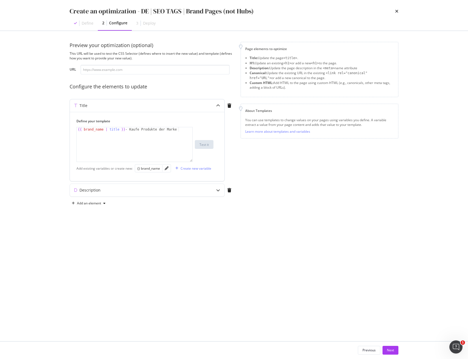
type textarea "{{ brand_name | title }} - Kaufe Produkte der Marke"
drag, startPoint x: 124, startPoint y: 129, endPoint x: 23, endPoint y: 130, distance: 100.8
click at [24, 130] on div "Create an optimization - DE | SEO TAGS | Brand Pages (not Hubs) Define 2 Config…" at bounding box center [234, 179] width 468 height 359
click at [103, 191] on div "Description" at bounding box center [136, 190] width 133 height 5
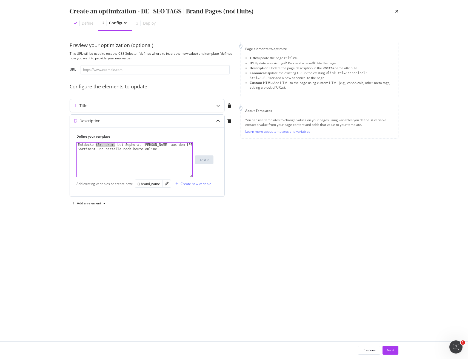
drag, startPoint x: 114, startPoint y: 144, endPoint x: 117, endPoint y: 157, distance: 13.6
click at [96, 144] on div "Entdecke $BrandName bei Sephora. [PERSON_NAME] aus dem [PERSON_NAME] Sortiment …" at bounding box center [135, 169] width 116 height 52
paste textarea "{{ brand_name | title }}"
type textarea "Entdecke {{ brand_name | title }} bei Sephora. [PERSON_NAME] aus dem [PERSON_NA…"
click at [390, 351] on div "Next" at bounding box center [390, 350] width 7 height 5
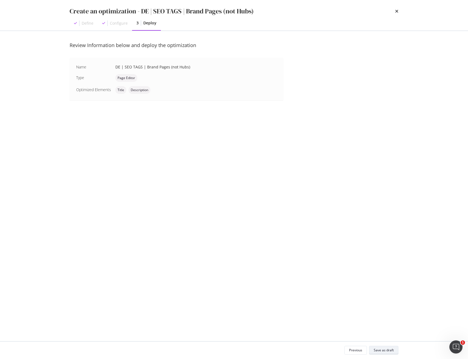
click at [387, 350] on div "Save as draft" at bounding box center [384, 350] width 20 height 5
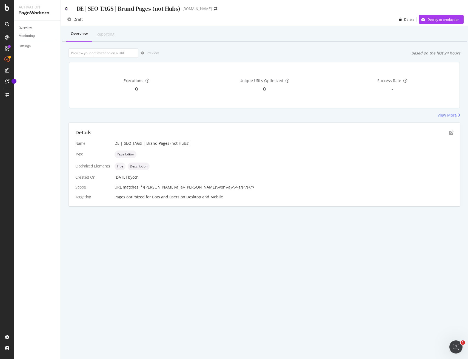
click at [66, 8] on icon at bounding box center [66, 9] width 2 height 4
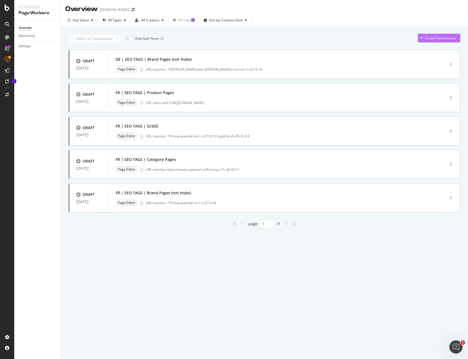
click at [429, 38] on div "Create Optimization" at bounding box center [440, 38] width 31 height 5
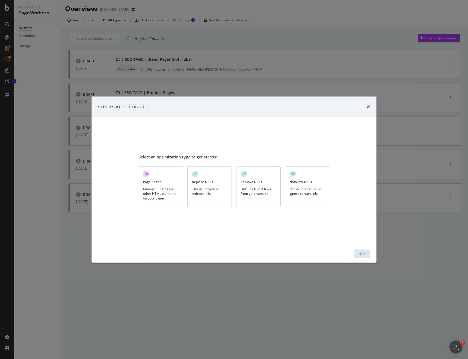
click at [156, 192] on div "Manage SEO tags or other HTML elements on your pages" at bounding box center [161, 194] width 36 height 14
click at [365, 258] on button "Next" at bounding box center [362, 254] width 16 height 9
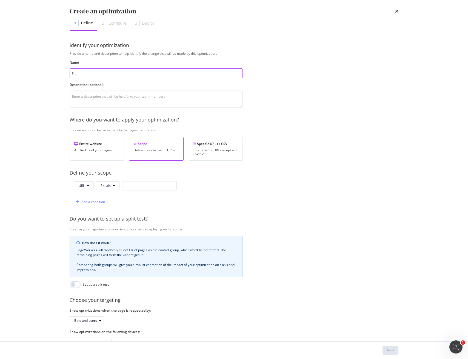
paste input "SEO TAGS | Category Pages"
type input "DE | SEO TAGS | Category Pages"
click at [103, 186] on span "Equals" at bounding box center [106, 186] width 10 height 5
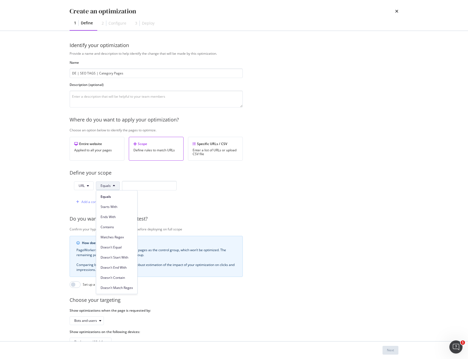
click at [121, 236] on span "Matches Regex" at bounding box center [117, 237] width 32 height 5
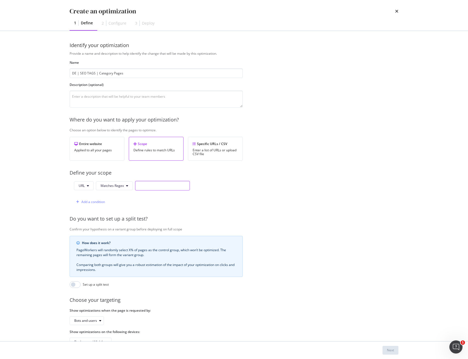
click at [154, 186] on input "modal" at bounding box center [162, 186] width 55 height 10
paste input "https\://www\.sephora\.de/shop/.+?\-c[0-9]+?/"
drag, startPoint x: 157, startPoint y: 185, endPoint x: 162, endPoint y: 190, distance: 7.0
click at [157, 185] on input "https\://www\.sephora\.de/shop/.+?\-c[0-9]+?/" at bounding box center [162, 186] width 55 height 10
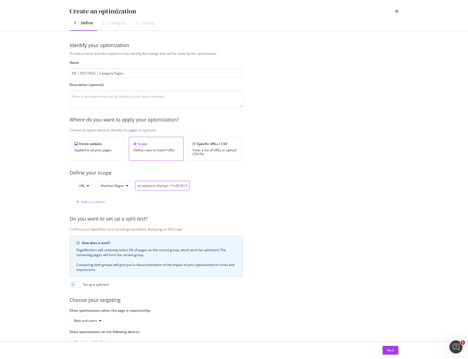
scroll to position [0, 16]
type input "https\://www\.sephora\.ch/shop/.+?\-c[0-9]+?/"
drag, startPoint x: 188, startPoint y: 186, endPoint x: 199, endPoint y: 186, distance: 10.4
click at [199, 186] on div "URL Matches Regex https\://www\.sephora\.ch/shop/.+?\-c[0-9]+?/ Add a condition" at bounding box center [156, 194] width 173 height 26
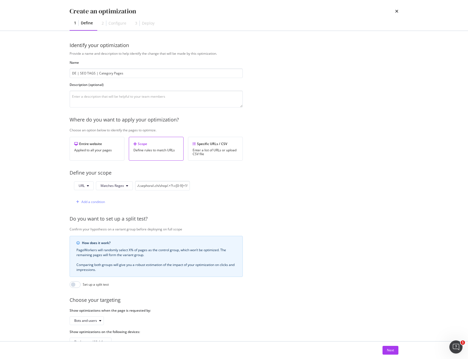
click at [217, 188] on div "URL Matches Regex https\://www\.sephora\.ch/shop/.+?\-c[0-9]+?/ Add a condition" at bounding box center [156, 194] width 173 height 26
drag, startPoint x: 180, startPoint y: 185, endPoint x: 203, endPoint y: 184, distance: 22.7
click at [203, 184] on div "URL Matches Regex https\://www\.sephora\.ch/shop/.+?\-c[0-9]+?/ Add a condition" at bounding box center [156, 194] width 173 height 26
click at [396, 352] on button "Next" at bounding box center [390, 350] width 16 height 9
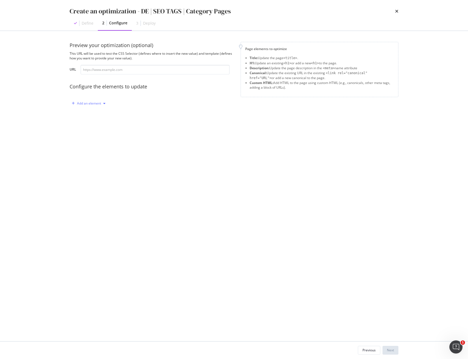
click at [89, 105] on div "Add an element" at bounding box center [89, 103] width 24 height 3
click at [88, 113] on div "Title" at bounding box center [87, 113] width 7 height 5
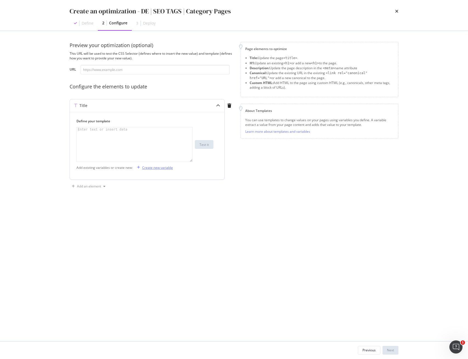
click at [162, 168] on div "Create new variable" at bounding box center [157, 167] width 31 height 5
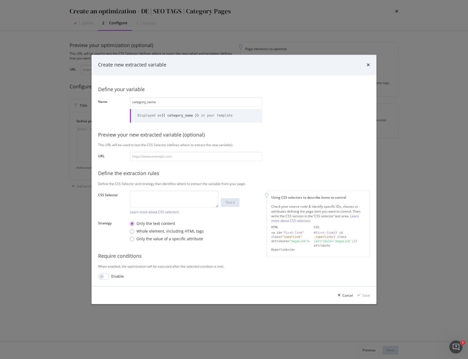
type input "category_name"
click at [177, 200] on textarea "modal" at bounding box center [174, 199] width 89 height 17
paste textarea "h1"
type textarea "h1"
drag, startPoint x: 365, startPoint y: 297, endPoint x: 414, endPoint y: 296, distance: 49.0
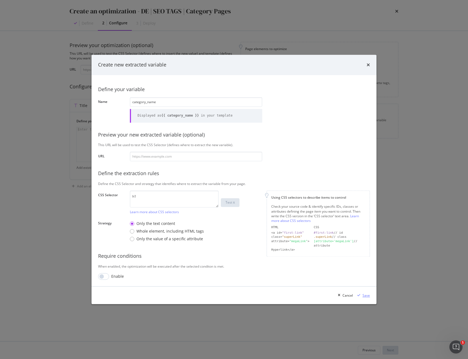
click at [365, 297] on div "Save" at bounding box center [365, 295] width 7 height 5
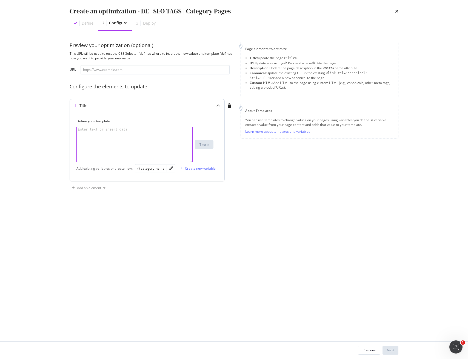
drag, startPoint x: 121, startPoint y: 145, endPoint x: 125, endPoint y: 144, distance: 4.1
click at [121, 145] on div "modal" at bounding box center [135, 148] width 116 height 43
paste textarea "$CategoryName - Entdecke die Auswahl online"
drag, startPoint x: 98, startPoint y: 130, endPoint x: 44, endPoint y: 129, distance: 54.2
click at [44, 129] on div "Create an optimization - DE | SEO TAGS | Category Pages Define 2 Configure 3 De…" at bounding box center [234, 179] width 468 height 359
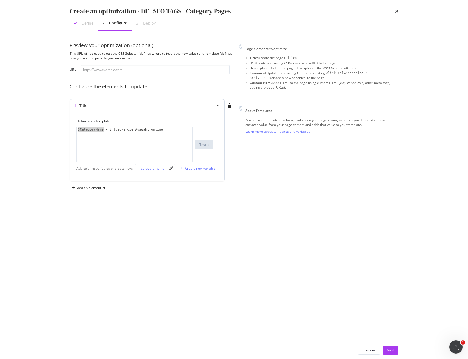
click at [147, 171] on div "{} category_name" at bounding box center [150, 168] width 27 height 6
click at [80, 130] on div "{{ category_name }} - Entdecke die Auswahl online" at bounding box center [135, 148] width 116 height 43
drag, startPoint x: 109, startPoint y: 130, endPoint x: 111, endPoint y: 144, distance: 14.9
click at [109, 130] on div "{{ category_name }} - Entdecke die Auswahl online" at bounding box center [135, 148] width 116 height 43
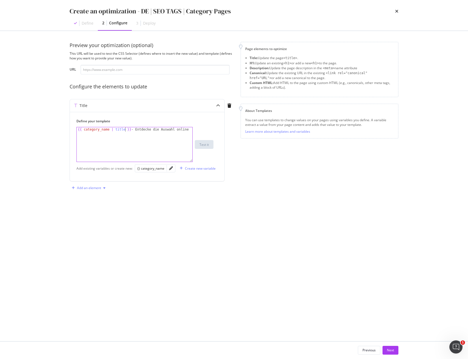
type textarea "{{ category_name | title }} - Entdecke die Auswahl online"
click at [90, 190] on div "Add an element" at bounding box center [89, 188] width 24 height 3
click at [90, 208] on div "Description" at bounding box center [93, 207] width 18 height 5
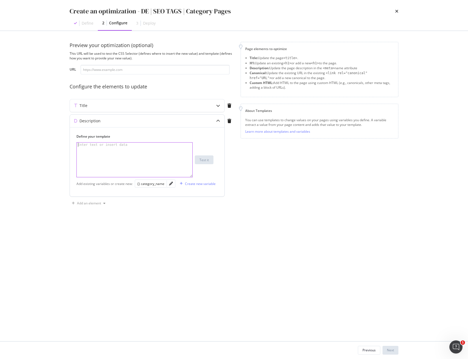
click at [102, 156] on div "modal" at bounding box center [135, 164] width 116 height 43
paste textarea "Entdecke die Auswahl an $CategoryName und lass dich inspirieren. Bei [GEOGRAPHI…"
drag, startPoint x: 151, startPoint y: 145, endPoint x: 125, endPoint y: 145, distance: 26.3
click at [125, 145] on div "Entdecke die Auswahl an $CategoryName und lass dich inspirieren. Bei [GEOGRAPHI…" at bounding box center [135, 173] width 116 height 61
click at [147, 185] on div "{} category_name" at bounding box center [150, 184] width 27 height 5
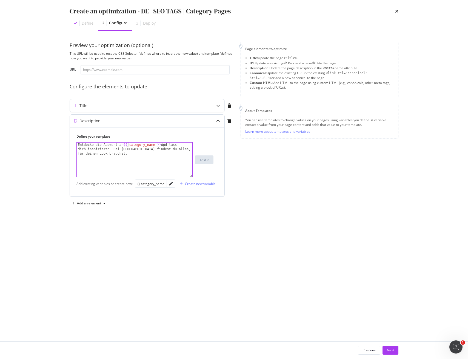
click at [127, 145] on div "Entdecke die Auswahl an {{ category_name }} und lass dich inspirieren. Bei [GEO…" at bounding box center [135, 173] width 116 height 61
drag, startPoint x: 156, startPoint y: 145, endPoint x: 156, endPoint y: 162, distance: 16.4
click at [156, 145] on div "Entdecke die Auswahl an {{ category_name }} und lass dich inspirieren. Bei [GEO…" at bounding box center [135, 173] width 116 height 61
type textarea "Entdecke die Auswahl an {{ category_name | title }} und lass dich inspirieren. …"
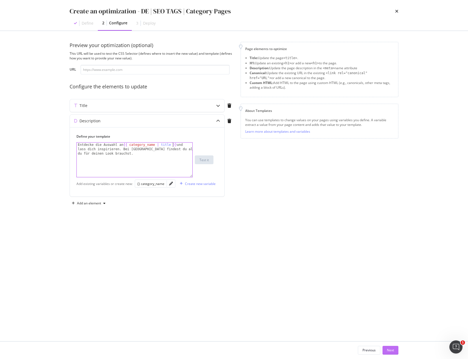
click at [388, 352] on div "Next" at bounding box center [390, 350] width 7 height 5
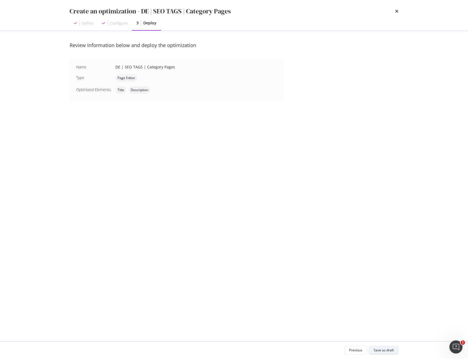
click at [387, 351] on div "Save as draft" at bounding box center [384, 350] width 20 height 5
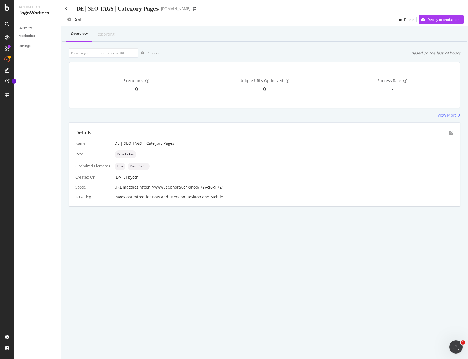
drag, startPoint x: 68, startPoint y: 9, endPoint x: 94, endPoint y: 16, distance: 27.4
click at [68, 9] on div "DE | SEO TAGS | Category Pages" at bounding box center [112, 8] width 94 height 8
click at [66, 7] on icon at bounding box center [66, 9] width 2 height 4
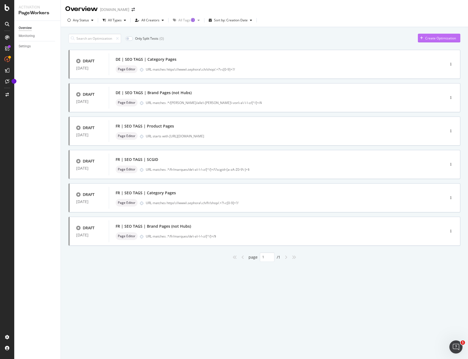
click at [429, 38] on div "Create Optimization" at bounding box center [440, 38] width 31 height 5
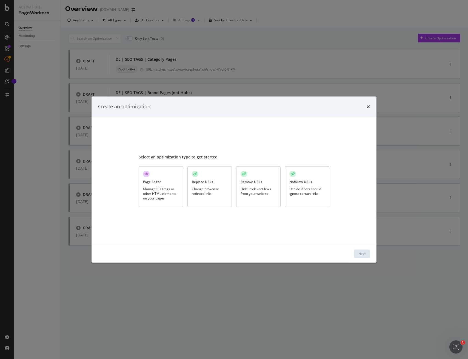
click at [155, 190] on div "Manage SEO tags or other HTML elements on your pages" at bounding box center [161, 194] width 36 height 14
click at [359, 253] on div "Next" at bounding box center [361, 254] width 7 height 5
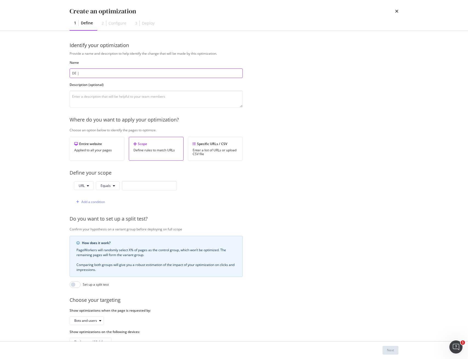
paste input "SEO TAGS | SCGID"
type input "DE | SEO TAGS | SCGID"
click at [106, 186] on span "Equals" at bounding box center [106, 186] width 10 height 5
click at [245, 193] on div "Provide a name and description to help identify the change that will be made by…" at bounding box center [234, 199] width 329 height 296
click at [114, 185] on icon "modal" at bounding box center [114, 185] width 2 height 3
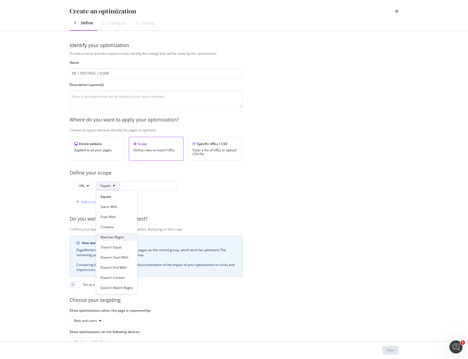
click at [118, 241] on div "Matches Regex" at bounding box center [116, 237] width 41 height 8
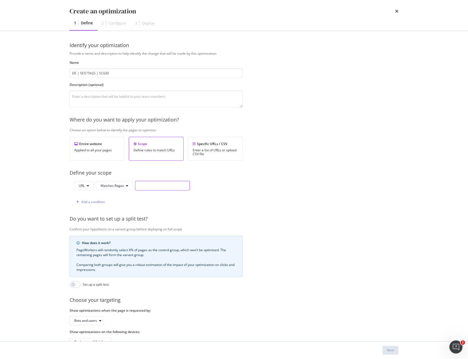
click at [148, 187] on input "modal" at bounding box center [162, 186] width 55 height 10
paste input ".*/[PERSON_NAME]/alle\-[PERSON_NAME]\-von\-a\-\-\-z/[^/]+/\?scgid=[a-zA-Z0-9\-]…"
type input ".*/[PERSON_NAME]/alle\-[PERSON_NAME]\-von\-a\-\-\-z/[^/]+/\?scgid=[a-zA-Z0-9\-]…"
drag, startPoint x: 168, startPoint y: 186, endPoint x: 209, endPoint y: 188, distance: 41.1
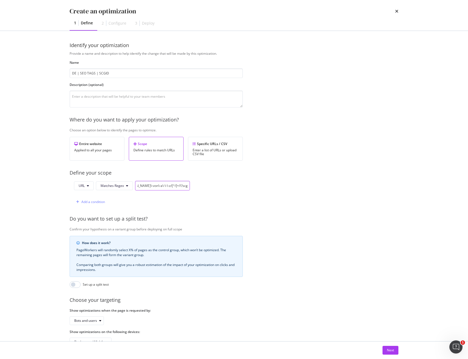
click at [208, 188] on div "URL Matches Regex .*/[PERSON_NAME]/alle\-[PERSON_NAME]\-von\-a\-\-\-z/[^/]+/\?s…" at bounding box center [156, 194] width 173 height 26
click at [142, 186] on input ".*/[PERSON_NAME]/alle\-[PERSON_NAME]\-von\-a\-\-\-z/[^/]+/\?scgid=[a-zA-Z0-9\-]…" at bounding box center [162, 186] width 55 height 10
drag, startPoint x: 190, startPoint y: 185, endPoint x: 199, endPoint y: 185, distance: 8.5
click at [199, 185] on div "URL Matches Regex .*/[PERSON_NAME]/alle\-[PERSON_NAME]\-von\-a\-\-\-z/[^/]+/\?s…" at bounding box center [156, 194] width 173 height 26
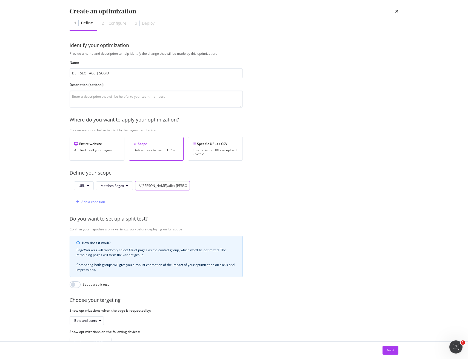
drag, startPoint x: 159, startPoint y: 187, endPoint x: 167, endPoint y: 185, distance: 8.1
click at [159, 187] on input ".*/[PERSON_NAME]/alle\-[PERSON_NAME]\-von\-a\-\-\-z/[^/]+/\?scgid=[a-zA-Z0-9\-]…" at bounding box center [162, 186] width 55 height 10
drag, startPoint x: 180, startPoint y: 185, endPoint x: 231, endPoint y: 186, distance: 51.2
click at [231, 186] on div "URL Matches Regex .*/[PERSON_NAME]/alle\-[PERSON_NAME]\-von\-a\-\-\-z/[^/]+/\?s…" at bounding box center [156, 194] width 173 height 26
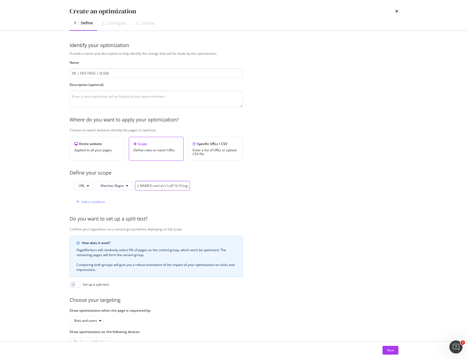
click at [167, 187] on input ".*/[PERSON_NAME]/alle\-[PERSON_NAME]\-von\-a\-\-\-z/[^/]+/\?scgid=[a-zA-Z0-9\-]…" at bounding box center [162, 186] width 55 height 10
drag, startPoint x: 177, startPoint y: 185, endPoint x: 89, endPoint y: 183, distance: 87.9
click at [89, 183] on div "URL Matches Regex .*/[PERSON_NAME]/alle\-[PERSON_NAME]\-von\-a\-\-\-z/[^/]+/\?s…" at bounding box center [132, 186] width 116 height 10
click at [393, 351] on div "Next" at bounding box center [390, 350] width 7 height 5
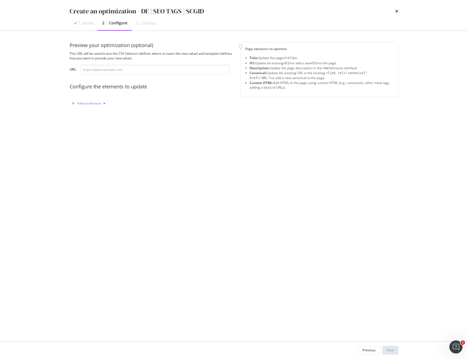
click at [98, 103] on div "Add an element" at bounding box center [89, 103] width 24 height 3
click at [90, 114] on div "Title" at bounding box center [87, 113] width 7 height 5
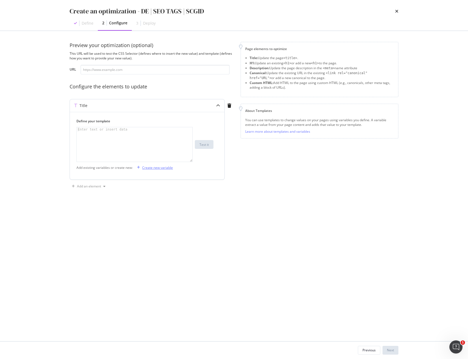
click at [159, 169] on div "Create new variable" at bounding box center [157, 167] width 31 height 5
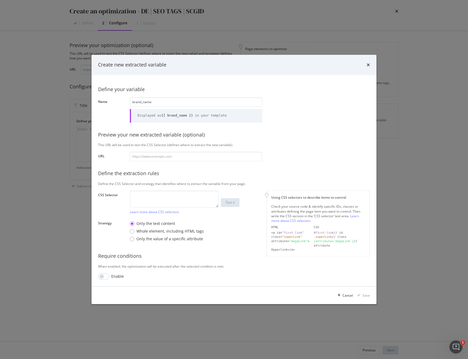
type input "brand_name"
click at [186, 198] on textarea "modal" at bounding box center [174, 199] width 89 height 17
paste textarea "div.breadcrumb > :nth-child(2) > a"
type textarea "div.breadcrumb > :nth-child(2) > a"
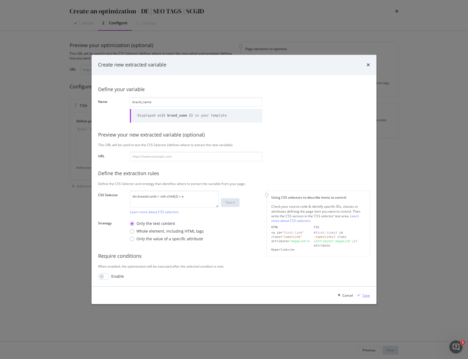
click at [365, 295] on div "Save" at bounding box center [365, 295] width 7 height 5
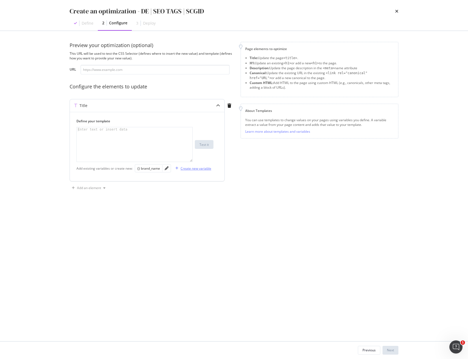
click at [195, 167] on div "Create new variable" at bounding box center [195, 168] width 31 height 5
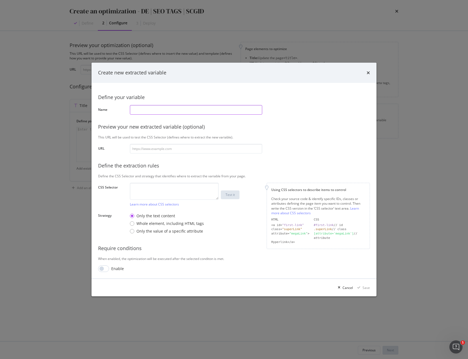
click at [152, 112] on input "modal" at bounding box center [196, 110] width 132 height 10
paste input "category_name"
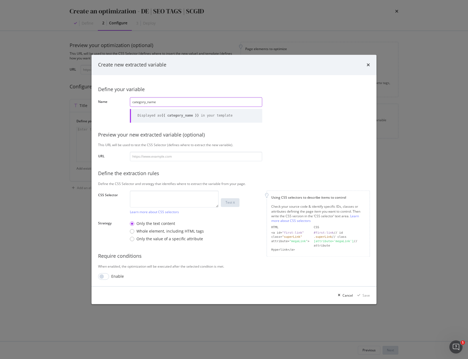
type input "category_name"
click at [155, 196] on textarea "modal" at bounding box center [174, 199] width 89 height 17
paste textarea "div.breadcrumb > :nth-last-child(1) > a"
type textarea "div.breadcrumb > :nth-last-child(1) > a"
click at [367, 295] on div "Save" at bounding box center [365, 295] width 7 height 5
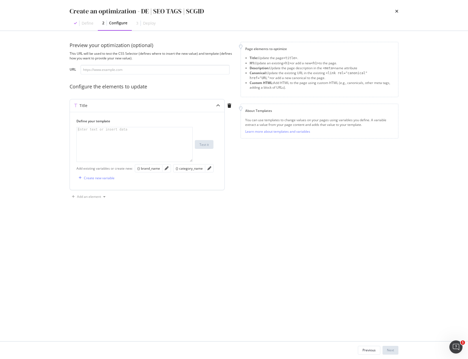
click at [106, 143] on div "modal" at bounding box center [135, 148] width 116 height 43
paste textarea "$CategoryName von $BrandName kaufen"
drag, startPoint x: 73, startPoint y: 128, endPoint x: 61, endPoint y: 127, distance: 12.1
click at [61, 127] on div "Preview your optimization (optional) This URL will be used to test the CSS Sele…" at bounding box center [234, 186] width 351 height 311
click at [192, 169] on div "{} category_name" at bounding box center [189, 168] width 27 height 5
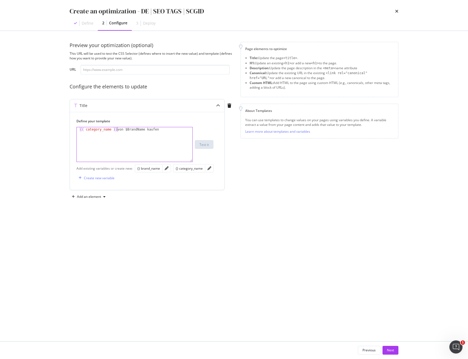
click at [78, 129] on div "{{ category_name }} von $BrandName kaufen" at bounding box center [135, 148] width 116 height 43
drag, startPoint x: 125, startPoint y: 129, endPoint x: 148, endPoint y: 159, distance: 37.7
click at [144, 129] on div "{{ category_name }} von $BrandName kaufen" at bounding box center [135, 148] width 116 height 43
drag, startPoint x: 152, startPoint y: 168, endPoint x: 142, endPoint y: 162, distance: 10.9
click at [152, 168] on div "{} brand_name" at bounding box center [148, 168] width 23 height 5
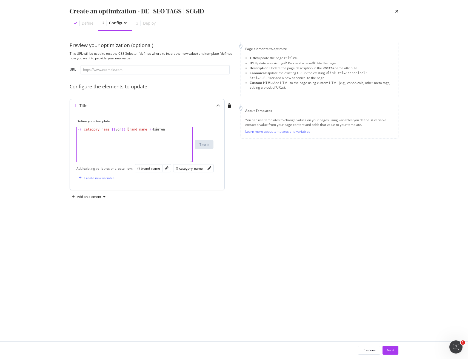
click at [127, 129] on div "{{ category_name }} von {{ brand_name }} kaufen" at bounding box center [135, 148] width 116 height 43
drag, startPoint x: 109, startPoint y: 130, endPoint x: 108, endPoint y: 150, distance: 20.3
click at [109, 130] on div "{{ category_name }} von {{ brand_name }} kaufen" at bounding box center [135, 148] width 116 height 43
drag, startPoint x: 165, startPoint y: 130, endPoint x: 174, endPoint y: 145, distance: 17.8
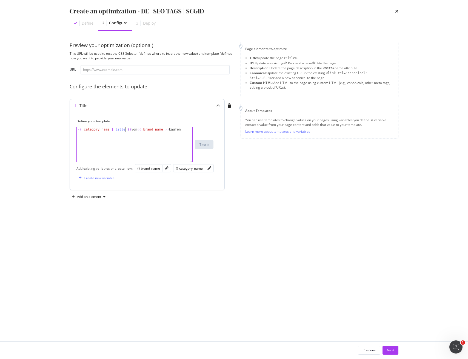
click at [165, 130] on div "{{ category_name | title }} von {{ brand_name }} kaufen" at bounding box center [135, 148] width 116 height 43
type textarea "{{ category_name | title }} von {{ brand_name | title }} kaufen"
click at [86, 198] on div "Add an element" at bounding box center [89, 196] width 24 height 3
click at [95, 217] on div "Description" at bounding box center [93, 216] width 18 height 5
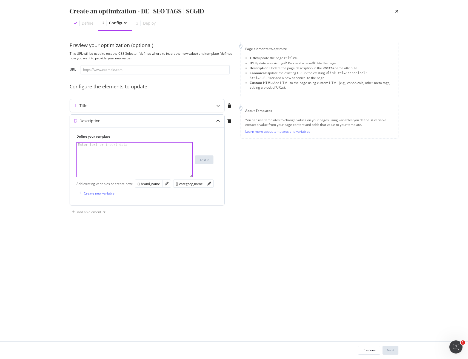
click at [89, 151] on div "modal" at bounding box center [135, 164] width 116 height 43
paste textarea "Entdecke die Auswahl an $CategoryName von $BrandName. Bestelle alle deine Favor…"
type textarea "Entdecke die Auswahl an $CategoryName von $BrandName. Bestelle alle deine Favor…"
click at [131, 107] on div "Title" at bounding box center [136, 105] width 133 height 5
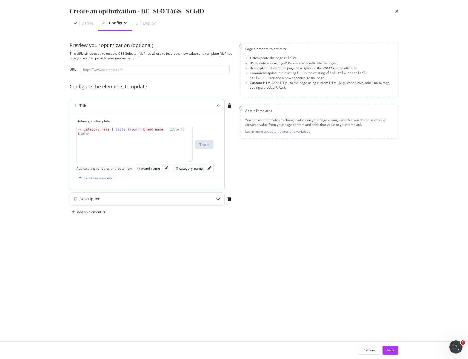
type textarea "{{ category_name | title }} von {{ brand_name | title }} kaufen"
drag, startPoint x: 131, startPoint y: 130, endPoint x: 62, endPoint y: 129, distance: 69.8
click at [62, 129] on div "Preview your optimization (optional) This URL will be used to test the CSS Sele…" at bounding box center [234, 186] width 351 height 311
click at [123, 196] on div "Description" at bounding box center [136, 198] width 133 height 5
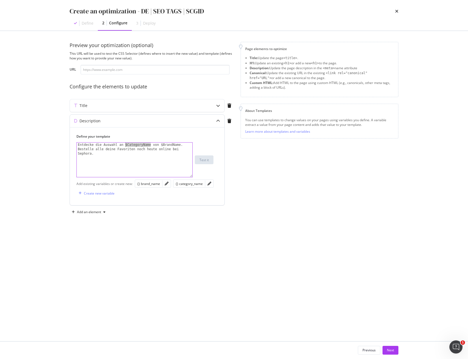
drag, startPoint x: 151, startPoint y: 145, endPoint x: 124, endPoint y: 144, distance: 26.6
click at [124, 144] on div "Entdecke die Auswahl an $CategoryName von $BrandName. Bestelle alle deine Favor…" at bounding box center [135, 173] width 116 height 61
paste textarea "{{ category_name | title }}"
type textarea "Entdecke die Auswahl an {{ category_name | title }} von $BrandName. Bestelle al…"
click at [108, 122] on div "Description" at bounding box center [136, 120] width 133 height 5
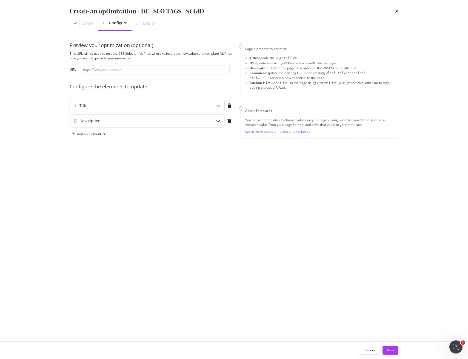
click at [107, 109] on div "Title" at bounding box center [147, 105] width 154 height 13
type textarea "{{ category_name | title }} von {{ brand_name | title }} kaufen"
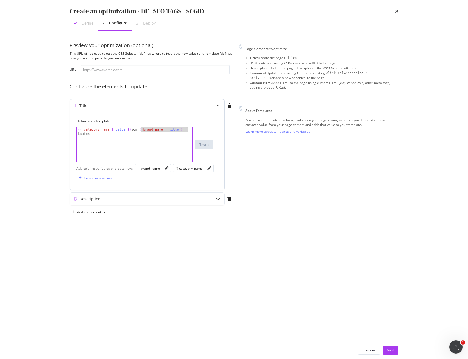
drag, startPoint x: 189, startPoint y: 130, endPoint x: 141, endPoint y: 130, distance: 48.5
click at [141, 130] on div "{{ category_name | title }} von {{ brand_name | title }} kaufen" at bounding box center [135, 153] width 116 height 52
click at [127, 201] on div "Description" at bounding box center [136, 198] width 133 height 5
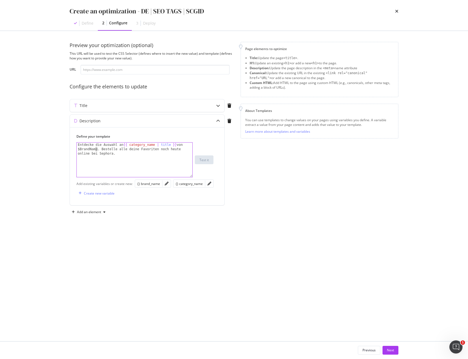
drag, startPoint x: 96, startPoint y: 149, endPoint x: 69, endPoint y: 148, distance: 27.4
click at [69, 148] on div "Preview your optimization (optional) This URL will be used to test the CSS Sele…" at bounding box center [234, 186] width 351 height 311
paste textarea "{{ brand_name | title }}"
type textarea "Entdecke die Auswahl an {{ category_name | title }} von {{ brand_name | title }…"
click at [388, 351] on div "Next" at bounding box center [390, 350] width 7 height 5
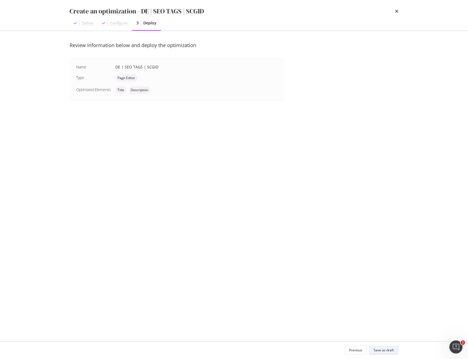
drag, startPoint x: 391, startPoint y: 351, endPoint x: 386, endPoint y: 352, distance: 5.0
click at [391, 351] on div "Save as draft" at bounding box center [384, 350] width 20 height 5
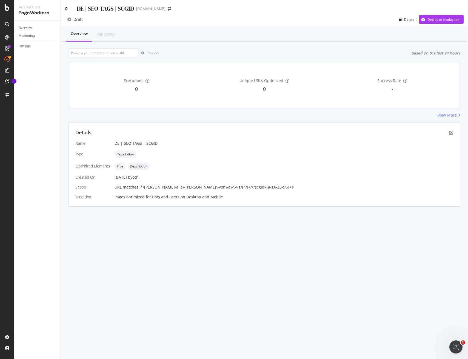
click at [66, 10] on icon at bounding box center [66, 9] width 2 height 4
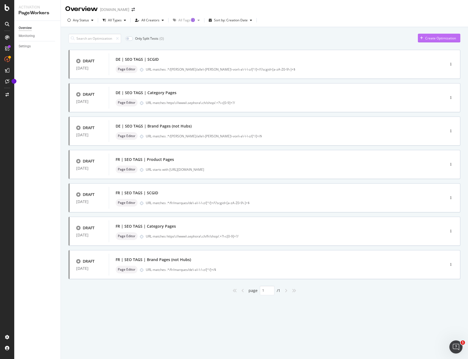
click at [437, 39] on div "Create Optimization" at bounding box center [440, 38] width 31 height 5
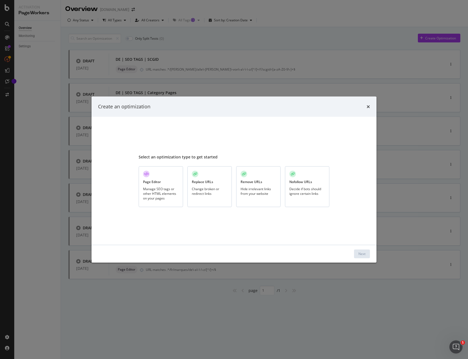
drag, startPoint x: 159, startPoint y: 179, endPoint x: 170, endPoint y: 182, distance: 11.6
click at [159, 179] on div "Page Editor Manage SEO tags or other HTML elements on your pages" at bounding box center [161, 187] width 44 height 41
click at [368, 254] on button "Next" at bounding box center [362, 254] width 16 height 9
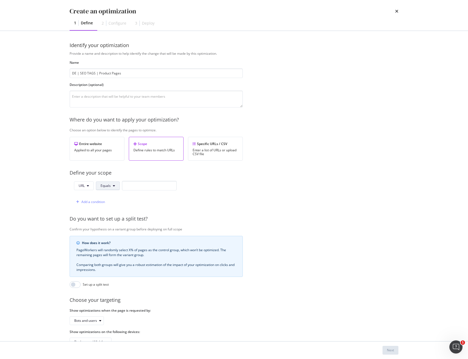
type input "DE | SEO TAGS | Product Pages"
click at [111, 187] on button "Equals" at bounding box center [108, 186] width 24 height 9
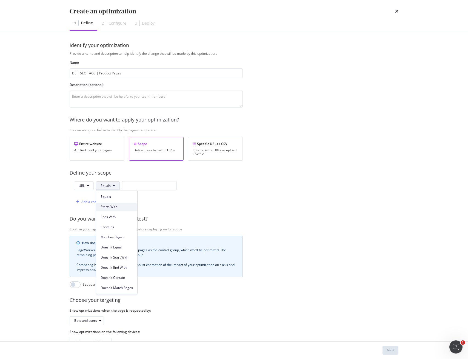
click at [110, 207] on span "Starts With" at bounding box center [117, 207] width 32 height 5
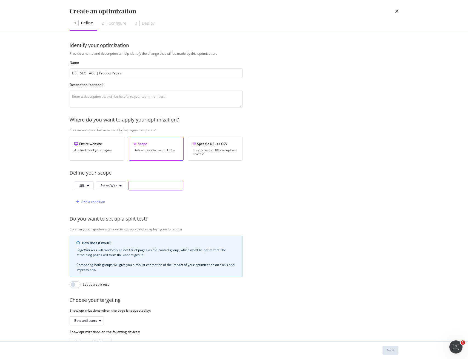
click at [143, 186] on input "modal" at bounding box center [155, 186] width 55 height 10
paste input "[URL][DOMAIN_NAME]"
click at [168, 186] on input "[URL][DOMAIN_NAME]" at bounding box center [155, 186] width 55 height 10
type input "[URL][DOMAIN_NAME]"
click at [388, 352] on div "Next" at bounding box center [390, 350] width 7 height 5
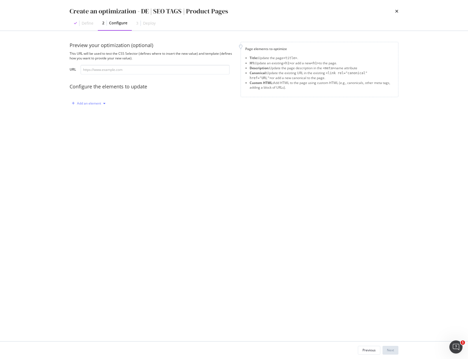
click at [84, 104] on div "Add an element" at bounding box center [89, 103] width 24 height 3
click at [87, 113] on div "Title" at bounding box center [87, 113] width 7 height 5
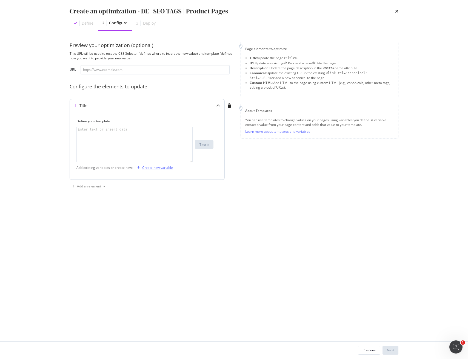
click at [161, 168] on div "Create new variable" at bounding box center [157, 167] width 31 height 5
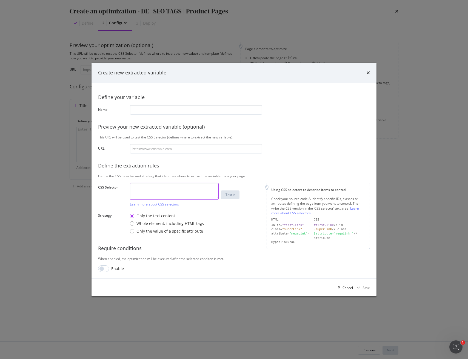
click at [190, 188] on textarea "modal" at bounding box center [174, 191] width 89 height 17
paste textarea "h1"
type textarea "h1"
click at [148, 111] on input "modal" at bounding box center [196, 110] width 132 height 10
paste input "product_name"
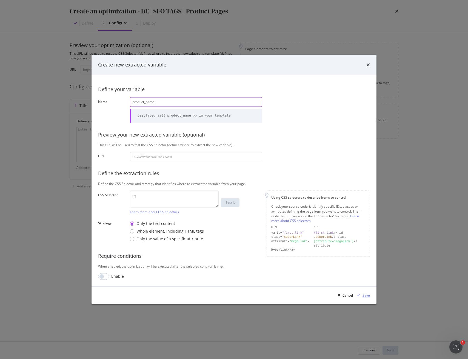
type input "product_name"
drag, startPoint x: 368, startPoint y: 296, endPoint x: 361, endPoint y: 294, distance: 7.3
click at [368, 296] on div "Save" at bounding box center [365, 295] width 7 height 5
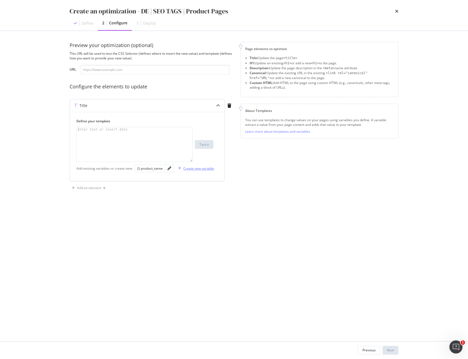
click at [191, 168] on div "Create new variable" at bounding box center [198, 168] width 31 height 5
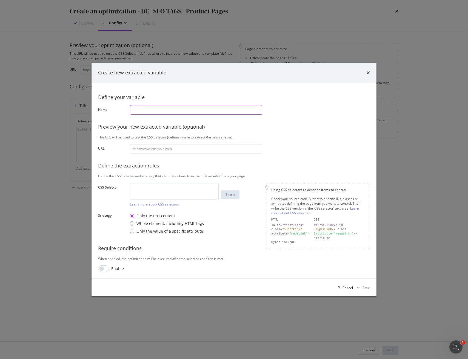
click at [191, 110] on input "modal" at bounding box center [196, 110] width 132 height 10
paste input "brand_name"
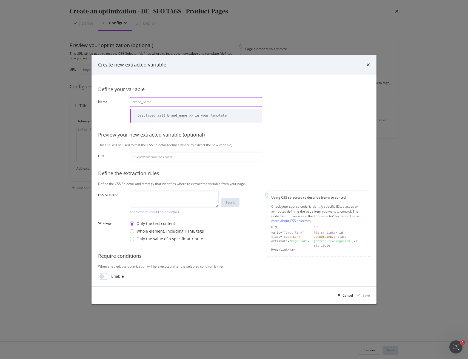
type input "brand_name"
click at [153, 196] on textarea "modal" at bounding box center [174, 199] width 89 height 17
paste textarea "span.brand-name"
type textarea "span.brand-name"
click at [365, 294] on div "Save" at bounding box center [365, 295] width 7 height 5
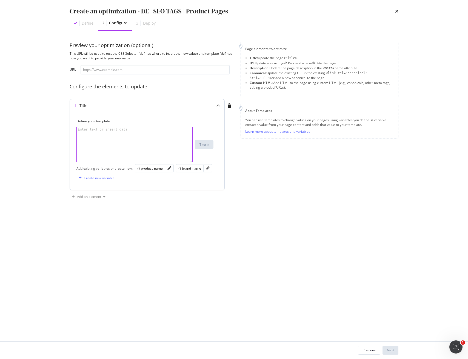
click at [105, 137] on div "modal" at bounding box center [135, 148] width 116 height 43
paste textarea "$BrandName - $ProductName"
drag, startPoint x: 96, startPoint y: 129, endPoint x: 56, endPoint y: 128, distance: 40.3
click at [57, 128] on div "Create an optimization - DE | SEO TAGS | Product Pages Define 2 Configure 3 Dep…" at bounding box center [234, 179] width 468 height 359
drag, startPoint x: 190, startPoint y: 170, endPoint x: 125, endPoint y: 143, distance: 70.1
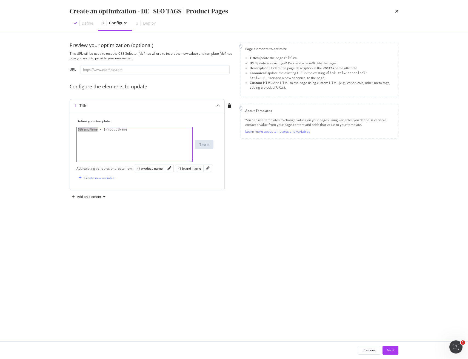
click at [190, 170] on div "{} brand_name" at bounding box center [189, 168] width 23 height 5
drag, startPoint x: 117, startPoint y: 130, endPoint x: 145, endPoint y: 132, distance: 28.6
click at [145, 132] on div "{{ brand_name }} - $ProductName" at bounding box center [135, 148] width 116 height 43
click at [147, 171] on div "{} product_name" at bounding box center [154, 168] width 39 height 8
click at [147, 171] on div "{} product_name" at bounding box center [149, 168] width 25 height 6
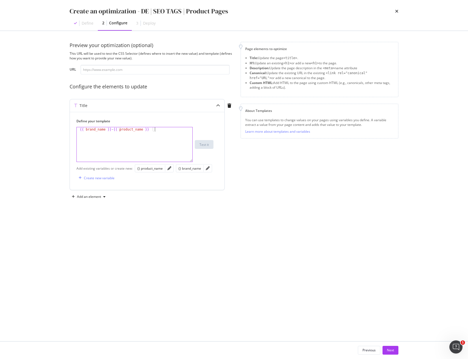
click at [119, 131] on div "{{ brand_name }} - {{ product_name }}" at bounding box center [135, 148] width 116 height 43
click at [78, 130] on div "{{ brand_name }} - {{ product_name }}" at bounding box center [135, 148] width 116 height 43
drag, startPoint x: 103, startPoint y: 130, endPoint x: 107, endPoint y: 141, distance: 11.7
click at [103, 130] on div "{{ brand_name }} - {{ product_name }}" at bounding box center [135, 148] width 116 height 43
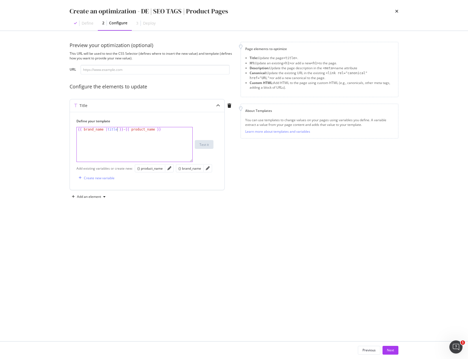
click at [108, 129] on div "{{ brand_name | title }} - {{ product_name }}" at bounding box center [135, 148] width 116 height 43
click at [161, 130] on div "{{ brand_name | title }} - {{ product_name }}" at bounding box center [135, 148] width 116 height 43
type textarea "{{ brand_name | title }} - {{ product_name | title }}"
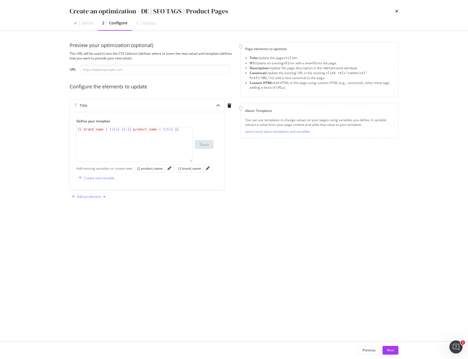
click at [81, 197] on div "Add an element" at bounding box center [89, 196] width 24 height 3
click at [84, 214] on div "Description" at bounding box center [93, 216] width 18 height 5
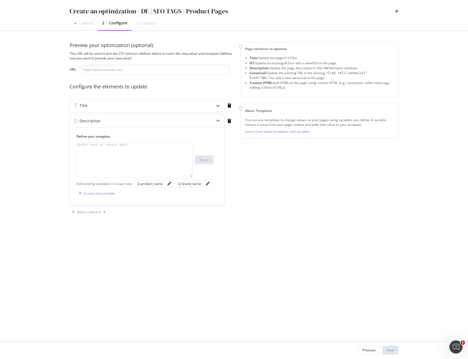
click at [128, 159] on div "modal" at bounding box center [135, 164] width 116 height 43
paste textarea "Shoppe $ProductName von $BrandName online bei Sephora. Entdecke das [PERSON_NAM…"
type textarea "Shoppe $ProductName von $BrandName online bei Sephora. Entdecke das [PERSON_NAM…"
click at [112, 109] on div "Title" at bounding box center [147, 105] width 154 height 13
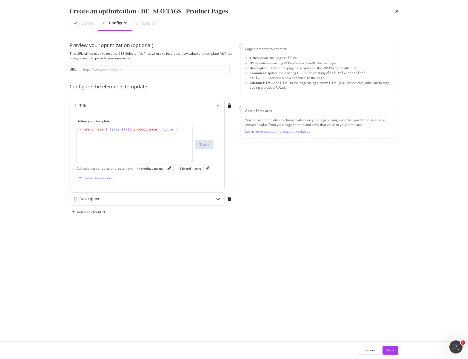
type textarea "{{ brand_name | title }} - {{ product_name | title }}"
drag, startPoint x: 118, startPoint y: 129, endPoint x: 50, endPoint y: 129, distance: 67.4
click at [50, 129] on div "Create an optimization - DE | SEO TAGS | Product Pages Define 2 Configure 3 Dep…" at bounding box center [234, 179] width 468 height 359
click at [117, 200] on div "Description" at bounding box center [136, 198] width 133 height 5
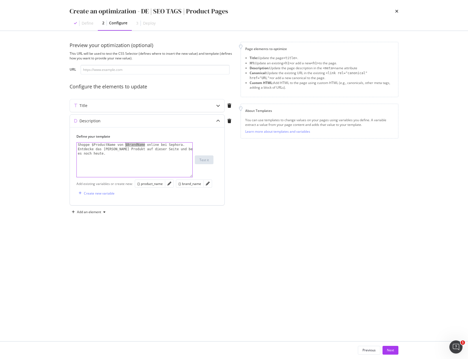
drag, startPoint x: 145, startPoint y: 145, endPoint x: 125, endPoint y: 144, distance: 20.3
click at [125, 144] on div "Shoppe $ProductName von $BrandName online bei Sephora. Entdecke das [PERSON_NAM…" at bounding box center [135, 173] width 116 height 61
paste textarea "{{ brand_name | title }}"
type textarea "Shoppe $ProductName von {{ brand_name | title }} online bei Sephora. Entdecke d…"
click at [117, 107] on div "Title" at bounding box center [136, 105] width 133 height 5
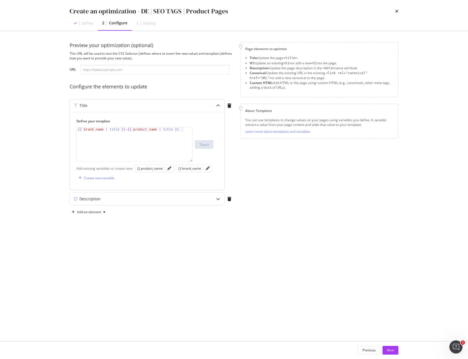
type textarea "{{ brand_name | title }} - {{ product_name | title }}"
drag, startPoint x: 184, startPoint y: 130, endPoint x: 130, endPoint y: 129, distance: 53.7
click at [130, 129] on div "{{ brand_name | title }} - {{ product_name | title }}" at bounding box center [135, 148] width 116 height 43
click at [125, 200] on div "Description" at bounding box center [136, 198] width 133 height 5
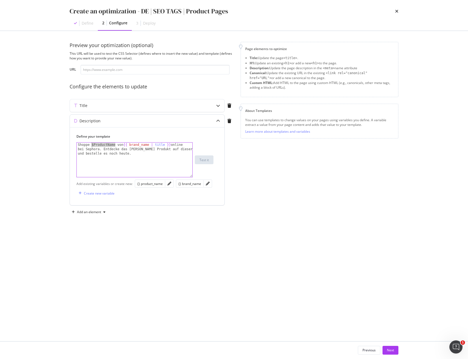
drag, startPoint x: 115, startPoint y: 145, endPoint x: 95, endPoint y: 149, distance: 20.0
click at [91, 144] on div "Shoppe $ProductName von {{ brand_name | title }} online bei Sephora. Entdecke d…" at bounding box center [135, 173] width 116 height 61
paste textarea "{{ product_name | title }}"
type textarea "Shoppe {{ product_name | title }} von {{ brand_name | title }} online bei Sepho…"
drag, startPoint x: 391, startPoint y: 353, endPoint x: 403, endPoint y: 352, distance: 11.8
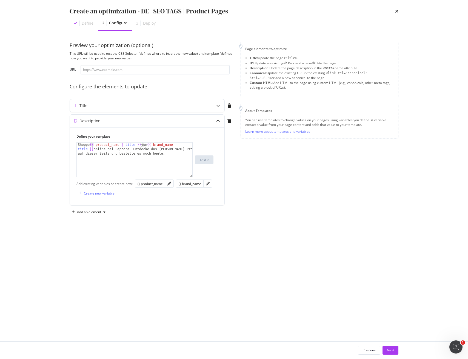
click at [391, 353] on div "Next" at bounding box center [390, 350] width 7 height 8
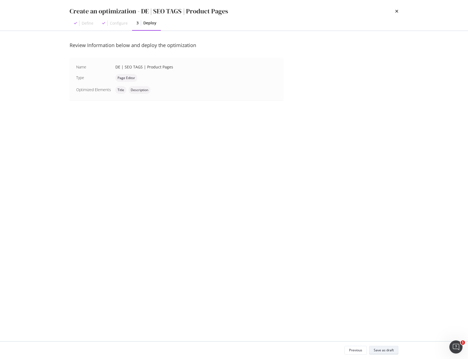
click at [379, 352] on div "Save as draft" at bounding box center [384, 350] width 20 height 5
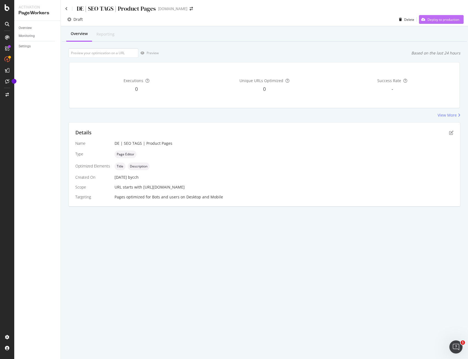
click at [446, 16] on div "Deploy to production" at bounding box center [439, 19] width 40 height 8
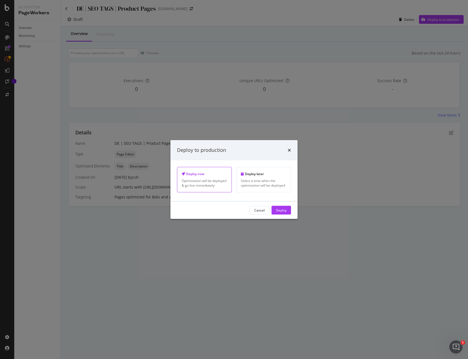
click at [280, 210] on div "Deploy" at bounding box center [281, 210] width 11 height 5
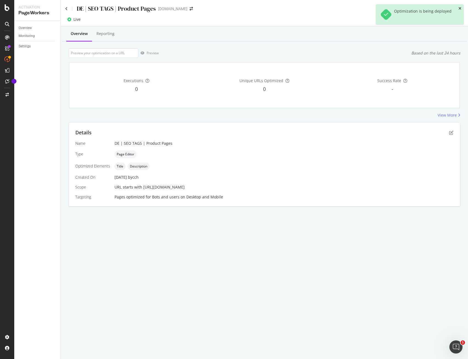
click at [458, 9] on icon "close toast" at bounding box center [459, 9] width 3 height 4
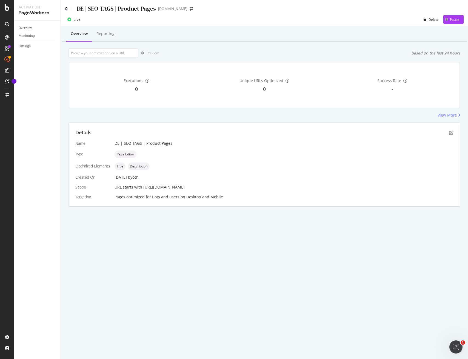
click at [66, 8] on icon at bounding box center [66, 9] width 2 height 4
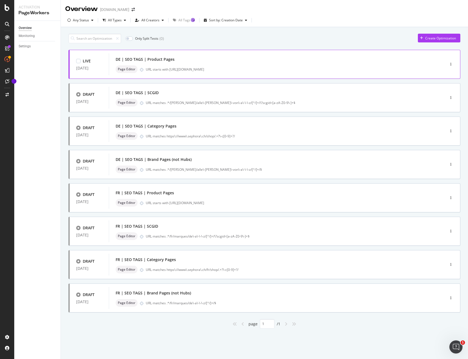
click at [126, 64] on div "DE | SEO TAGS | Product Pages Page Editor URL starts with [URL][DOMAIN_NAME]" at bounding box center [269, 65] width 306 height 18
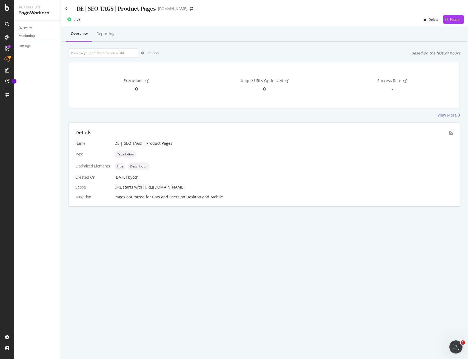
click at [68, 8] on div "DE | SEO TAGS | Product Pages" at bounding box center [110, 8] width 91 height 8
click at [67, 8] on icon at bounding box center [66, 9] width 2 height 4
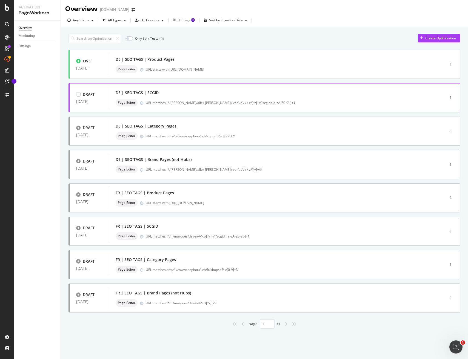
click at [191, 102] on div "URL matches .*/[PERSON_NAME]/alle\-[PERSON_NAME]\-von\-a\-\-\-z/[^/]+/\?scgid=[…" at bounding box center [284, 103] width 276 height 5
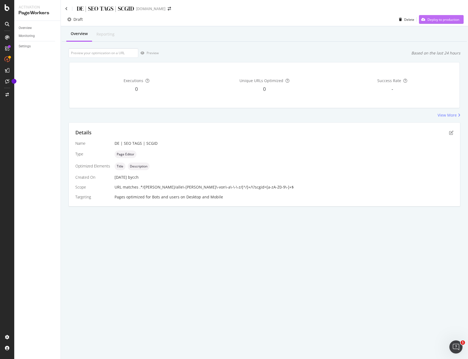
click at [455, 17] on div "Deploy to production" at bounding box center [443, 19] width 32 height 5
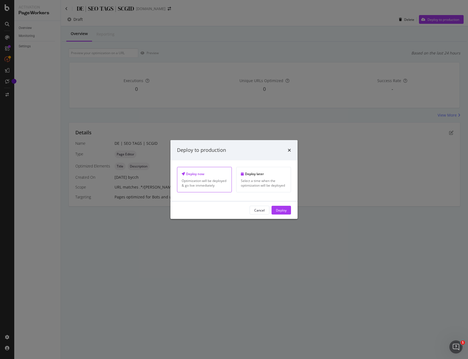
click at [282, 212] on div "Deploy" at bounding box center [281, 210] width 11 height 5
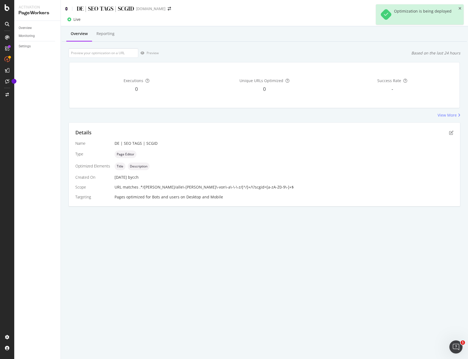
click at [65, 9] on icon at bounding box center [66, 9] width 2 height 4
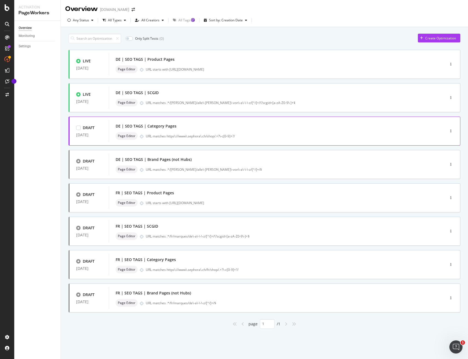
click at [154, 132] on div "DE | SEO TAGS | Category Pages Page Editor URL matches https\://www\.sephora\.c…" at bounding box center [269, 131] width 306 height 18
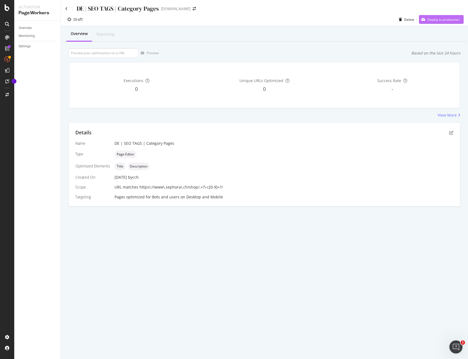
click at [434, 20] on div "Deploy to production" at bounding box center [443, 19] width 32 height 5
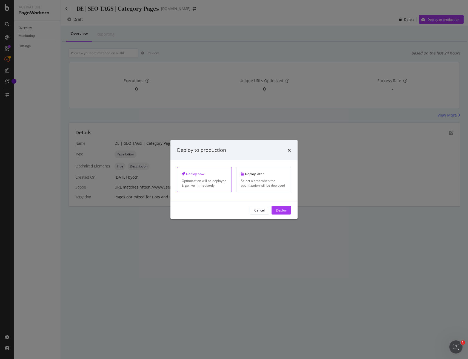
click at [282, 209] on div "Deploy" at bounding box center [281, 210] width 11 height 5
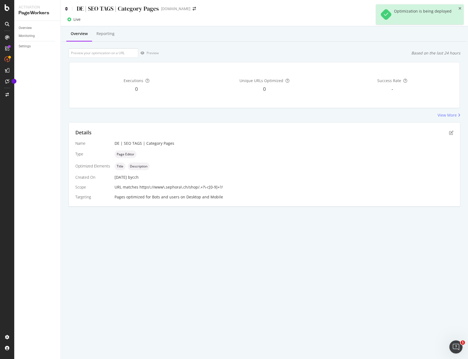
click at [66, 9] on icon at bounding box center [66, 9] width 2 height 4
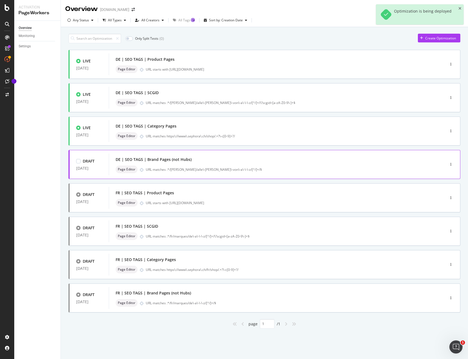
click at [211, 167] on div "Page Editor URL matches .*/[PERSON_NAME]/alle\-[PERSON_NAME]\-von\-a\-\-\-z/[^/…" at bounding box center [269, 170] width 306 height 8
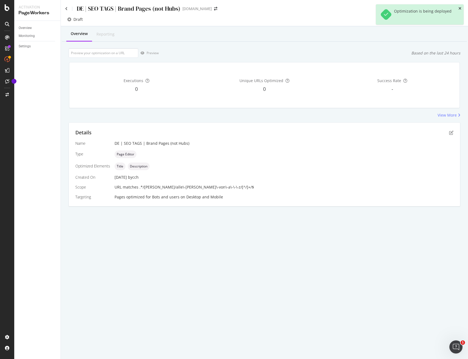
click at [460, 8] on icon "close toast" at bounding box center [459, 9] width 3 height 4
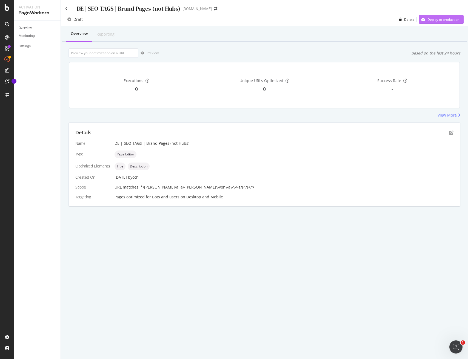
click at [451, 18] on div "Deploy to production" at bounding box center [443, 19] width 32 height 5
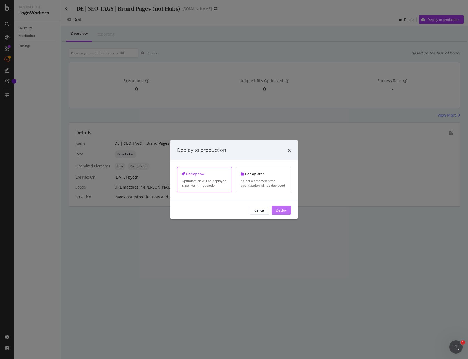
click at [280, 214] on div "Deploy" at bounding box center [281, 210] width 11 height 8
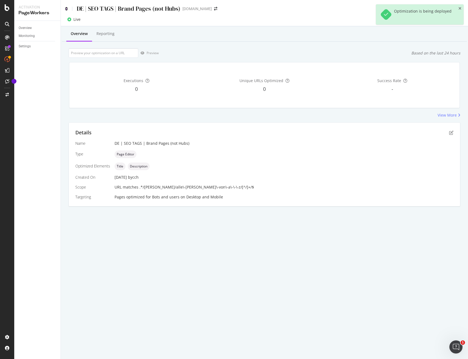
click at [67, 8] on icon at bounding box center [66, 9] width 2 height 4
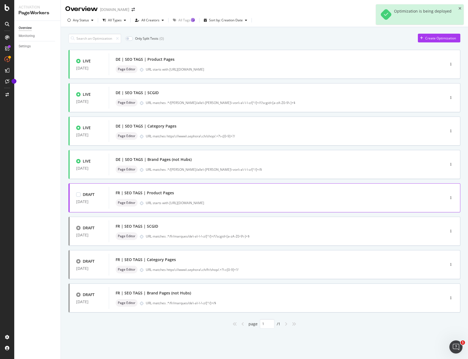
click at [203, 197] on div "FR | SEO TAGS | Product Pages" at bounding box center [269, 193] width 306 height 8
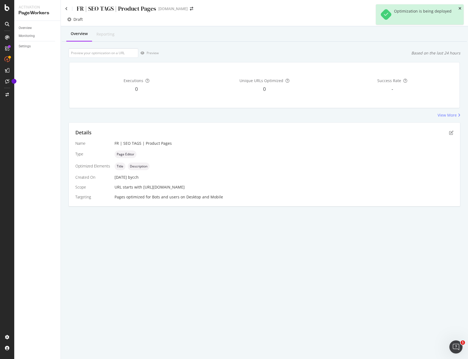
click at [460, 8] on icon "close toast" at bounding box center [459, 9] width 3 height 4
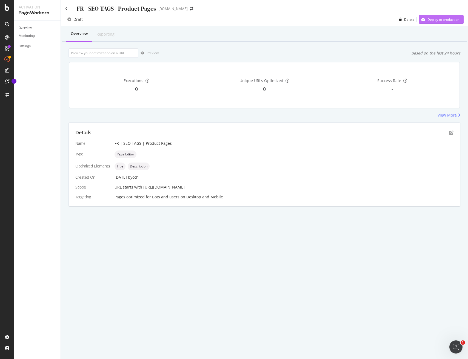
click at [456, 18] on div "Deploy to production" at bounding box center [443, 19] width 32 height 5
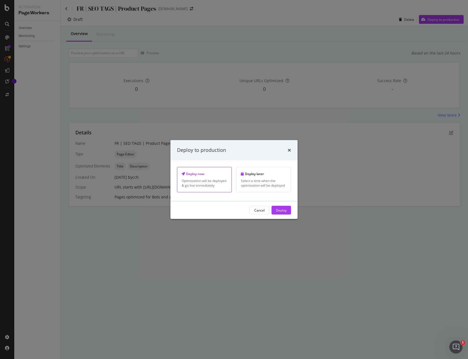
click at [285, 208] on div "Deploy" at bounding box center [281, 210] width 11 height 5
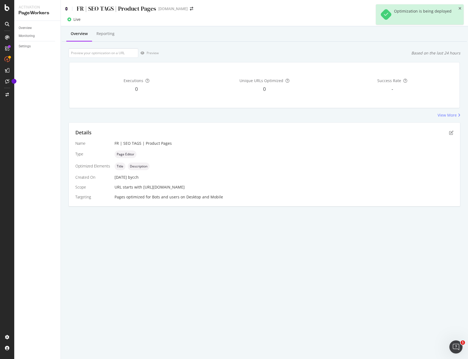
click at [66, 9] on icon at bounding box center [66, 9] width 2 height 4
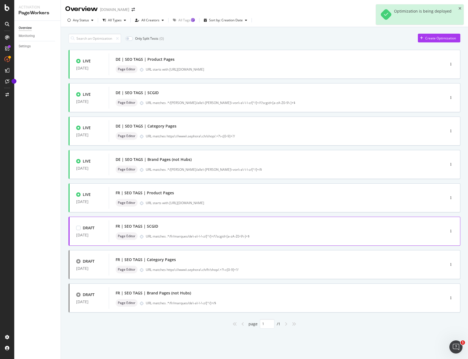
click at [260, 236] on div "URL matches .*/fr/marques/de\-a\-\-\-z/[^/]+/\?scgid=[a-zA-Z0-9\-]+$" at bounding box center [284, 236] width 276 height 5
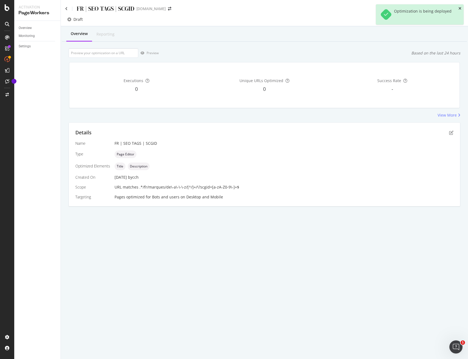
click at [461, 8] on icon "close toast" at bounding box center [459, 9] width 3 height 4
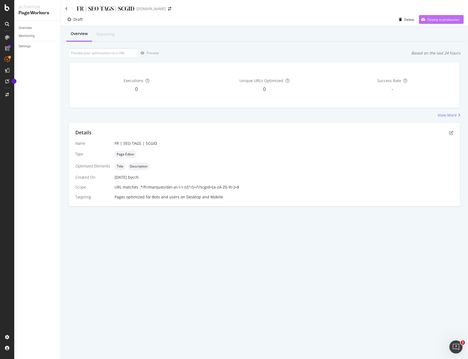
click at [454, 22] on div "Deploy to production" at bounding box center [439, 19] width 40 height 8
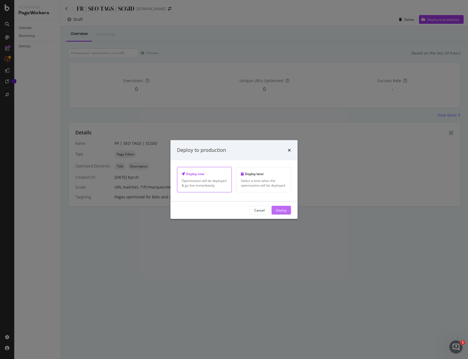
click at [283, 211] on div "Deploy" at bounding box center [281, 210] width 11 height 5
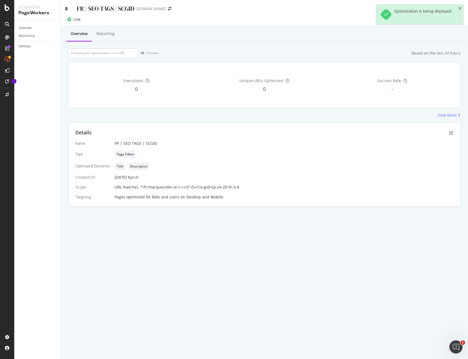
click at [66, 9] on icon at bounding box center [66, 9] width 2 height 4
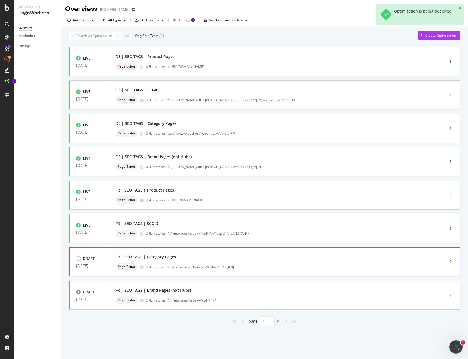
click at [255, 265] on div "FR | SEO TAGS | Category Pages Page Editor URL matches https\://www\.sephora\.c…" at bounding box center [269, 262] width 306 height 18
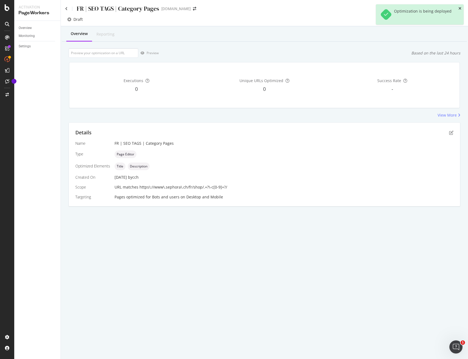
click at [460, 7] on icon "close toast" at bounding box center [459, 9] width 3 height 4
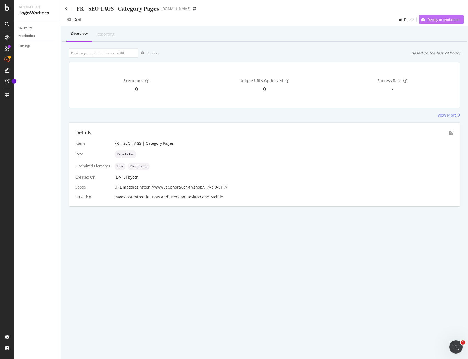
click at [445, 21] on div "Deploy to production" at bounding box center [443, 19] width 32 height 5
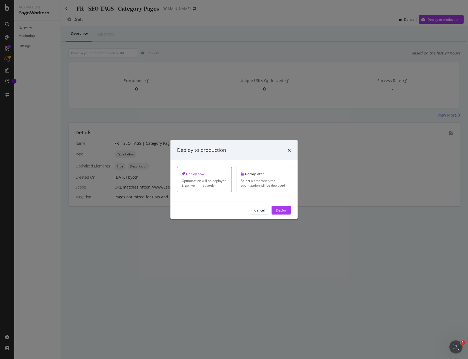
drag, startPoint x: 282, startPoint y: 211, endPoint x: 286, endPoint y: 211, distance: 3.9
click at [282, 211] on div "Deploy" at bounding box center [281, 210] width 11 height 5
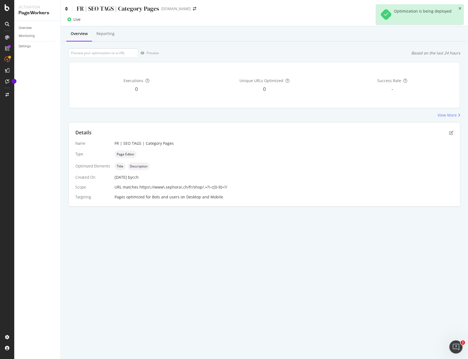
click at [67, 9] on icon at bounding box center [66, 9] width 2 height 4
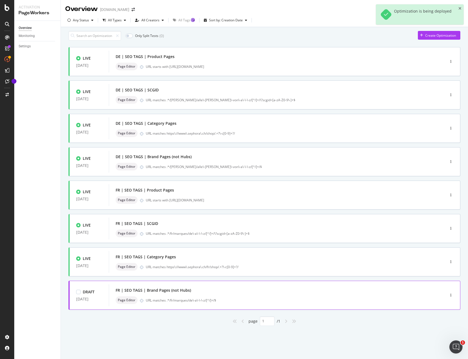
click at [260, 303] on div "URL matches .*/fr/marques/de\-a\-\-\-z/[^/]+/$" at bounding box center [284, 300] width 276 height 5
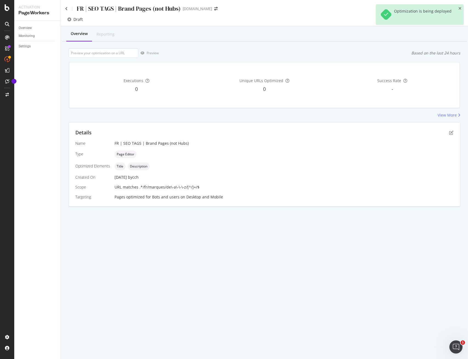
click at [459, 8] on icon "close toast" at bounding box center [459, 9] width 3 height 4
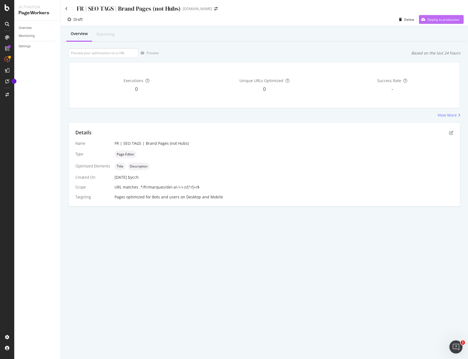
click at [444, 19] on div "Deploy to production" at bounding box center [443, 19] width 32 height 5
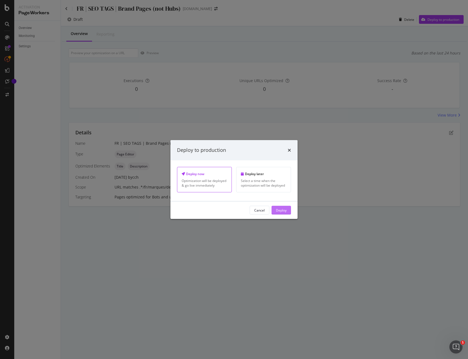
click at [280, 210] on div "Deploy" at bounding box center [281, 210] width 11 height 5
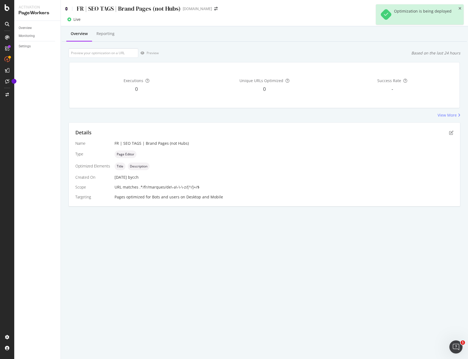
click at [66, 9] on icon at bounding box center [66, 9] width 2 height 4
